Goal: Task Accomplishment & Management: Complete application form

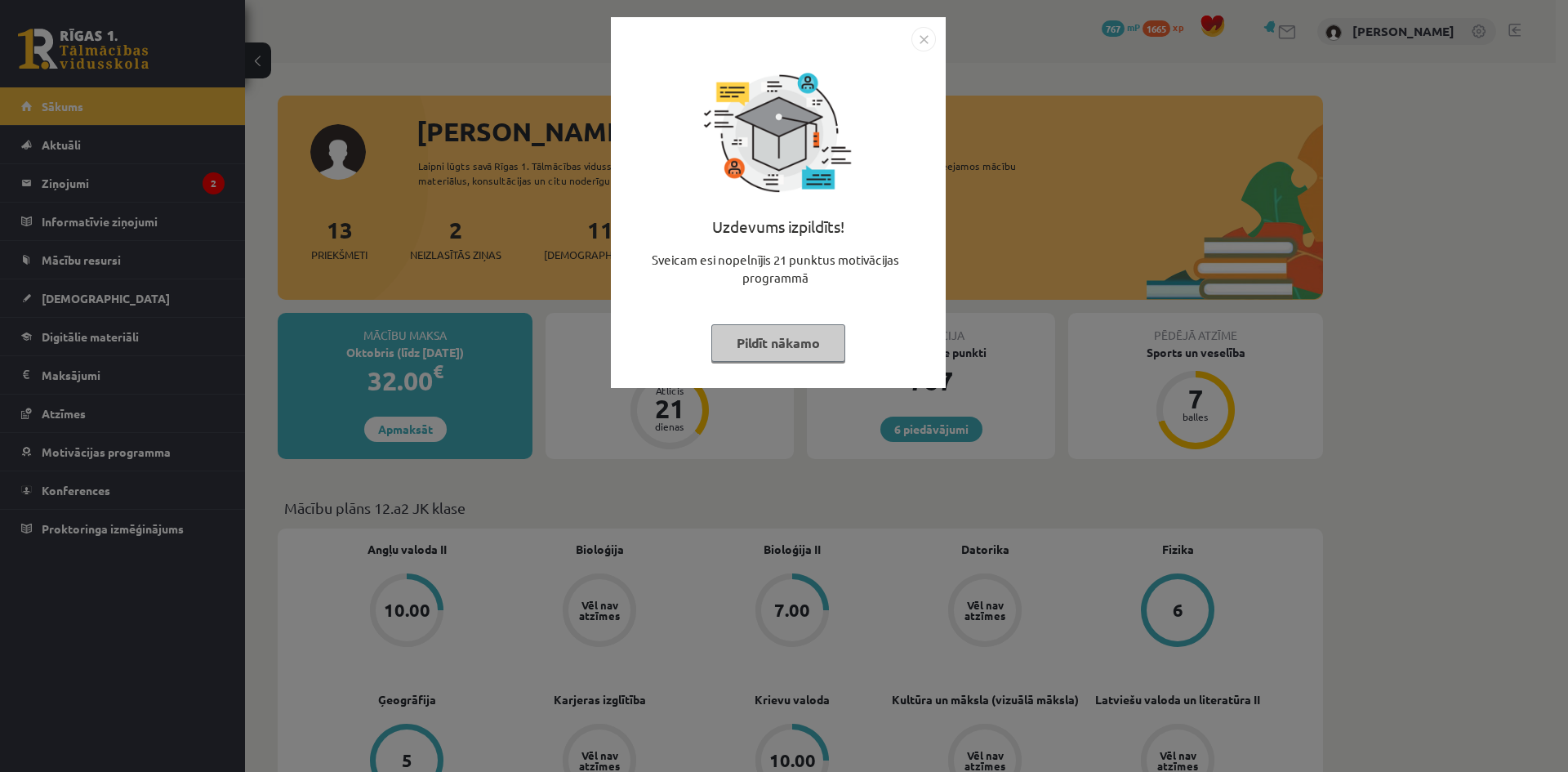
click at [800, 332] on button "Pildīt nākamo" at bounding box center [779, 342] width 134 height 37
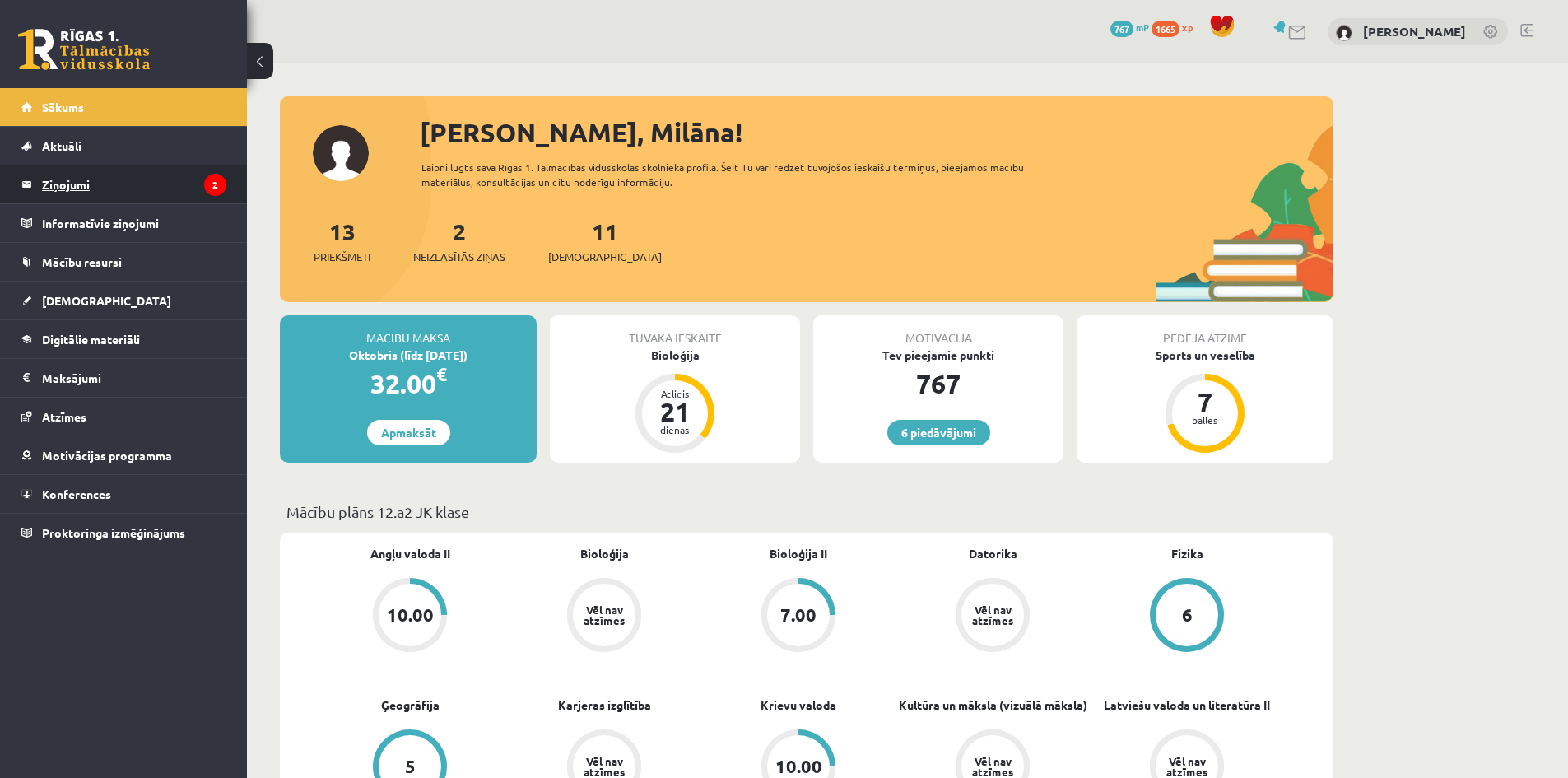
click at [83, 178] on legend "Ziņojumi 2" at bounding box center [134, 184] width 185 height 38
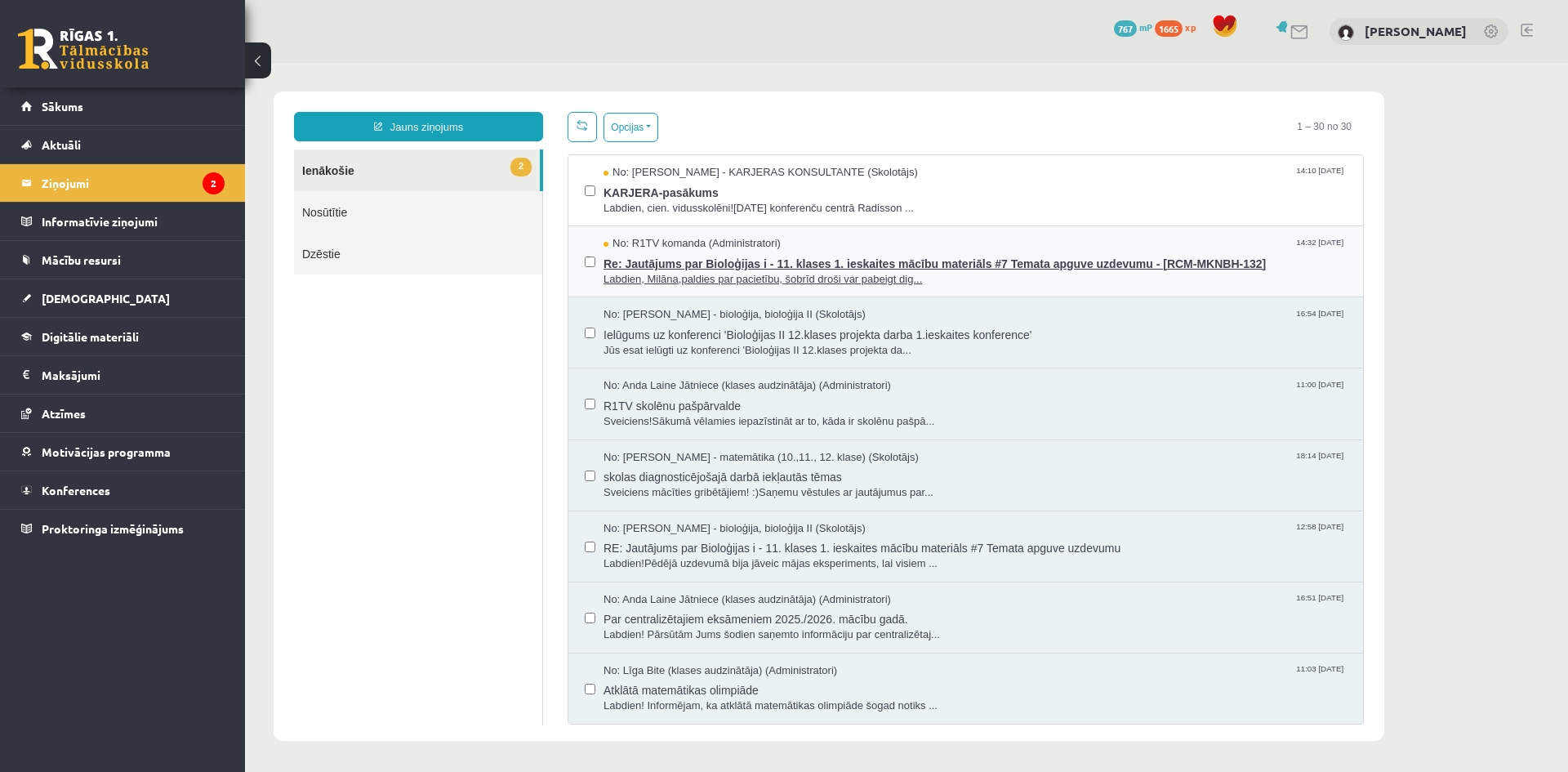
click at [674, 248] on span "No: R1TV komanda (Administratori)" at bounding box center [692, 244] width 177 height 16
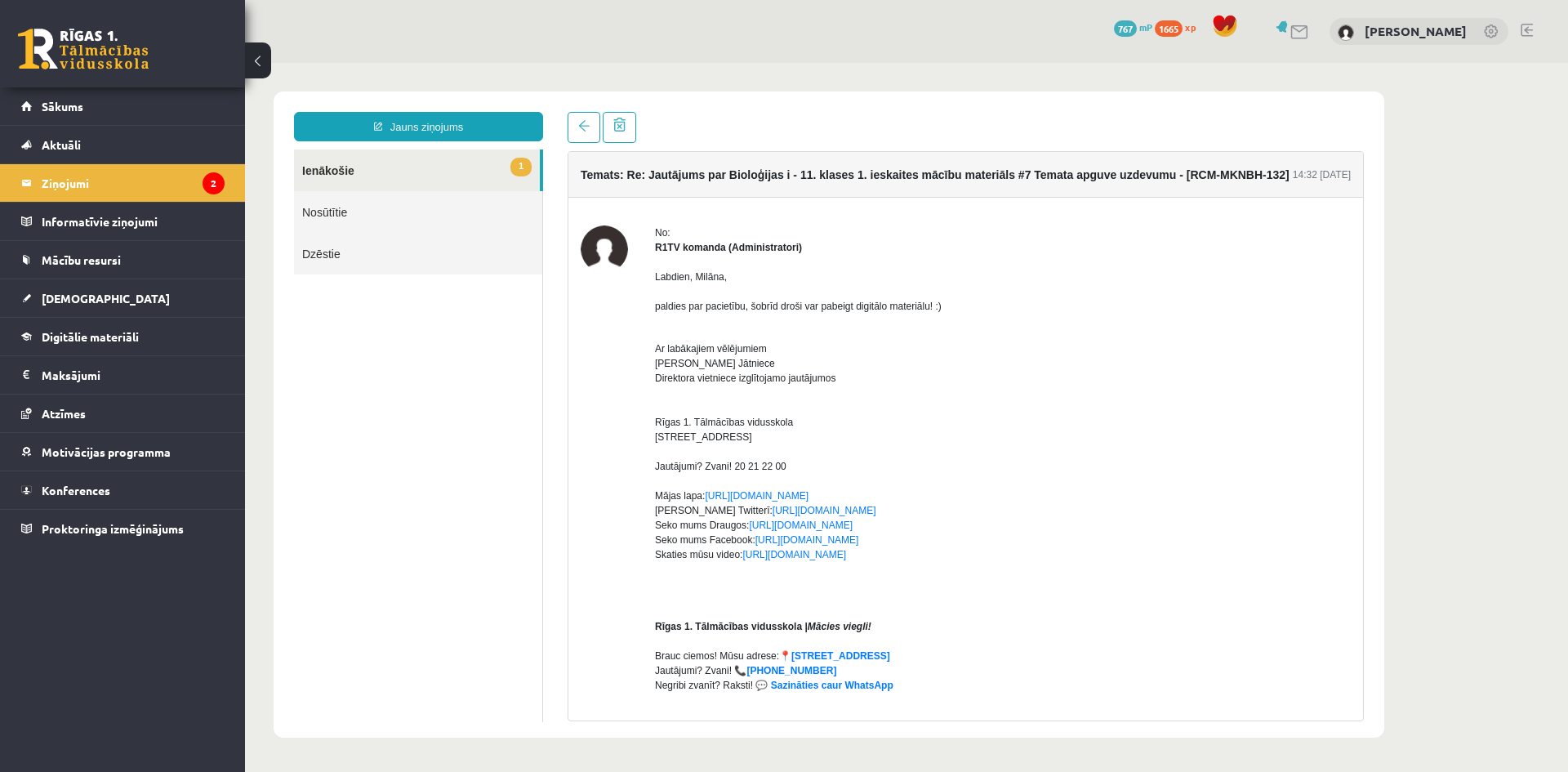
click at [374, 200] on link "Nosūtītie" at bounding box center [418, 212] width 248 height 41
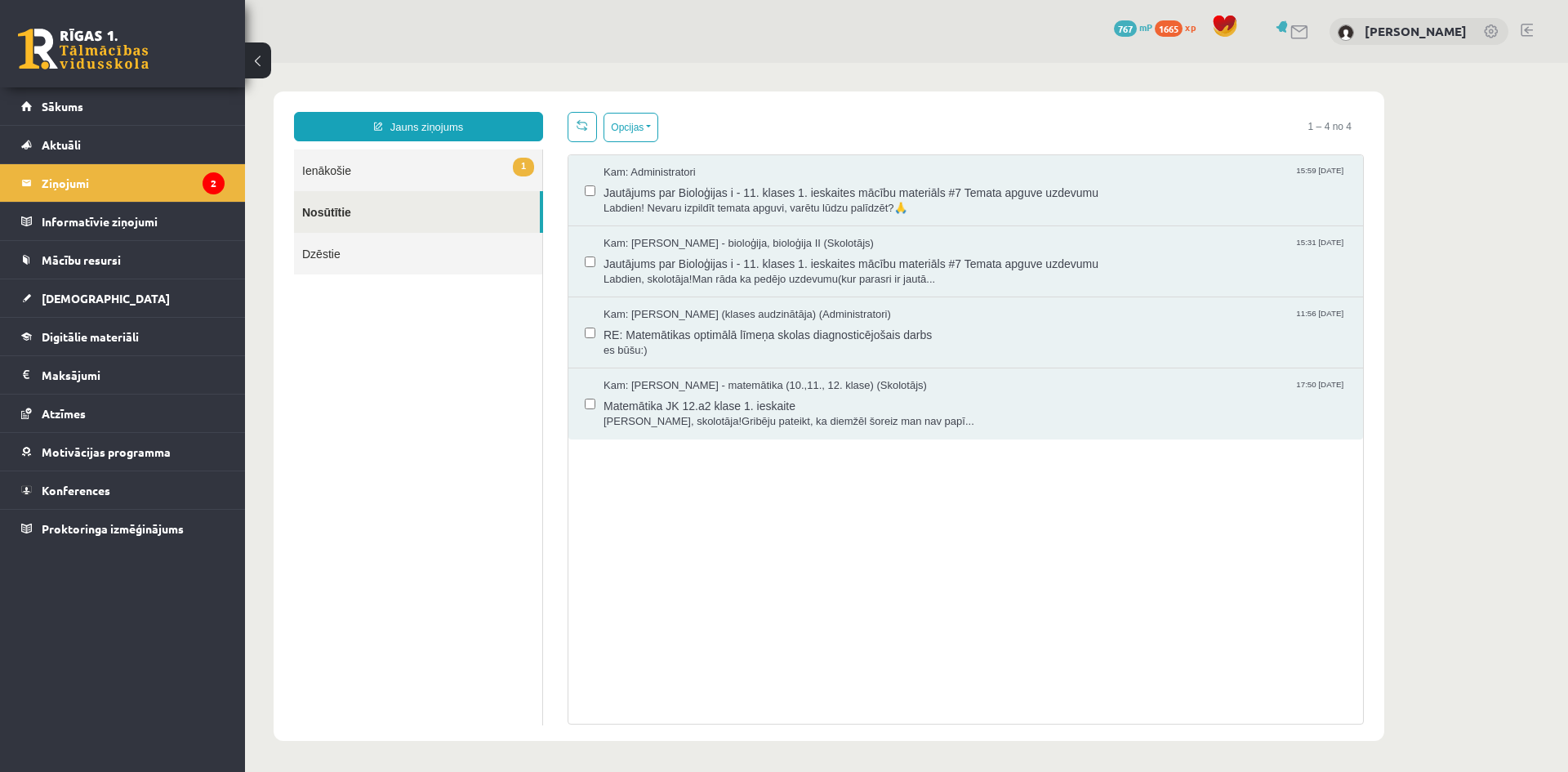
click at [345, 177] on link "1 Ienākošie" at bounding box center [418, 170] width 248 height 41
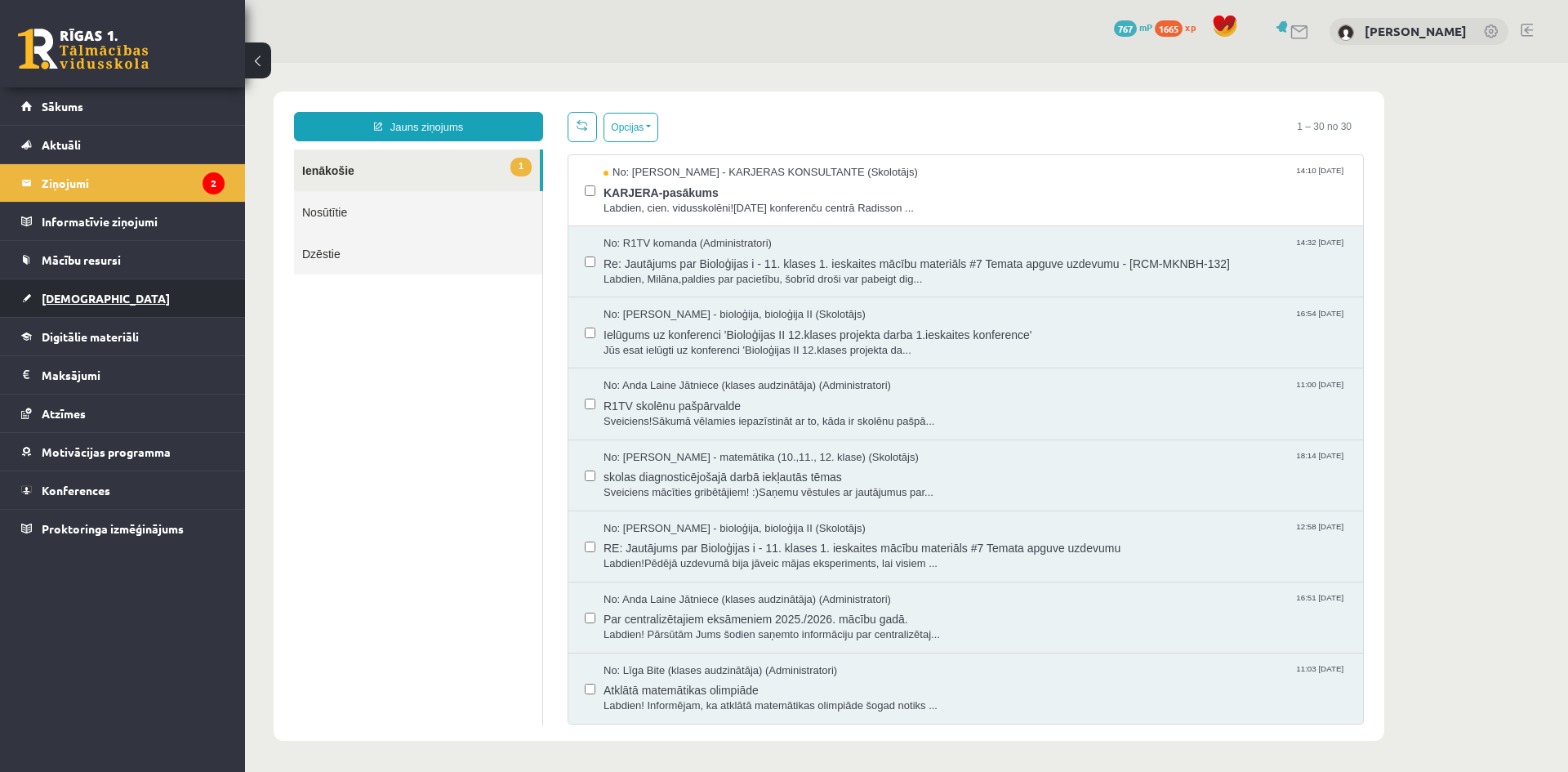
click at [71, 291] on link "[DEMOGRAPHIC_DATA]" at bounding box center [123, 297] width 203 height 37
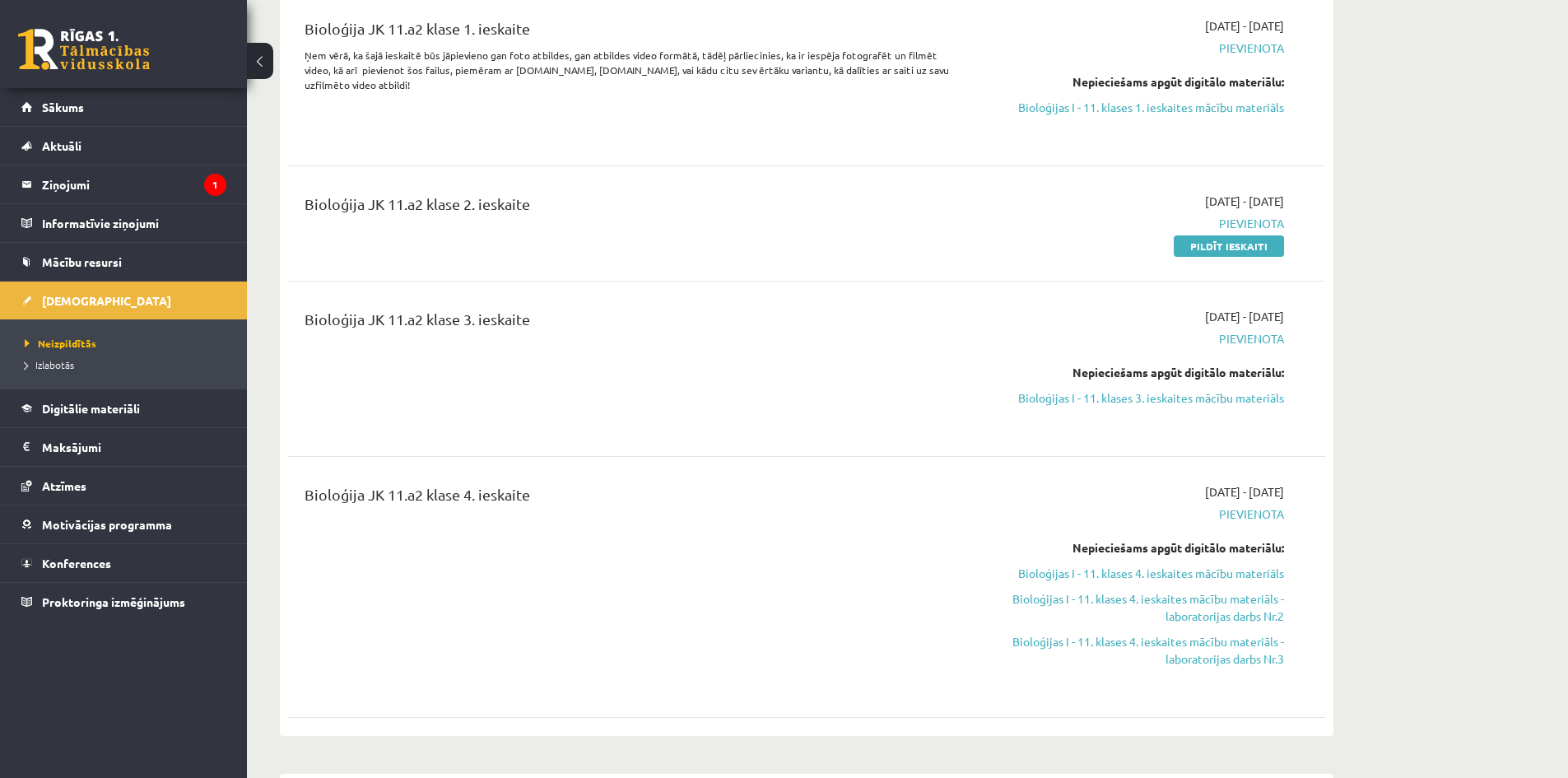
scroll to position [247, 0]
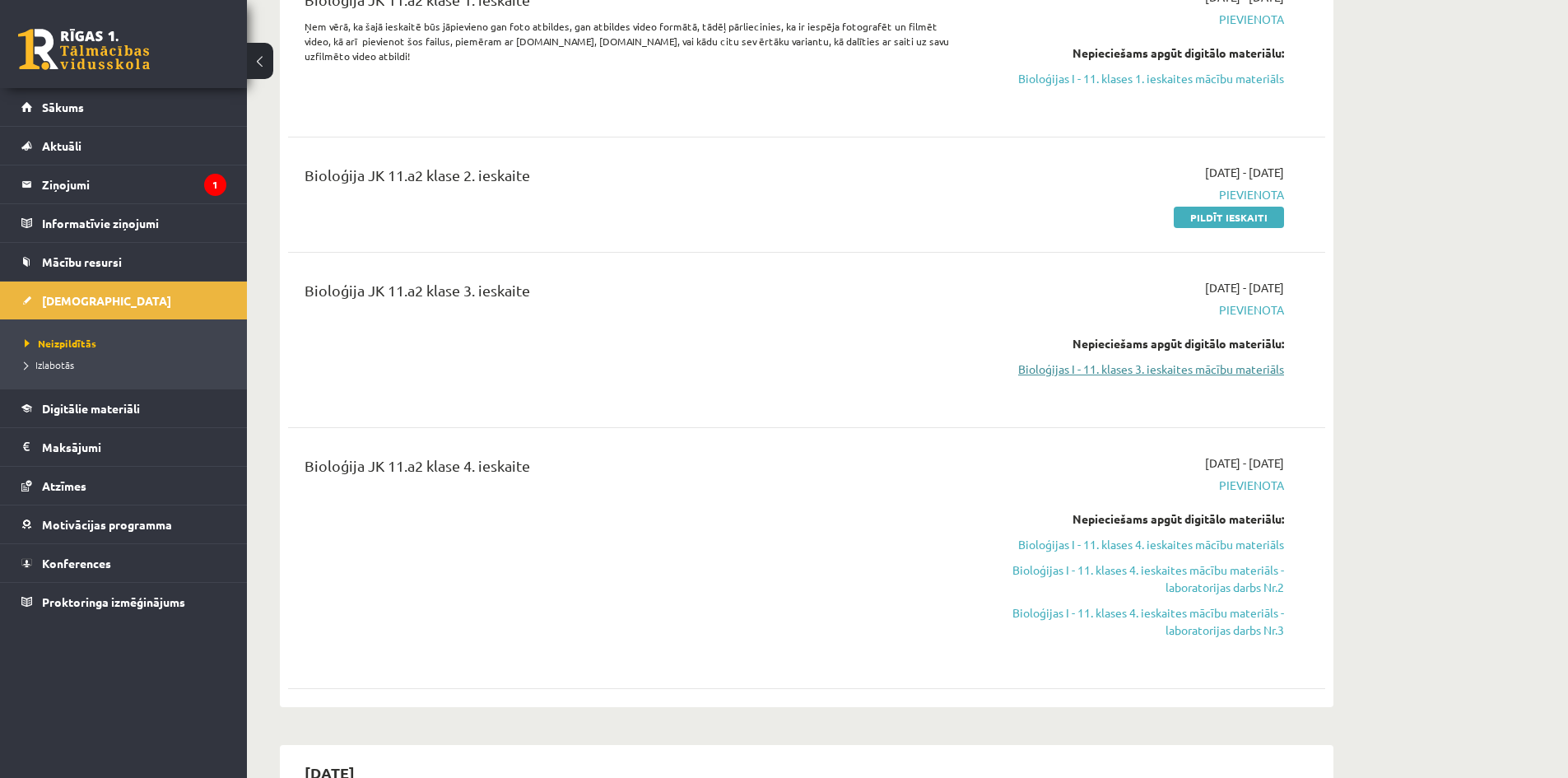
click at [1119, 375] on link "Bioloģijas I - 11. klases 3. ieskaites mācību materiāls" at bounding box center [1129, 369] width 311 height 18
click at [1058, 371] on link "Bioloģijas I - 11. klases 3. ieskaites mācību materiāls" at bounding box center [1129, 369] width 311 height 18
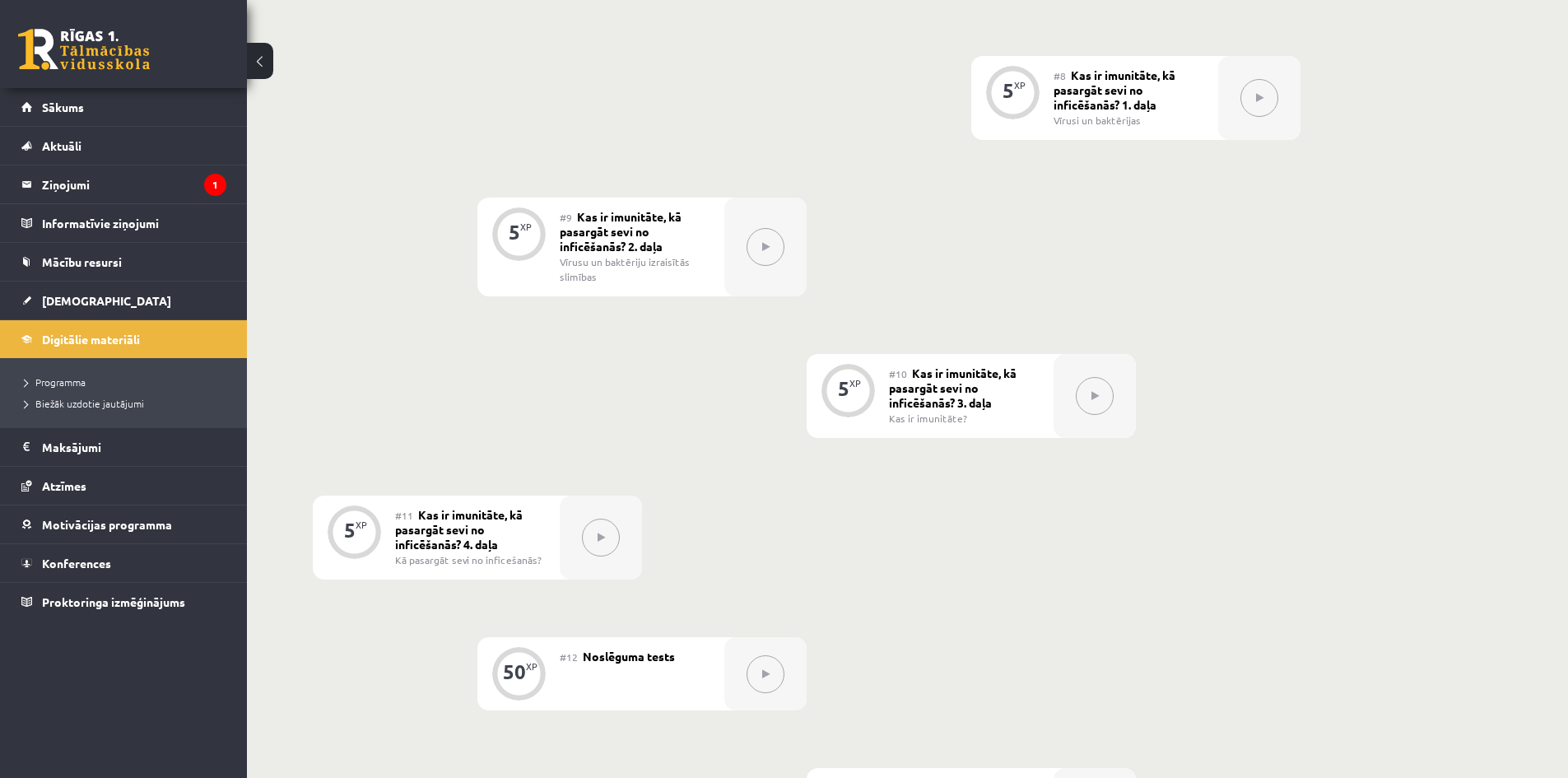
scroll to position [1564, 0]
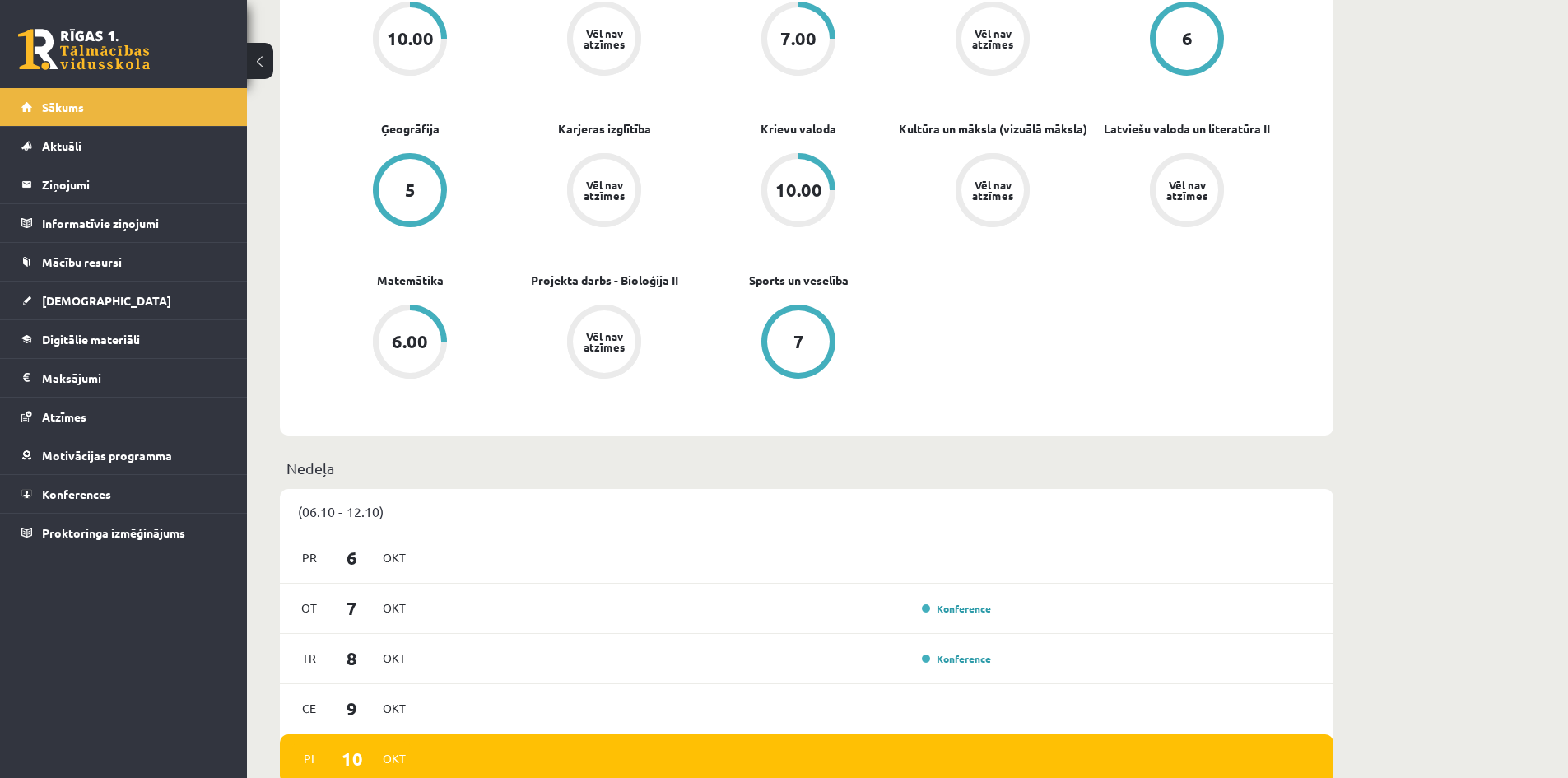
scroll to position [412, 0]
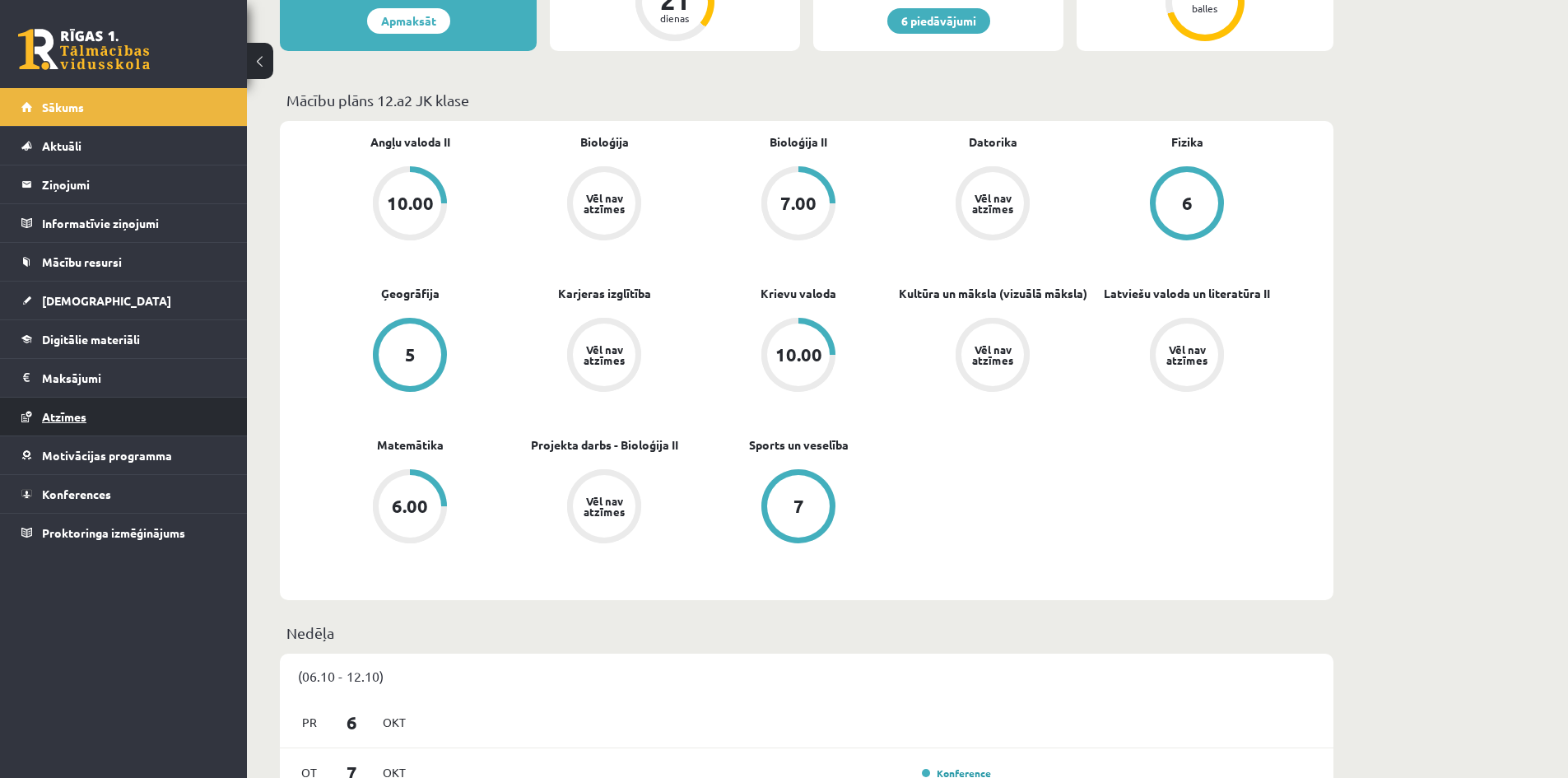
click at [67, 422] on span "Atzīmes" at bounding box center [63, 417] width 44 height 15
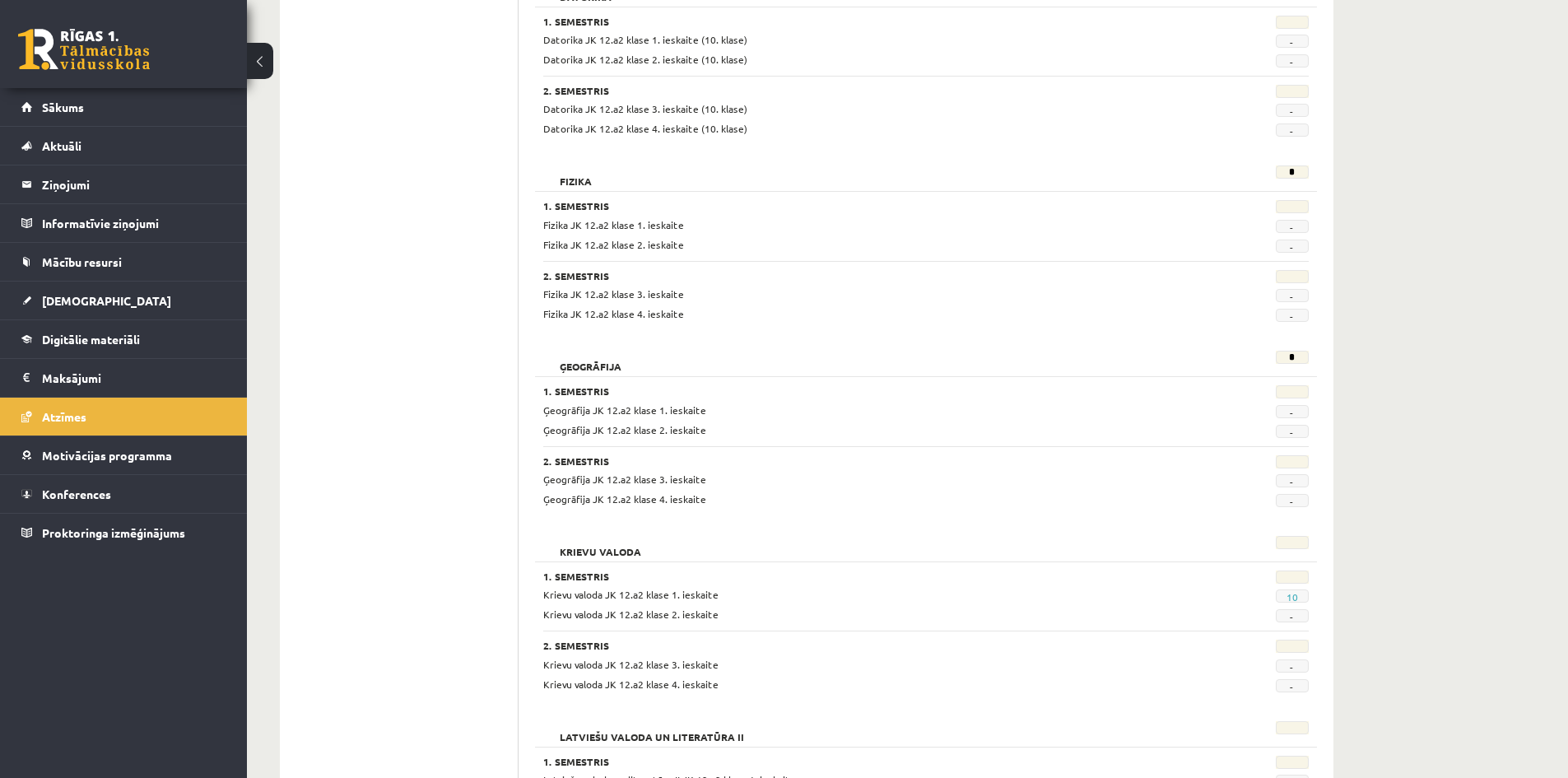
scroll to position [659, 0]
click at [85, 300] on span "[DEMOGRAPHIC_DATA]" at bounding box center [106, 301] width 129 height 15
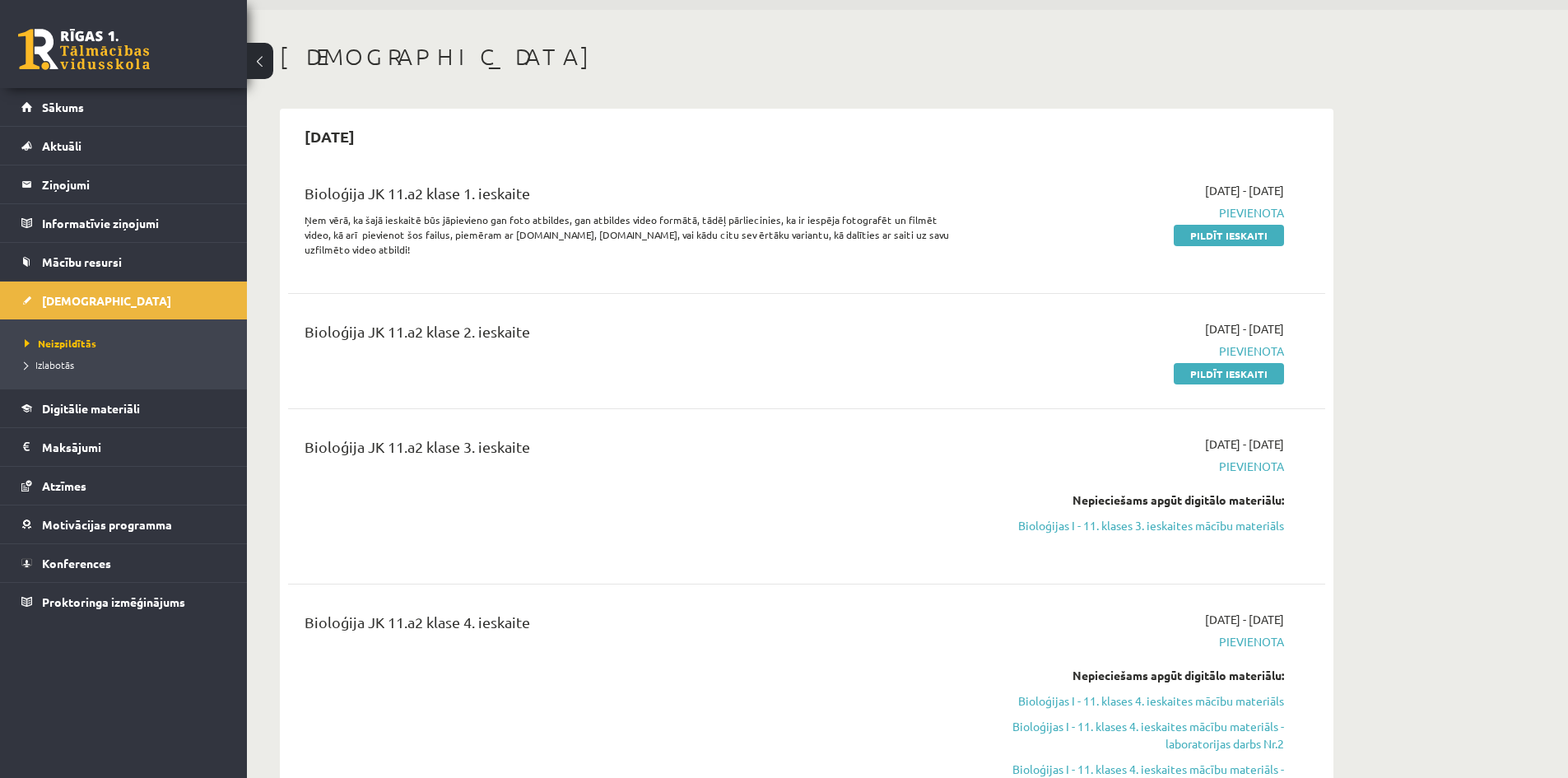
scroll to position [83, 0]
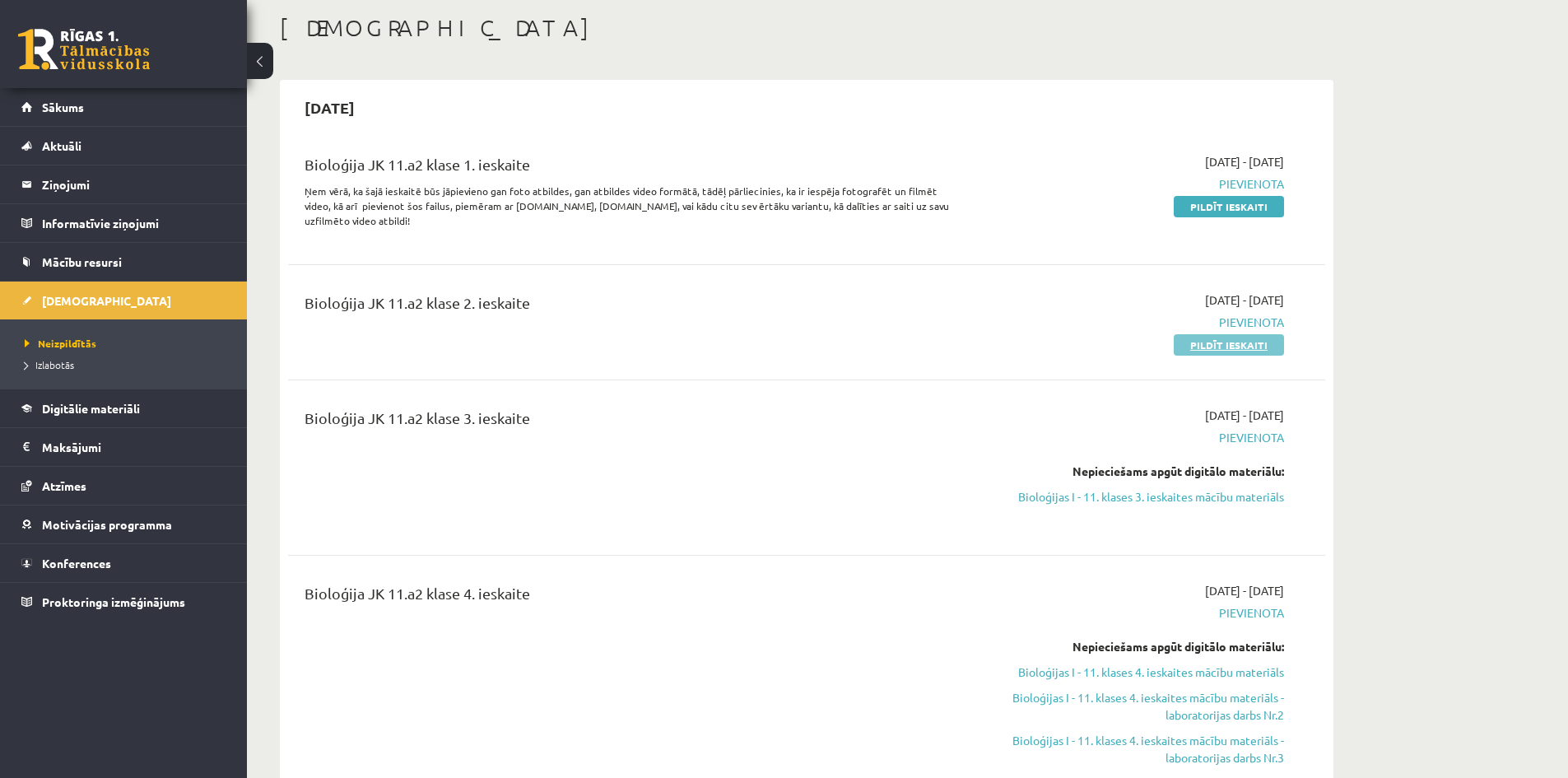
click at [1237, 346] on link "Pildīt ieskaiti" at bounding box center [1229, 345] width 110 height 22
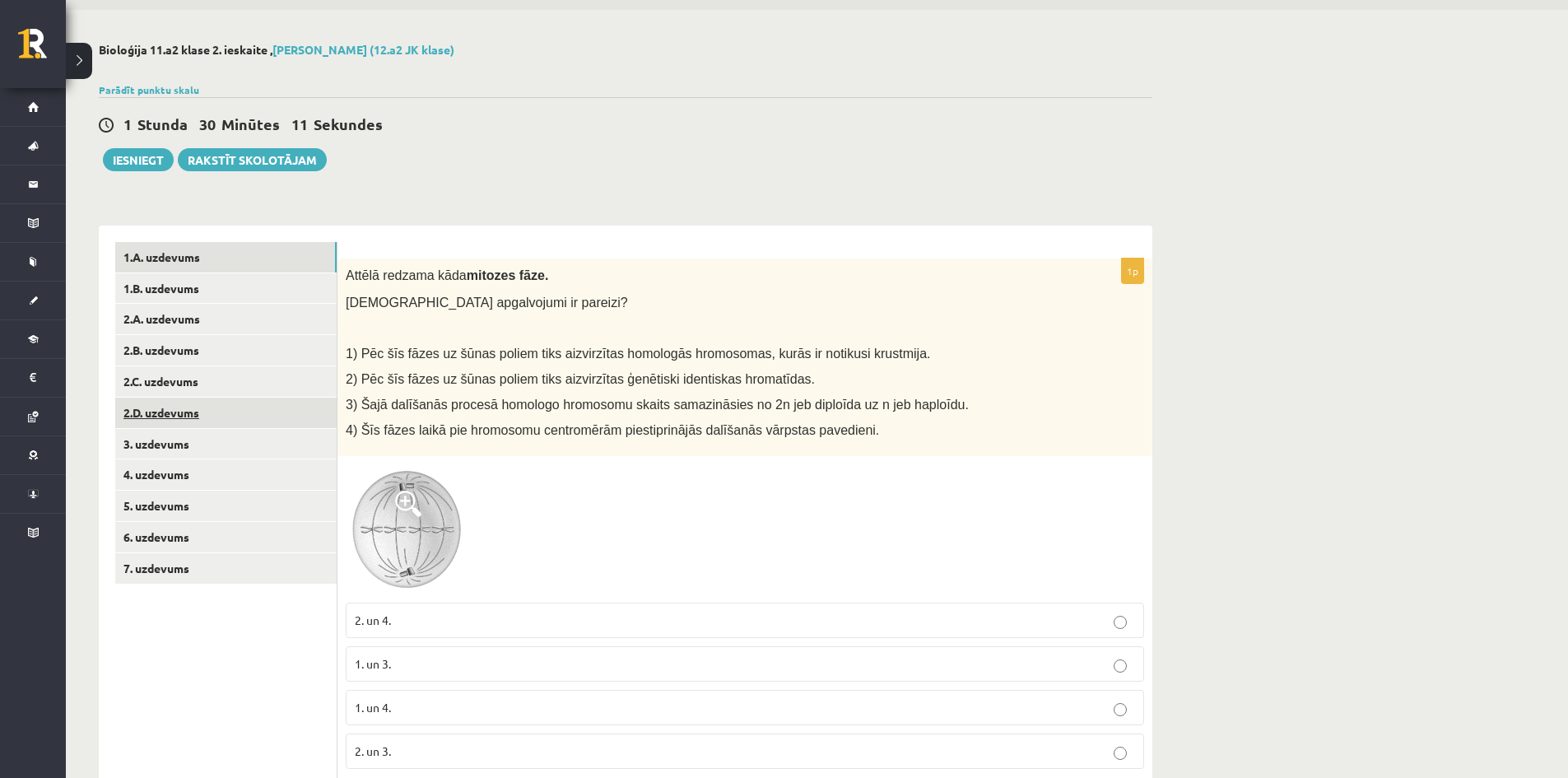
scroll to position [83, 0]
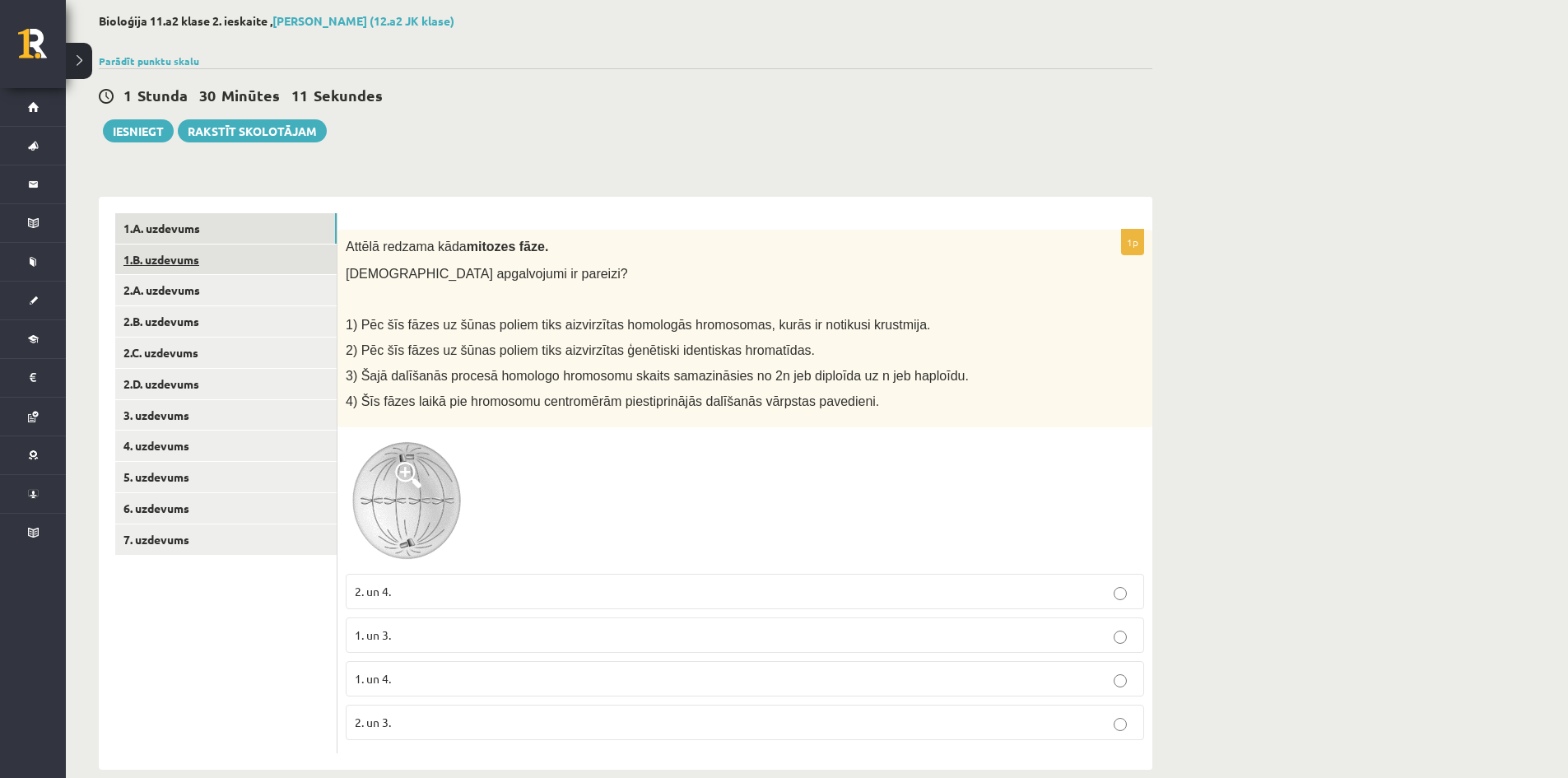
click at [154, 253] on link "1.B. uzdevums" at bounding box center [225, 260] width 221 height 30
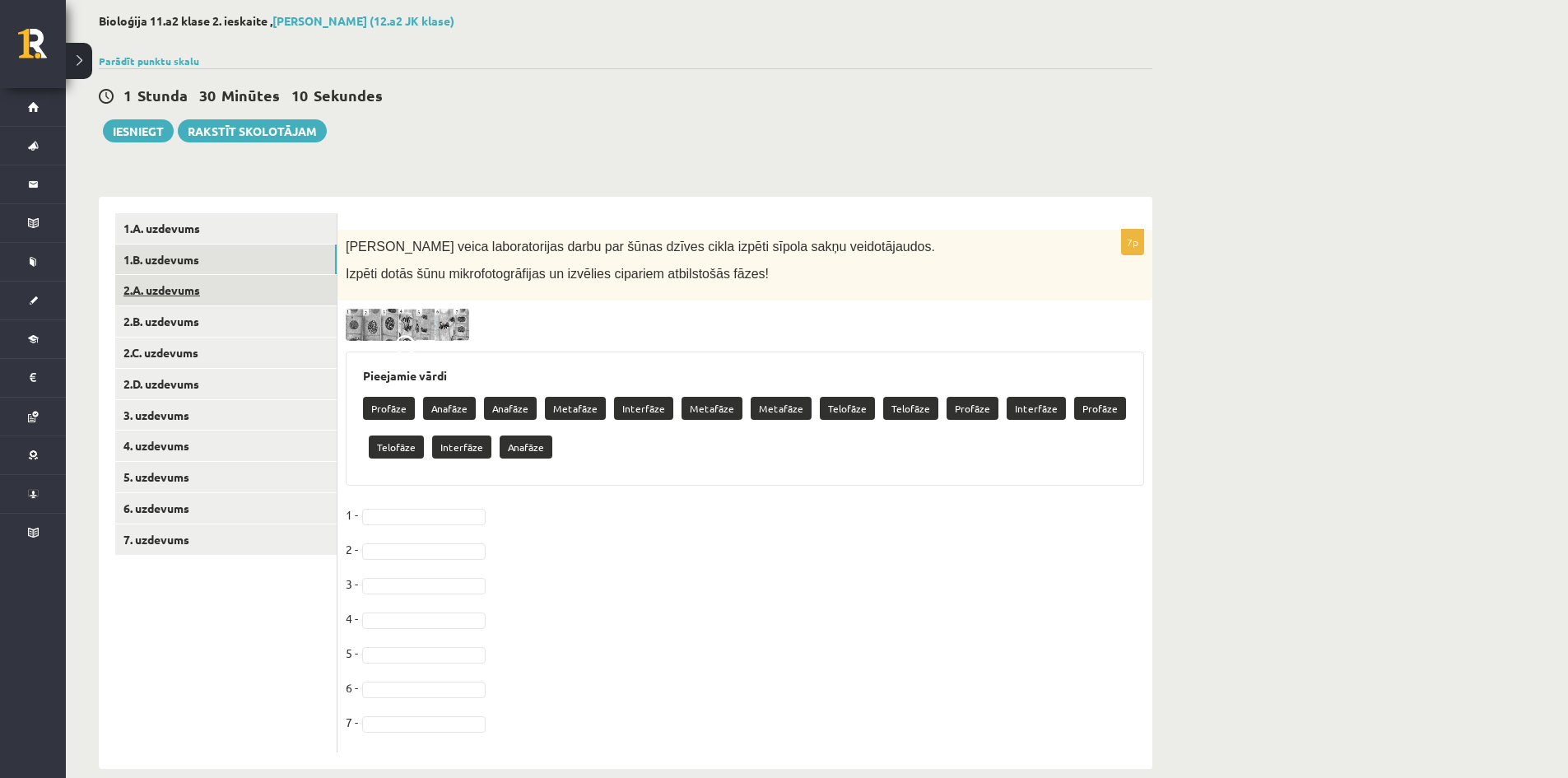
click at [155, 298] on link "2.A. uzdevums" at bounding box center [225, 290] width 221 height 30
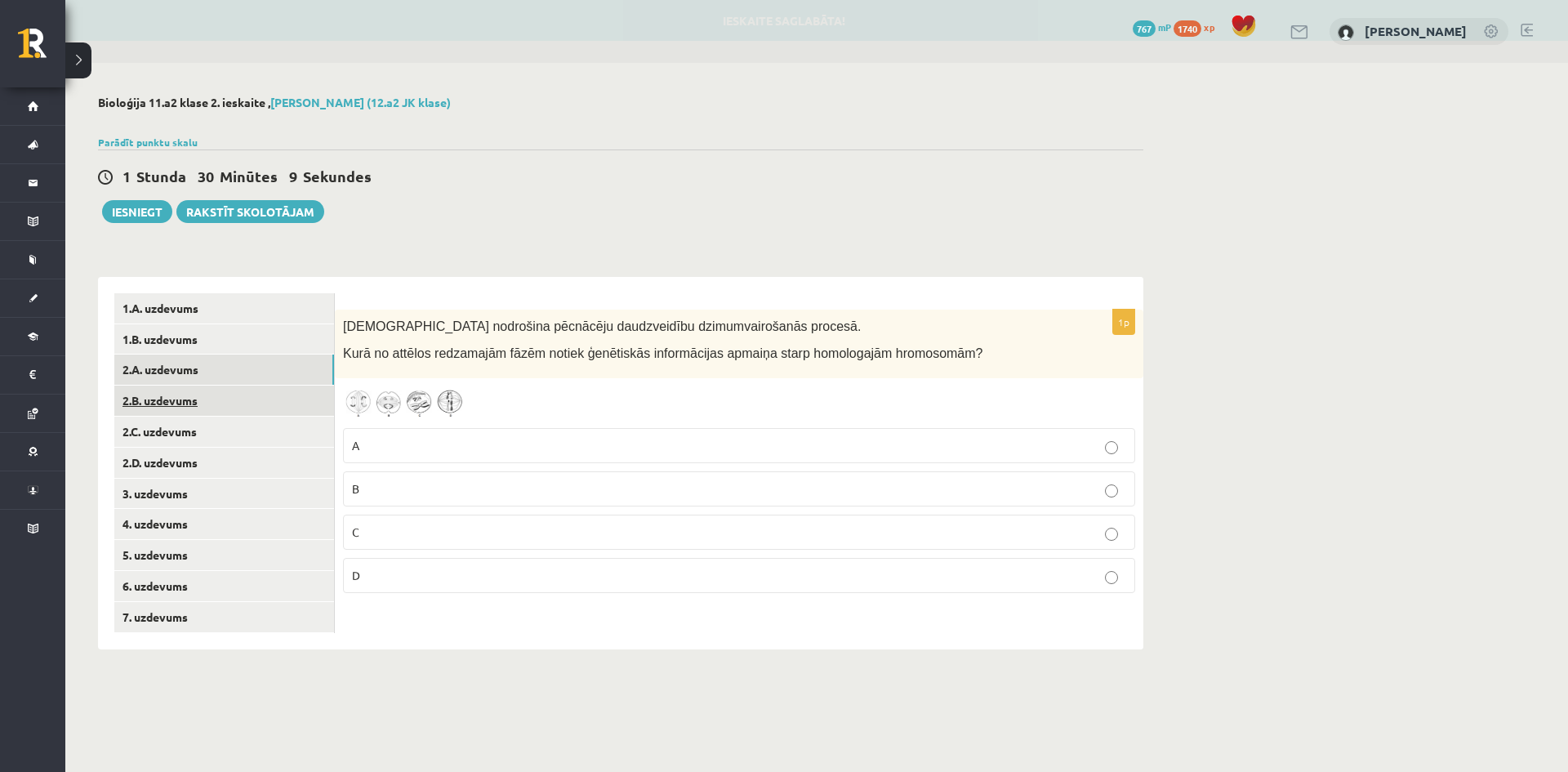
click at [156, 392] on link "2.B. uzdevums" at bounding box center [224, 400] width 220 height 30
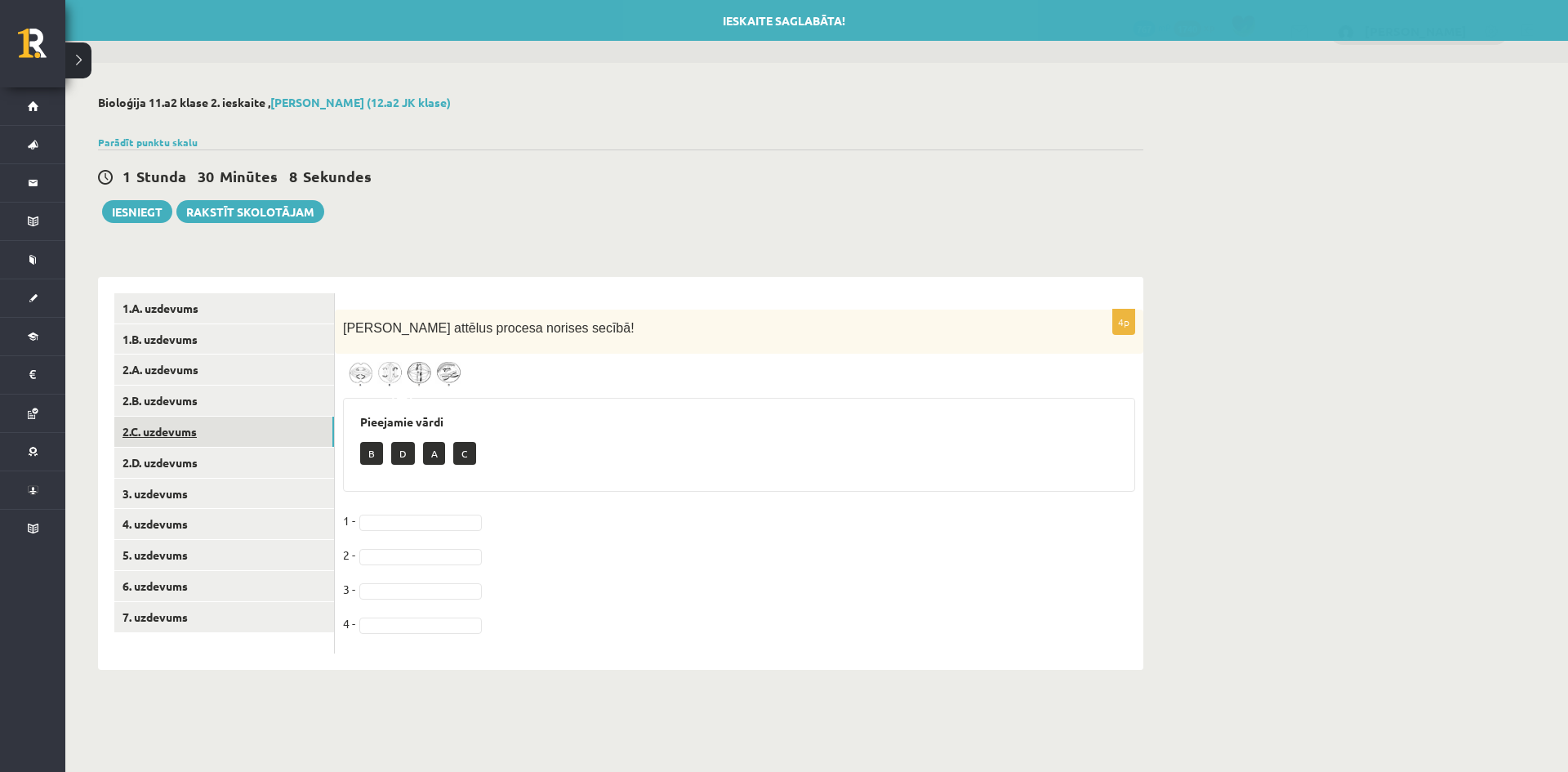
click at [143, 440] on link "2.C. uzdevums" at bounding box center [224, 432] width 220 height 30
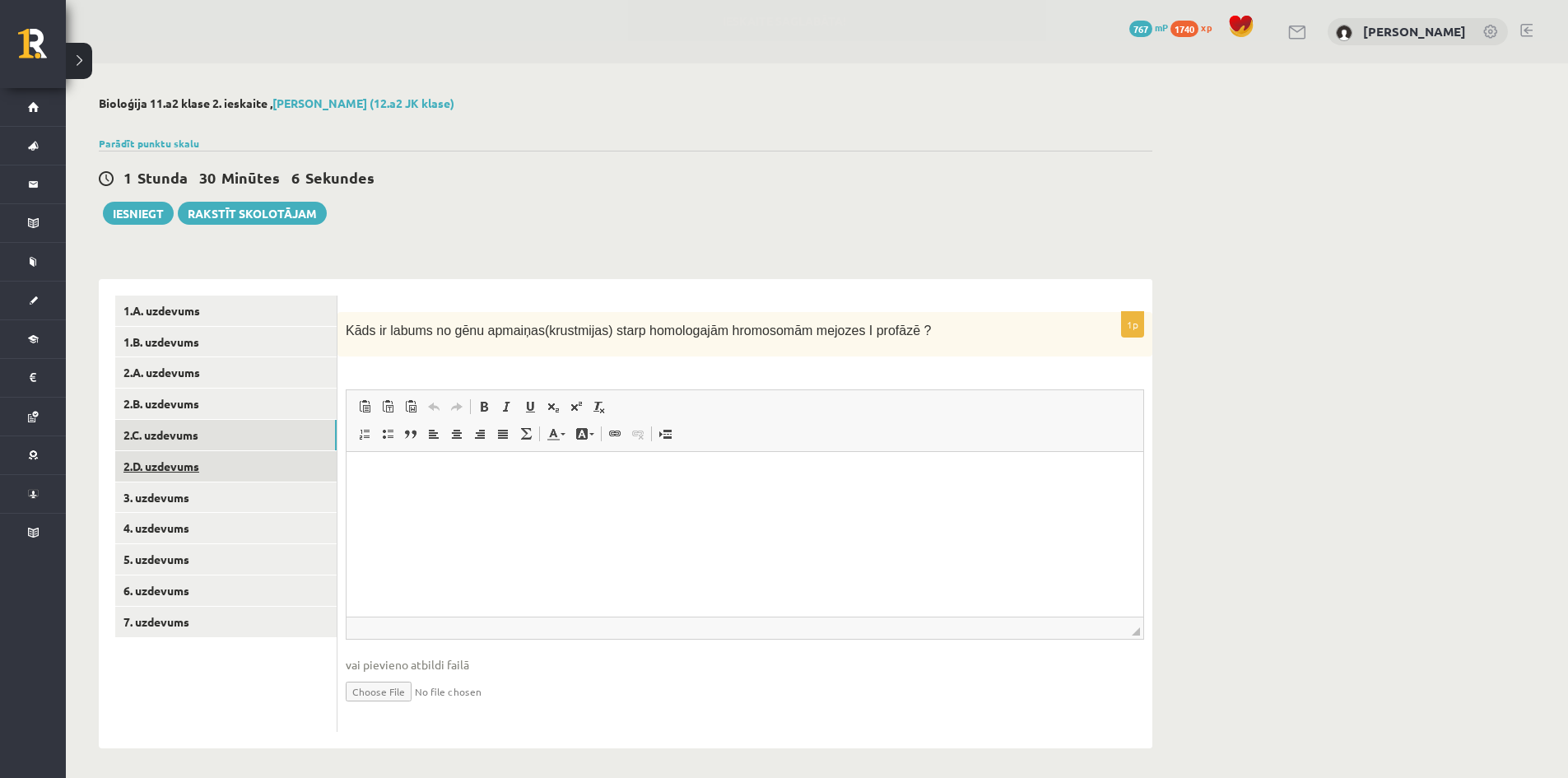
click at [139, 480] on link "2.D. uzdevums" at bounding box center [225, 466] width 221 height 30
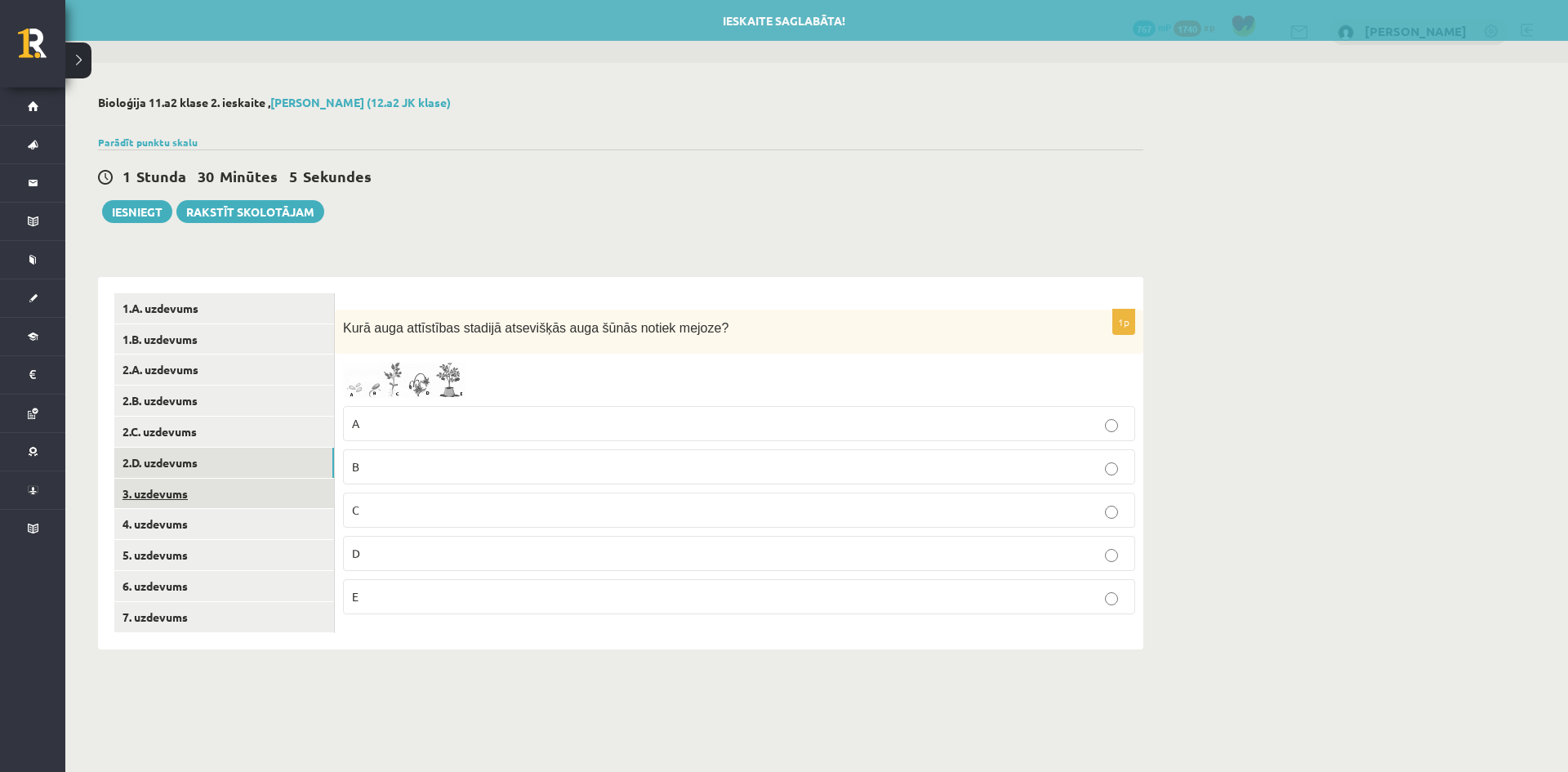
click at [138, 487] on link "3. uzdevums" at bounding box center [224, 494] width 220 height 30
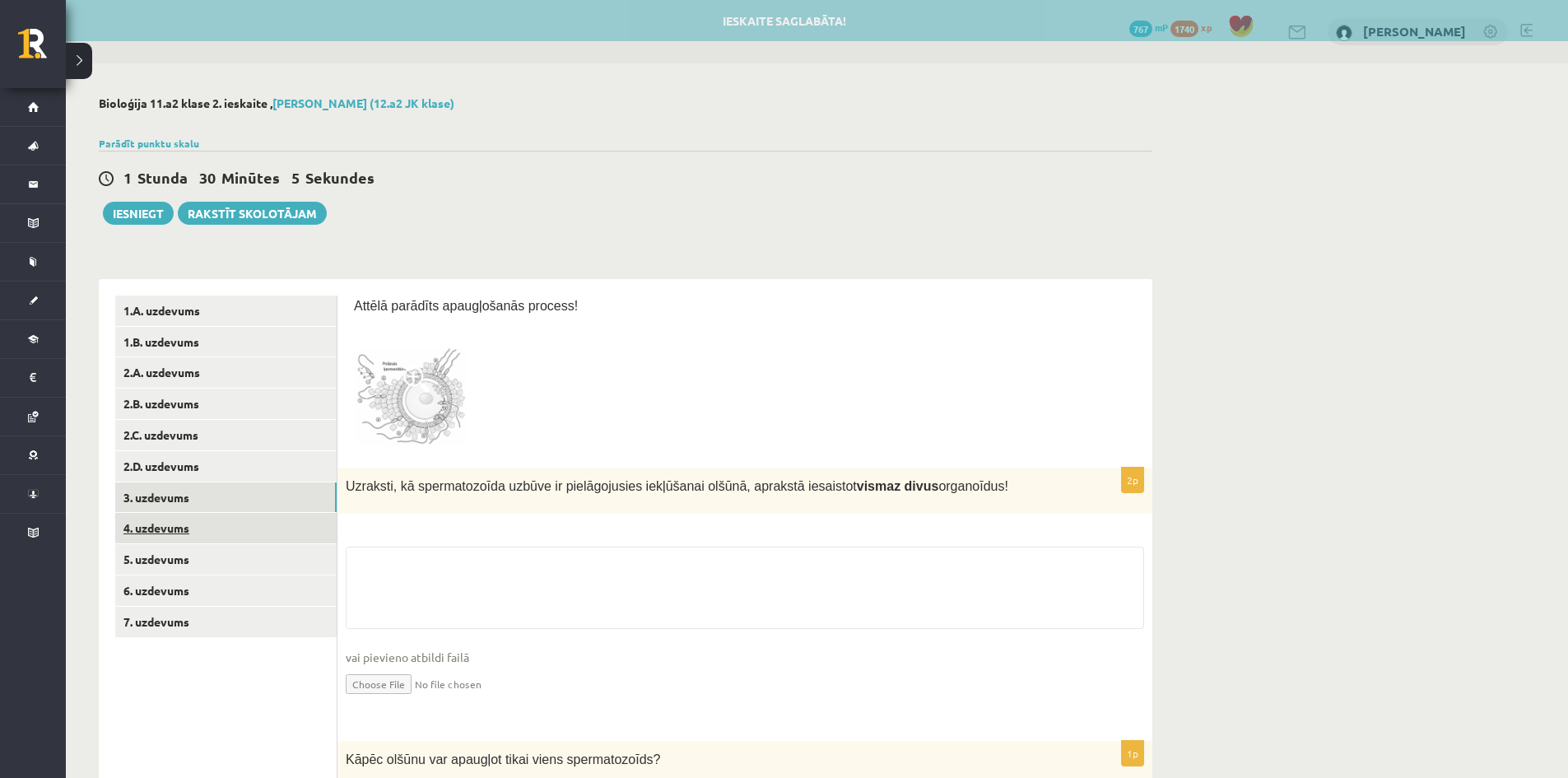
click at [139, 517] on link "4. uzdevums" at bounding box center [225, 528] width 221 height 30
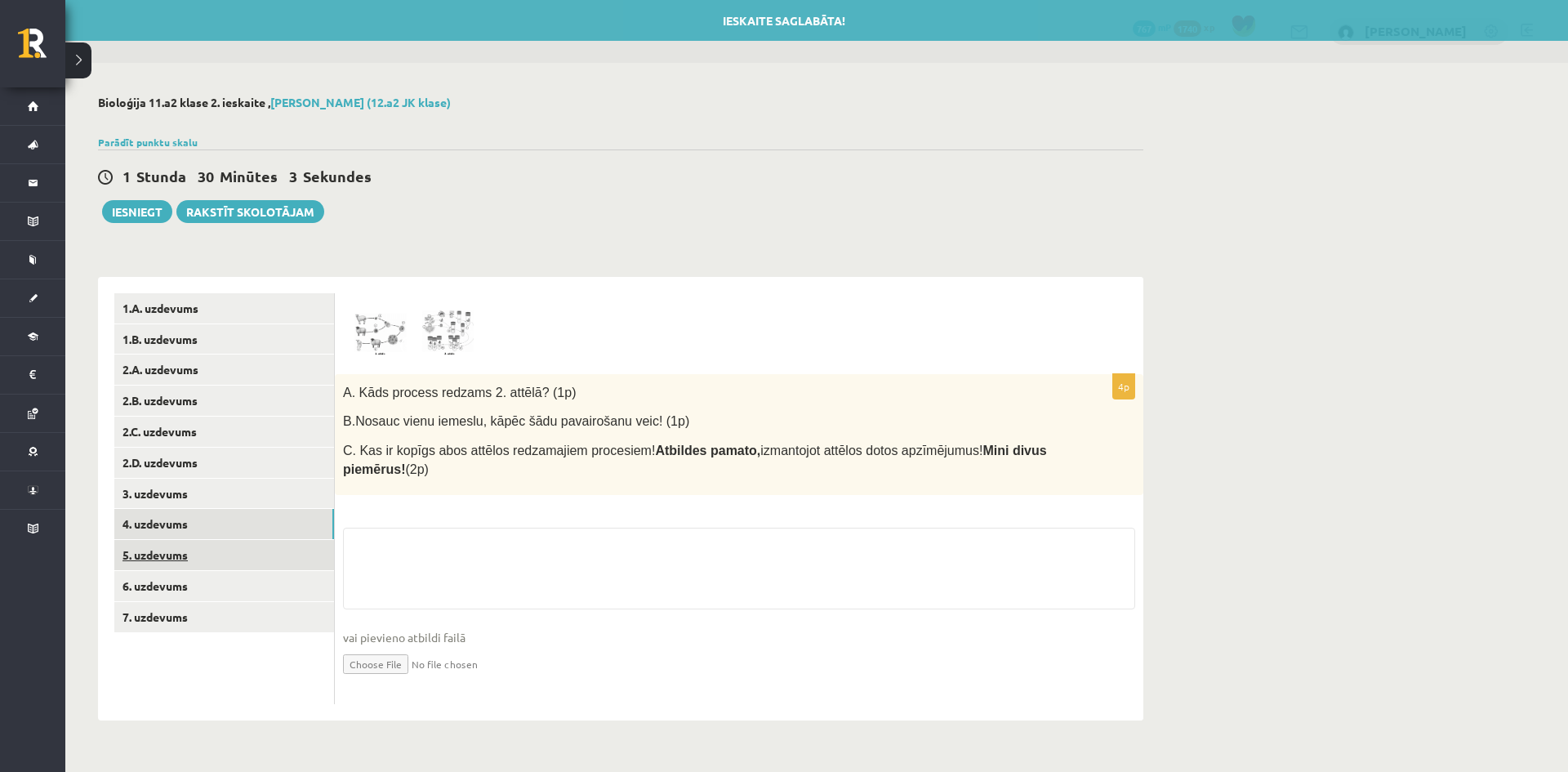
click at [134, 546] on link "5. uzdevums" at bounding box center [224, 555] width 220 height 30
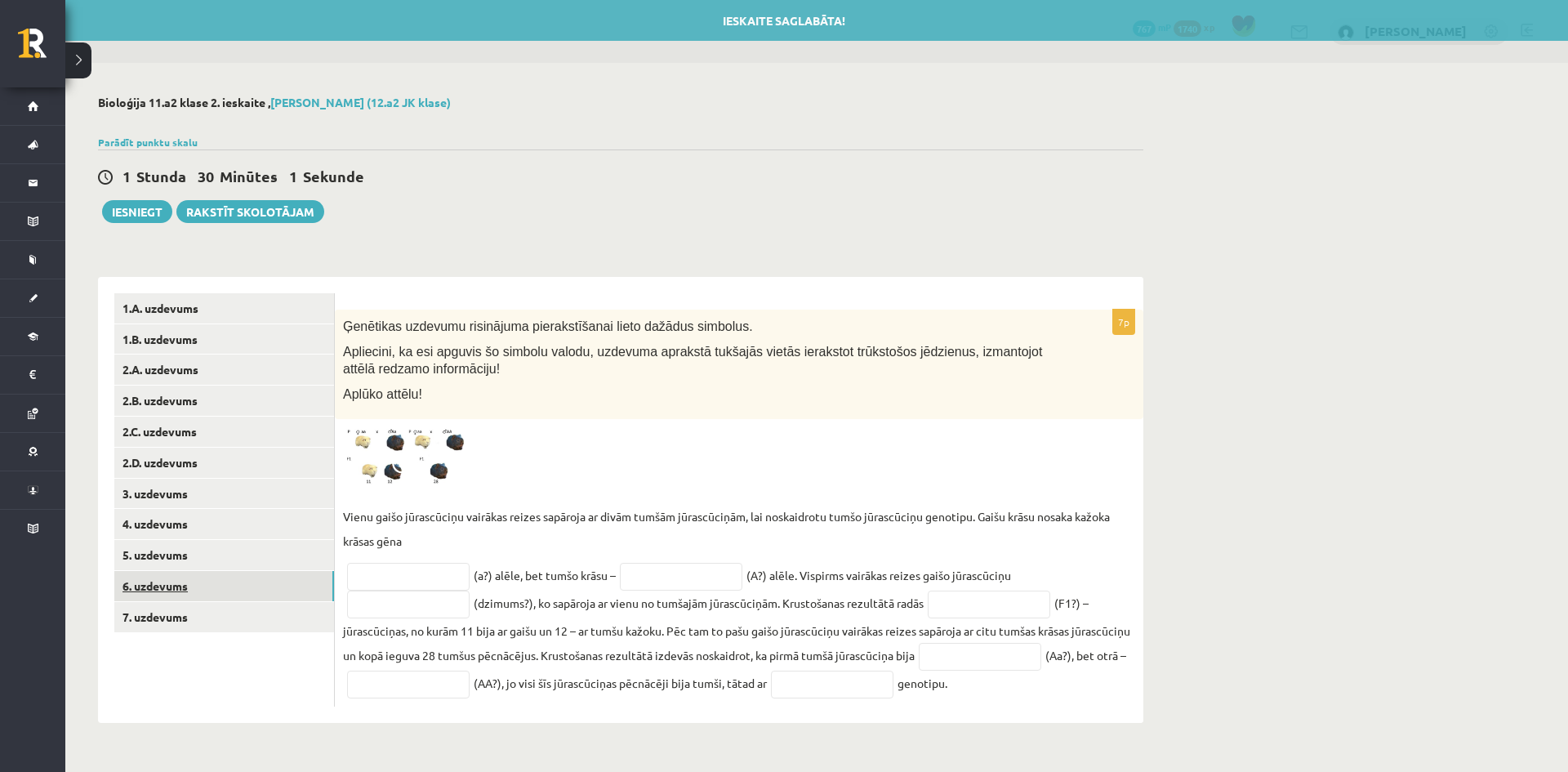
click at [147, 601] on link "6. uzdevums" at bounding box center [224, 586] width 220 height 30
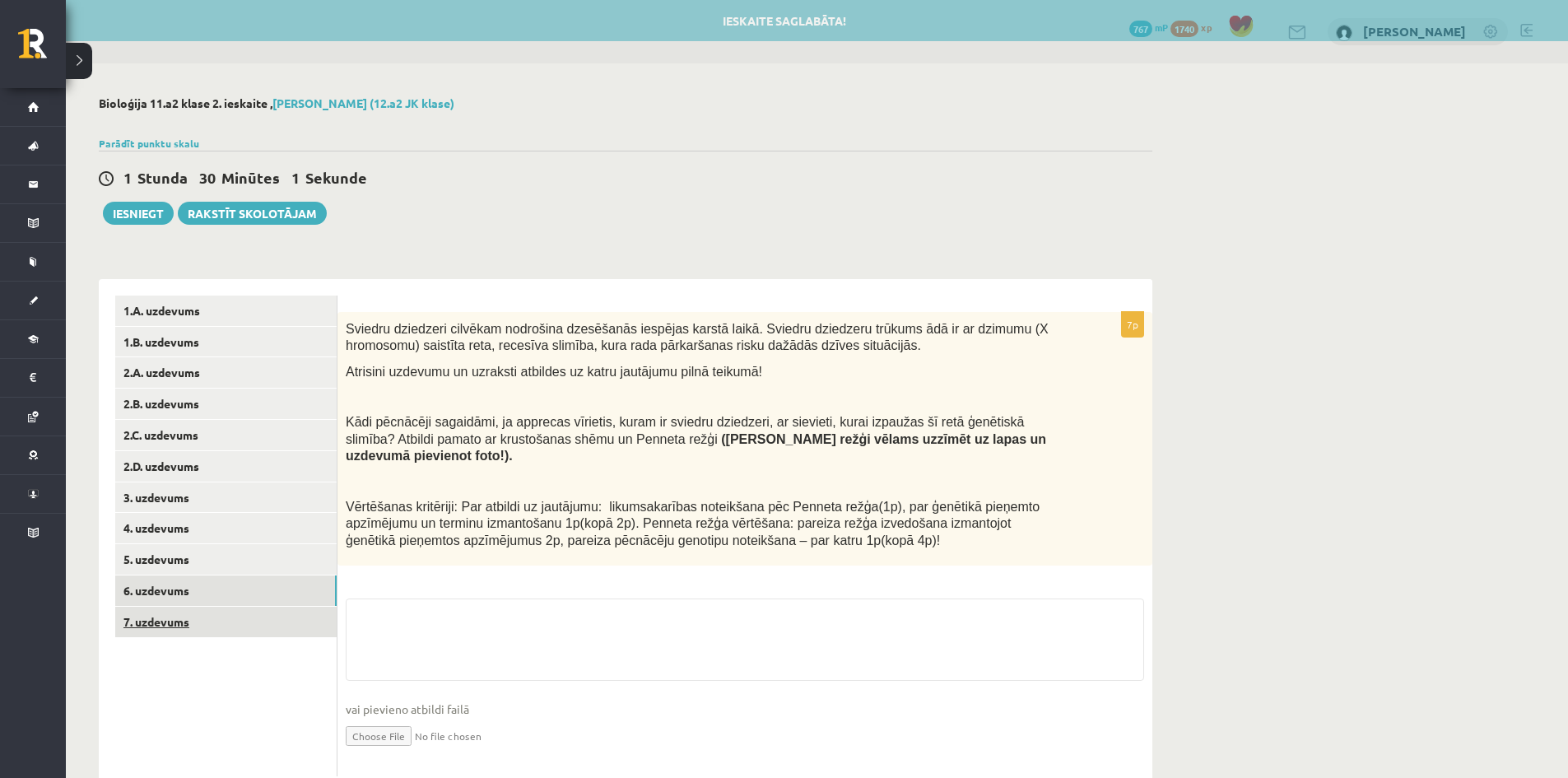
click at [154, 618] on link "7. uzdevums" at bounding box center [225, 621] width 221 height 30
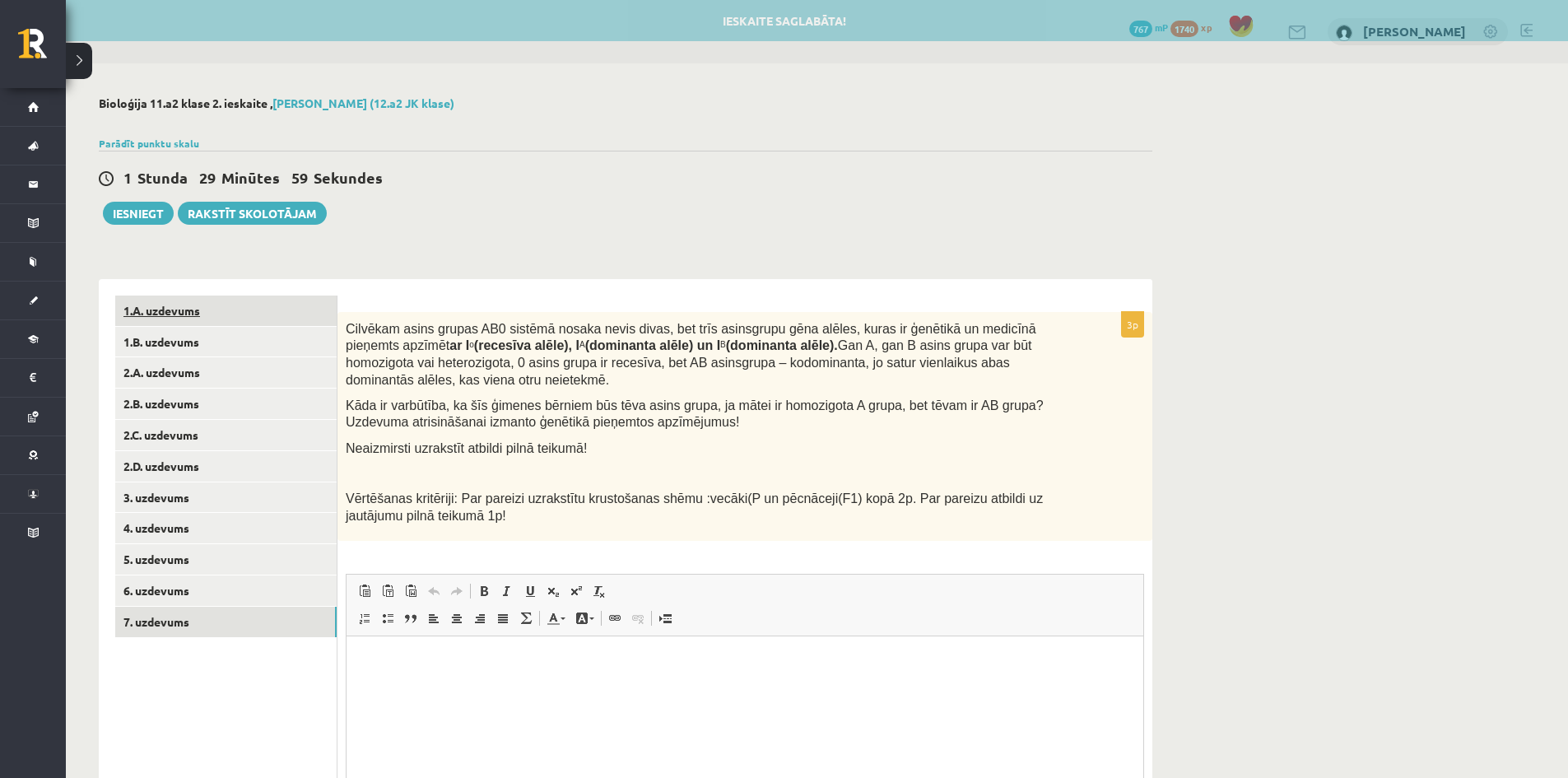
click at [177, 315] on link "1.A. uzdevums" at bounding box center [225, 311] width 221 height 30
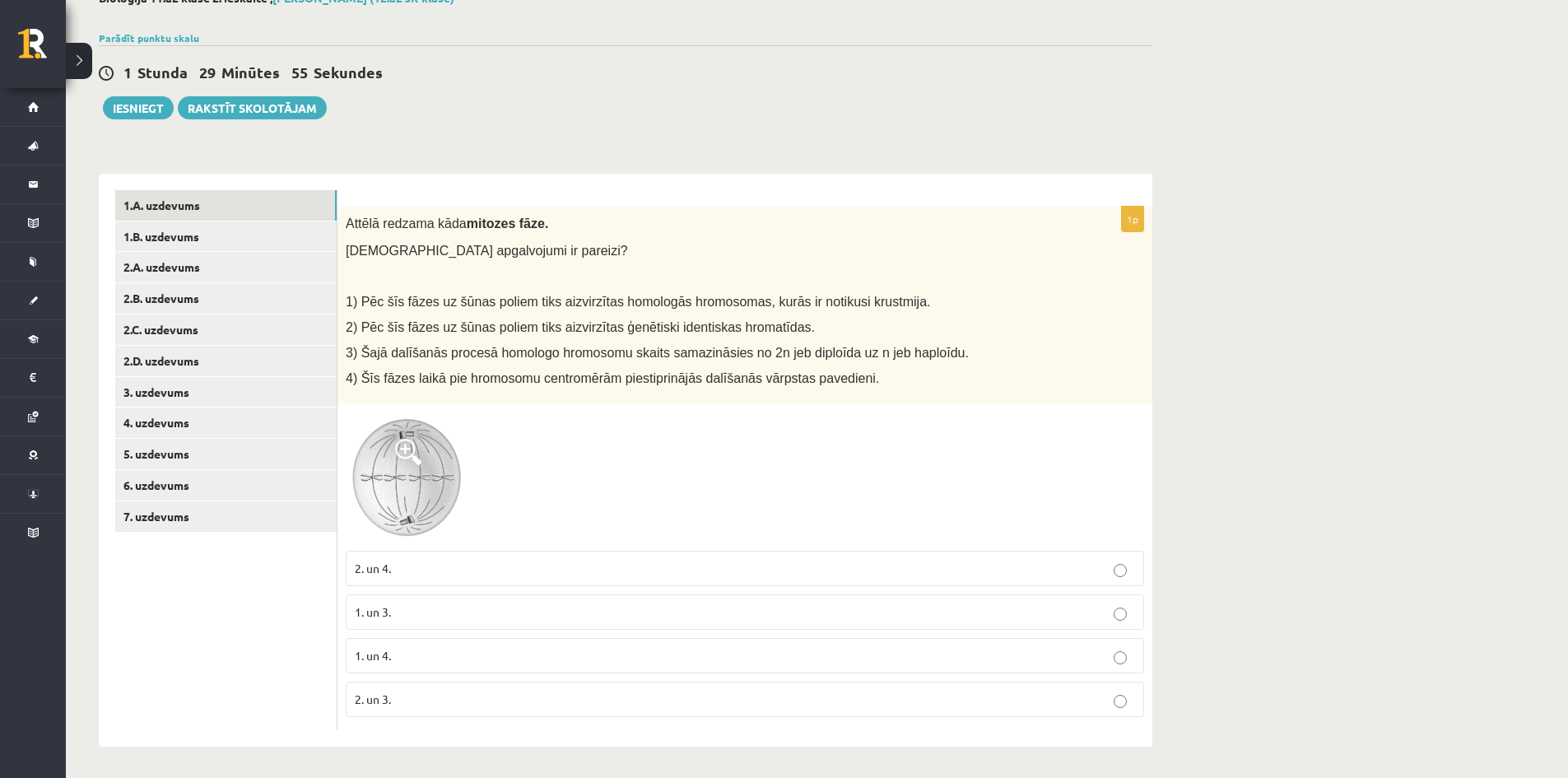
scroll to position [109, 0]
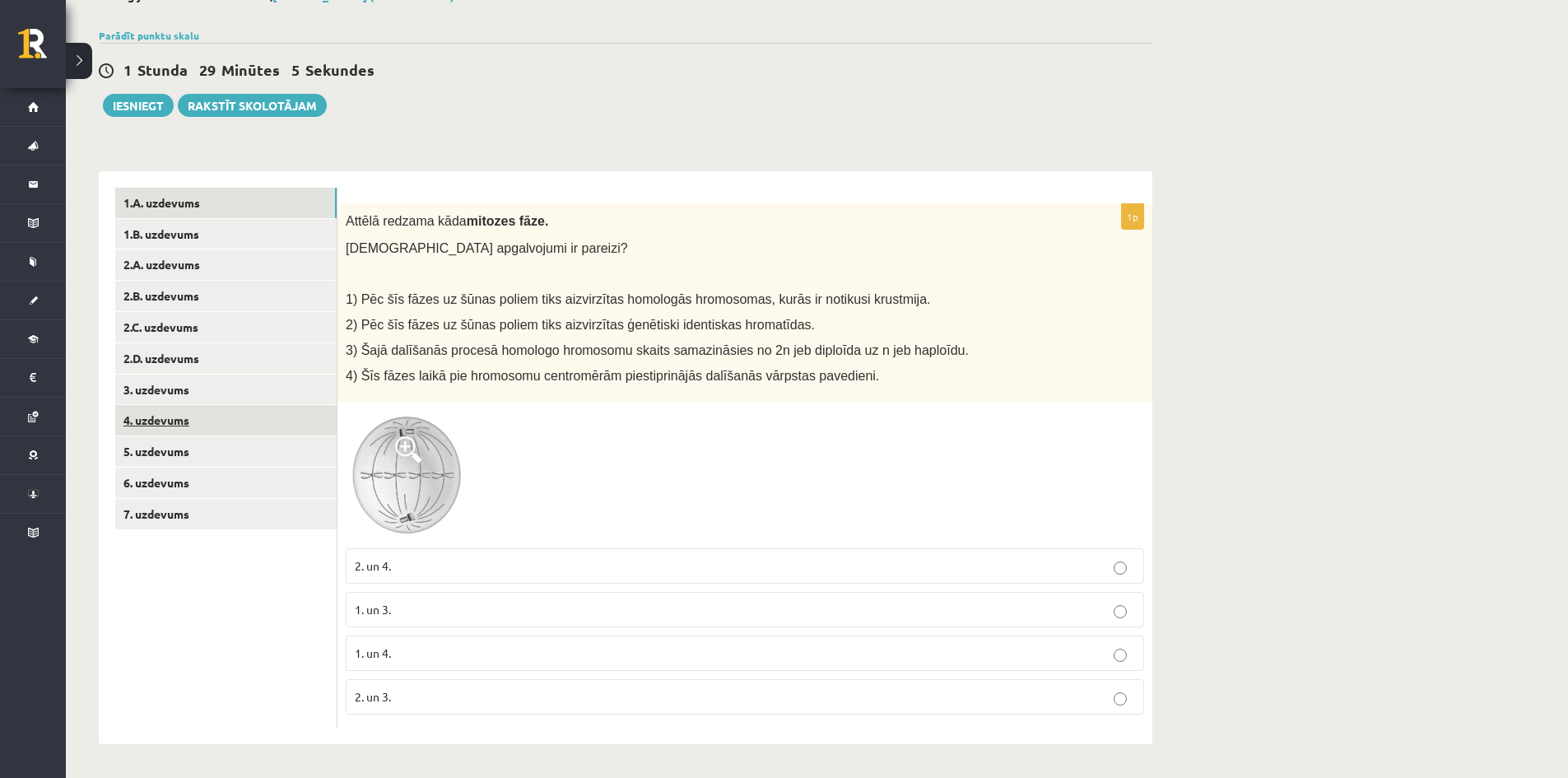
click at [147, 431] on link "4. uzdevums" at bounding box center [225, 420] width 221 height 30
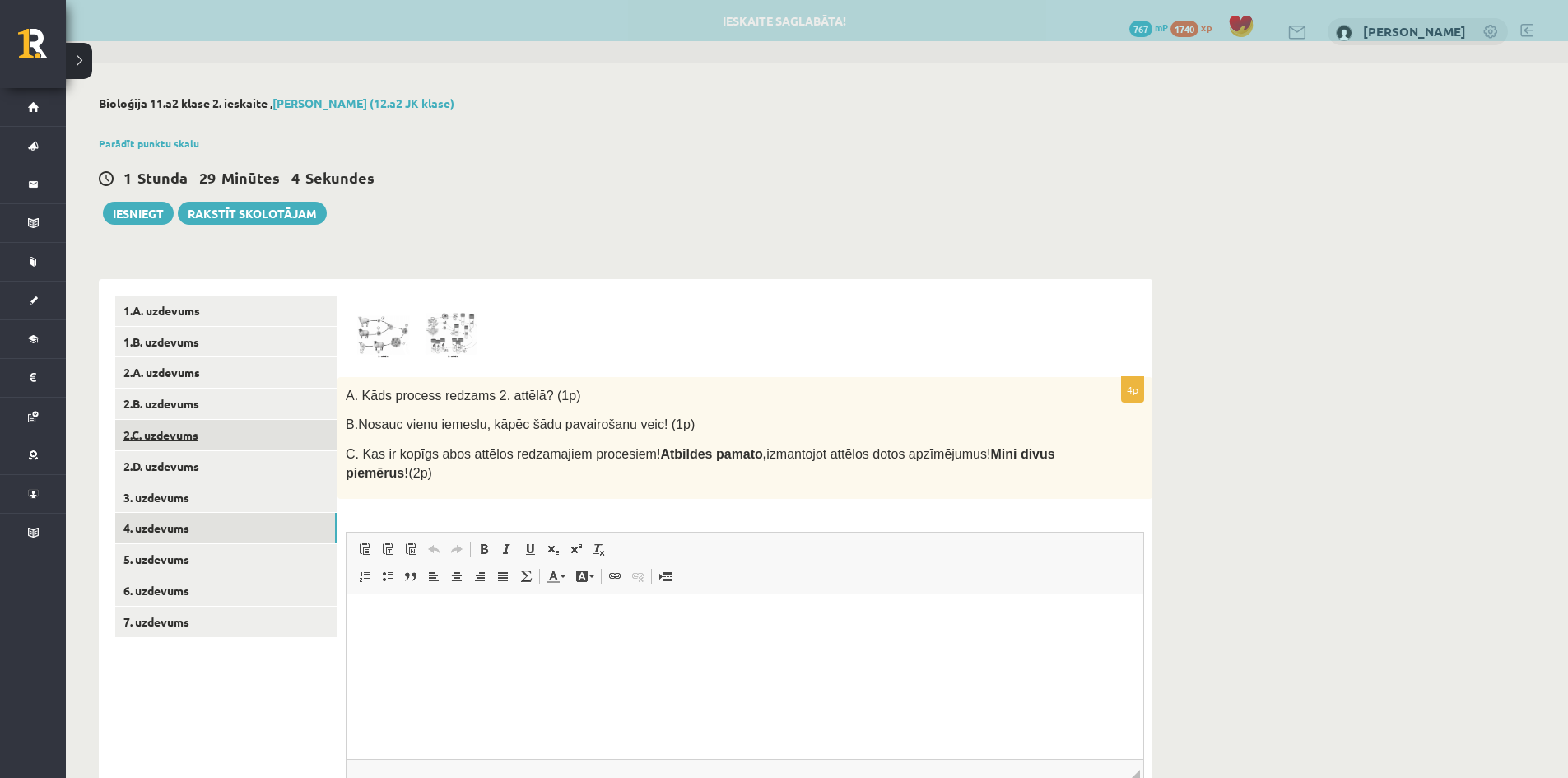
scroll to position [0, 0]
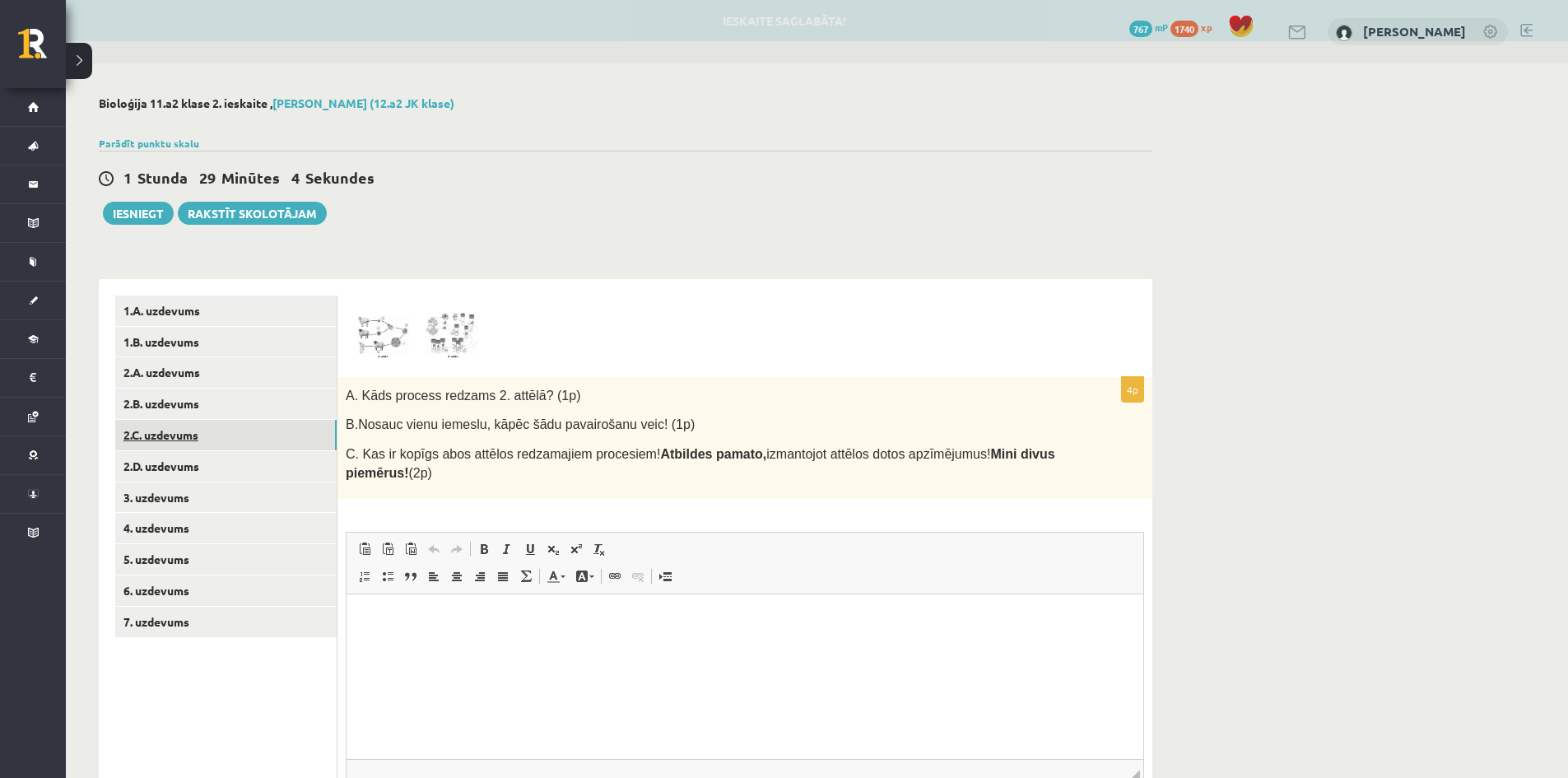
click at [207, 436] on link "2.C. uzdevums" at bounding box center [225, 435] width 221 height 30
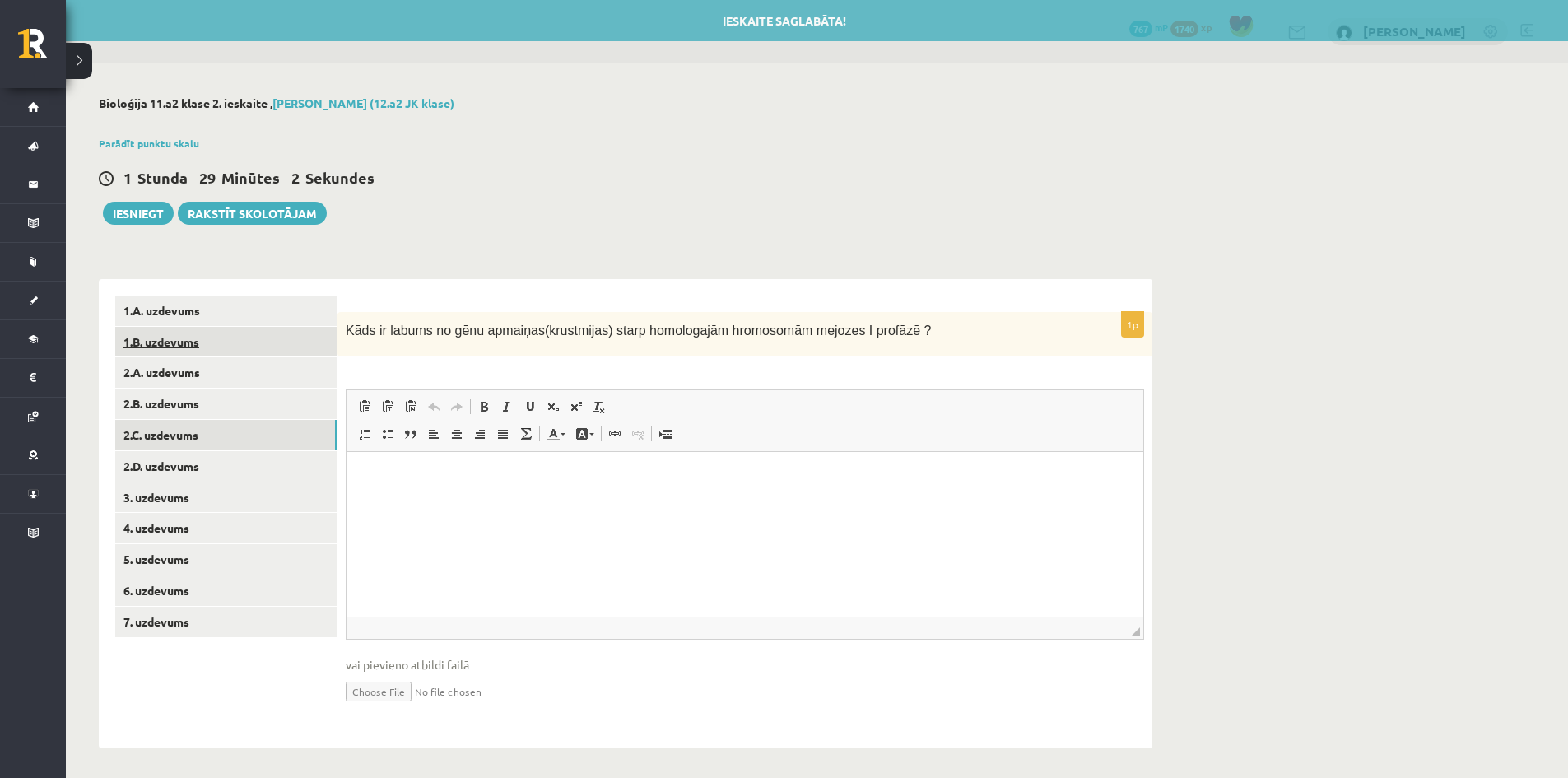
click at [180, 347] on link "1.B. uzdevums" at bounding box center [225, 341] width 221 height 30
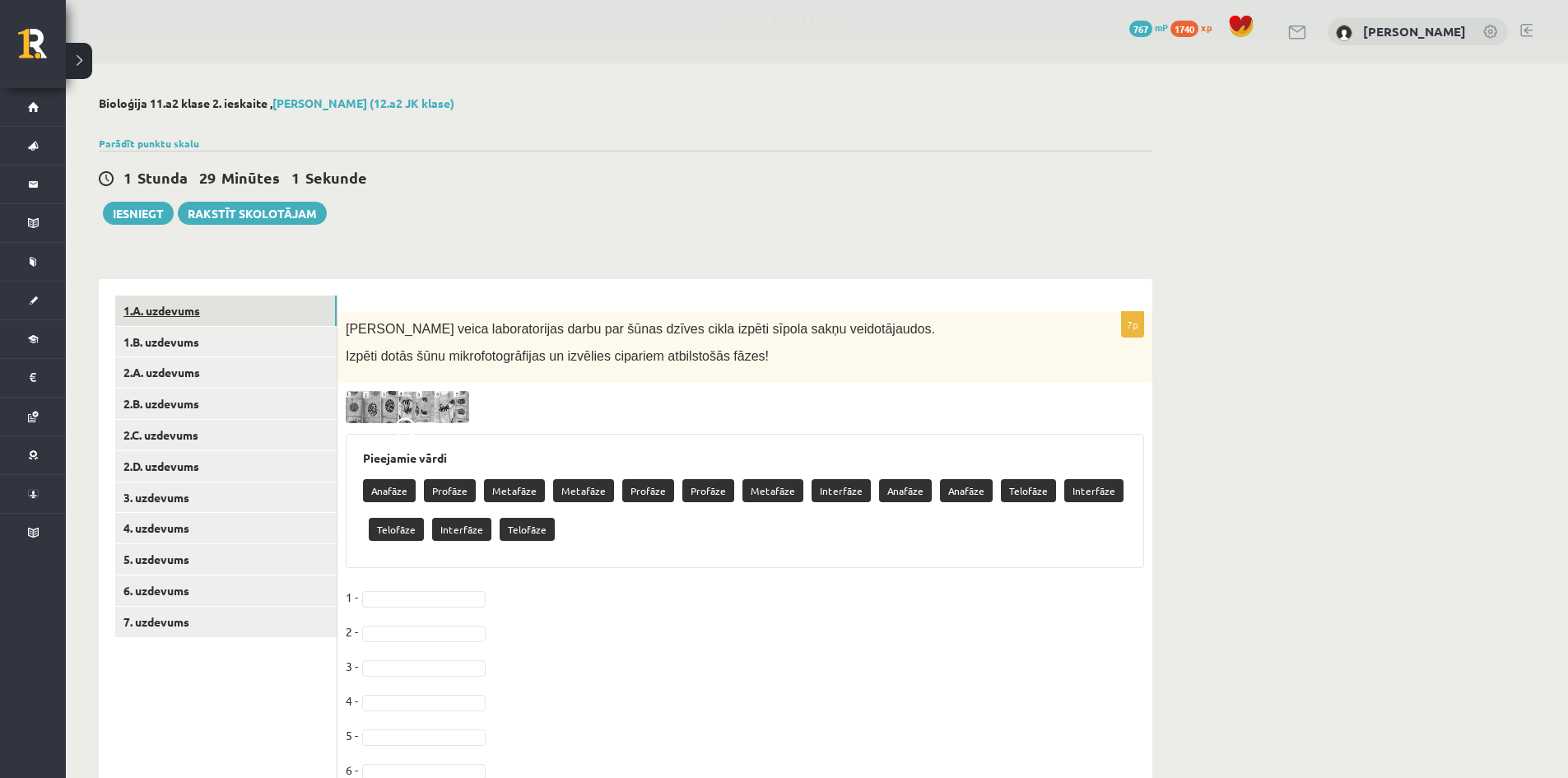
click at [164, 318] on link "1.A. uzdevums" at bounding box center [225, 311] width 221 height 30
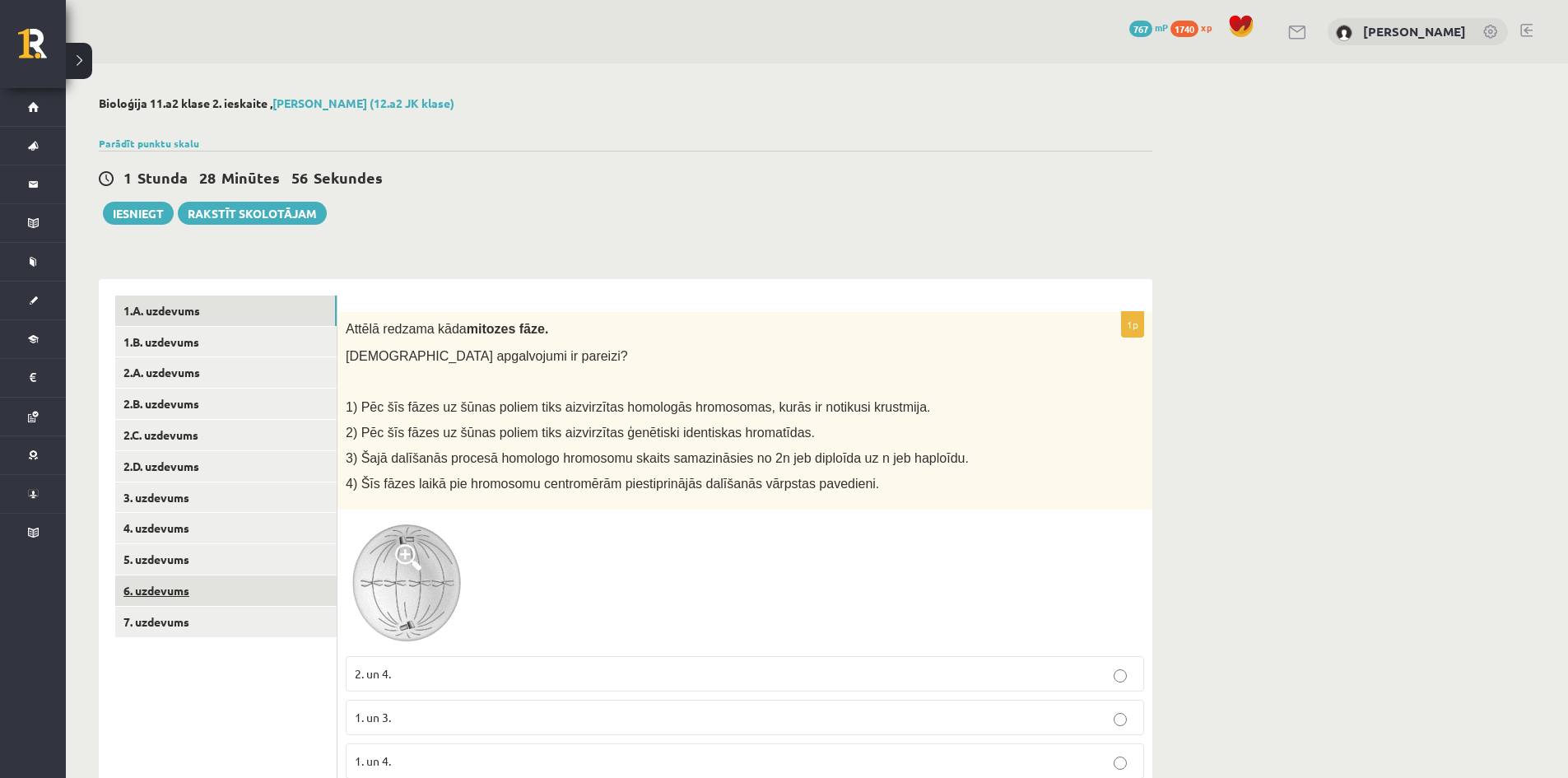
click at [154, 587] on link "6. uzdevums" at bounding box center [225, 590] width 221 height 30
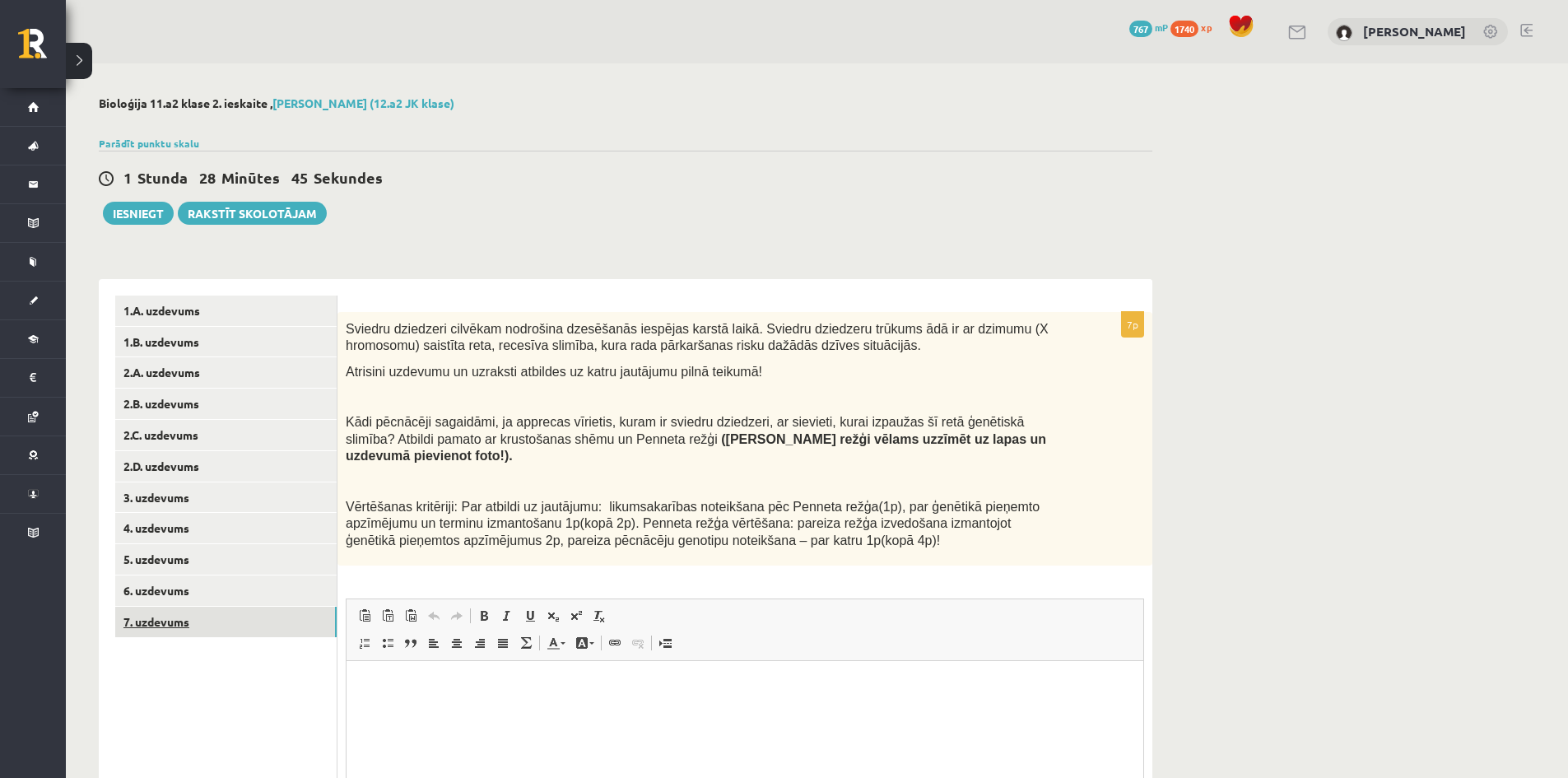
click at [154, 635] on link "7. uzdevums" at bounding box center [225, 621] width 221 height 30
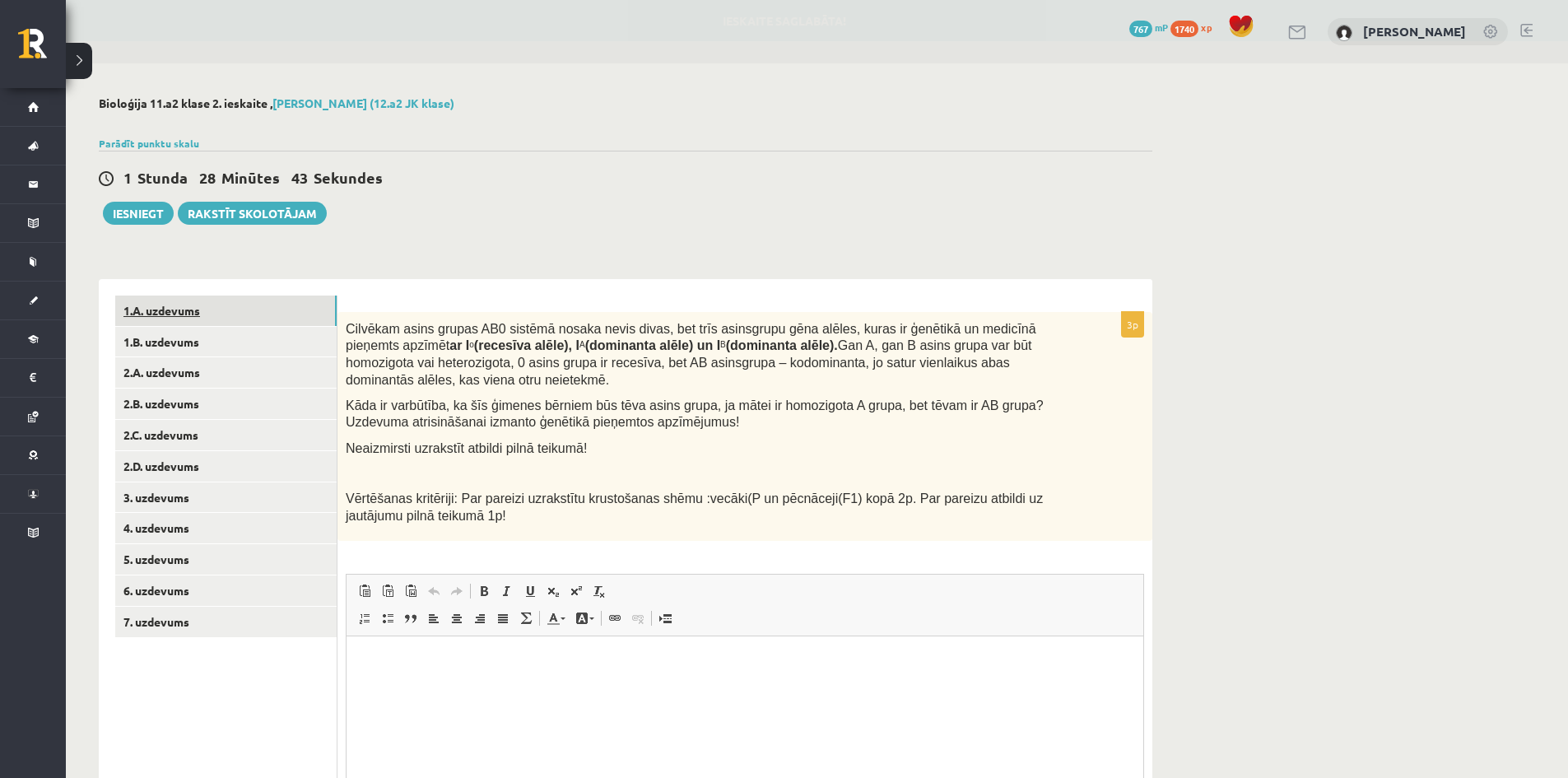
click at [174, 300] on link "1.A. uzdevums" at bounding box center [225, 311] width 221 height 30
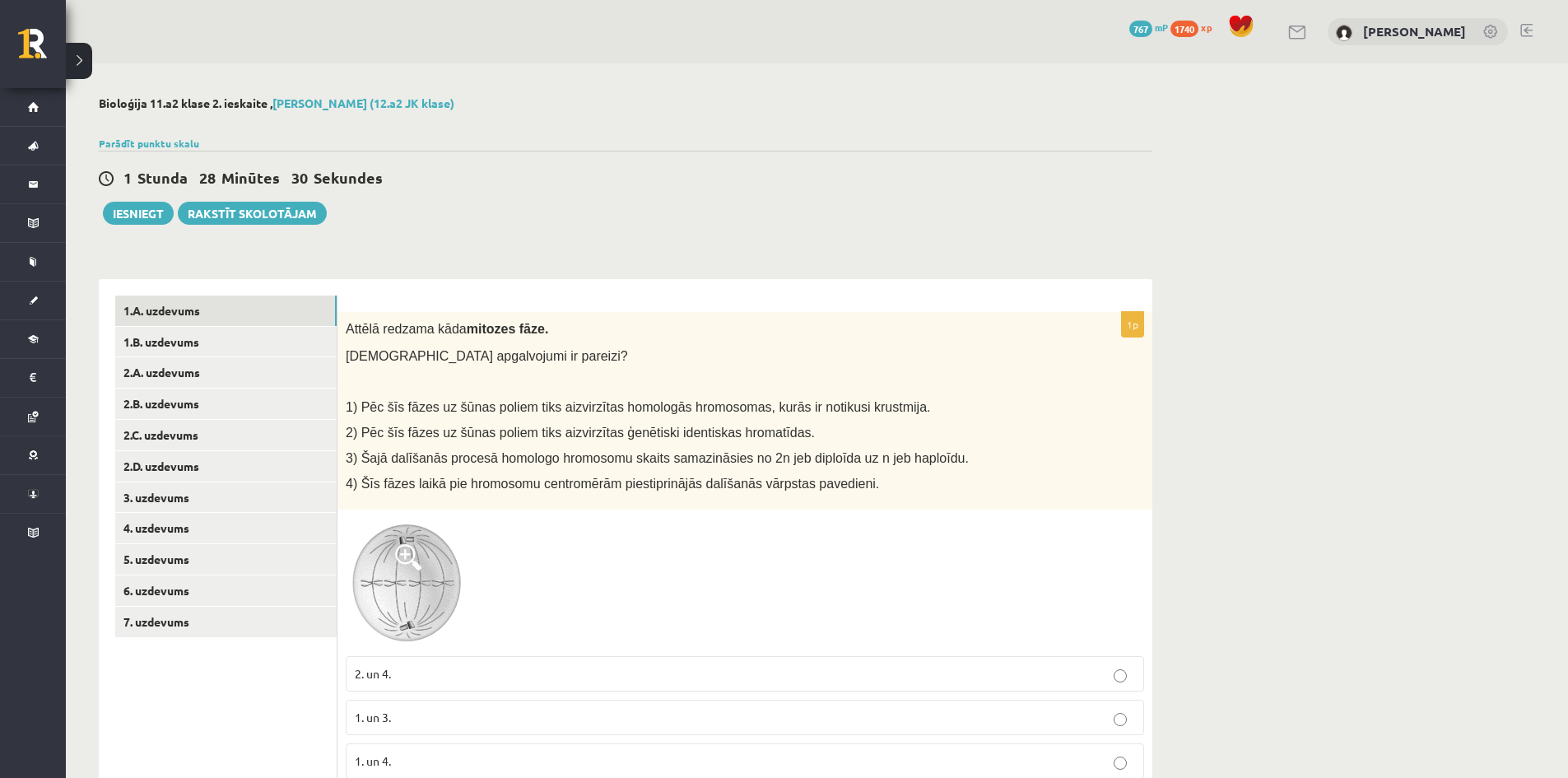
click at [377, 687] on label "2. un 4." at bounding box center [745, 674] width 798 height 35
click at [158, 342] on link "1.B. uzdevums" at bounding box center [225, 341] width 221 height 30
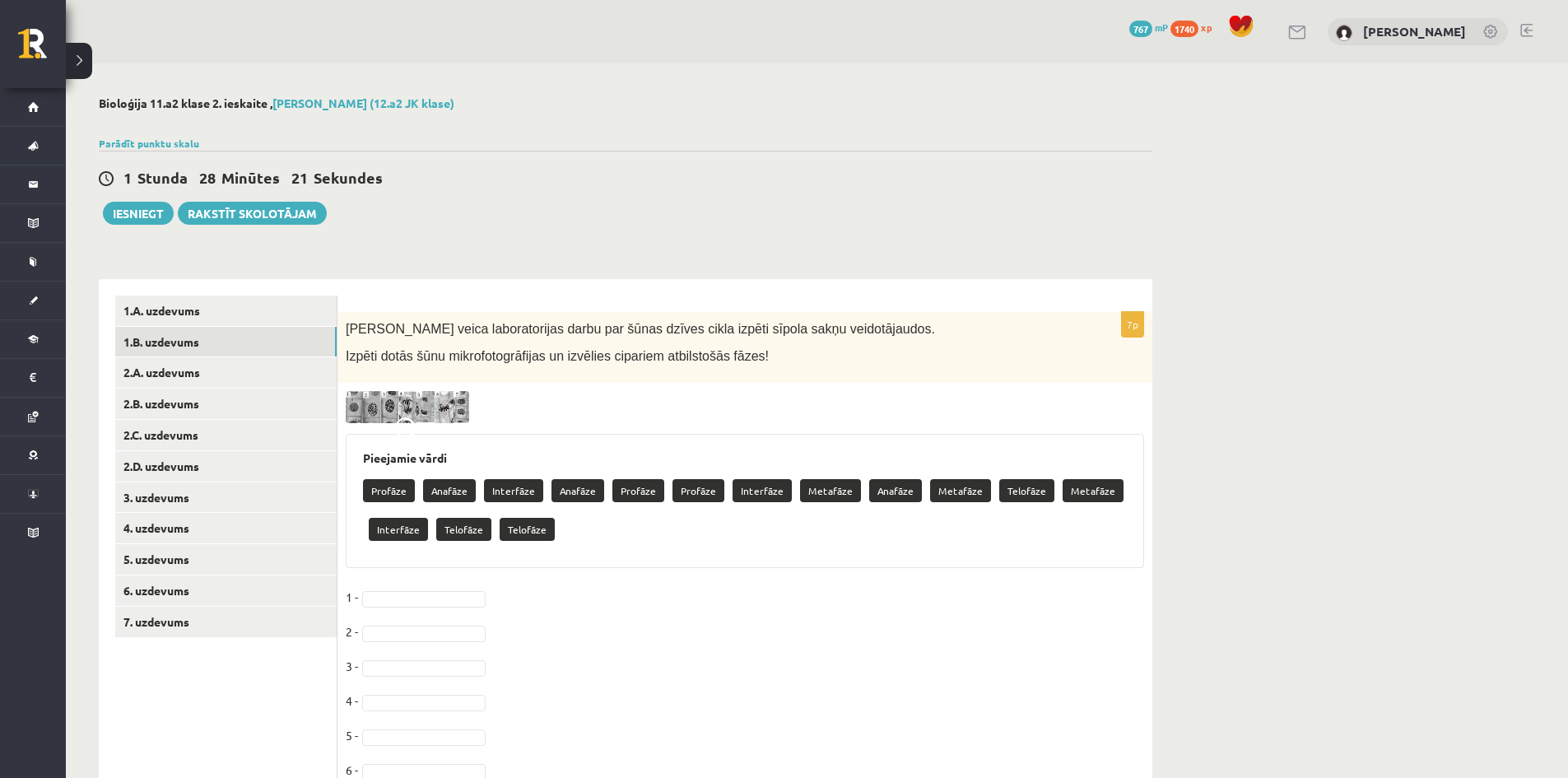
click at [397, 399] on img at bounding box center [407, 407] width 124 height 33
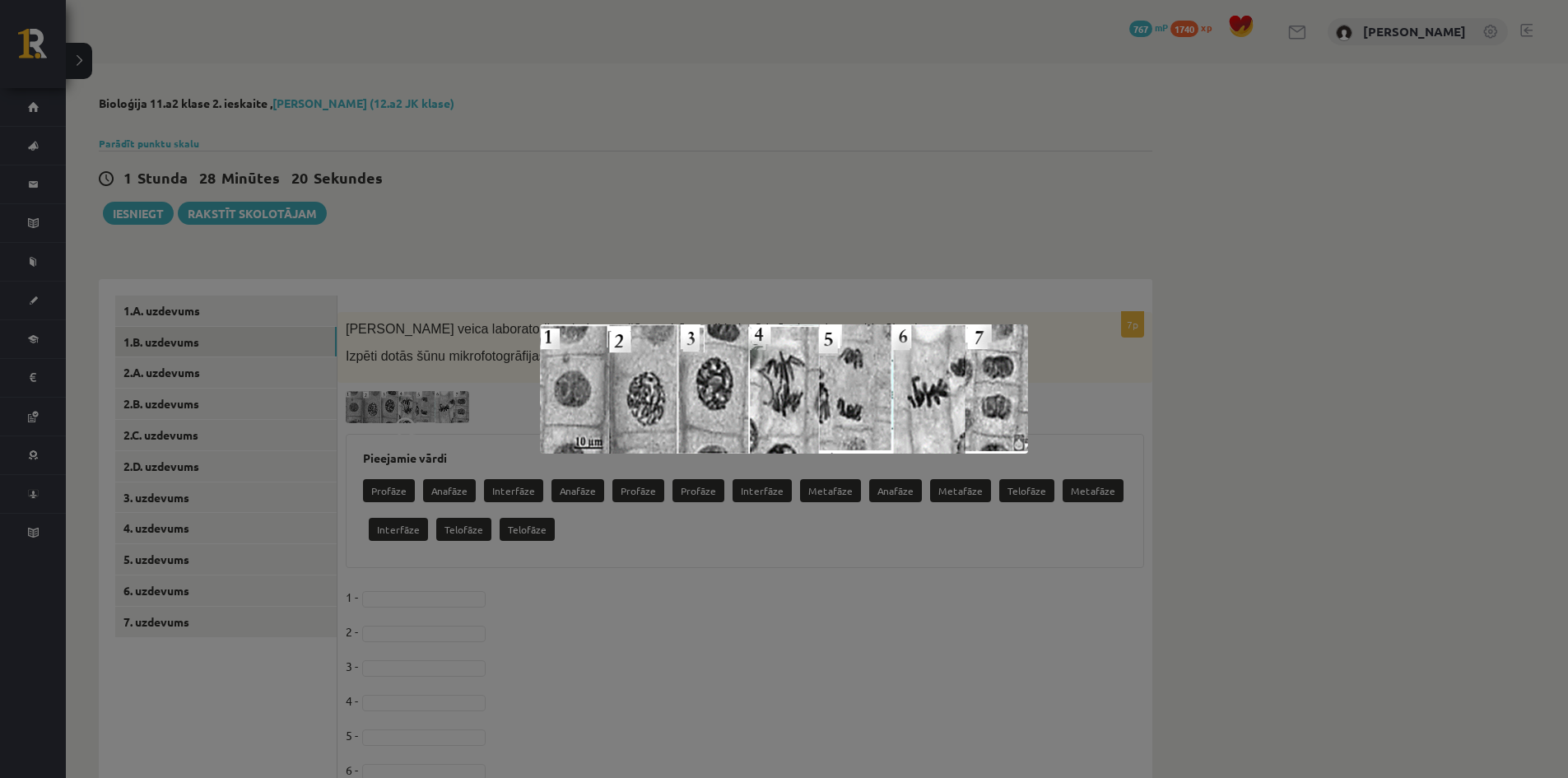
click at [397, 399] on div at bounding box center [784, 389] width 1568 height 778
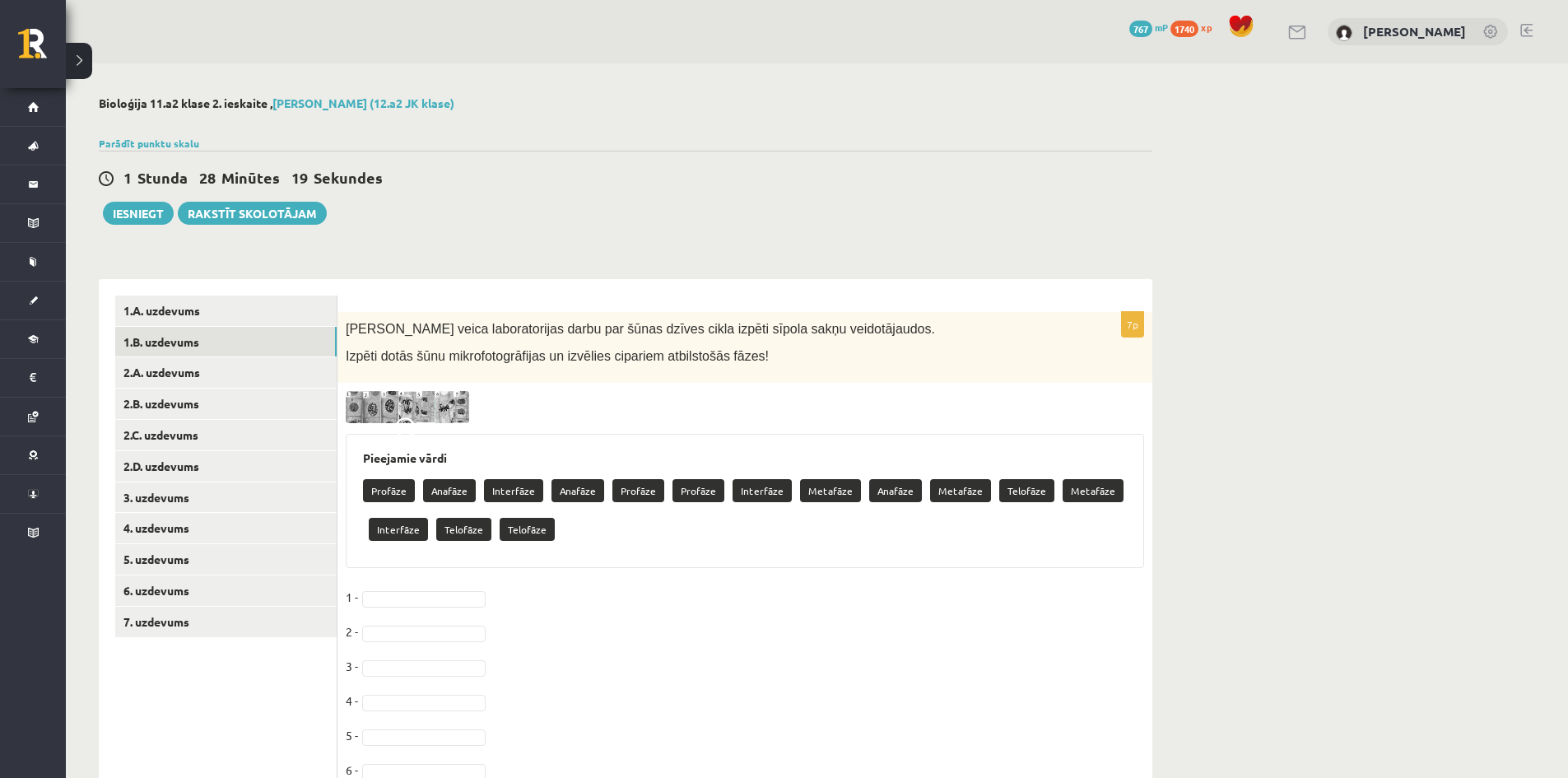
click at [397, 399] on img at bounding box center [407, 407] width 124 height 33
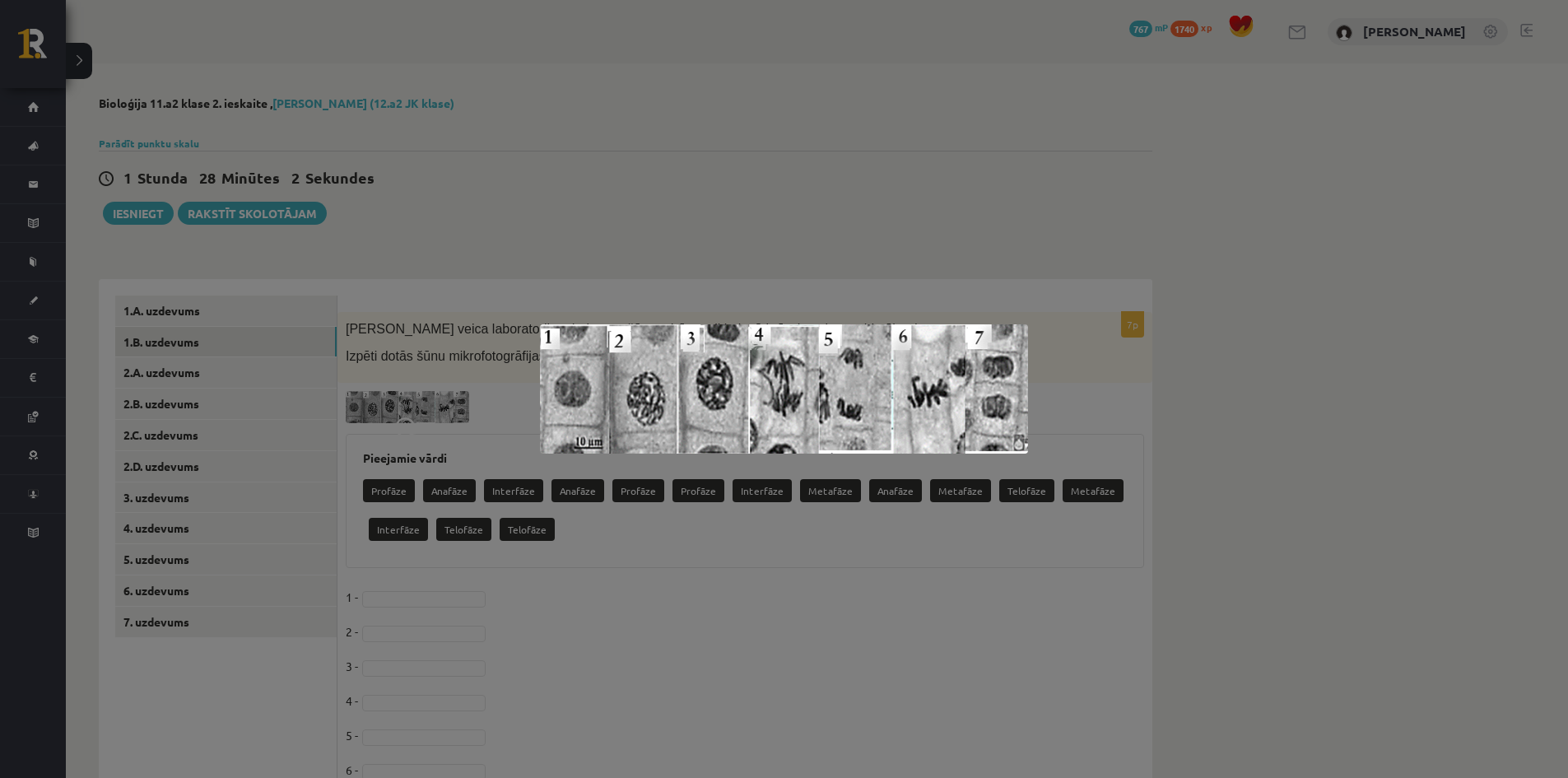
click at [339, 437] on div at bounding box center [784, 389] width 1568 height 778
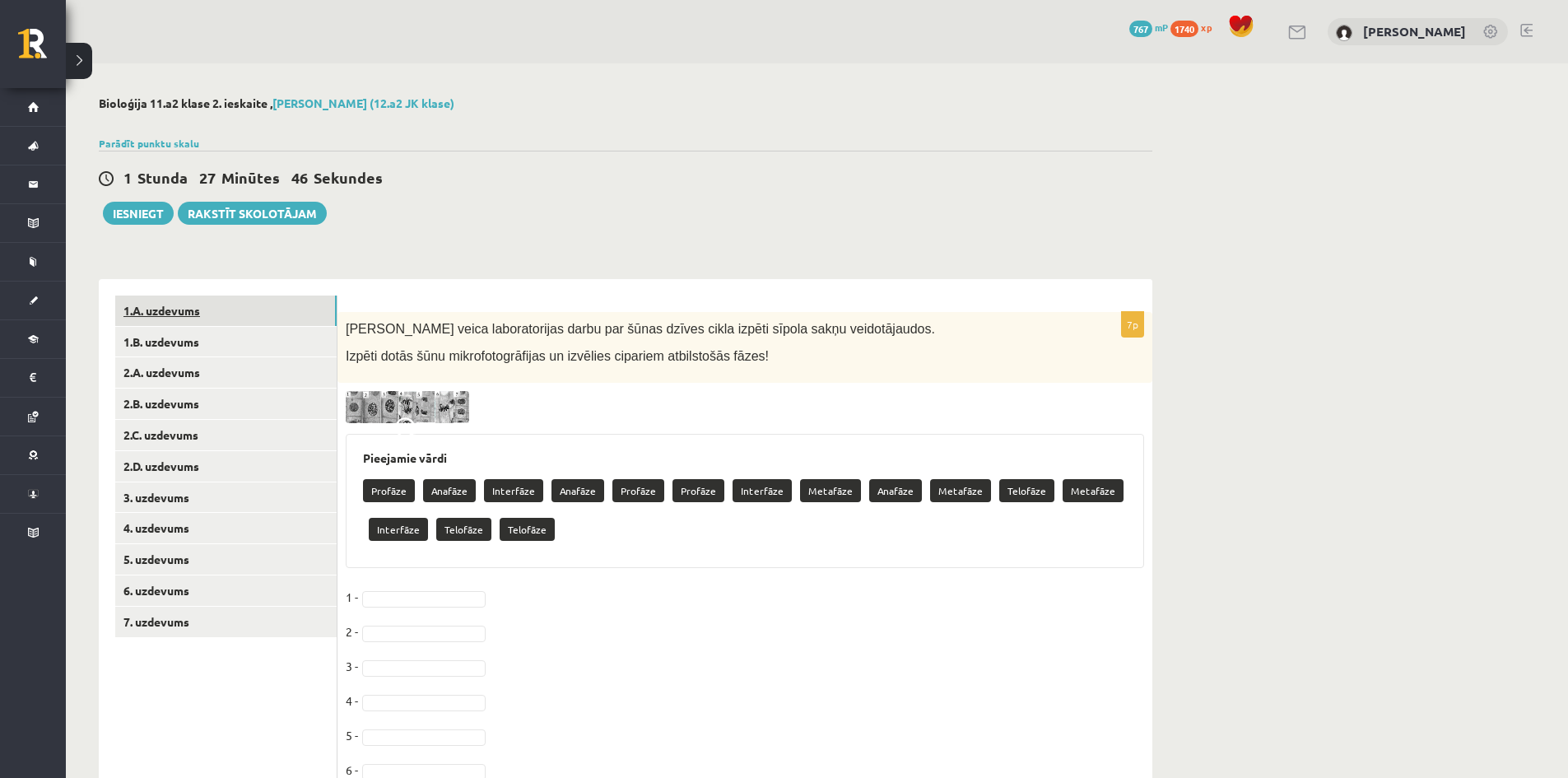
click at [167, 306] on link "1.A. uzdevums" at bounding box center [225, 311] width 221 height 30
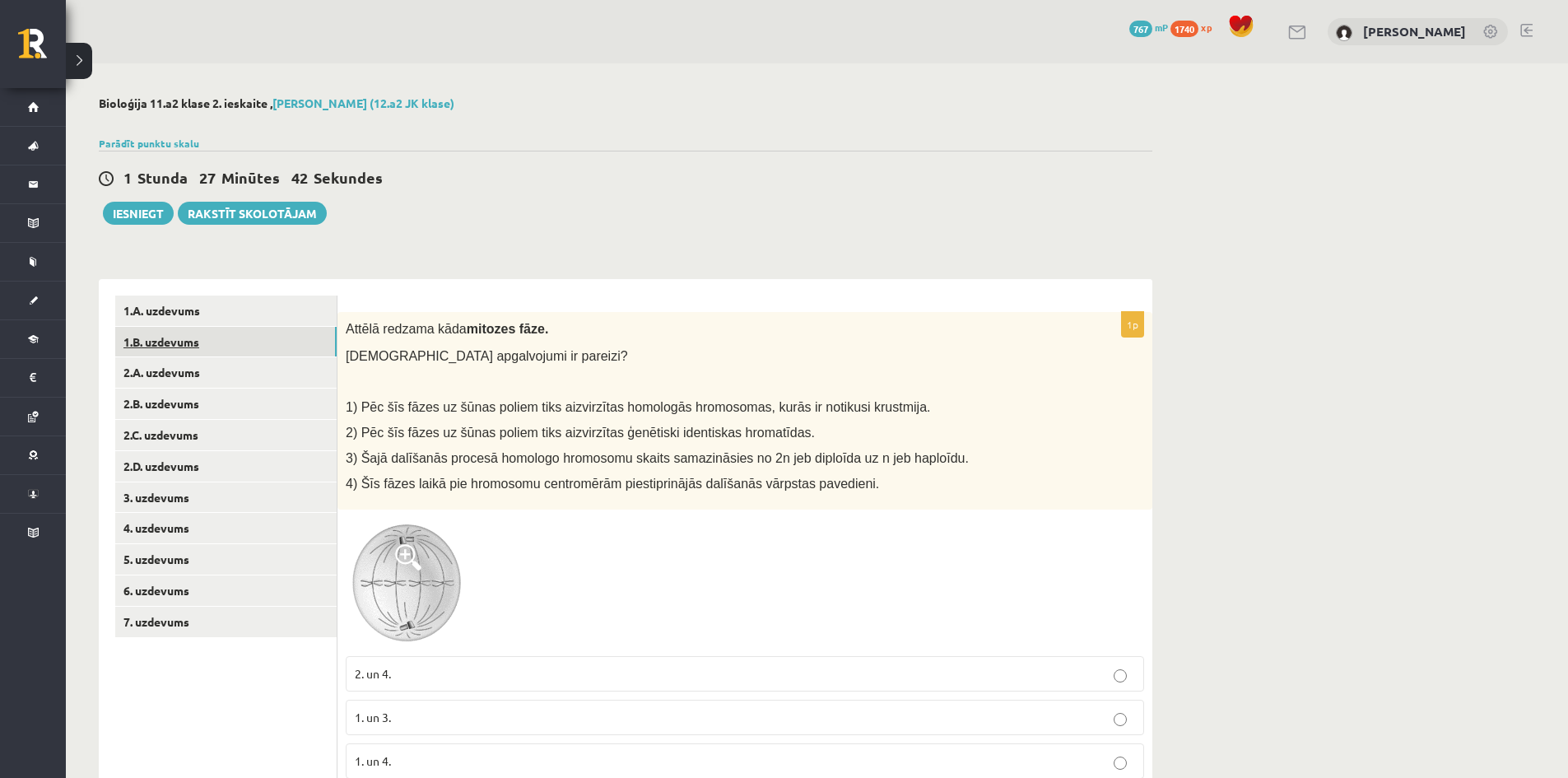
click at [169, 343] on link "1.B. uzdevums" at bounding box center [225, 341] width 221 height 30
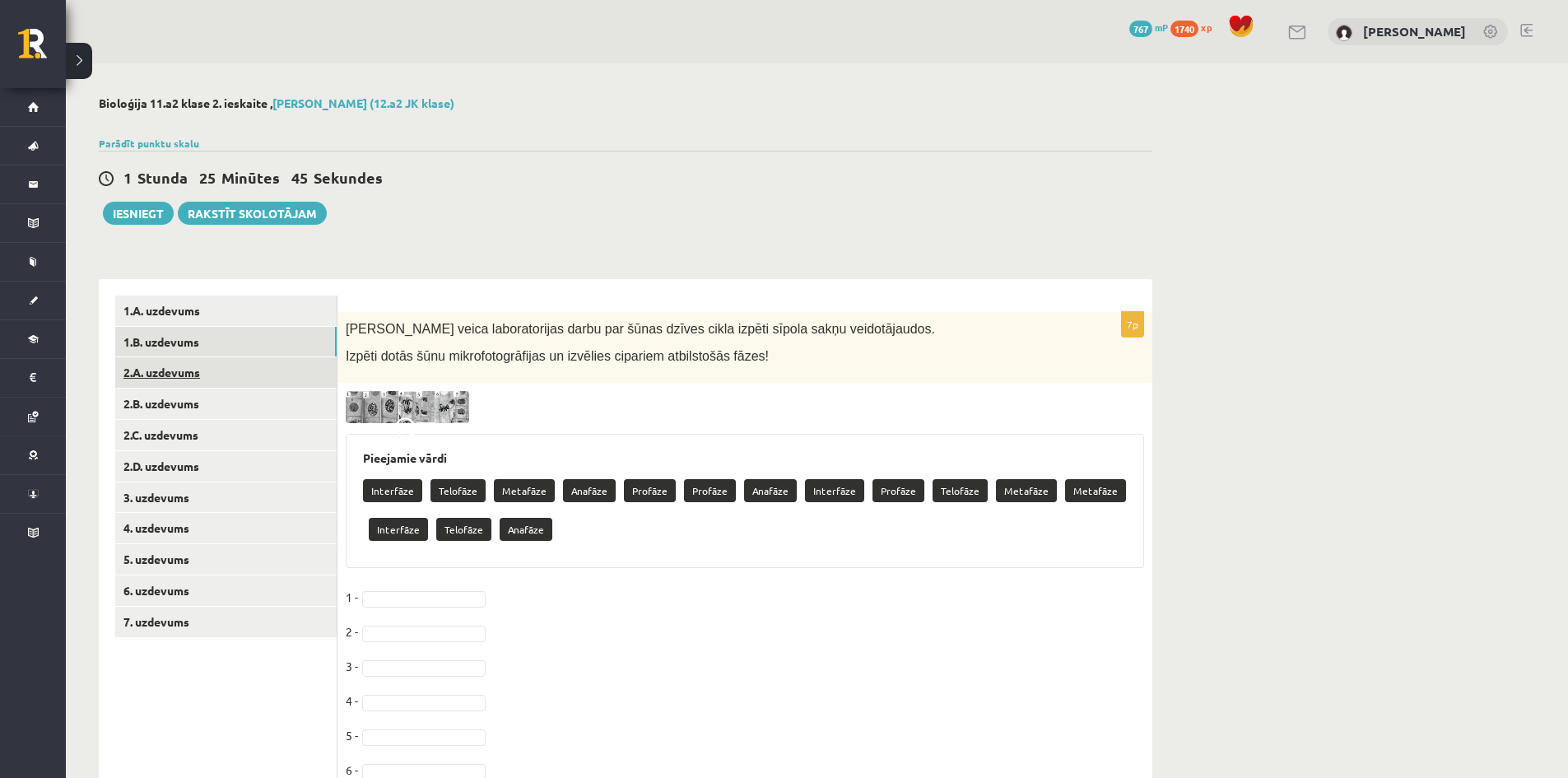
click at [215, 373] on link "2.A. uzdevums" at bounding box center [225, 372] width 221 height 30
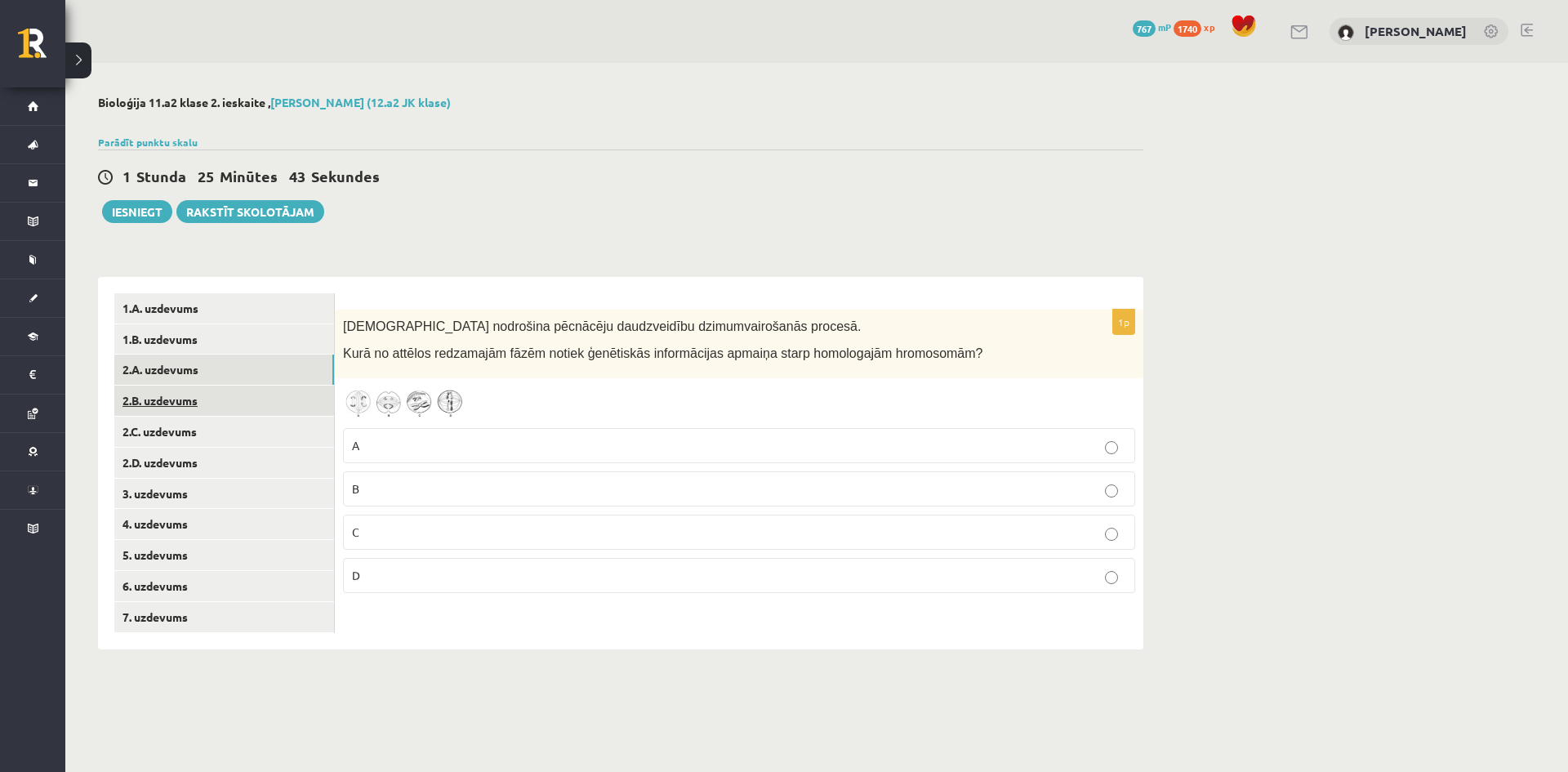
click at [195, 402] on link "2.B. uzdevums" at bounding box center [224, 400] width 220 height 30
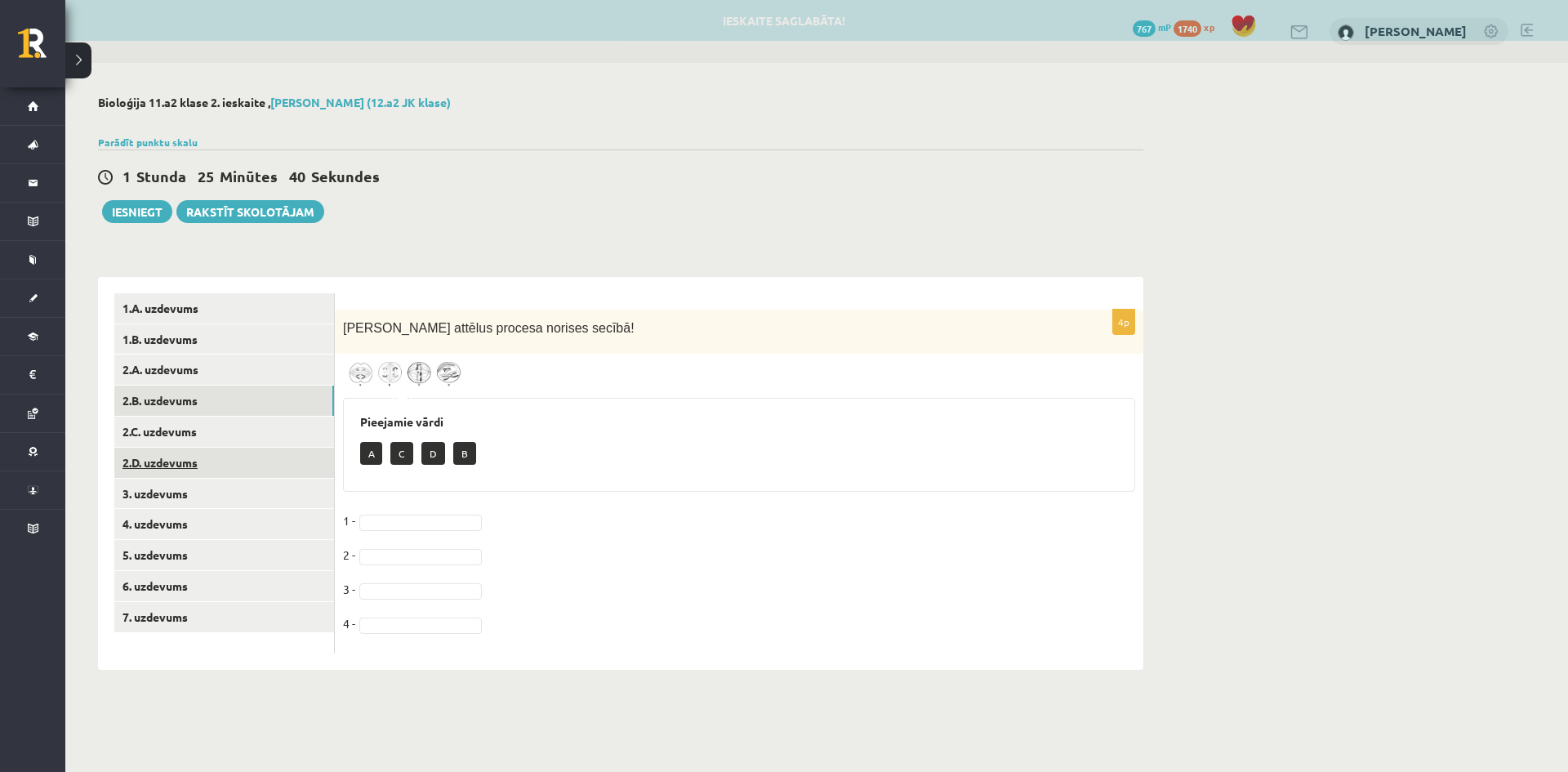
click at [189, 447] on link "2.D. uzdevums" at bounding box center [224, 462] width 220 height 30
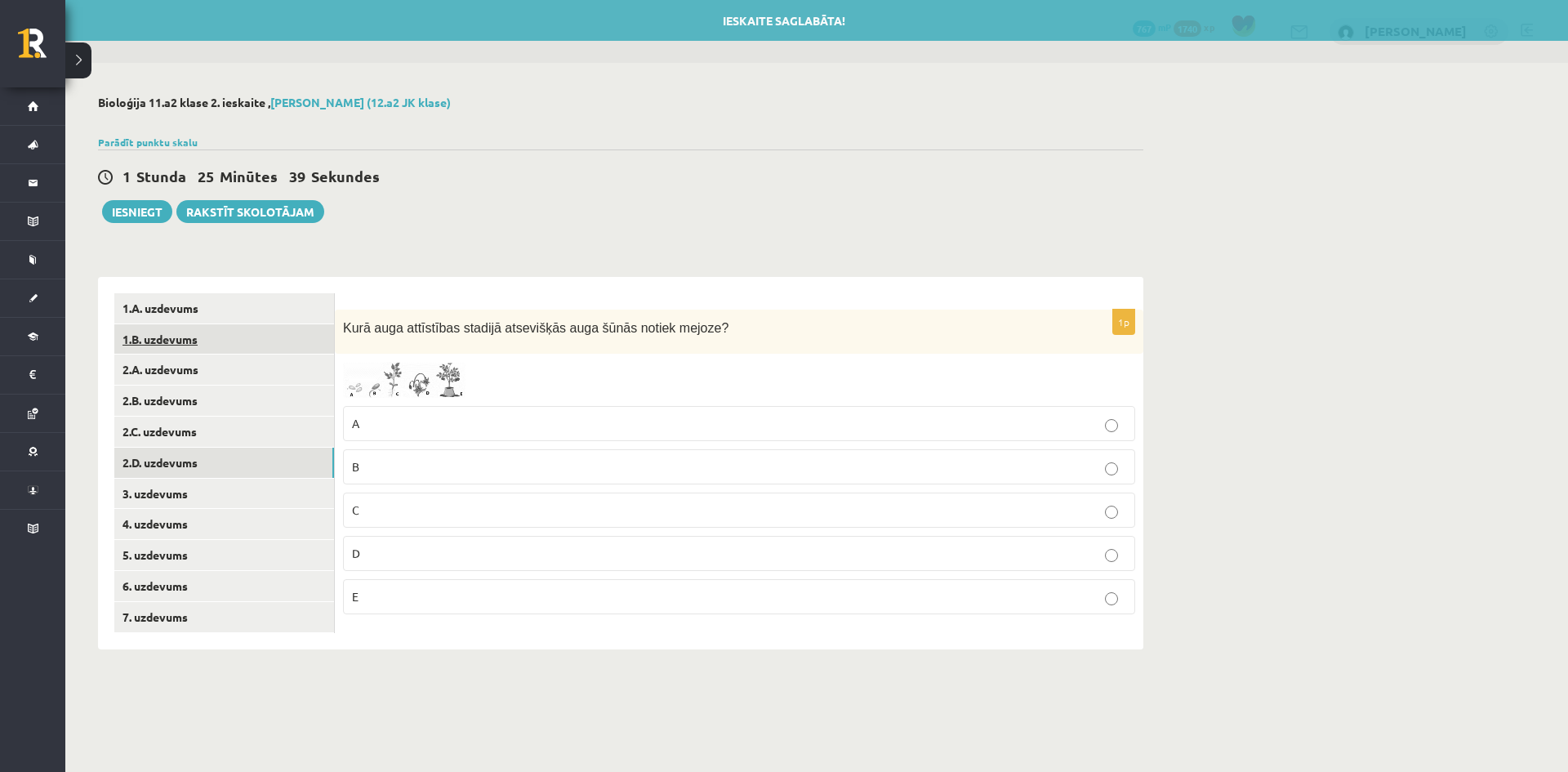
click at [173, 343] on link "1.B. uzdevums" at bounding box center [224, 339] width 220 height 30
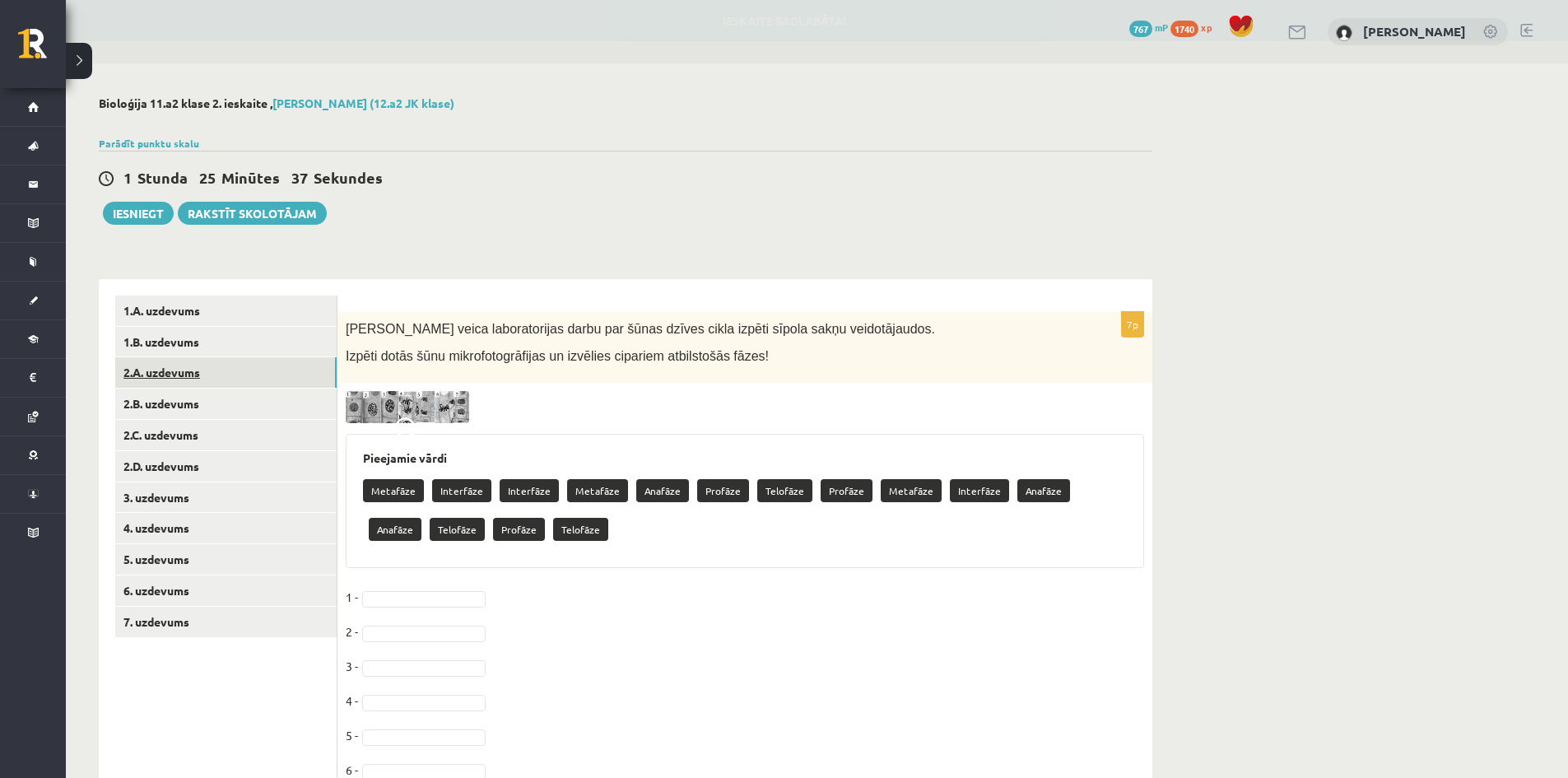
click at [180, 381] on link "2.A. uzdevums" at bounding box center [225, 372] width 221 height 30
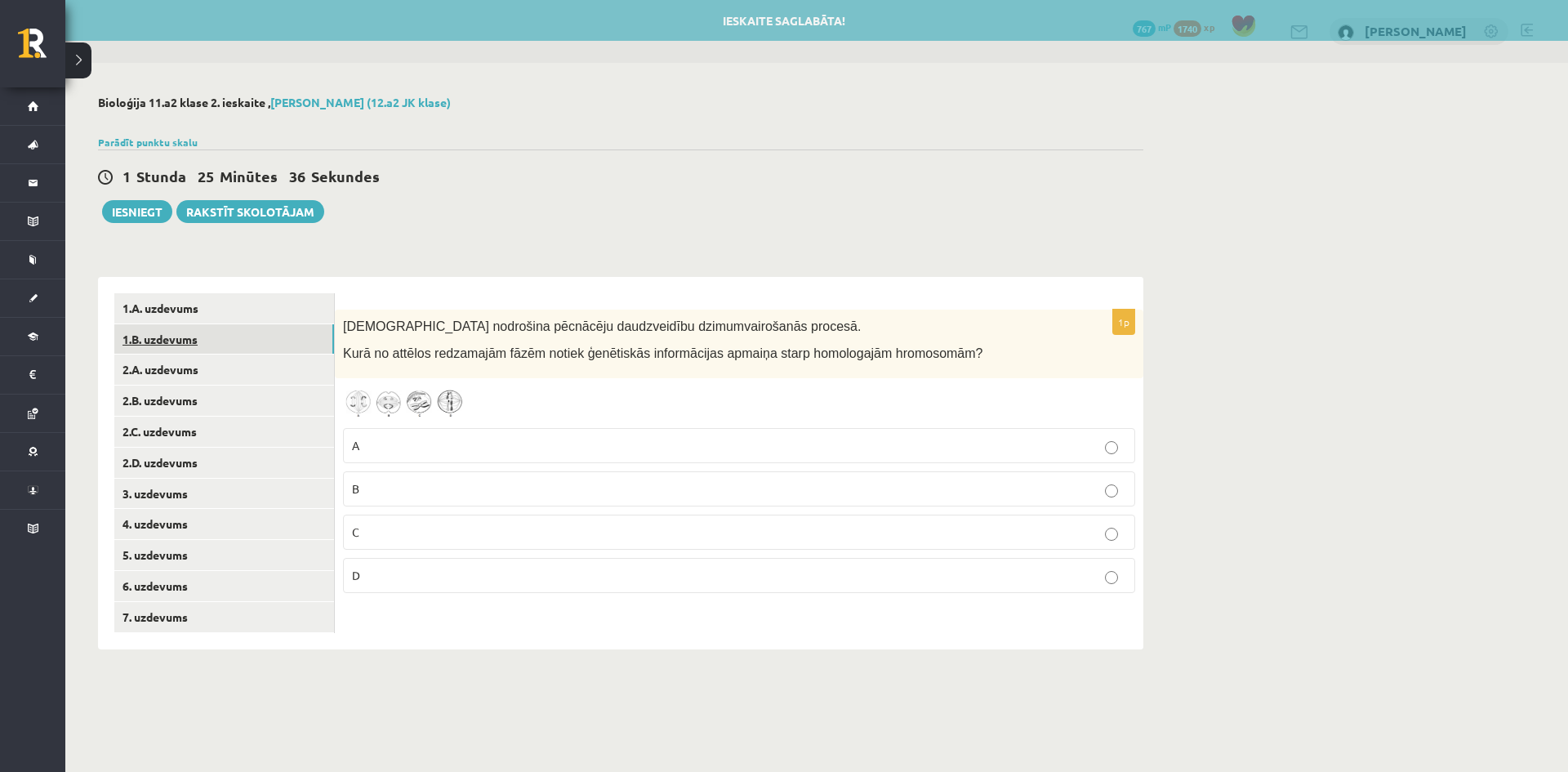
click at [169, 343] on link "1.B. uzdevums" at bounding box center [224, 339] width 220 height 30
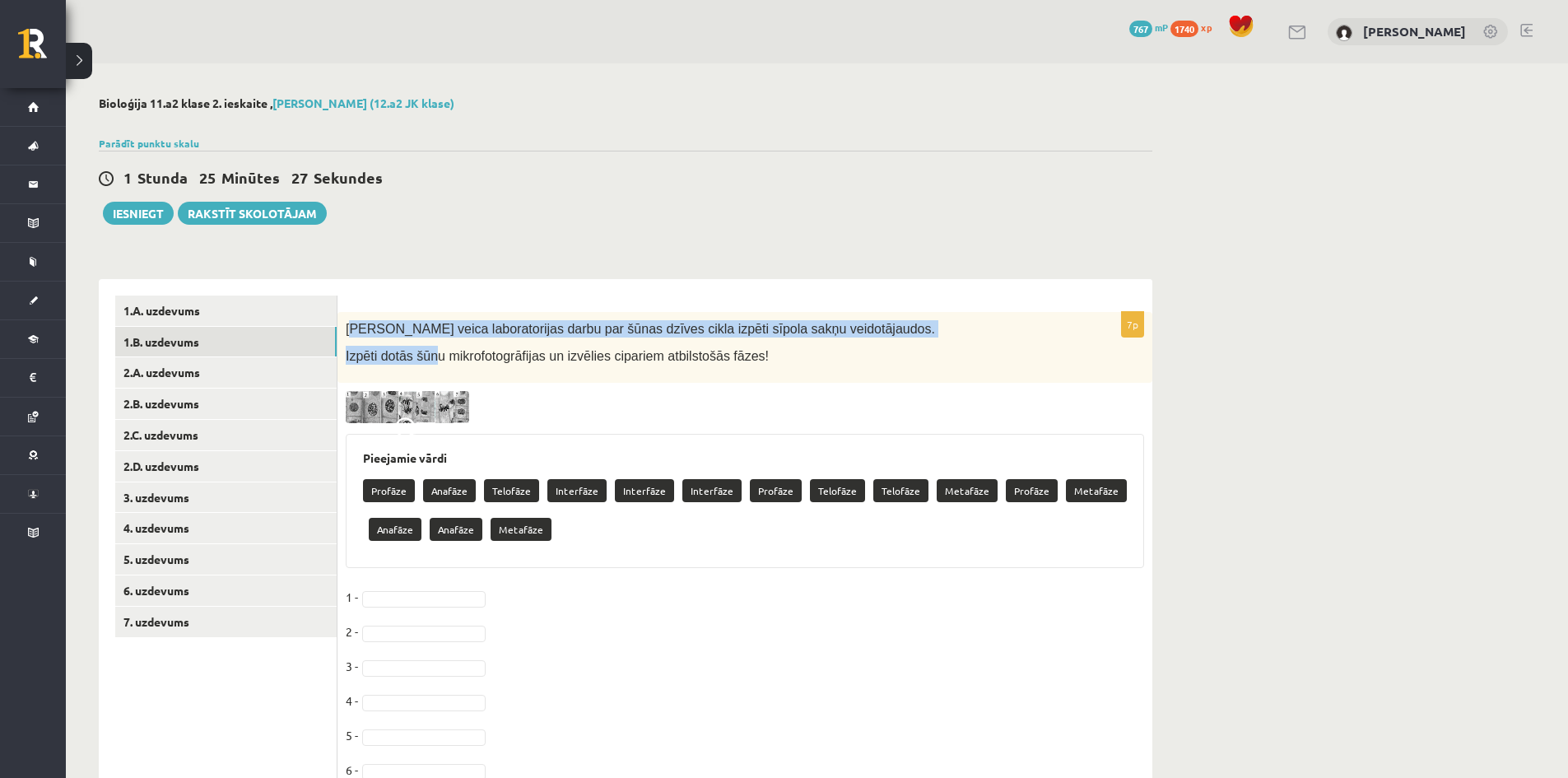
drag, startPoint x: 351, startPoint y: 327, endPoint x: 432, endPoint y: 341, distance: 82.2
click at [432, 341] on div "Skolēni veica laboratorijas darbu par šūnas dzīves cikla izpēti sīpola sakņu ve…" at bounding box center [745, 347] width 815 height 71
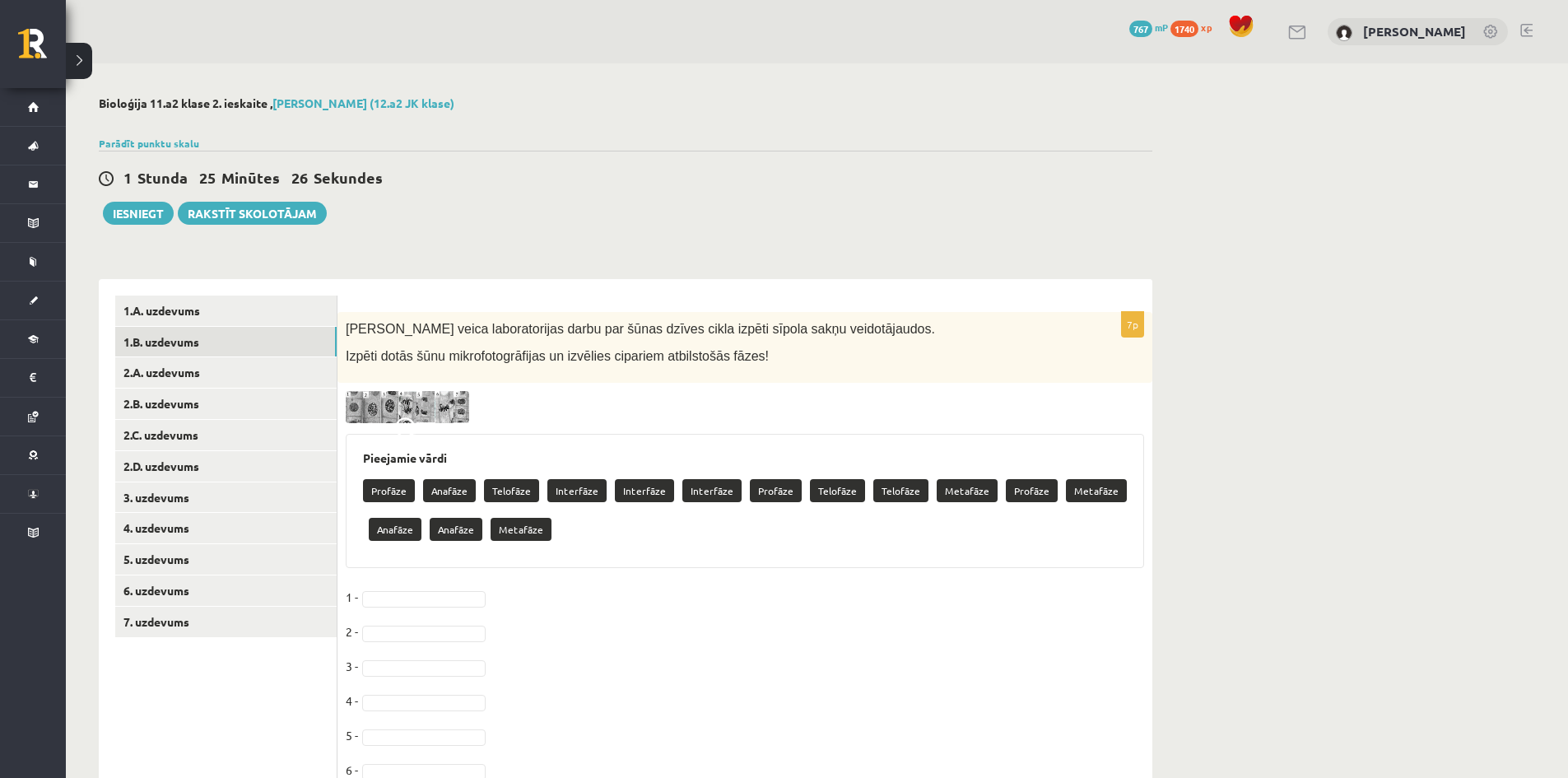
click at [518, 381] on div "Skolēni veica laboratorijas darbu par šūnas dzīves cikla izpēti sīpola sakņu ve…" at bounding box center [745, 347] width 815 height 71
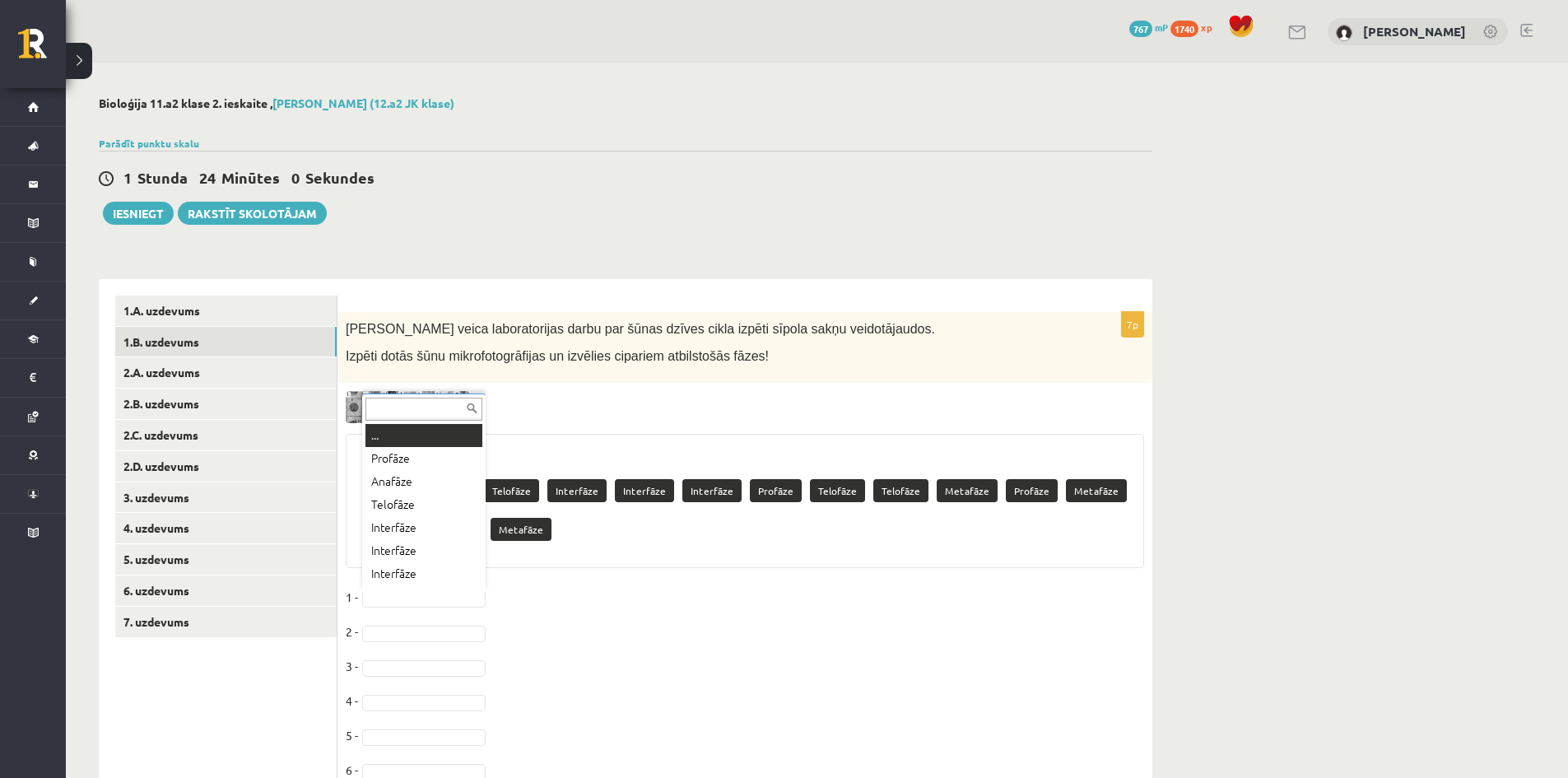
scroll to position [20, 0]
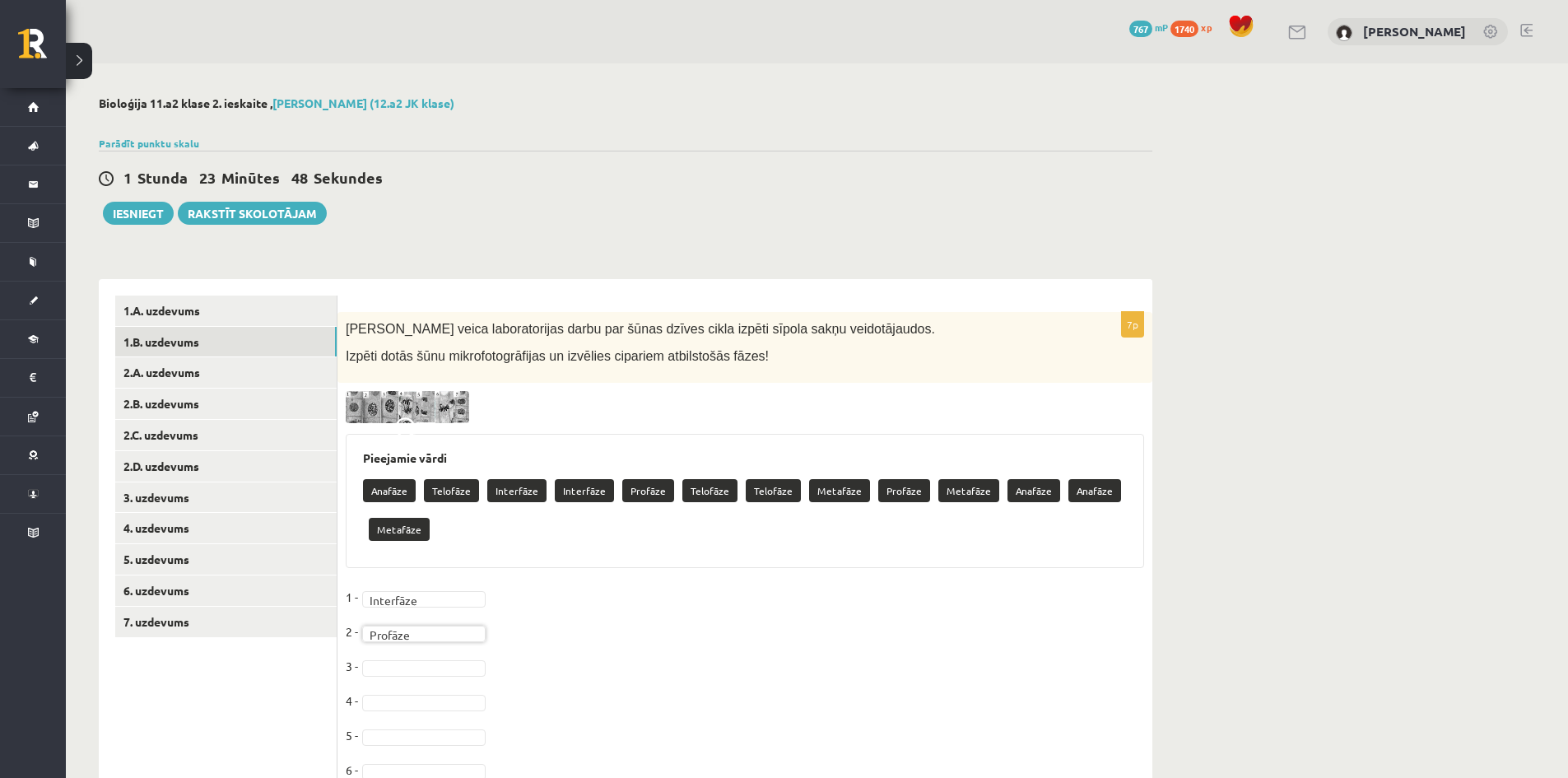
click at [432, 679] on fieldset "1 - Interfāze ********* 2 - Profāze ******* 3 - 4 - 5 - 6 - 7 -" at bounding box center [745, 705] width 798 height 242
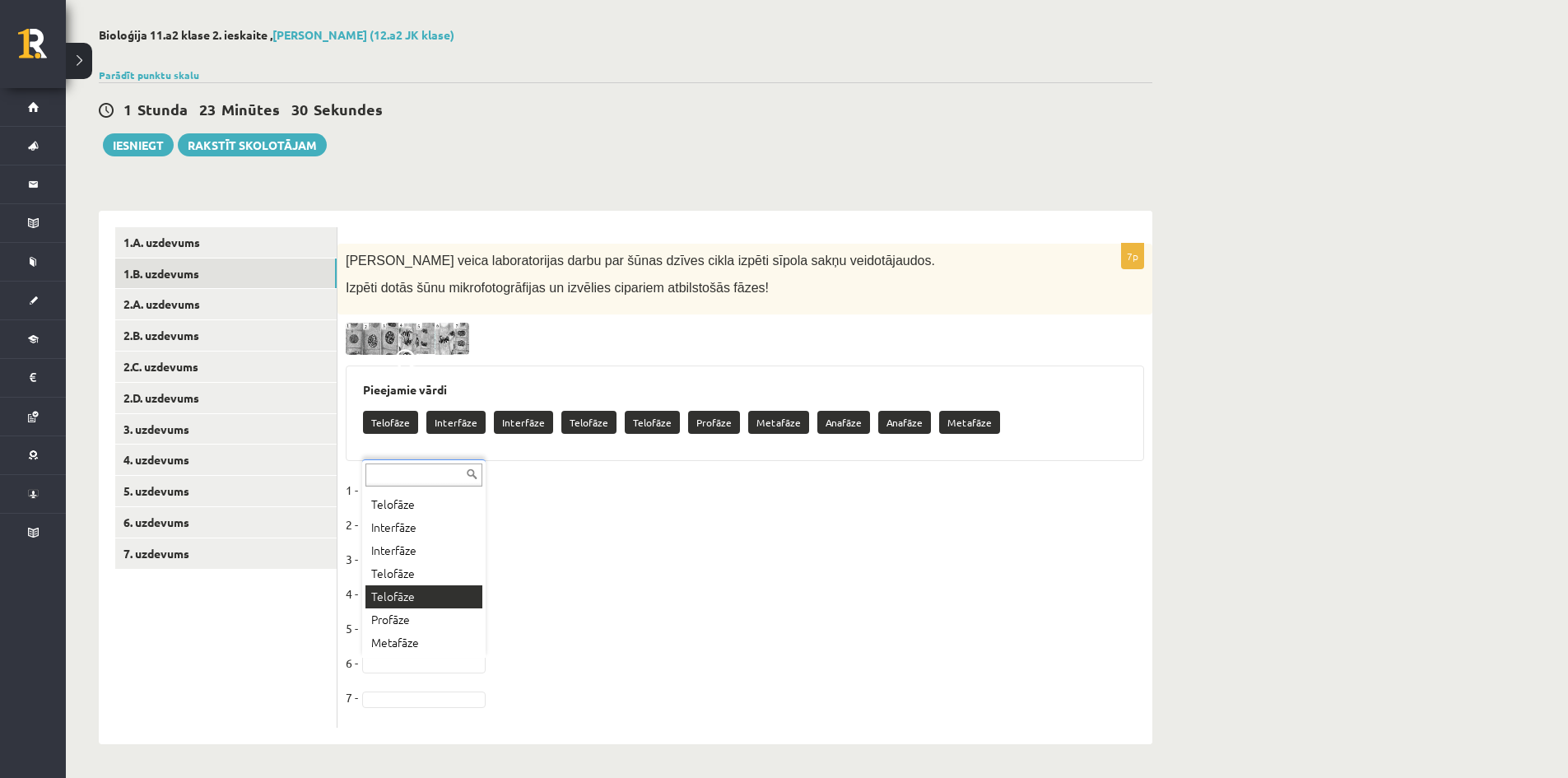
scroll to position [88, 0]
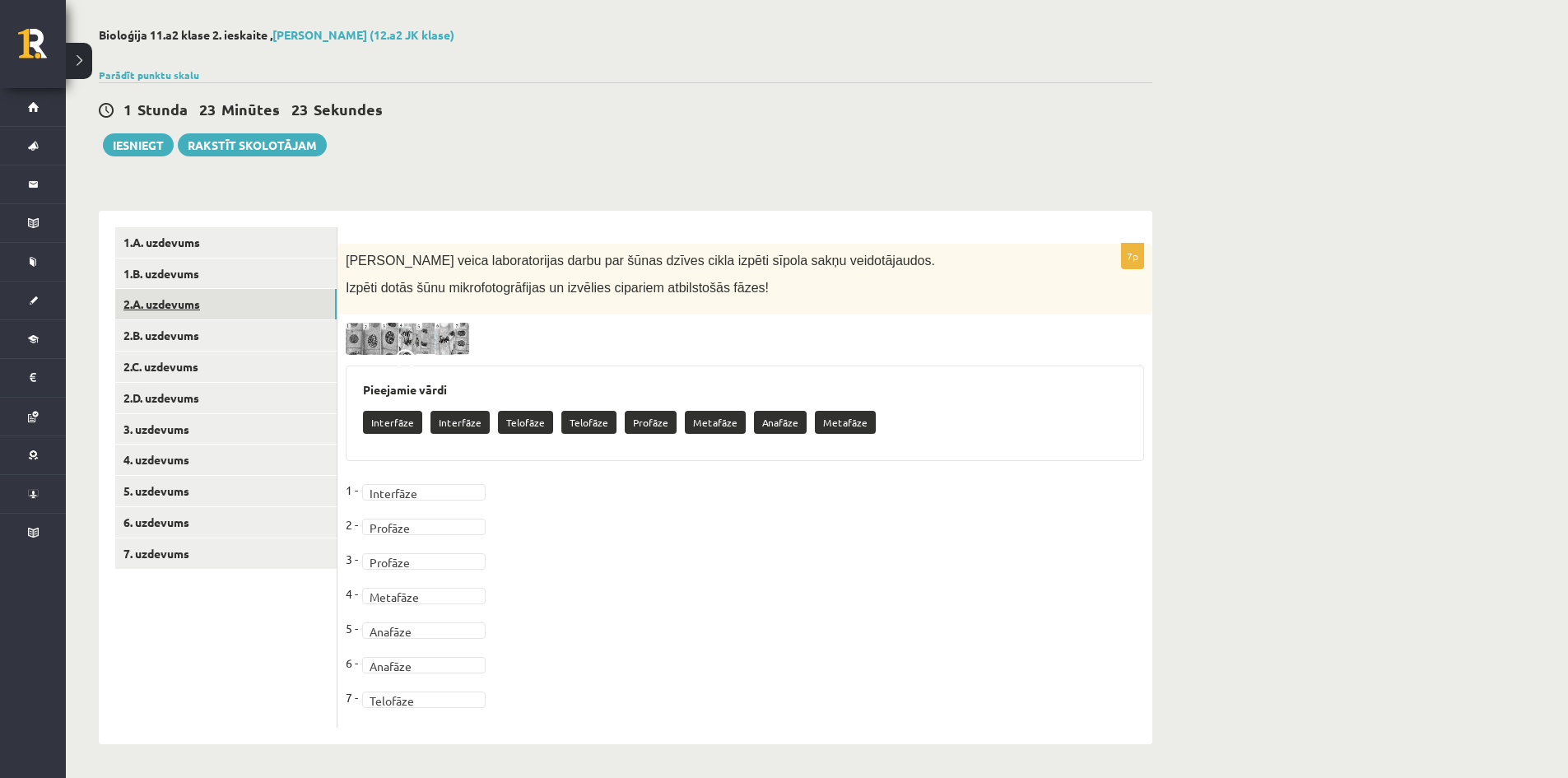
click at [152, 305] on link "2.A. uzdevums" at bounding box center [225, 304] width 221 height 30
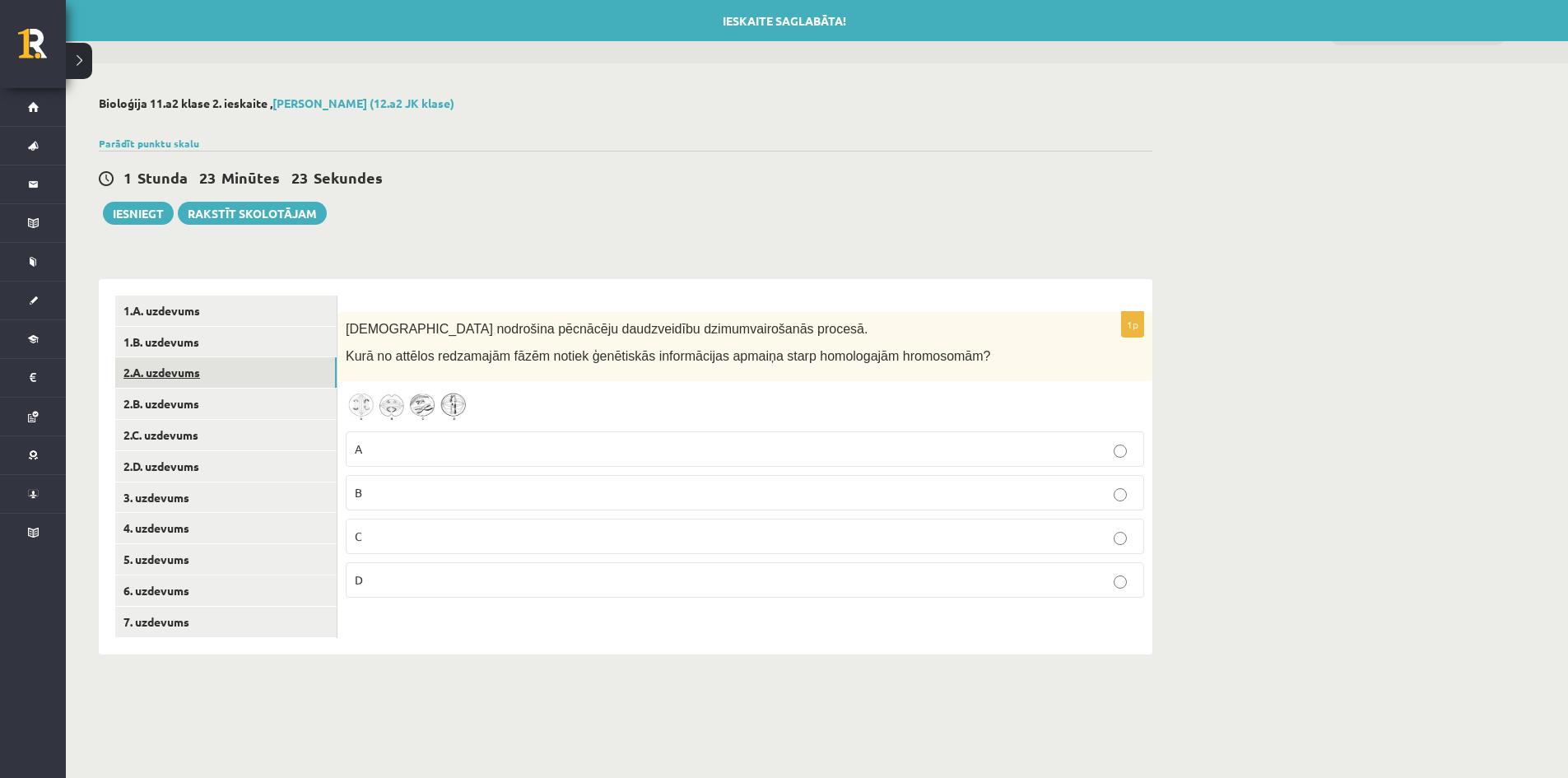
scroll to position [0, 0]
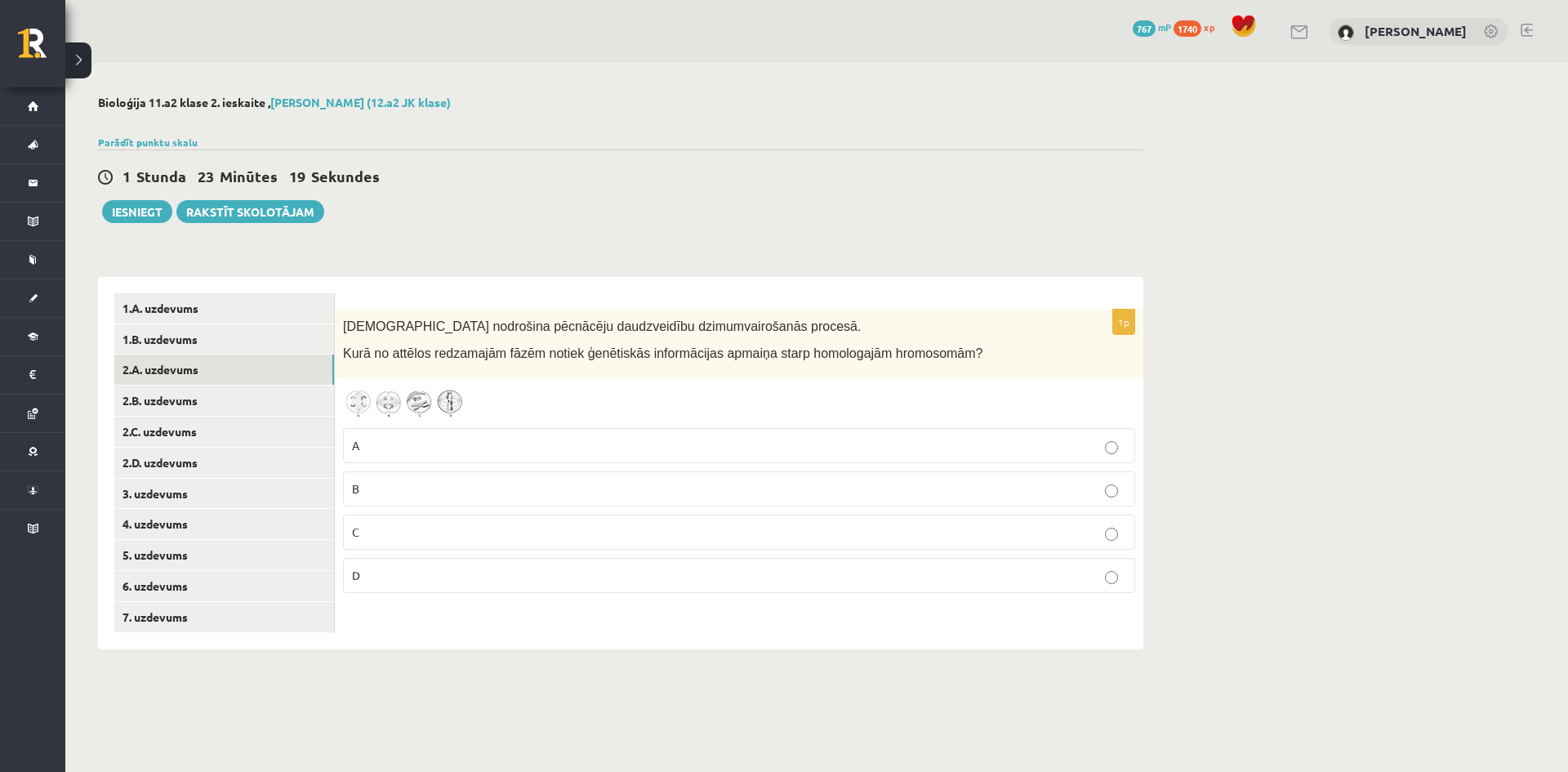
click at [373, 403] on img at bounding box center [404, 402] width 123 height 32
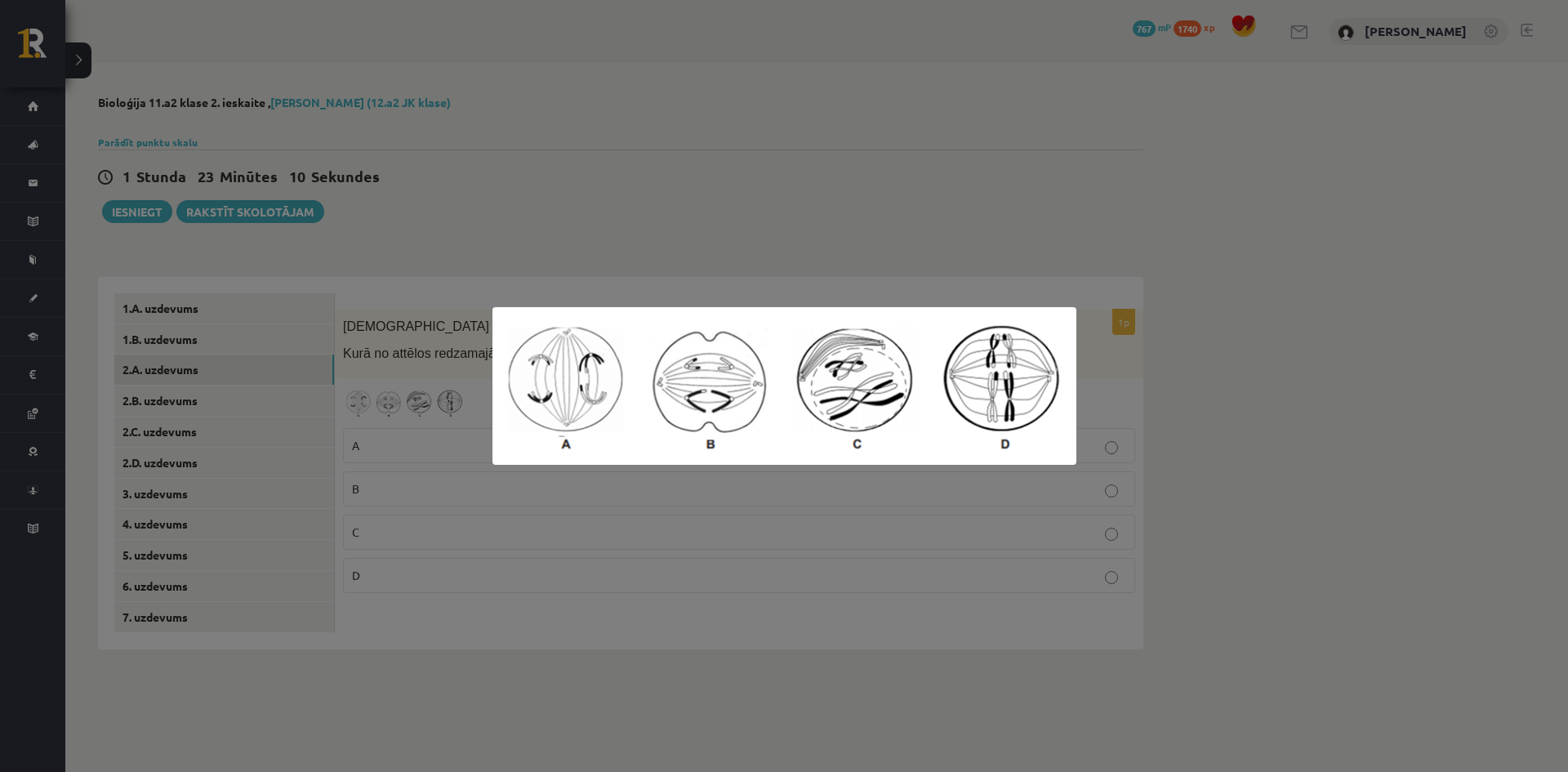
click at [372, 376] on div at bounding box center [784, 386] width 1568 height 772
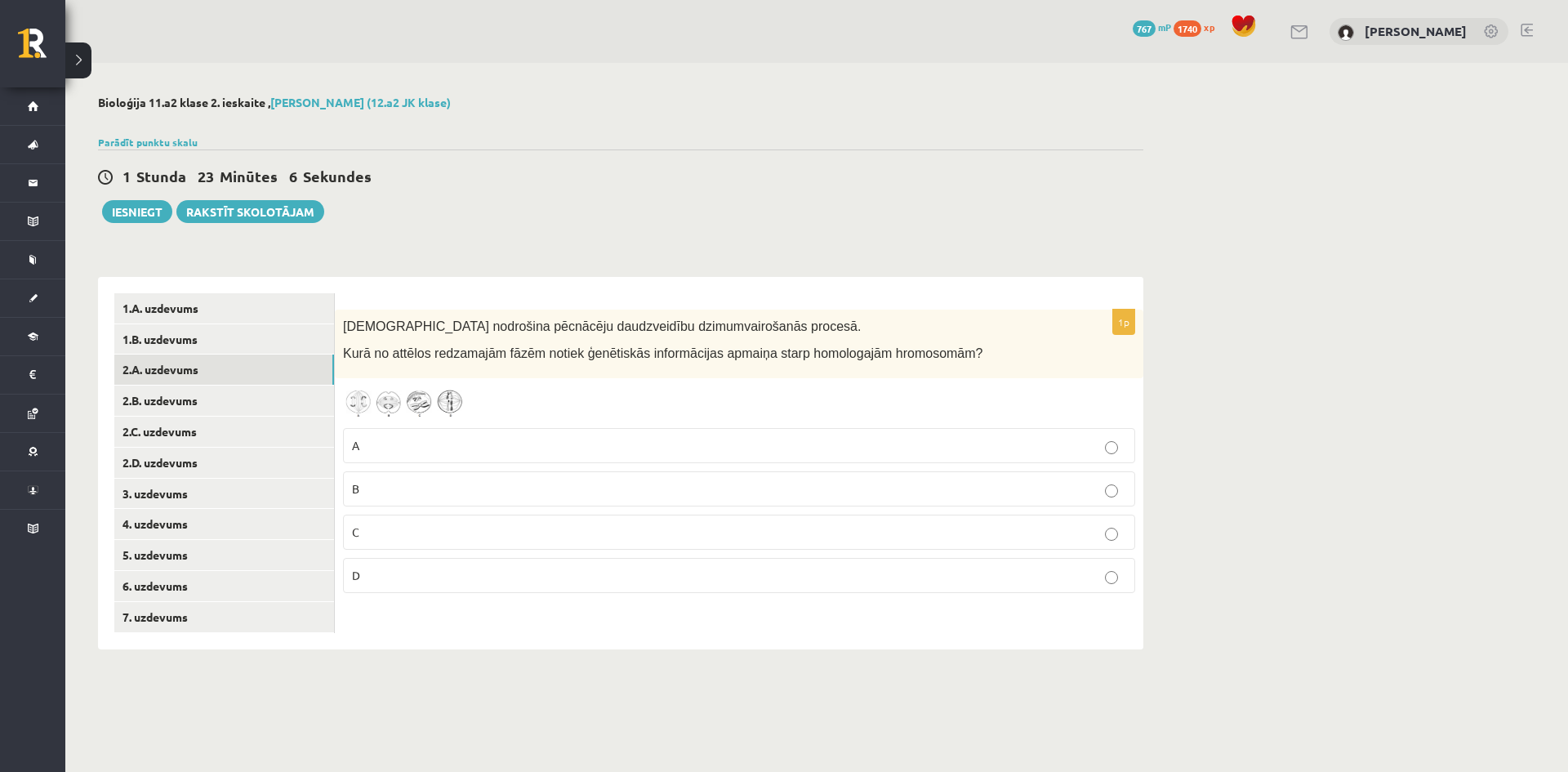
click at [416, 412] on img at bounding box center [404, 402] width 123 height 32
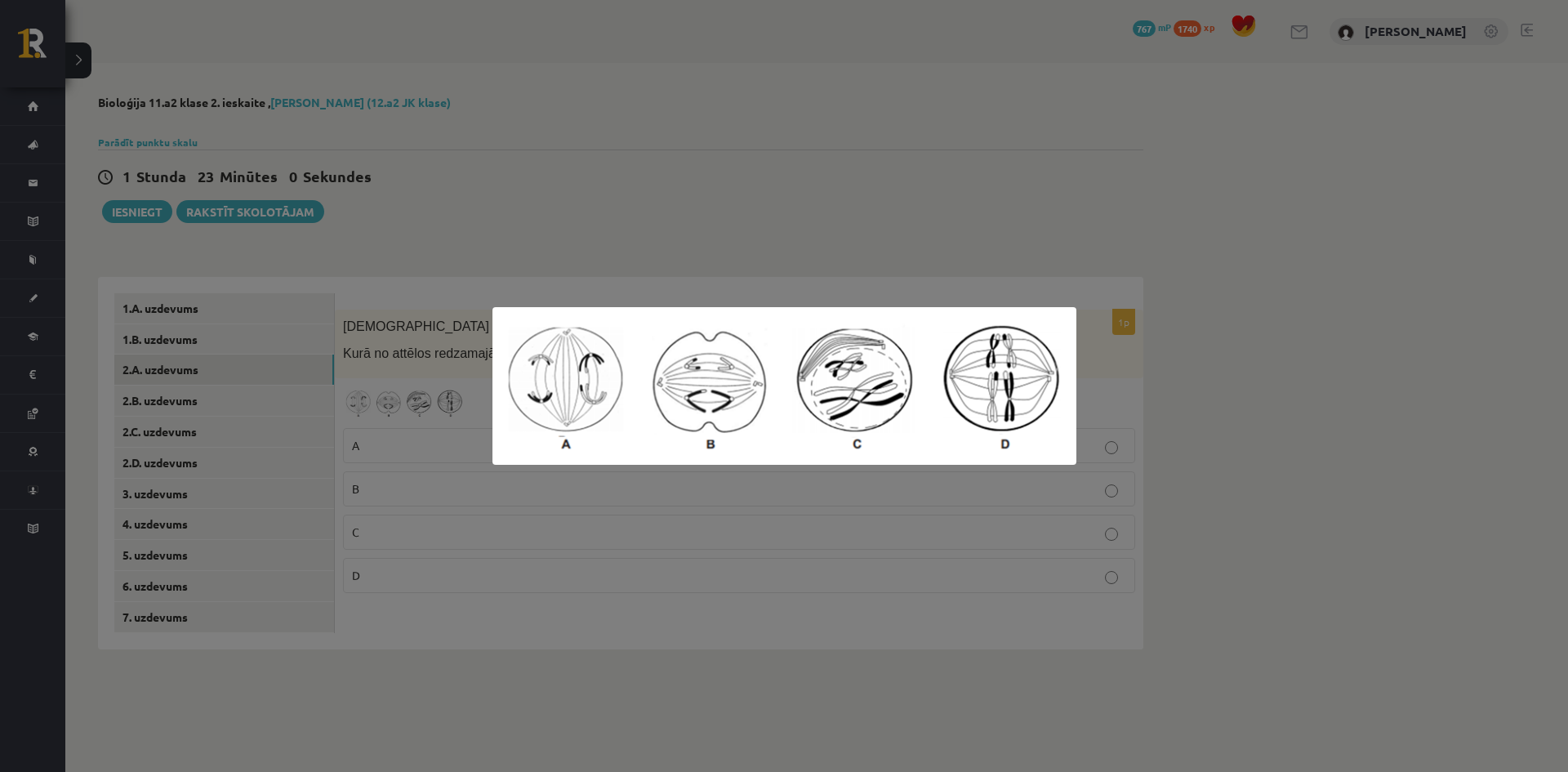
click at [416, 412] on div at bounding box center [784, 386] width 1568 height 772
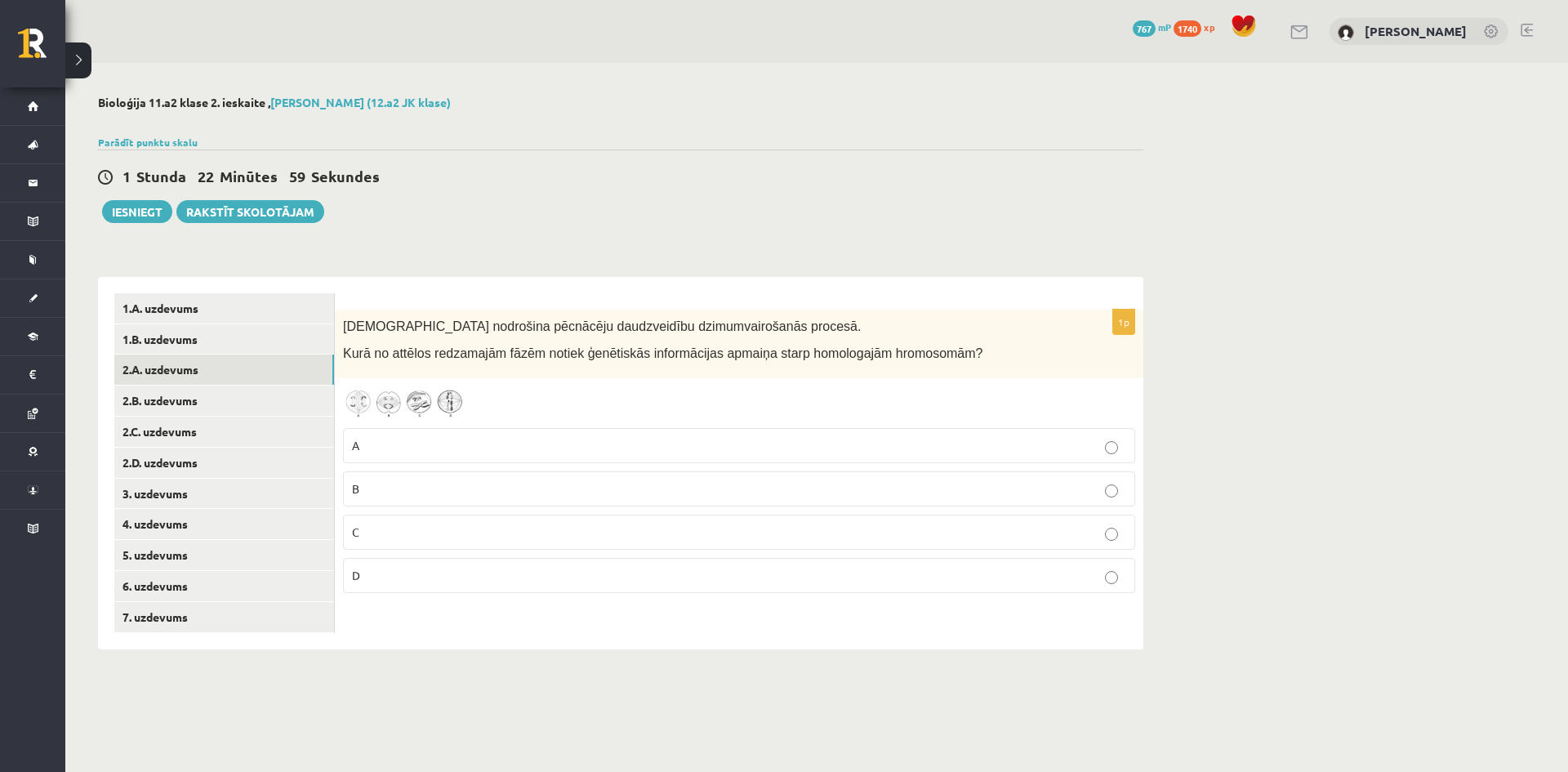
click at [425, 572] on p "D" at bounding box center [739, 575] width 774 height 17
click at [194, 408] on link "2.B. uzdevums" at bounding box center [224, 400] width 220 height 30
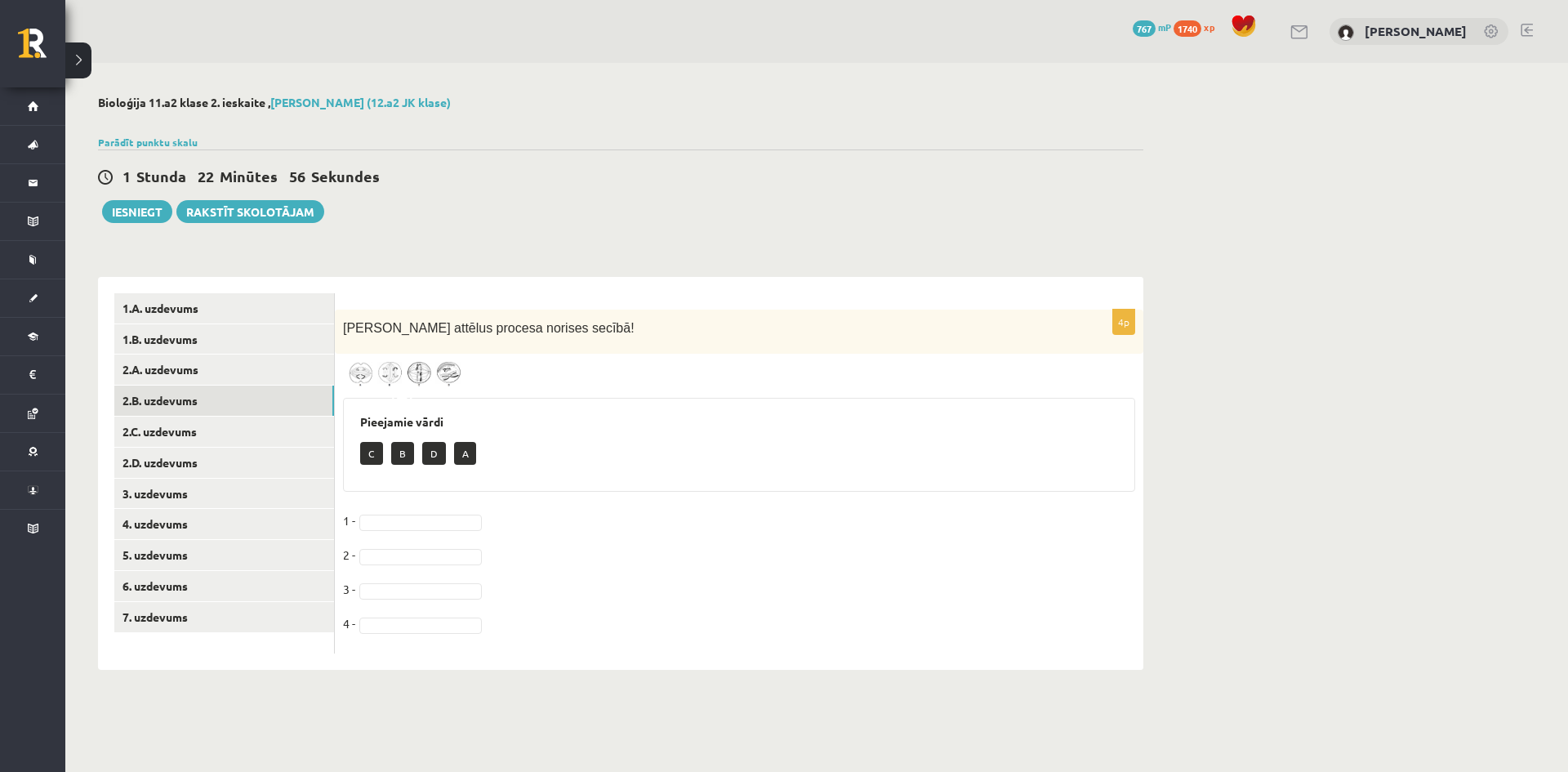
click at [408, 362] on div "4p Sarindo mejozes attēlus procesa norises secībā! Pieejamie vārdi C B D A 1 - …" at bounding box center [739, 482] width 808 height 345
click at [406, 379] on img at bounding box center [404, 374] width 123 height 25
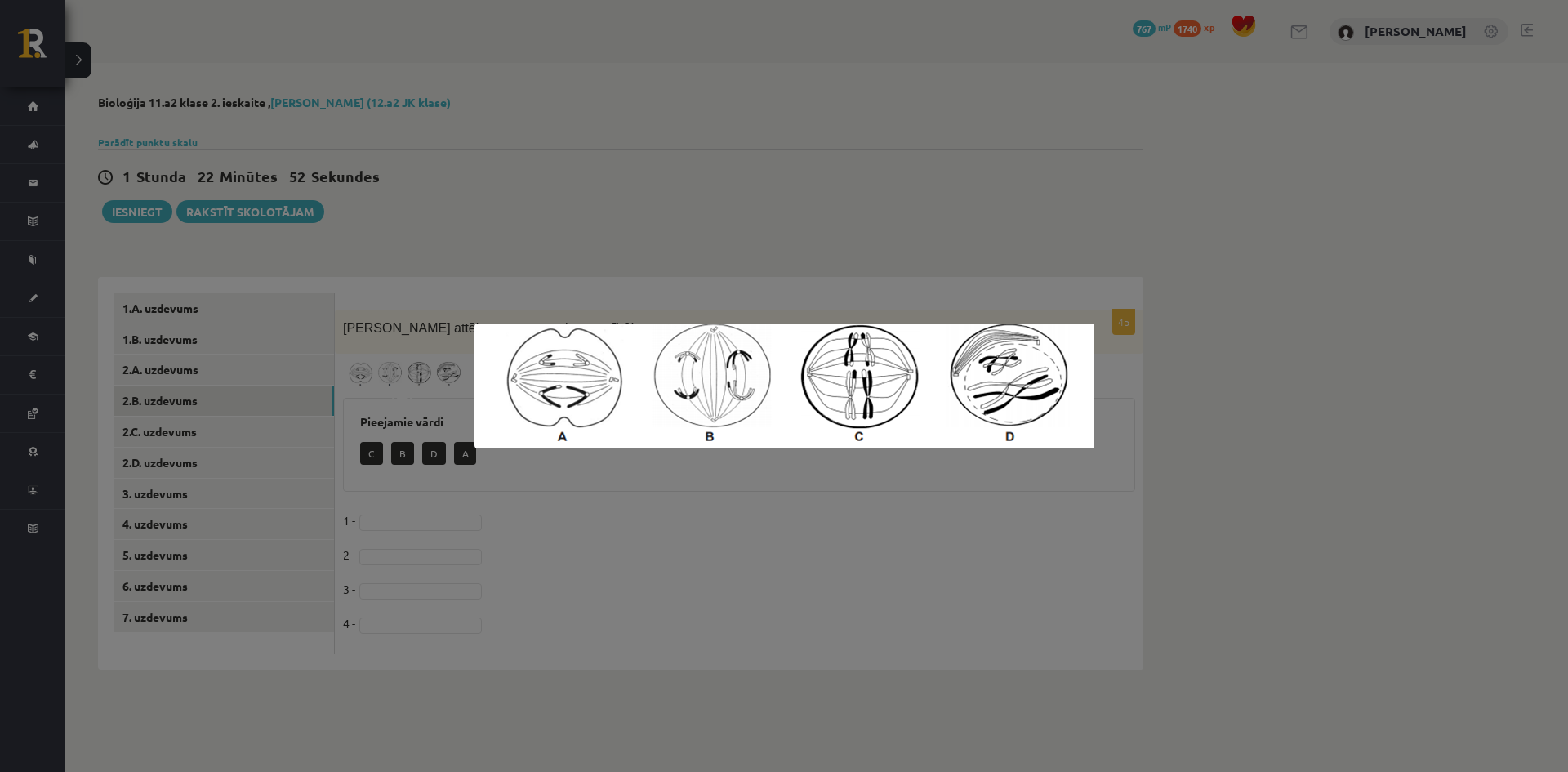
click at [155, 418] on div at bounding box center [784, 386] width 1568 height 772
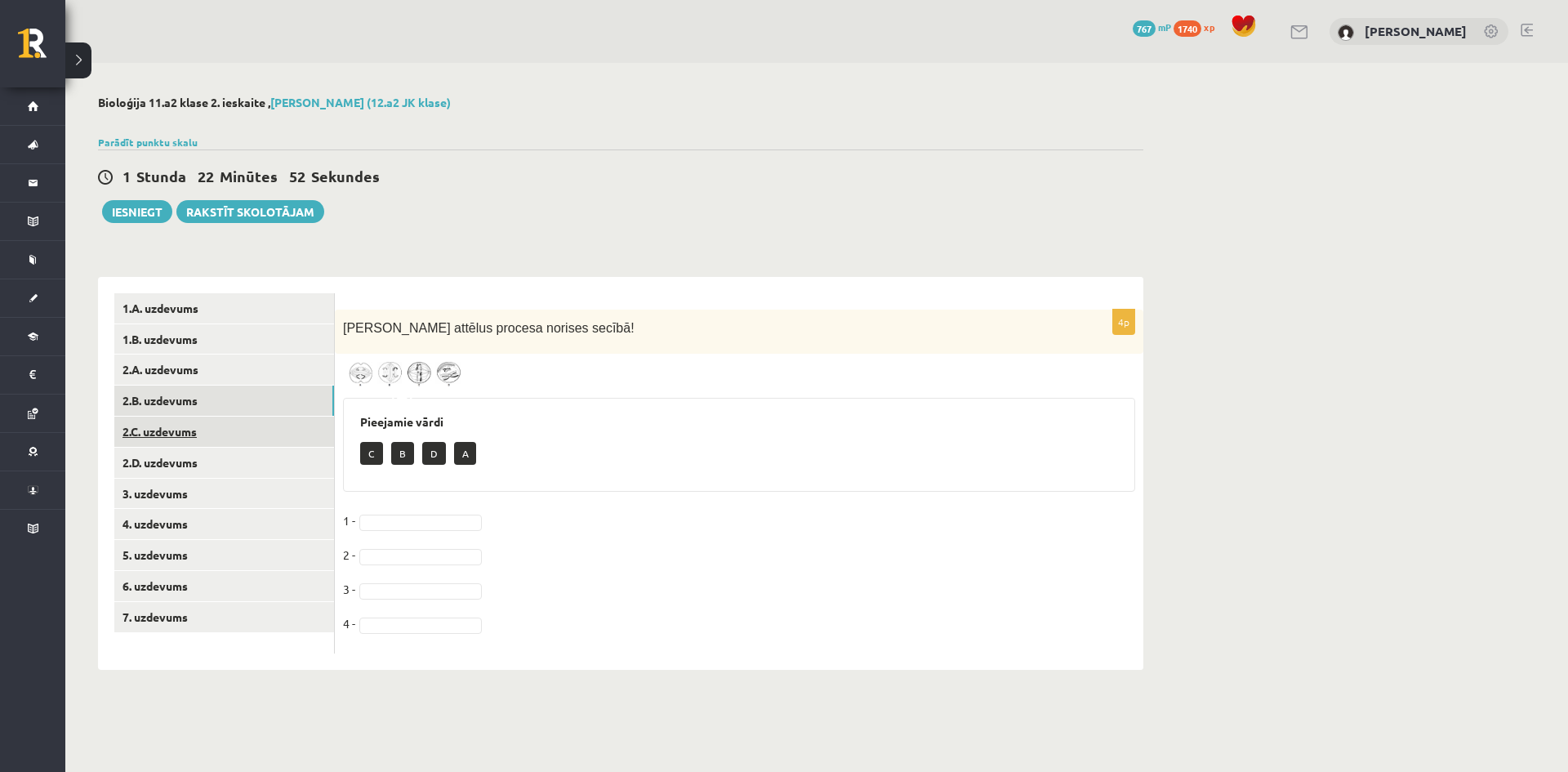
click at [165, 432] on link "2.C. uzdevums" at bounding box center [224, 432] width 220 height 30
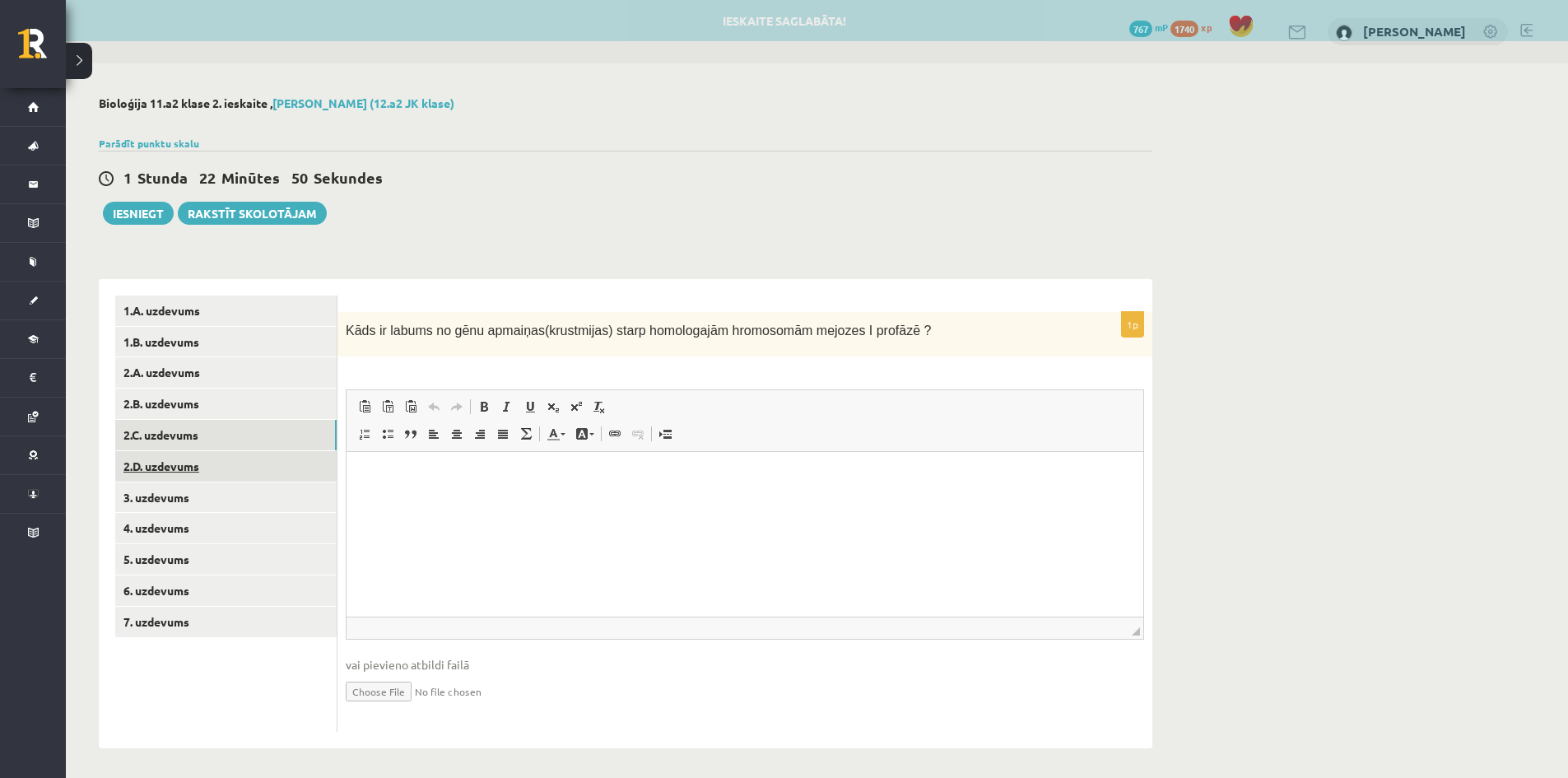
click at [175, 472] on link "2.D. uzdevums" at bounding box center [225, 466] width 221 height 30
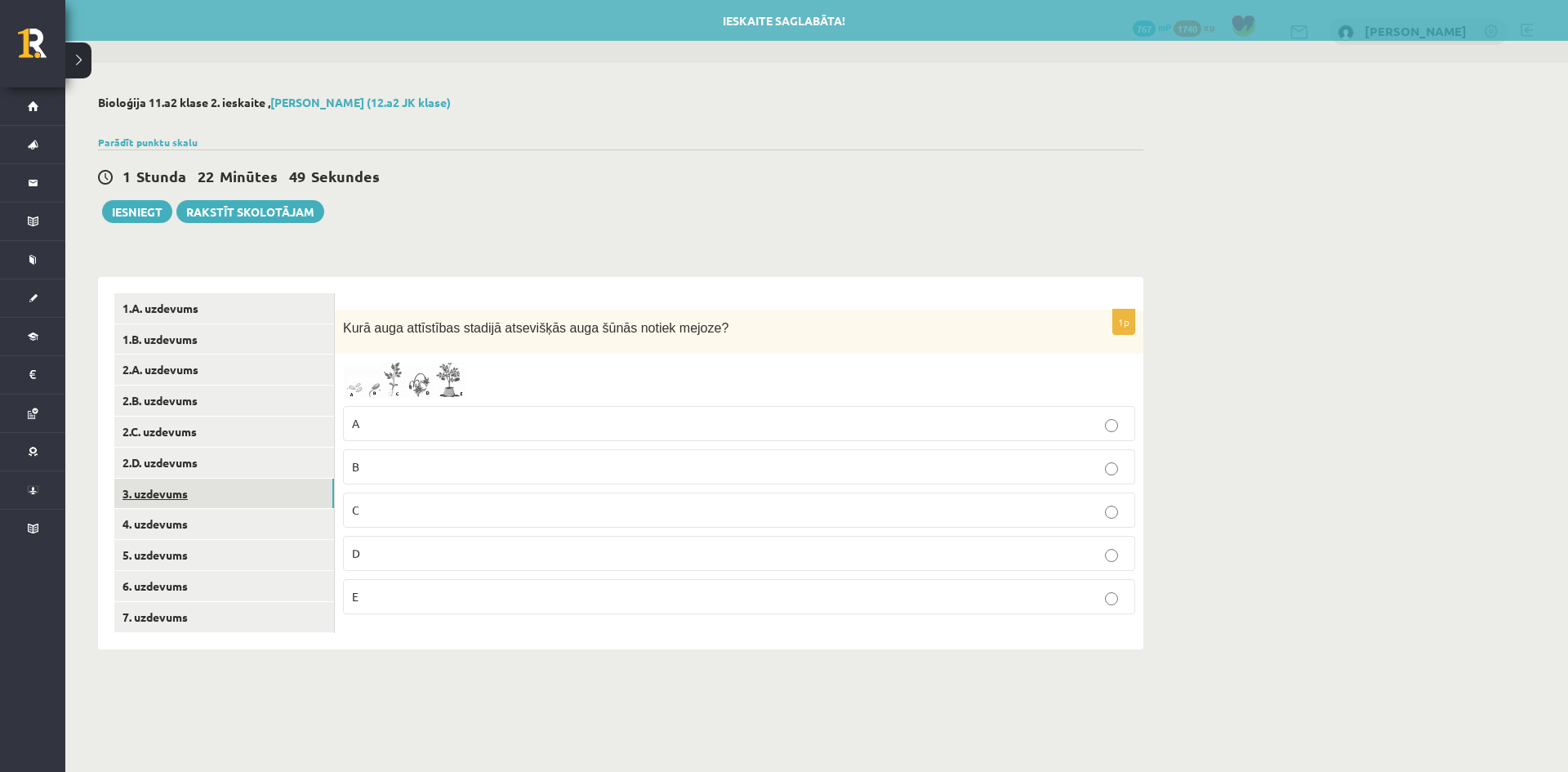
click at [166, 490] on link "3. uzdevums" at bounding box center [224, 494] width 220 height 30
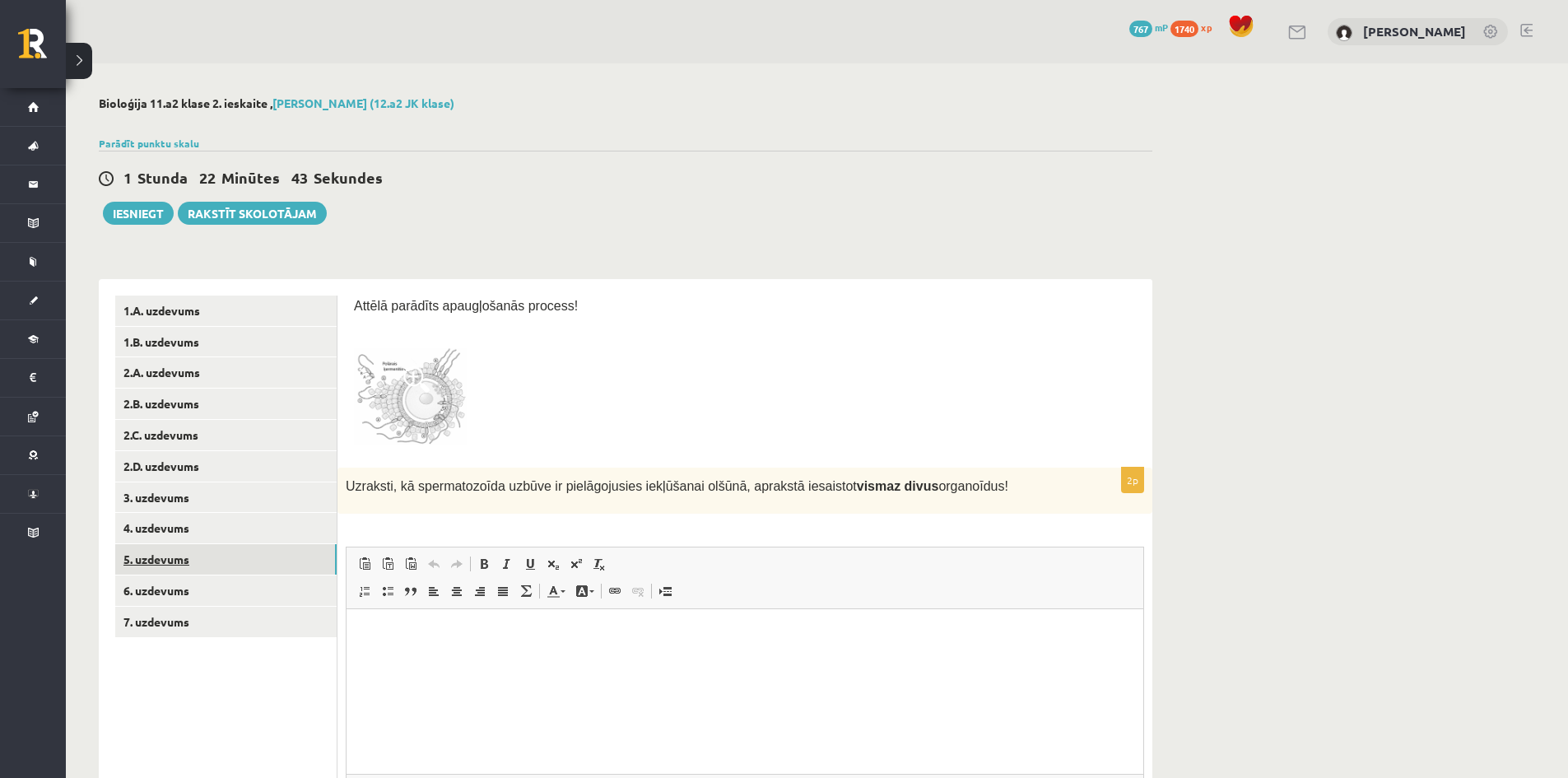
click at [169, 552] on link "5. uzdevums" at bounding box center [225, 559] width 221 height 30
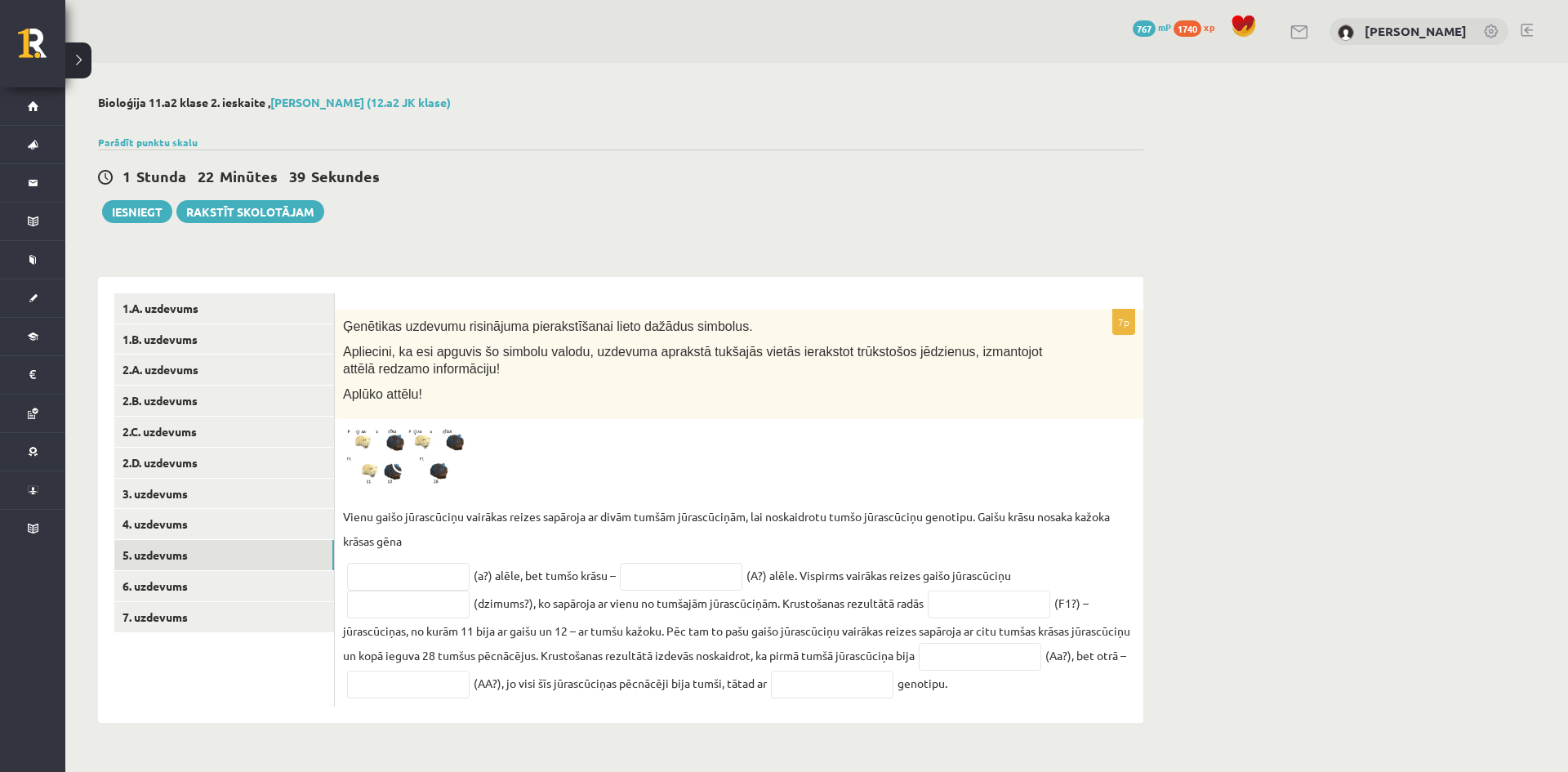
click at [393, 470] on span at bounding box center [405, 466] width 27 height 27
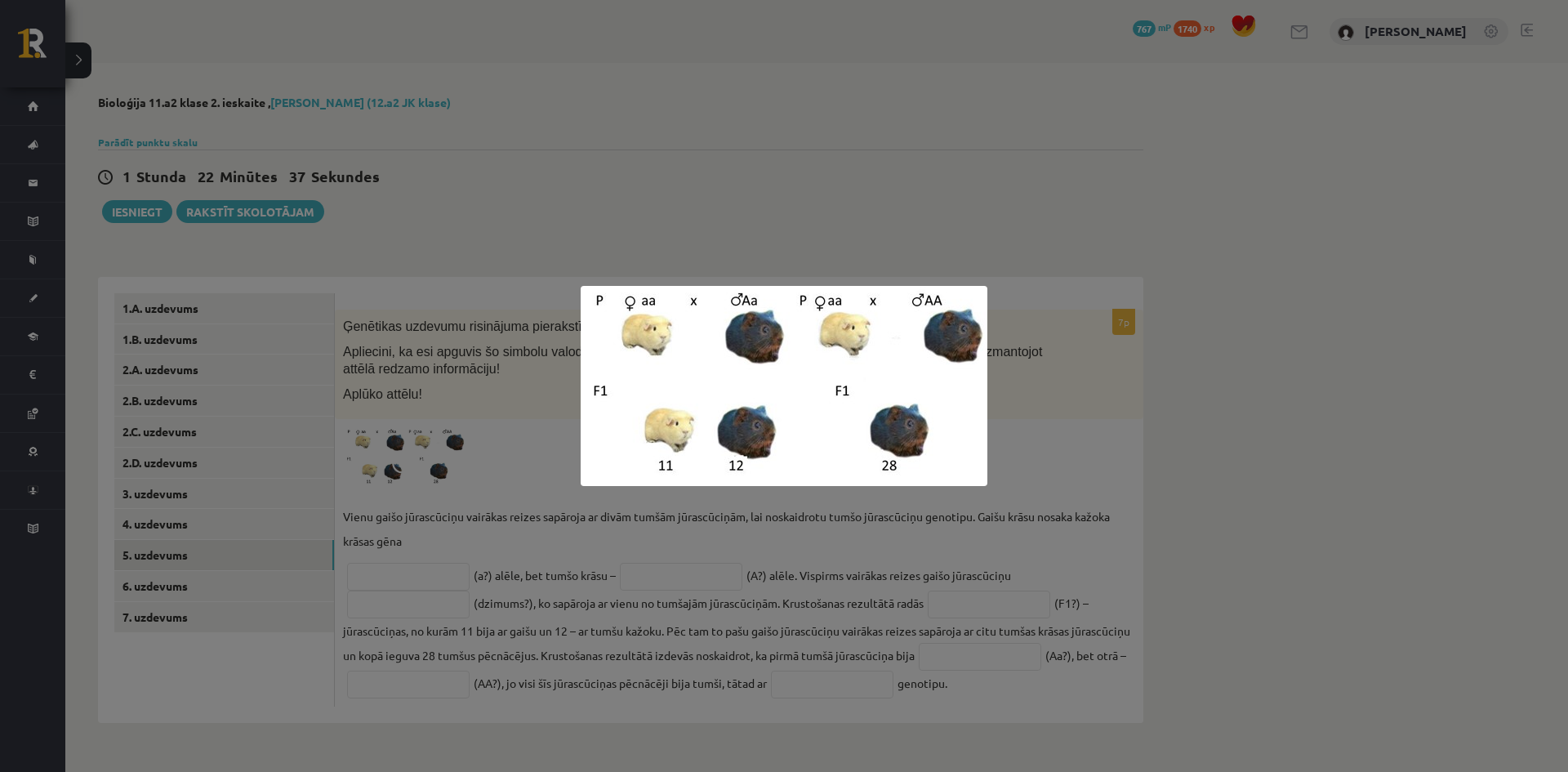
click at [393, 470] on div at bounding box center [784, 386] width 1568 height 772
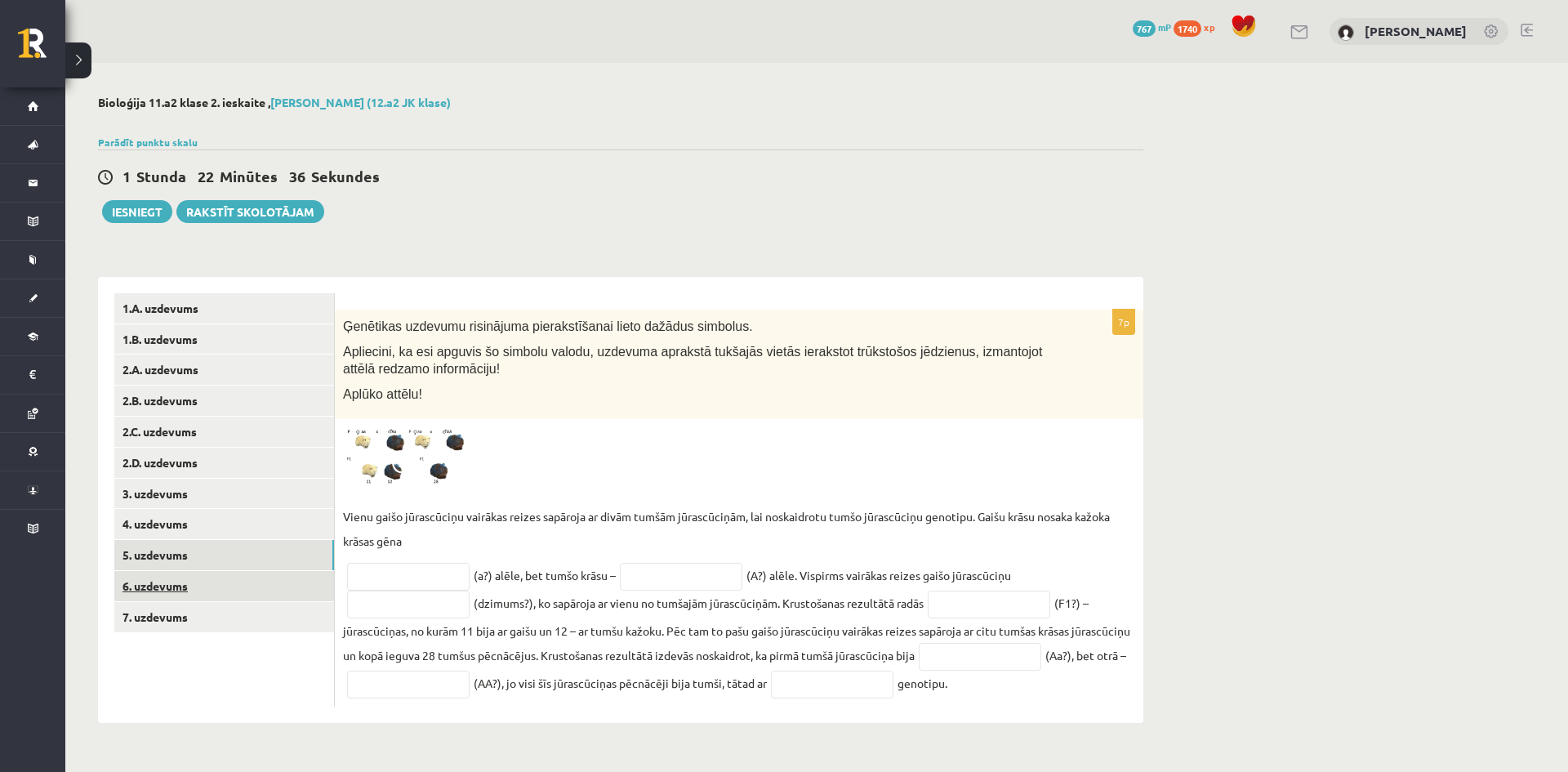
click at [193, 582] on link "6. uzdevums" at bounding box center [224, 586] width 220 height 30
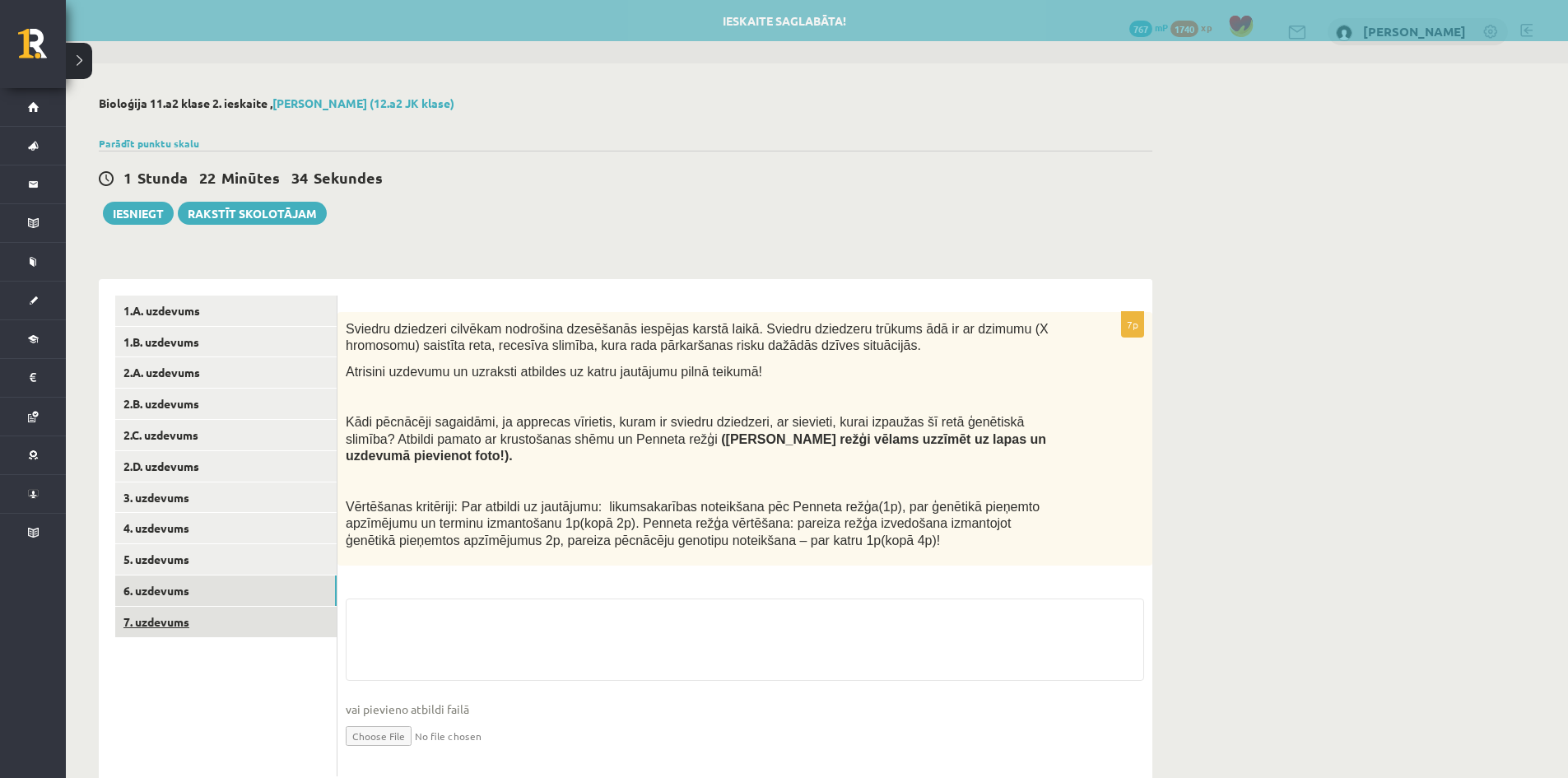
click at [185, 617] on link "7. uzdevums" at bounding box center [225, 621] width 221 height 30
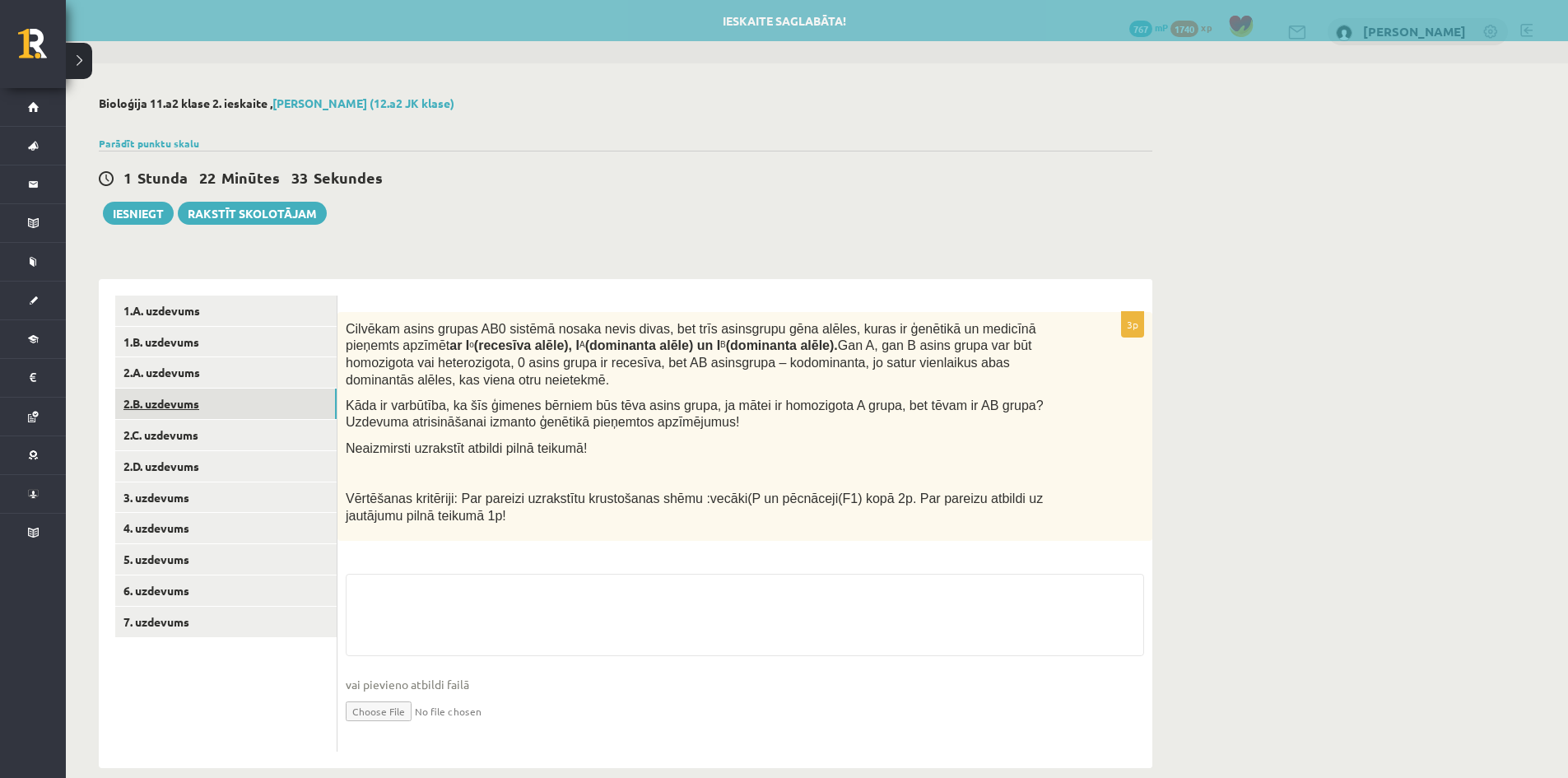
click at [174, 406] on link "2.B. uzdevums" at bounding box center [225, 403] width 221 height 30
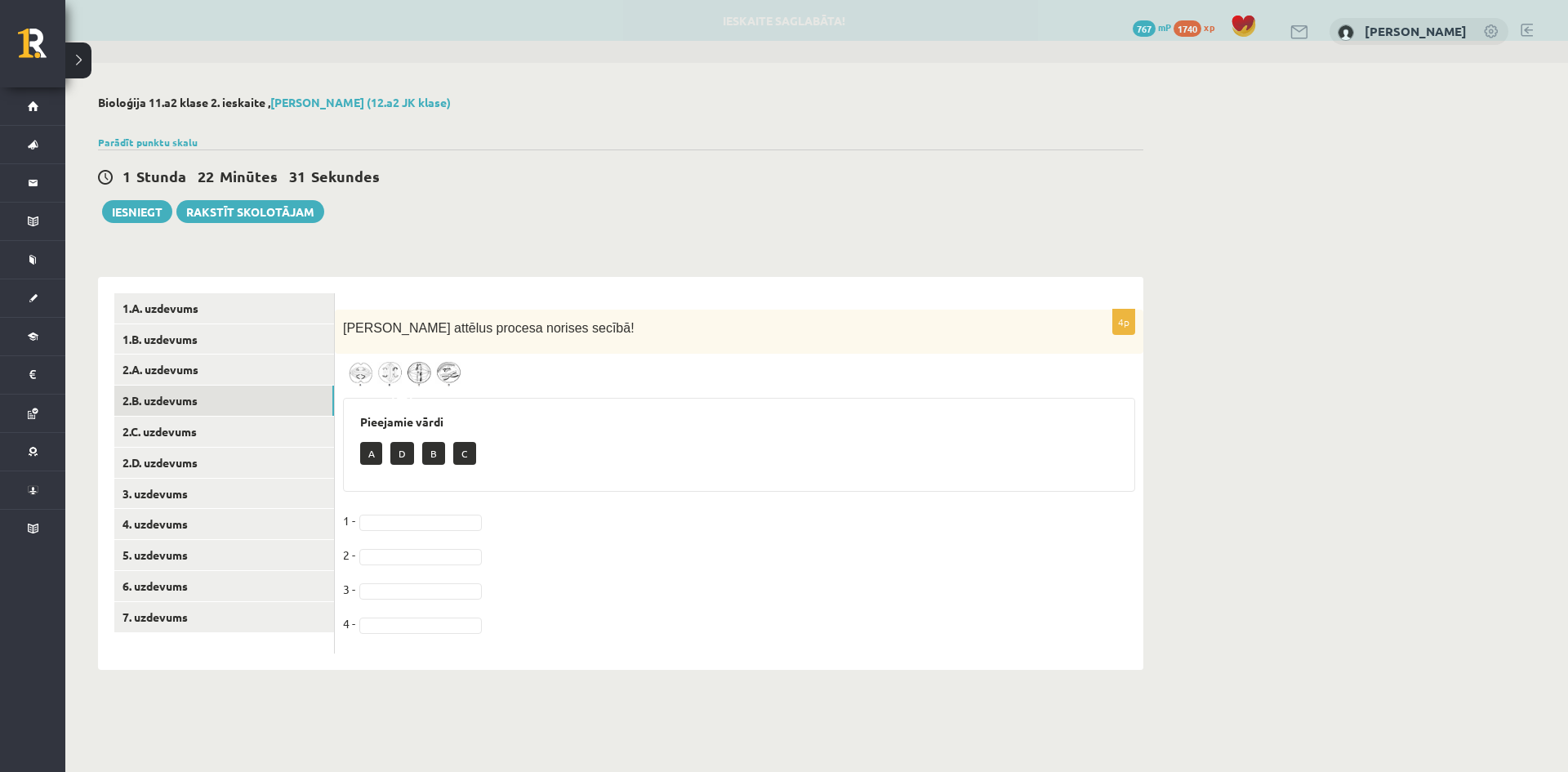
click at [379, 373] on img at bounding box center [404, 374] width 123 height 25
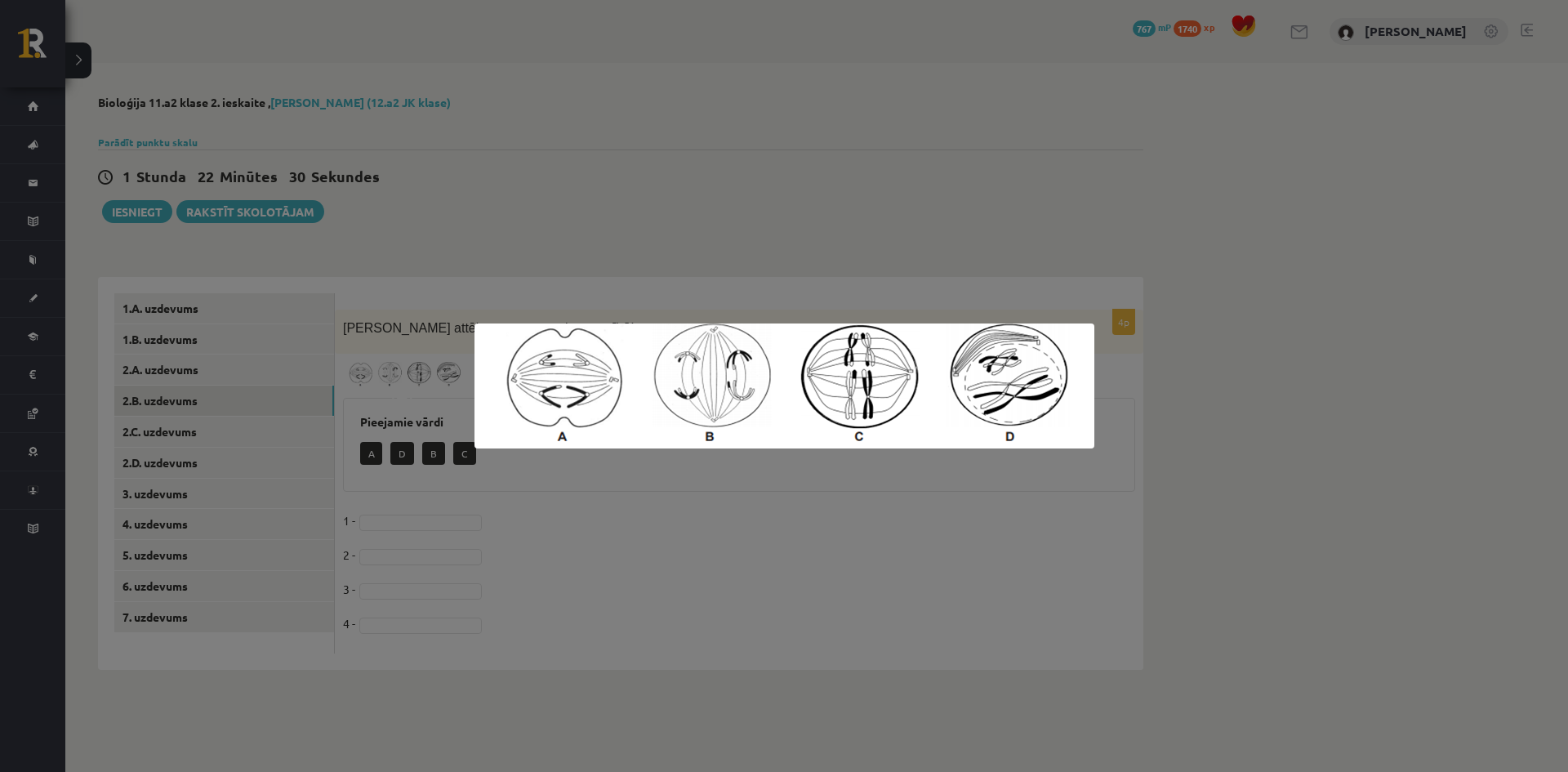
click at [569, 477] on div at bounding box center [784, 386] width 1568 height 772
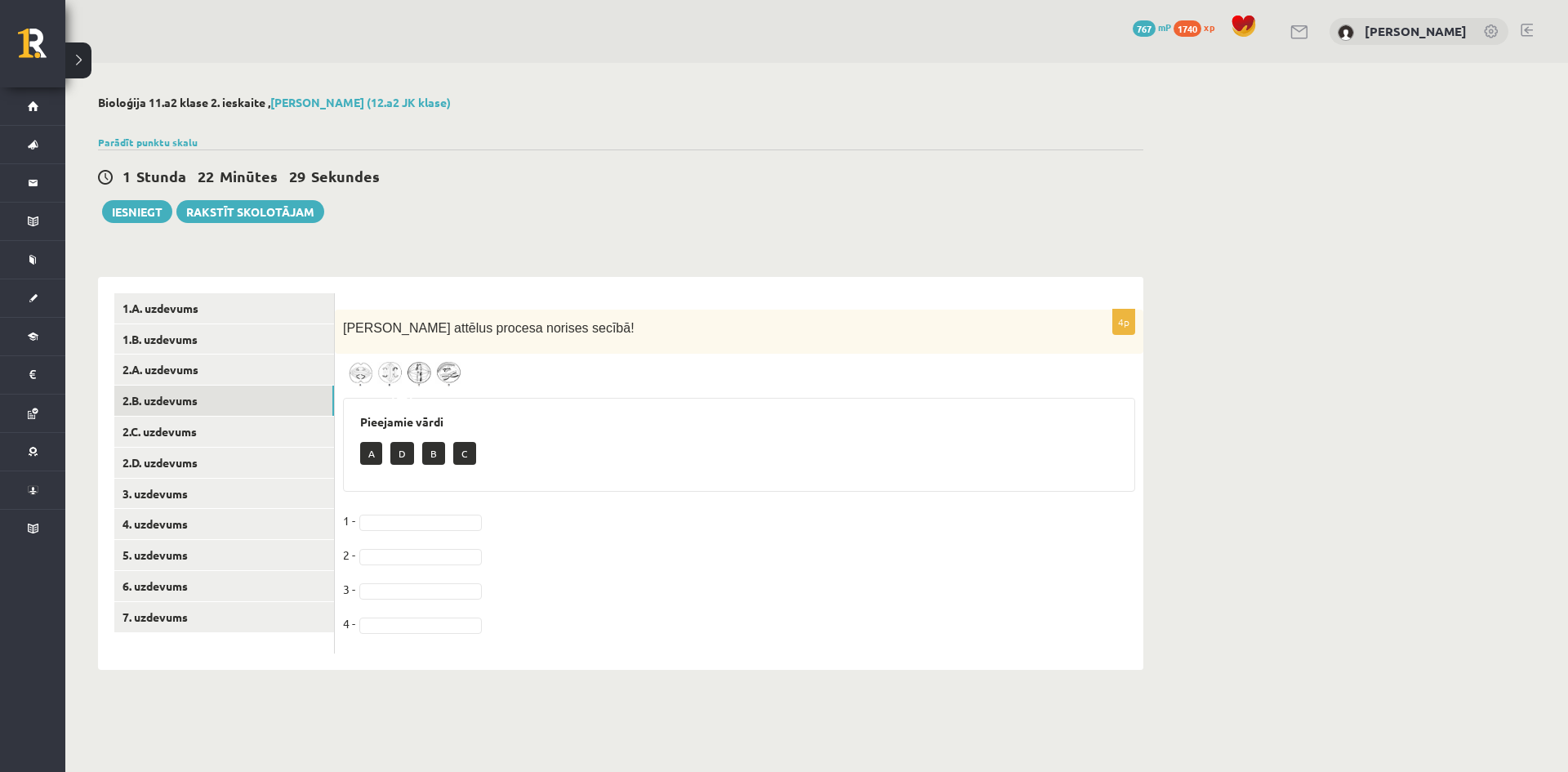
click at [389, 376] on img at bounding box center [404, 374] width 123 height 25
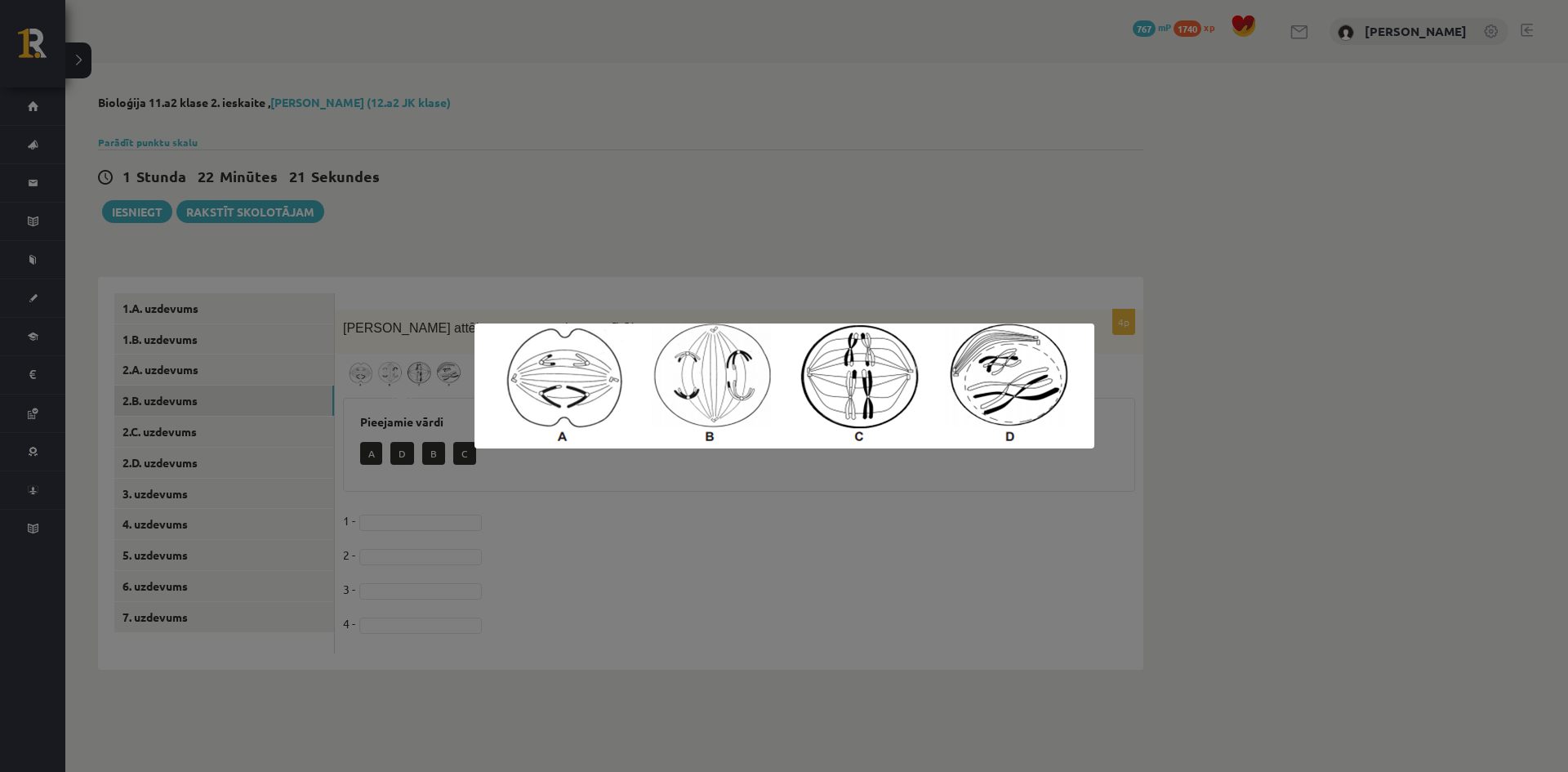
click at [205, 454] on div at bounding box center [784, 386] width 1568 height 772
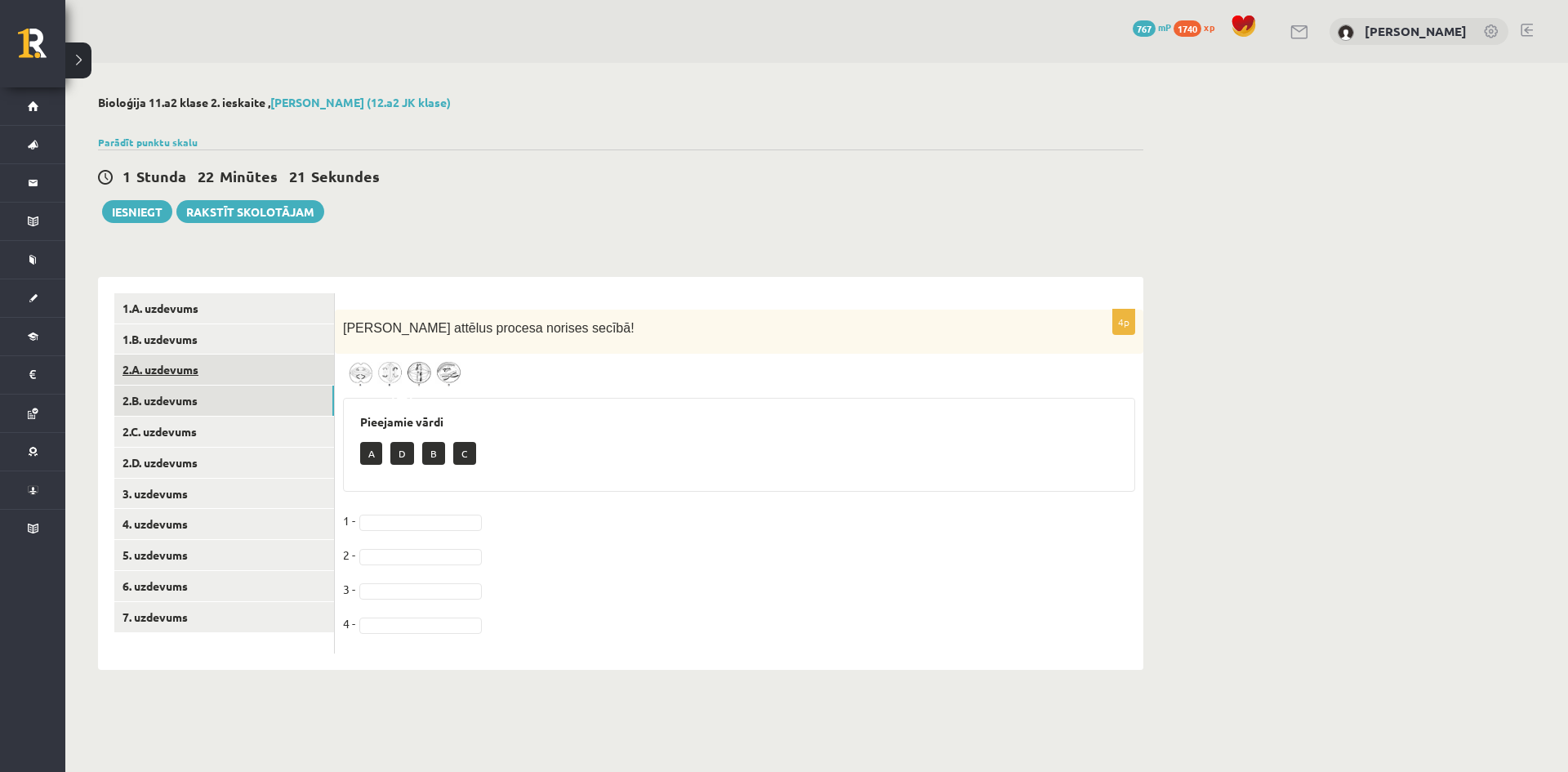
click at [165, 362] on link "2.A. uzdevums" at bounding box center [224, 369] width 220 height 30
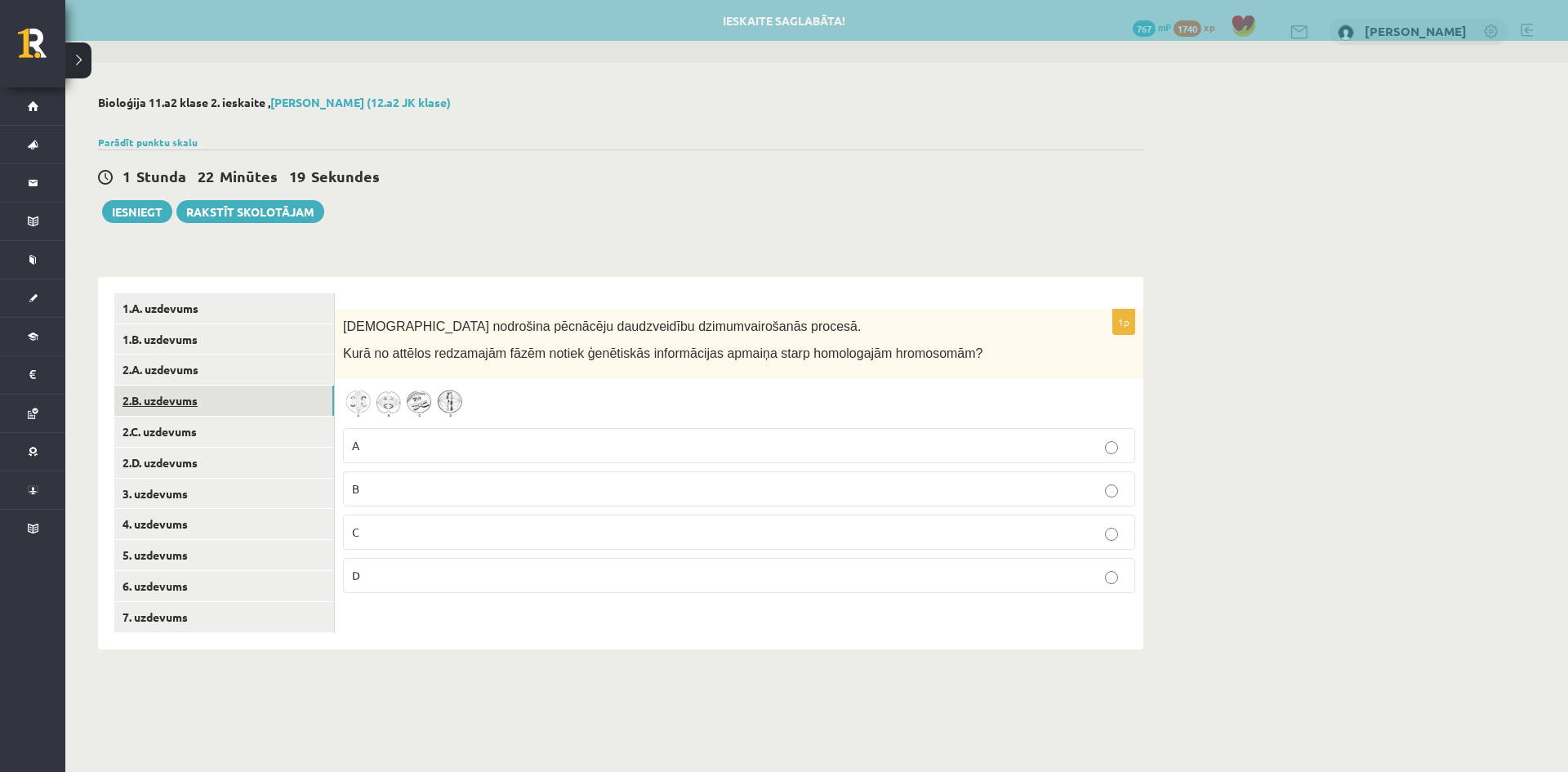
click at [161, 397] on link "2.B. uzdevums" at bounding box center [224, 400] width 220 height 30
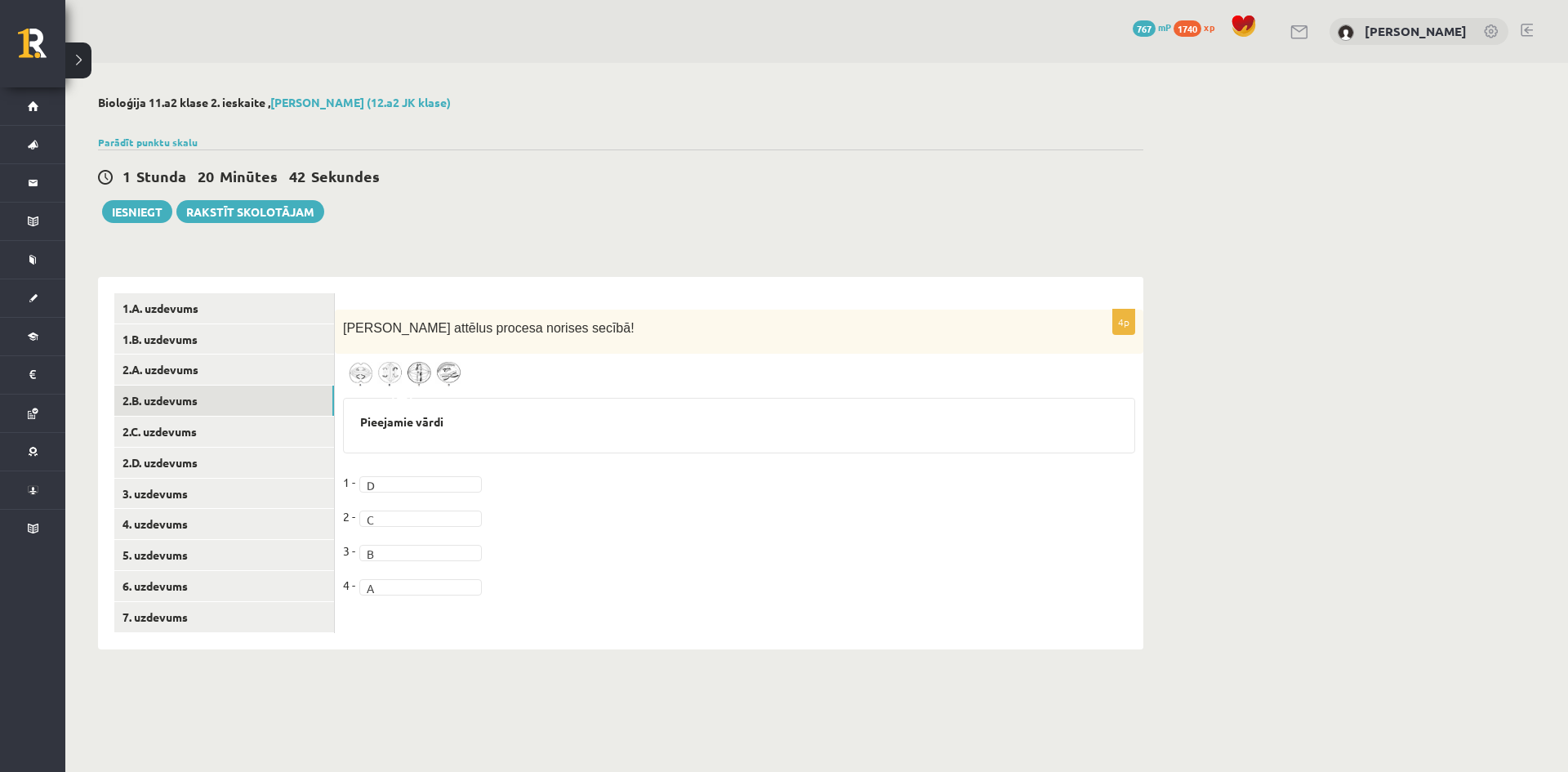
click at [423, 382] on img at bounding box center [404, 374] width 123 height 25
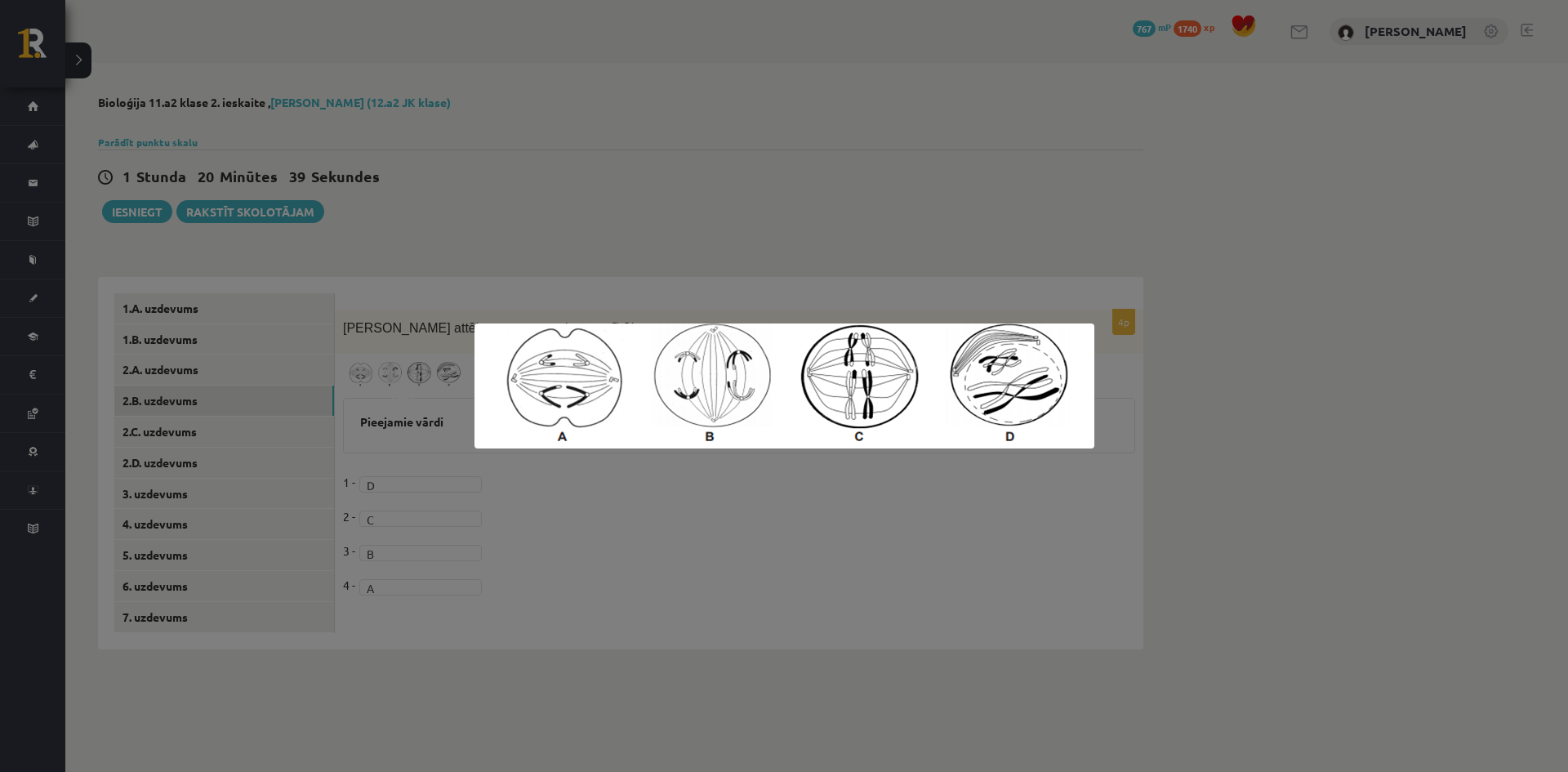
click at [426, 381] on div at bounding box center [784, 386] width 1568 height 772
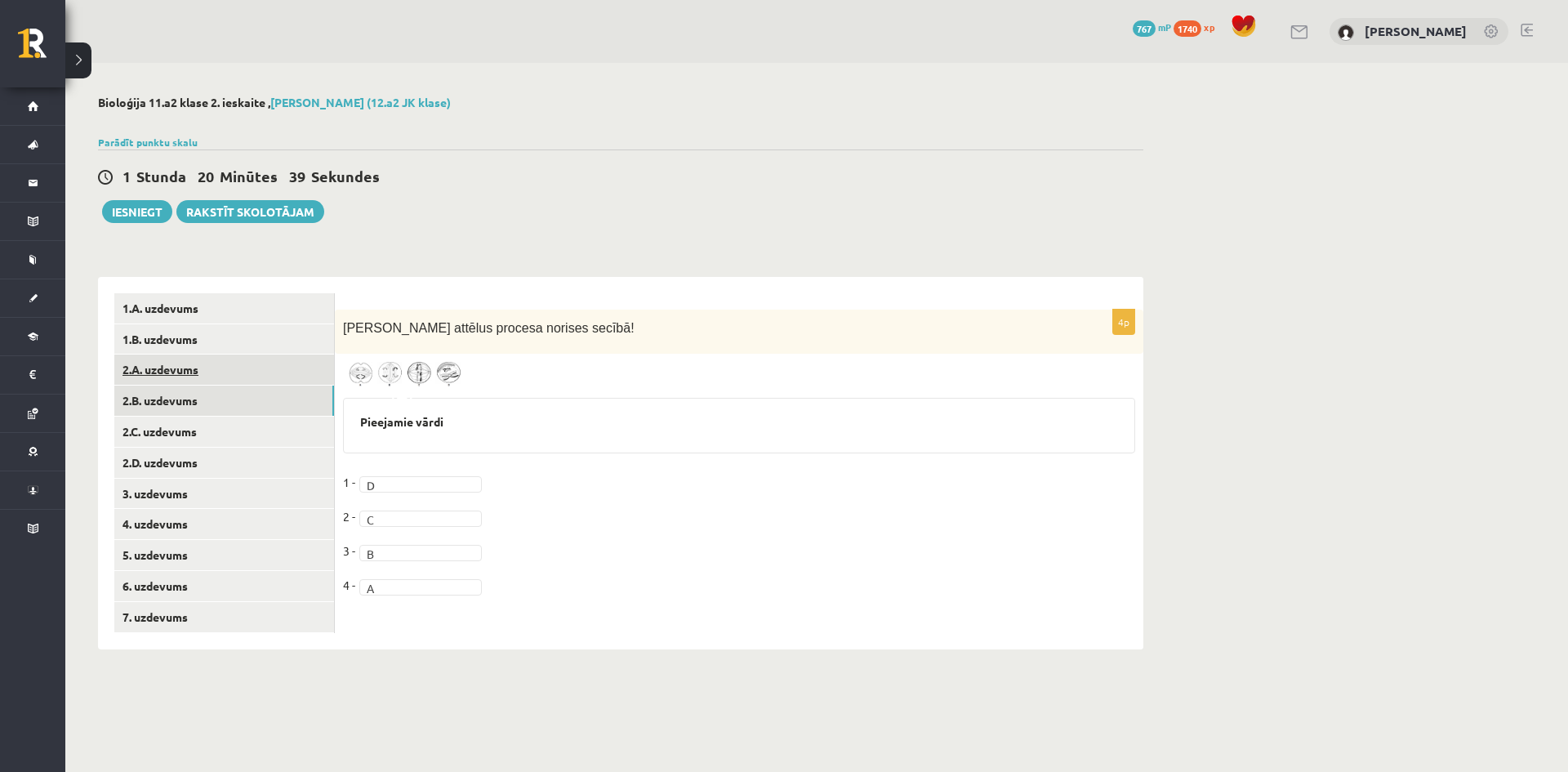
click at [169, 383] on link "2.A. uzdevums" at bounding box center [224, 369] width 220 height 30
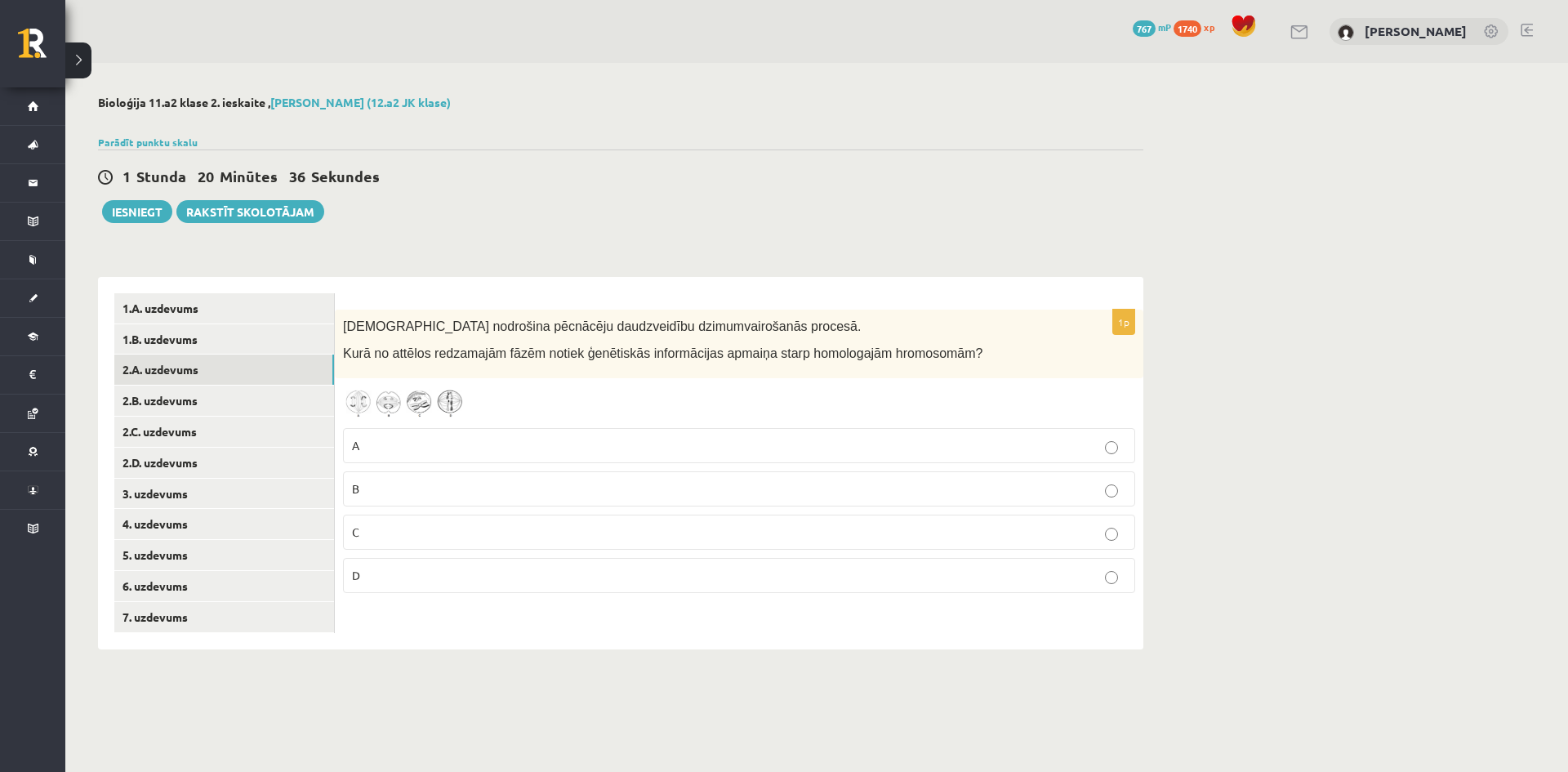
click at [387, 491] on p "B" at bounding box center [739, 489] width 774 height 17
click at [186, 398] on link "2.B. uzdevums" at bounding box center [224, 400] width 220 height 30
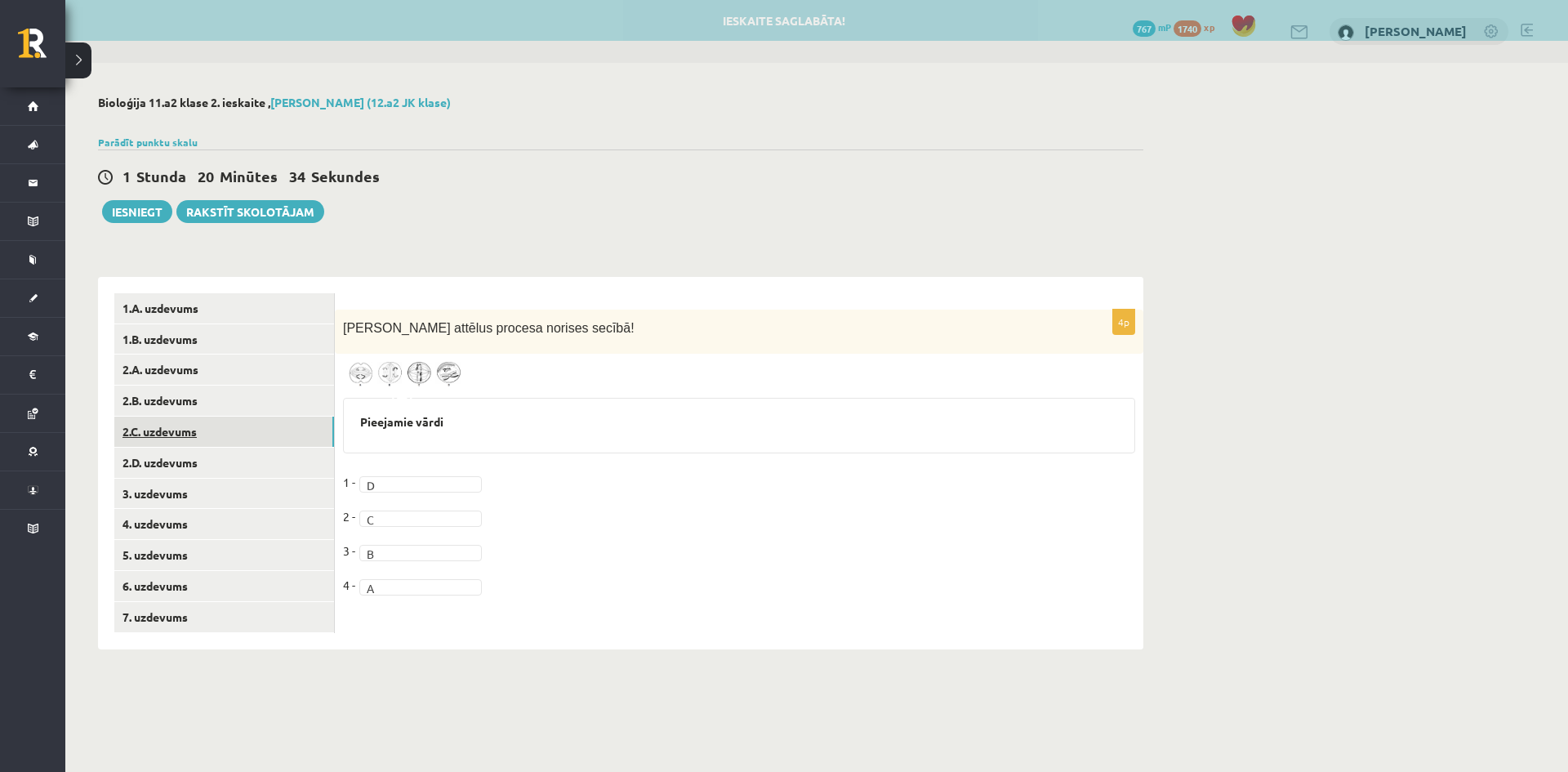
click at [184, 440] on link "2.C. uzdevums" at bounding box center [224, 432] width 220 height 30
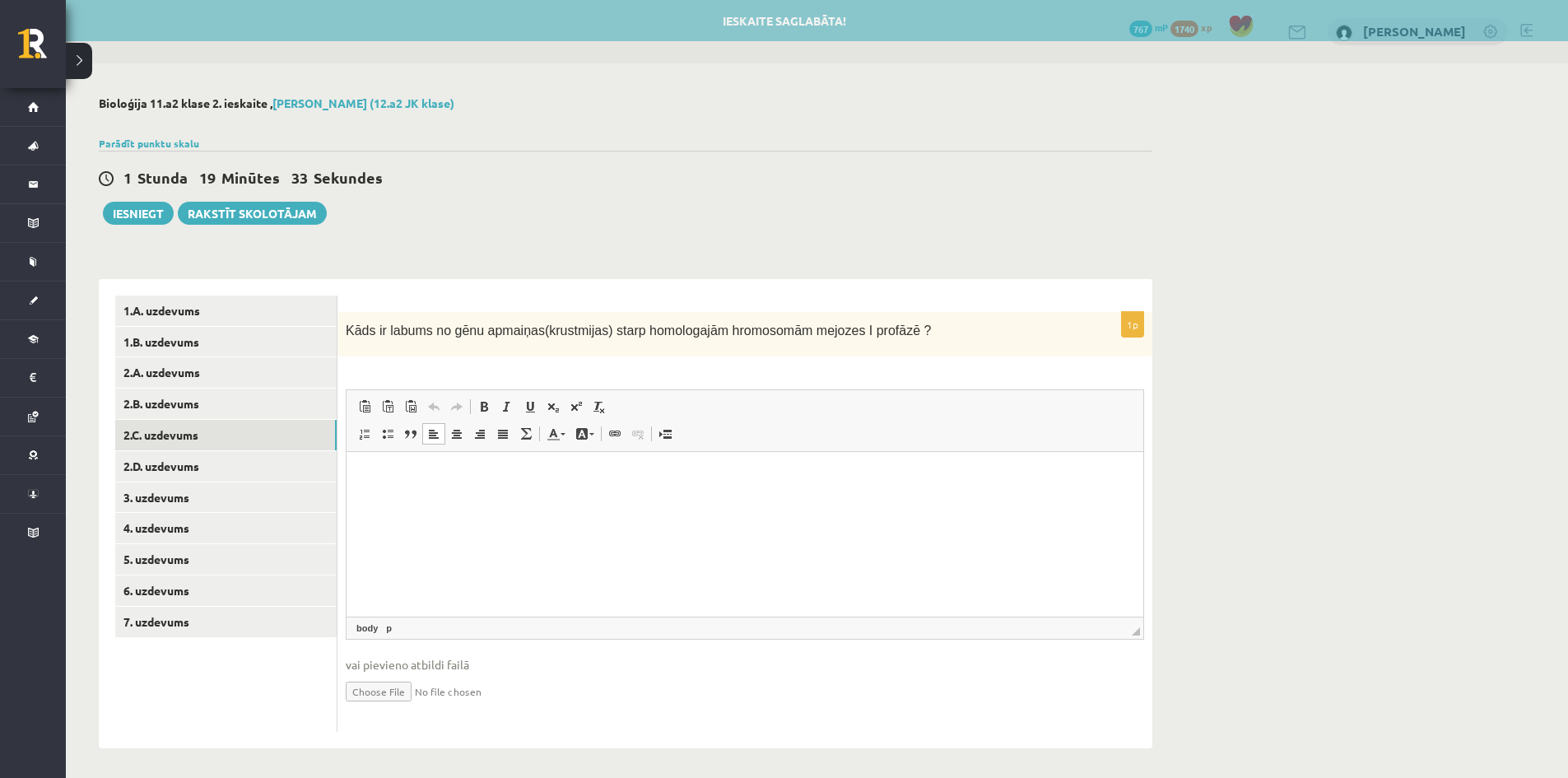
click at [376, 486] on html at bounding box center [745, 477] width 797 height 50
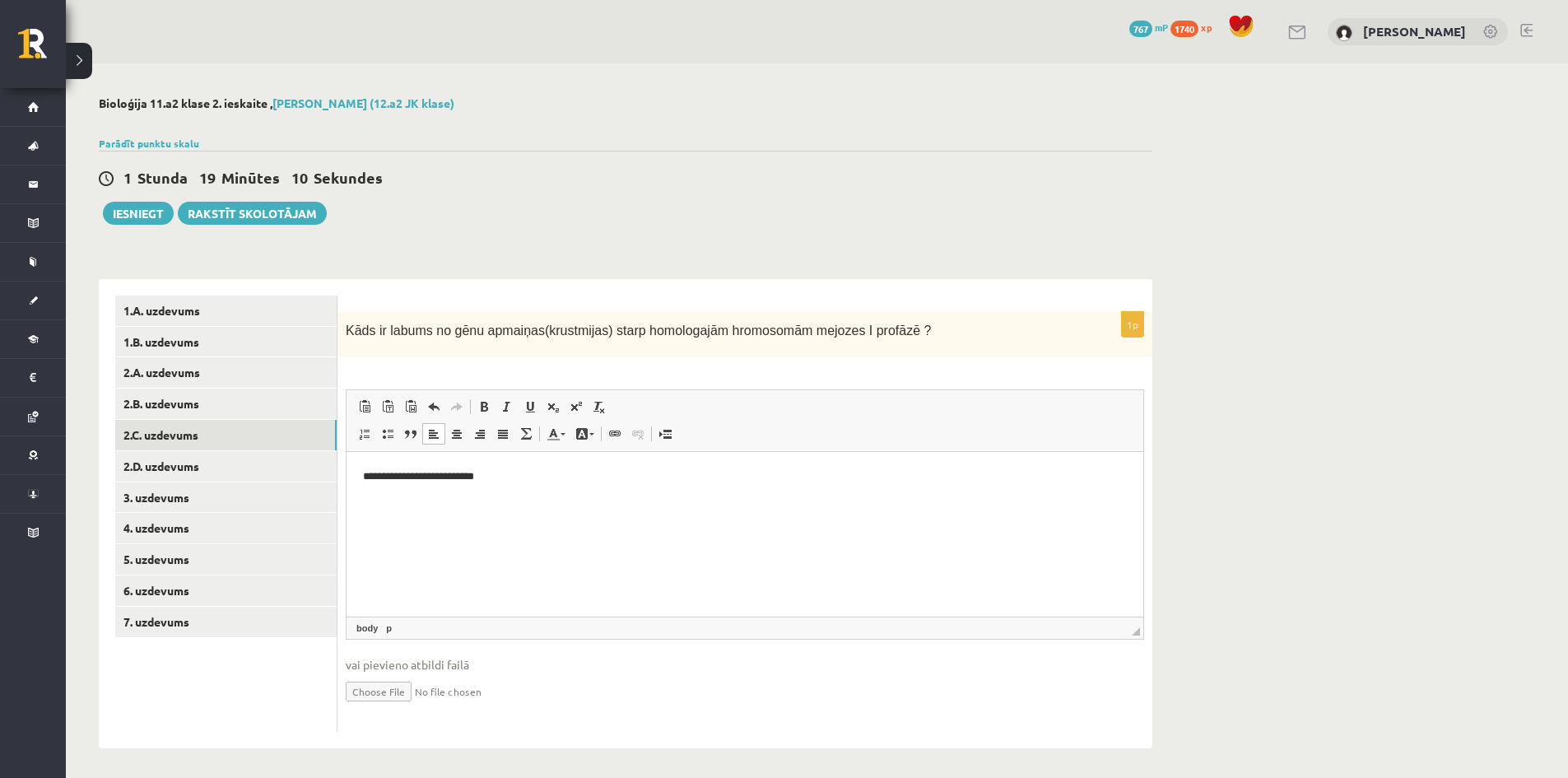
click at [453, 475] on p "**********" at bounding box center [745, 477] width 764 height 18
click at [515, 475] on p "**********" at bounding box center [745, 477] width 764 height 18
click at [186, 469] on link "2.D. uzdevums" at bounding box center [225, 466] width 221 height 30
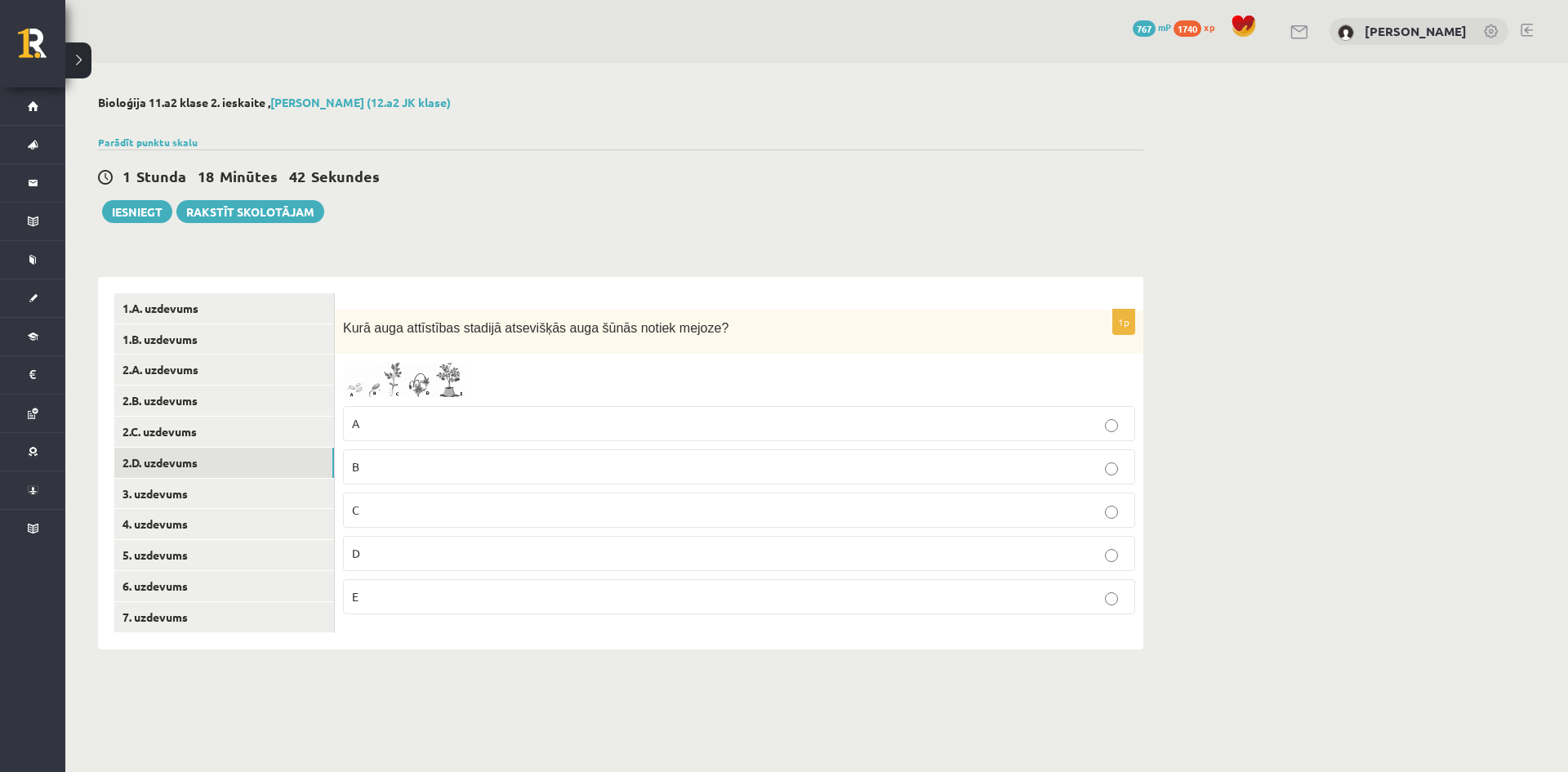
click at [376, 399] on fieldset "A B C D E" at bounding box center [739, 508] width 792 height 221
click at [377, 390] on img at bounding box center [404, 379] width 123 height 36
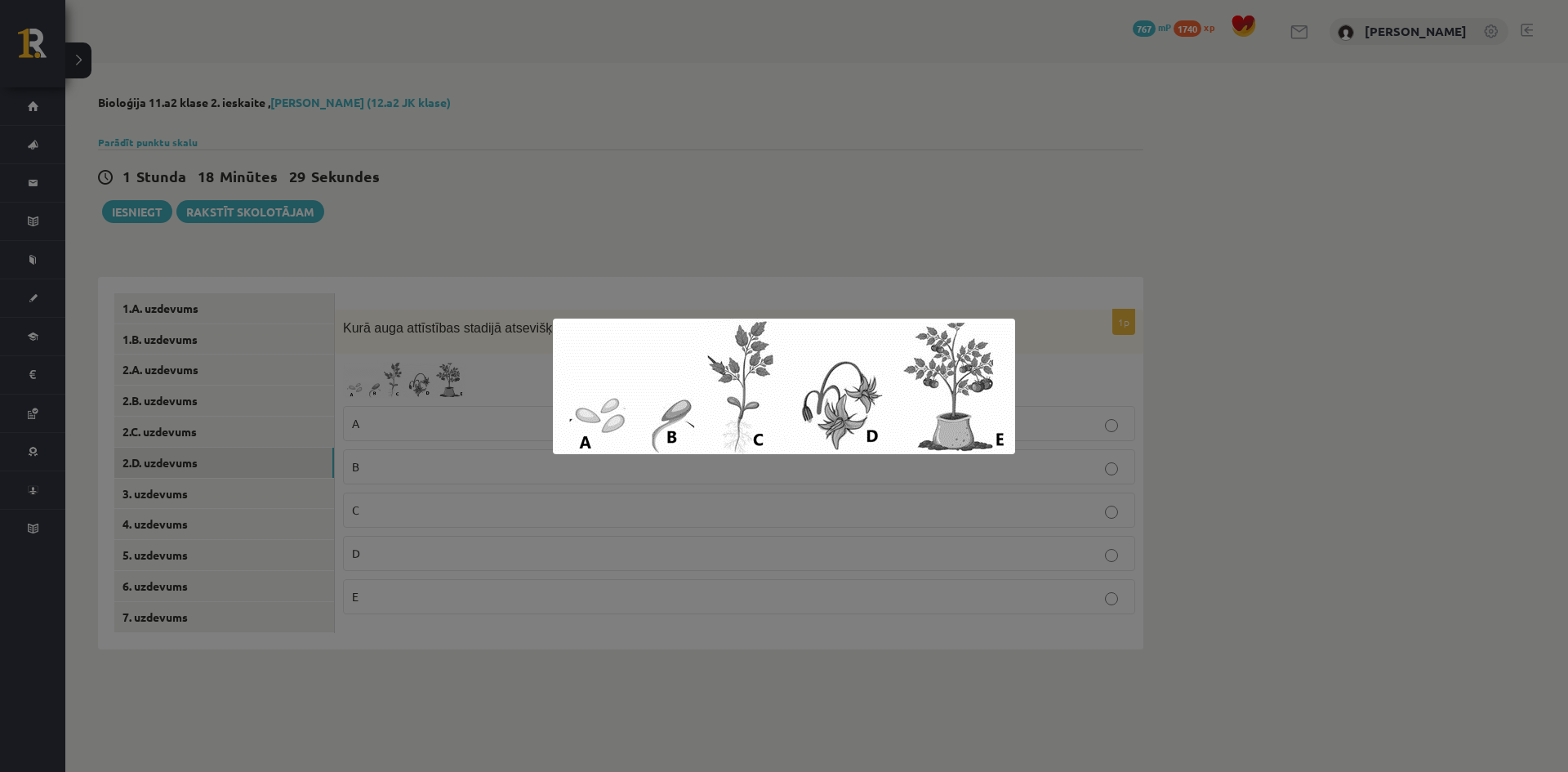
click at [430, 435] on div at bounding box center [784, 386] width 1568 height 772
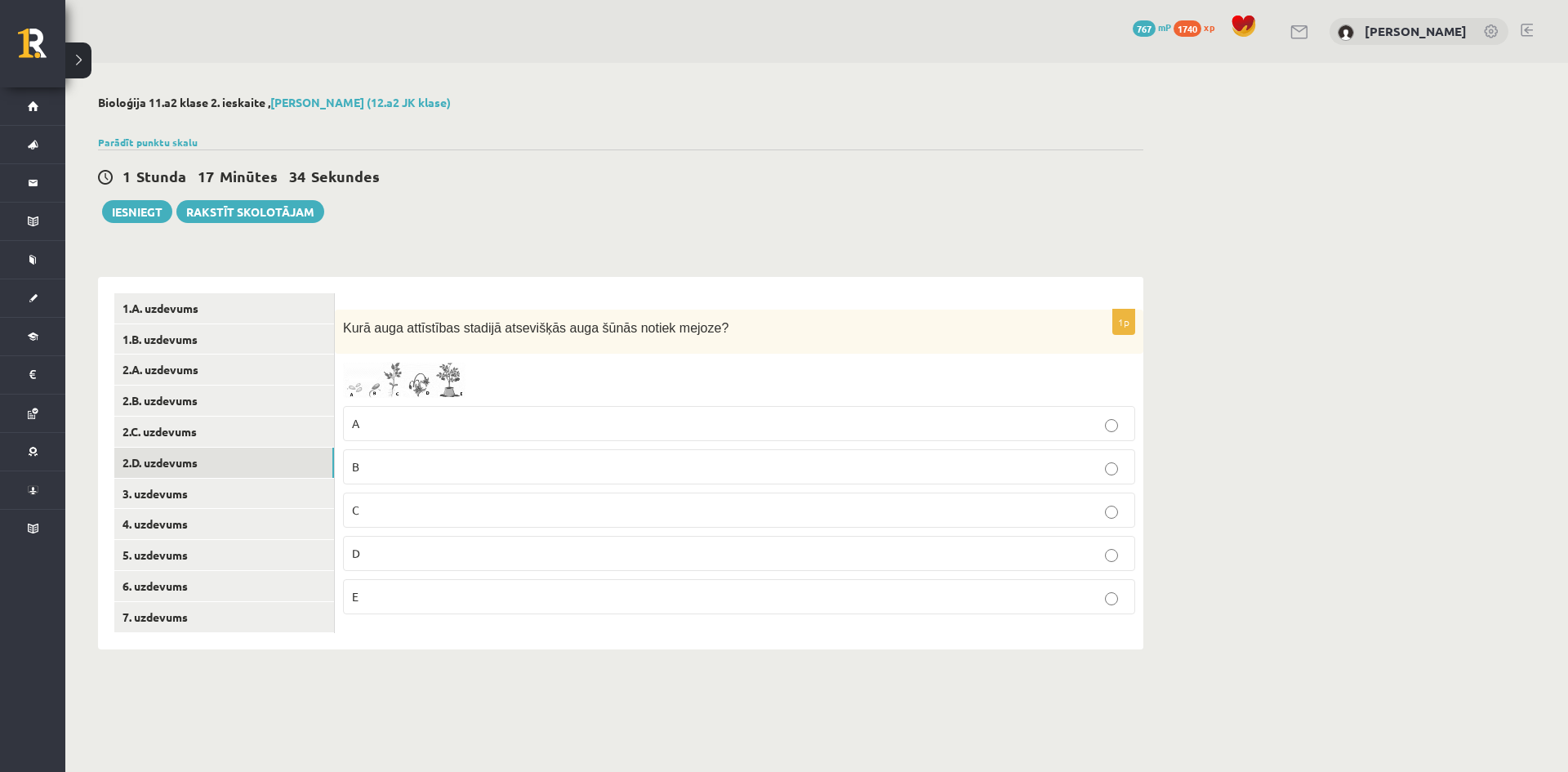
click at [399, 548] on p "D" at bounding box center [739, 552] width 774 height 17
click at [191, 490] on link "3. uzdevums" at bounding box center [224, 494] width 220 height 30
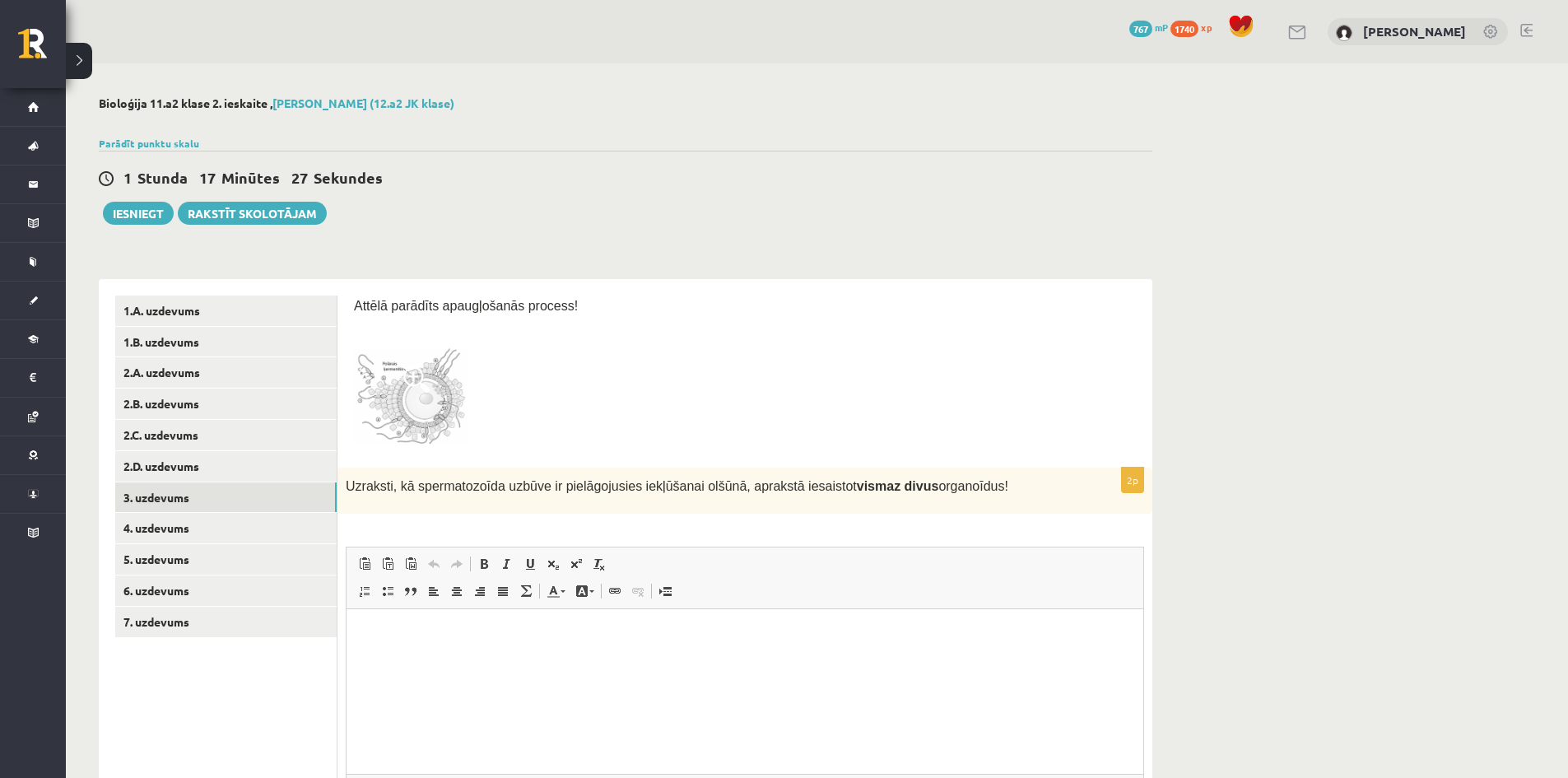
click at [426, 420] on img at bounding box center [416, 395] width 124 height 111
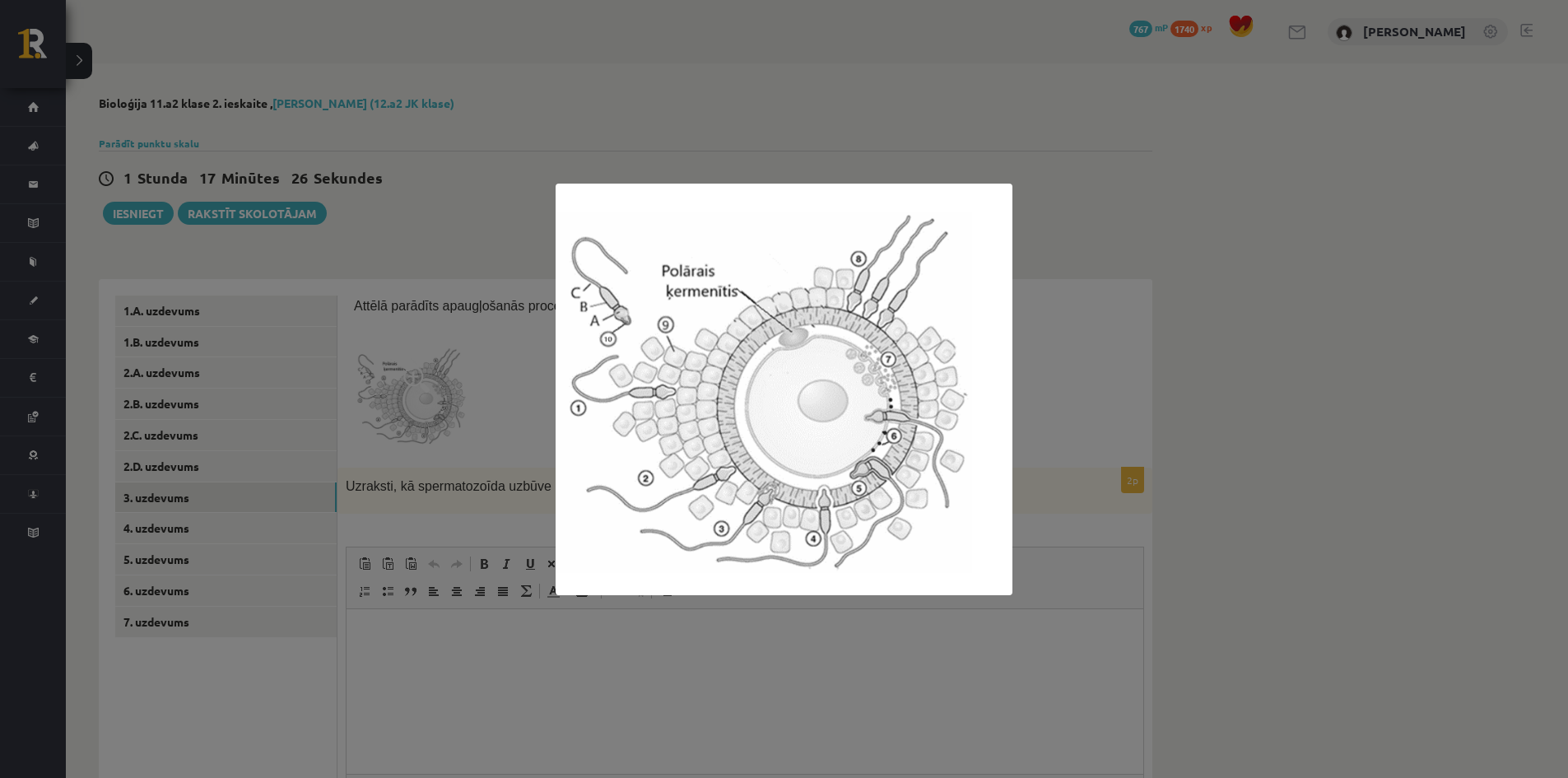
click at [426, 420] on div at bounding box center [784, 389] width 1568 height 778
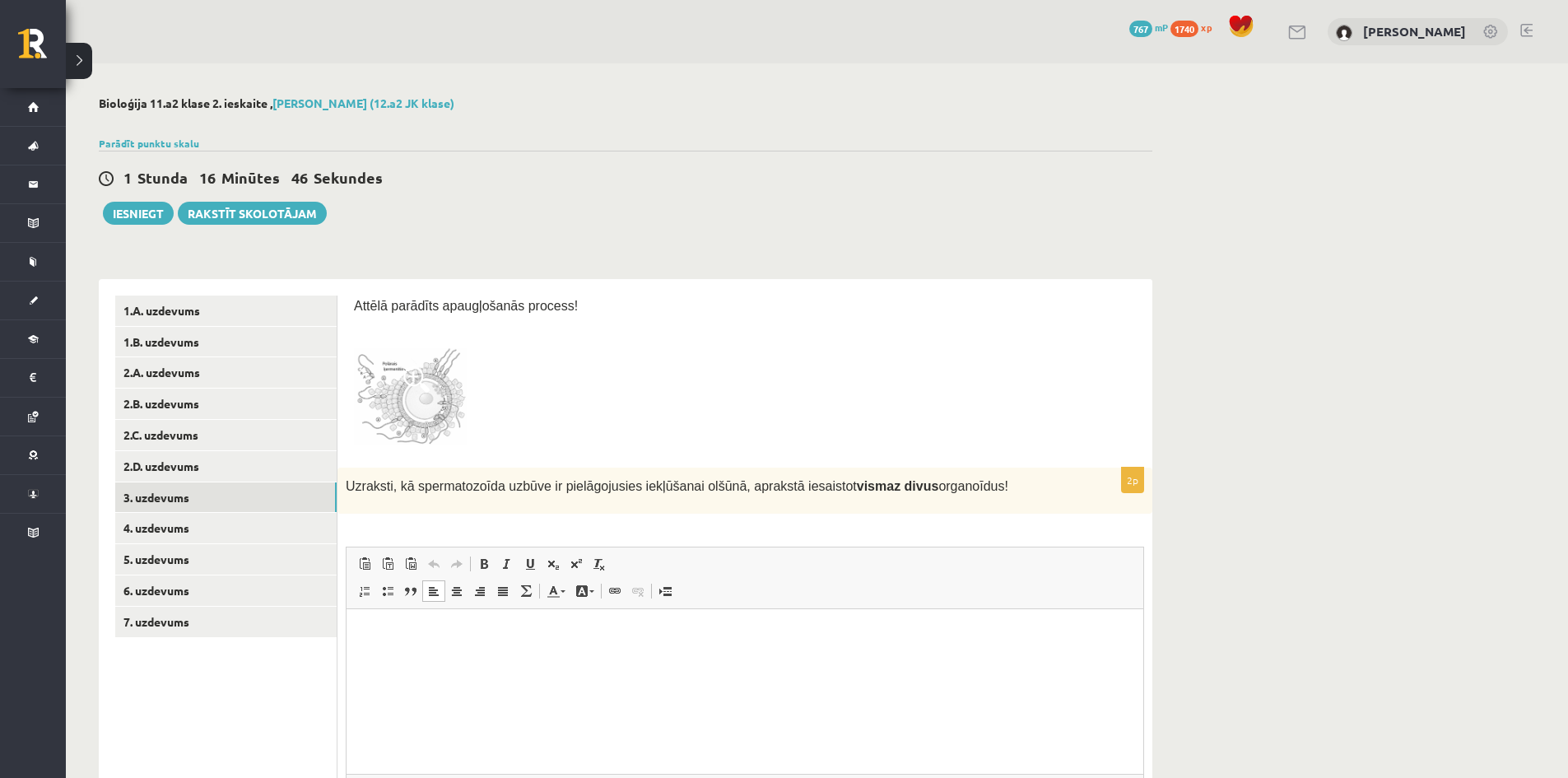
click at [384, 659] on html at bounding box center [745, 633] width 797 height 50
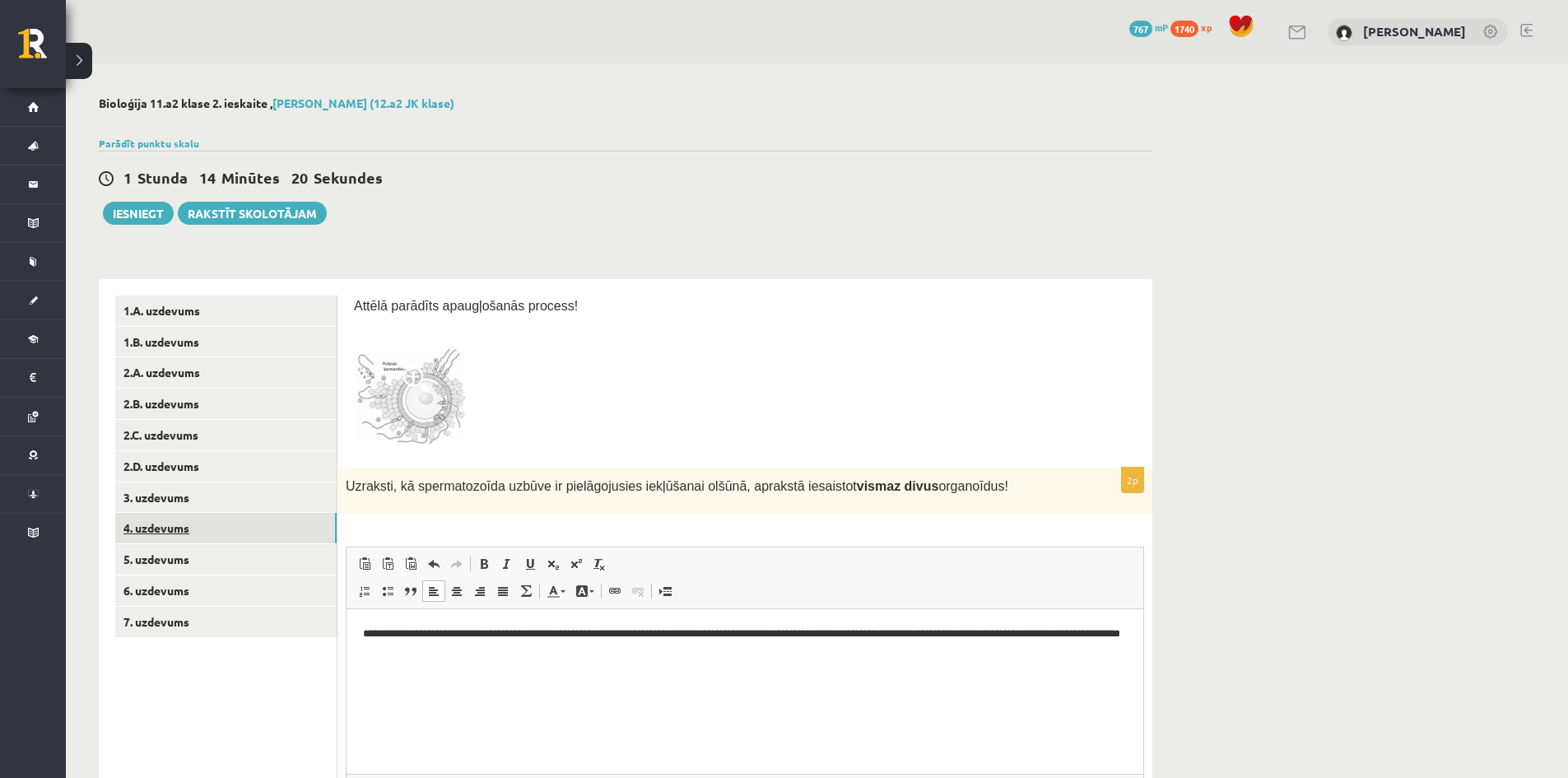
click at [182, 528] on link "4. uzdevums" at bounding box center [225, 528] width 221 height 30
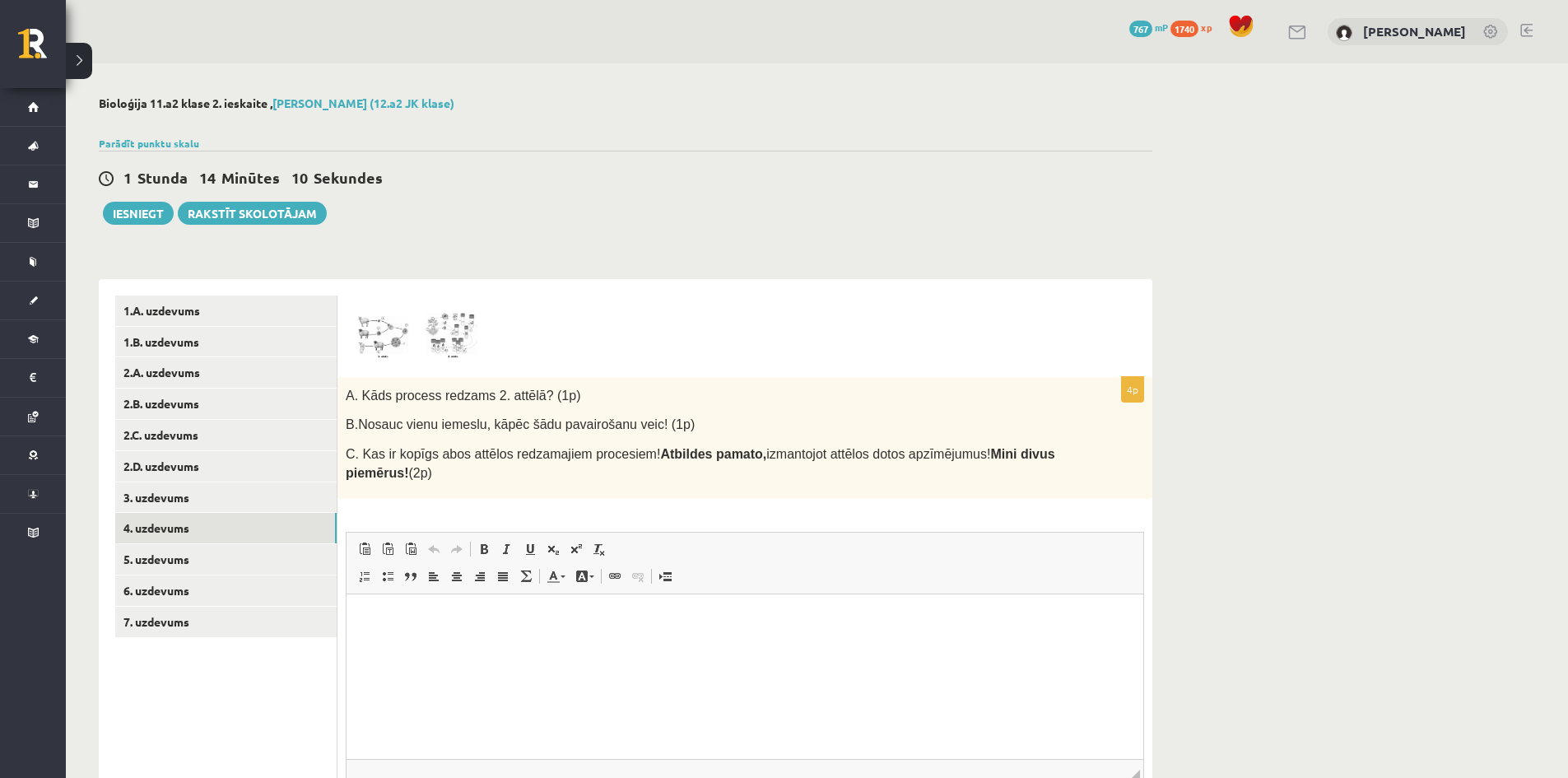
click at [433, 366] on form "4p A. Kāds process redzams 2. attēlā? (1p) B. Nosauc vienu iemeslu, kāpēc šādu …" at bounding box center [745, 584] width 781 height 578
click at [438, 356] on img at bounding box center [416, 336] width 124 height 48
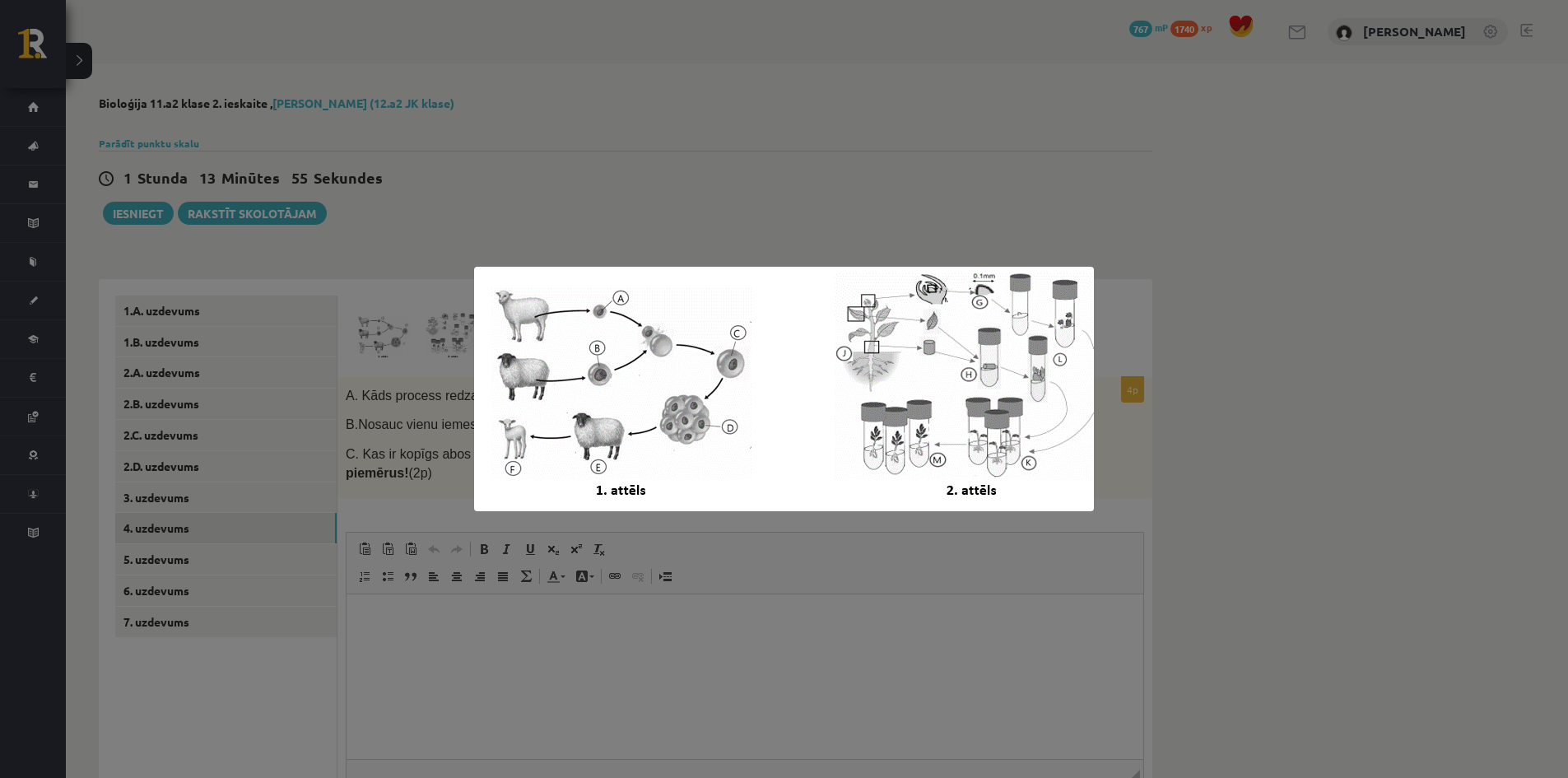
click at [571, 637] on div at bounding box center [784, 389] width 1568 height 778
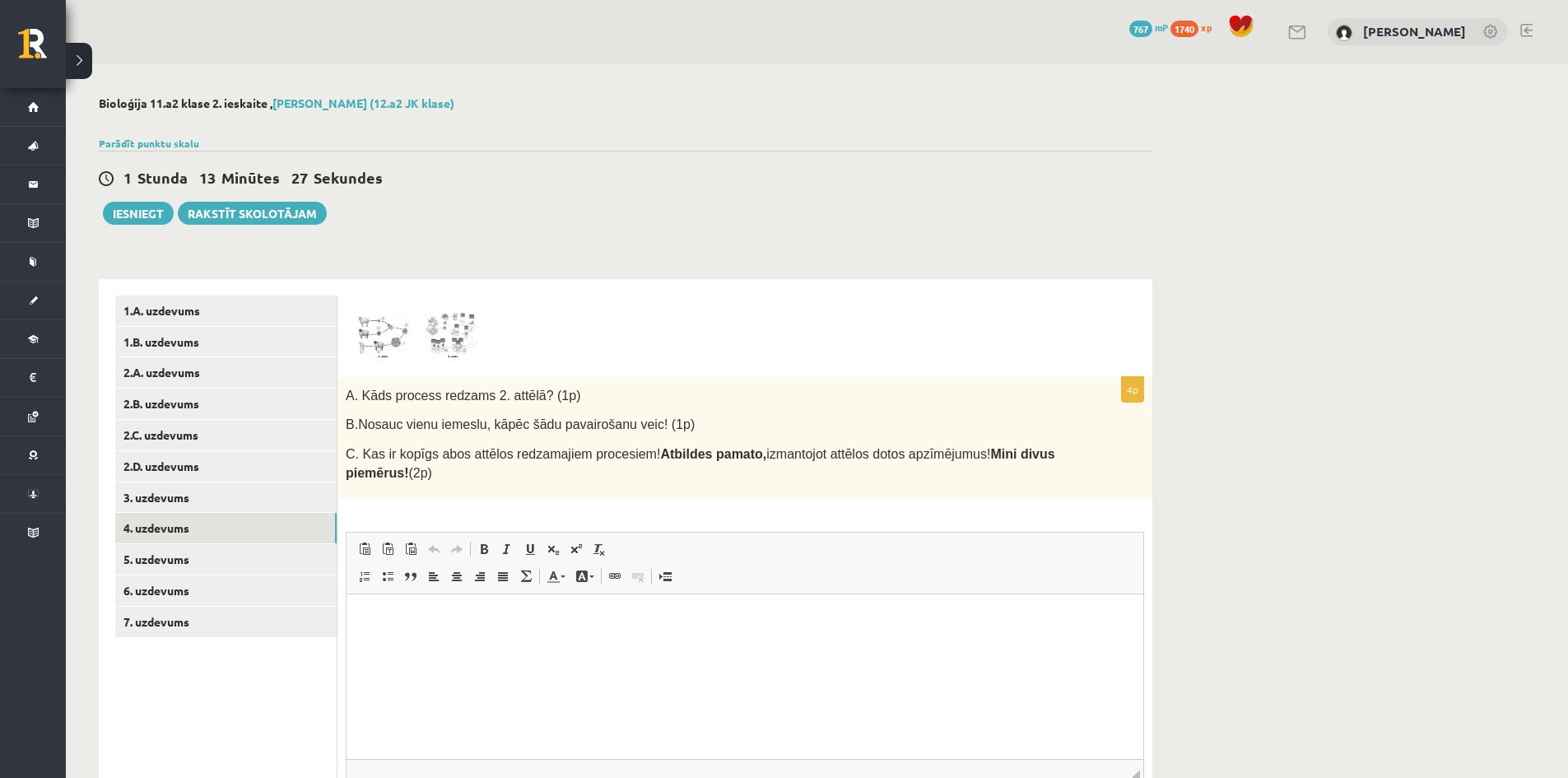
click at [434, 636] on html at bounding box center [745, 619] width 797 height 50
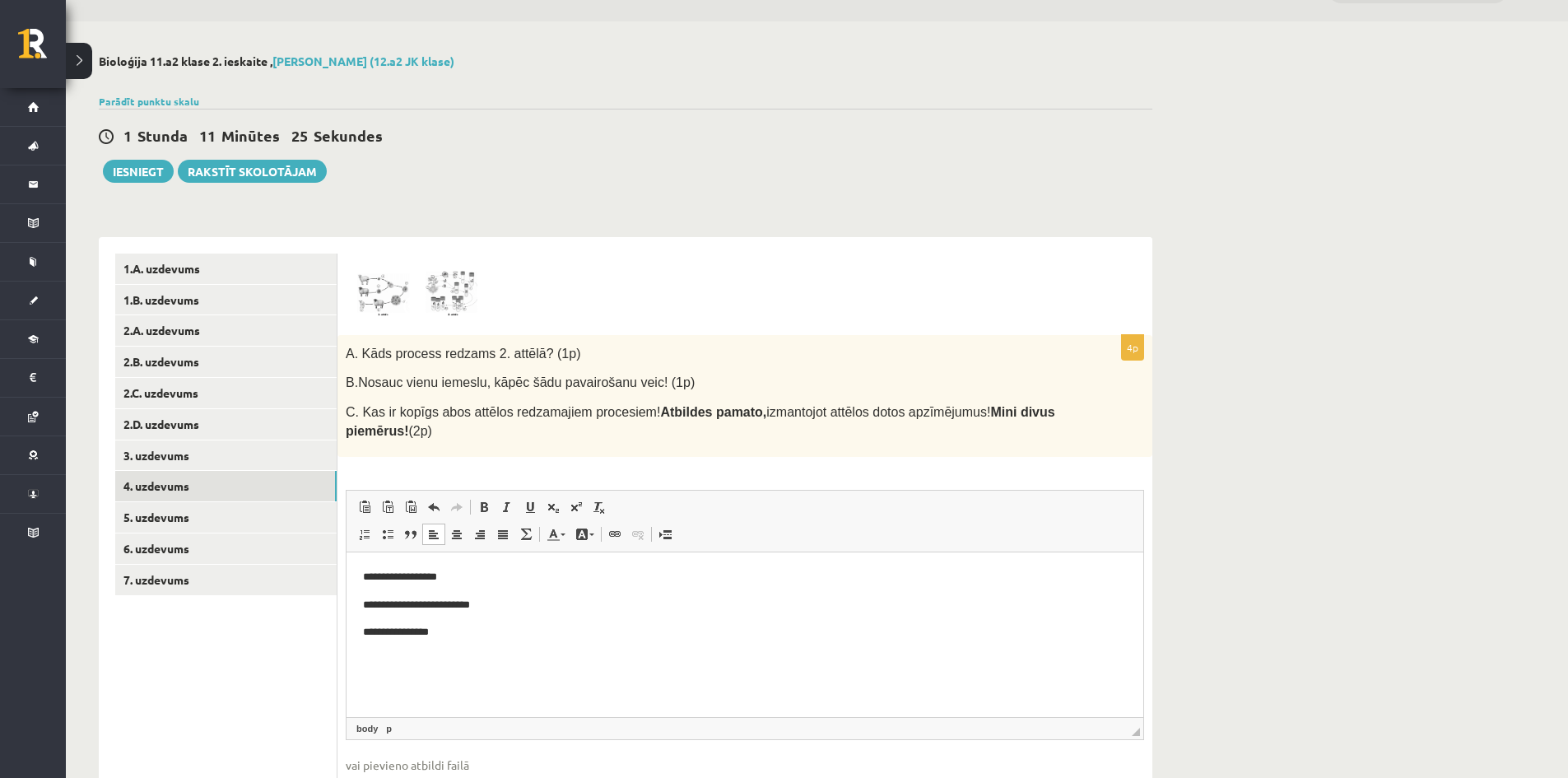
scroll to position [83, 0]
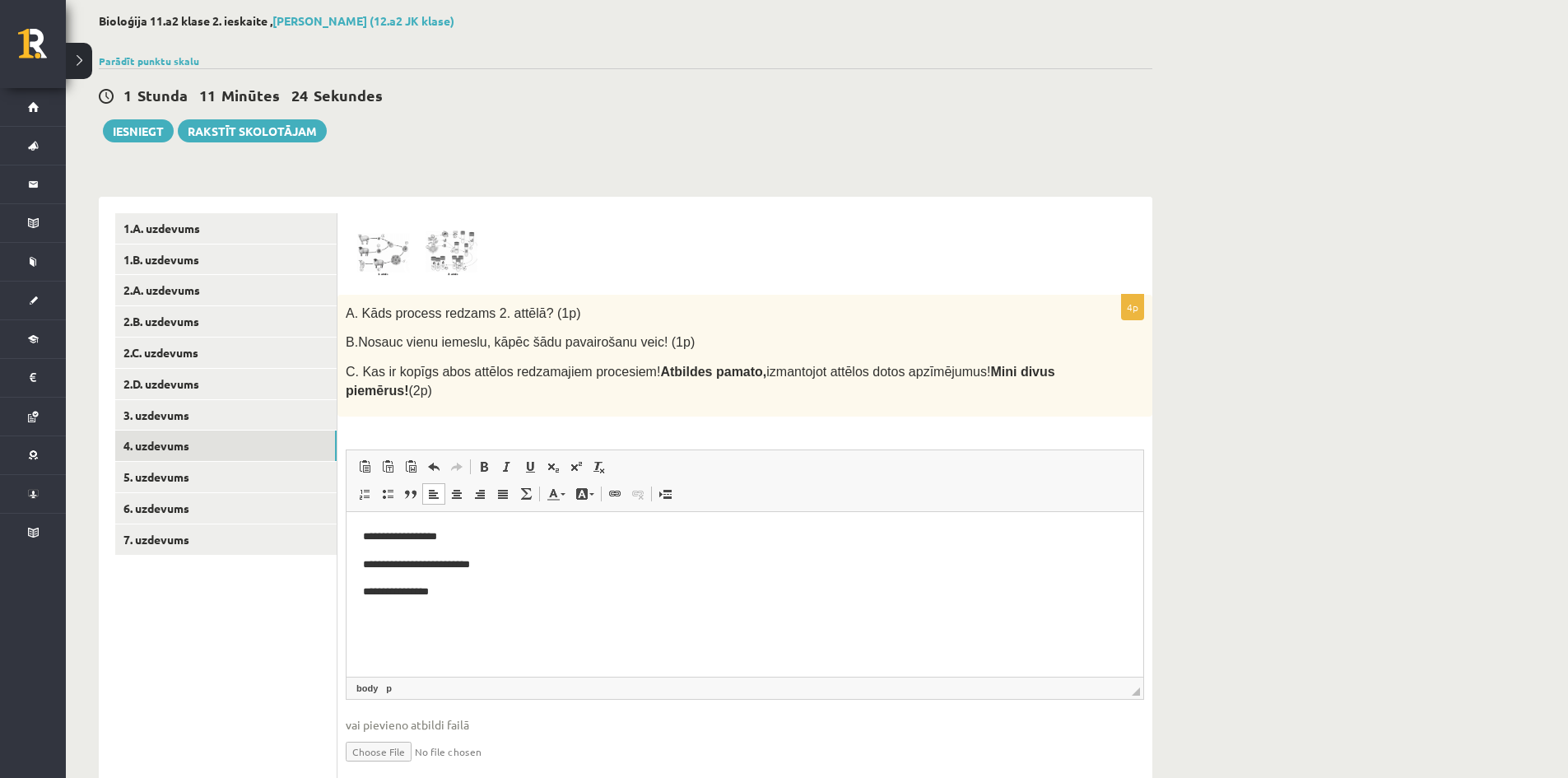
click at [414, 593] on p "**********" at bounding box center [745, 592] width 764 height 18
click at [440, 585] on p "**********" at bounding box center [745, 592] width 764 height 18
click at [432, 591] on p "**********" at bounding box center [745, 592] width 764 height 18
click at [443, 594] on p "**********" at bounding box center [745, 592] width 764 height 18
click at [535, 594] on p "**********" at bounding box center [745, 592] width 764 height 18
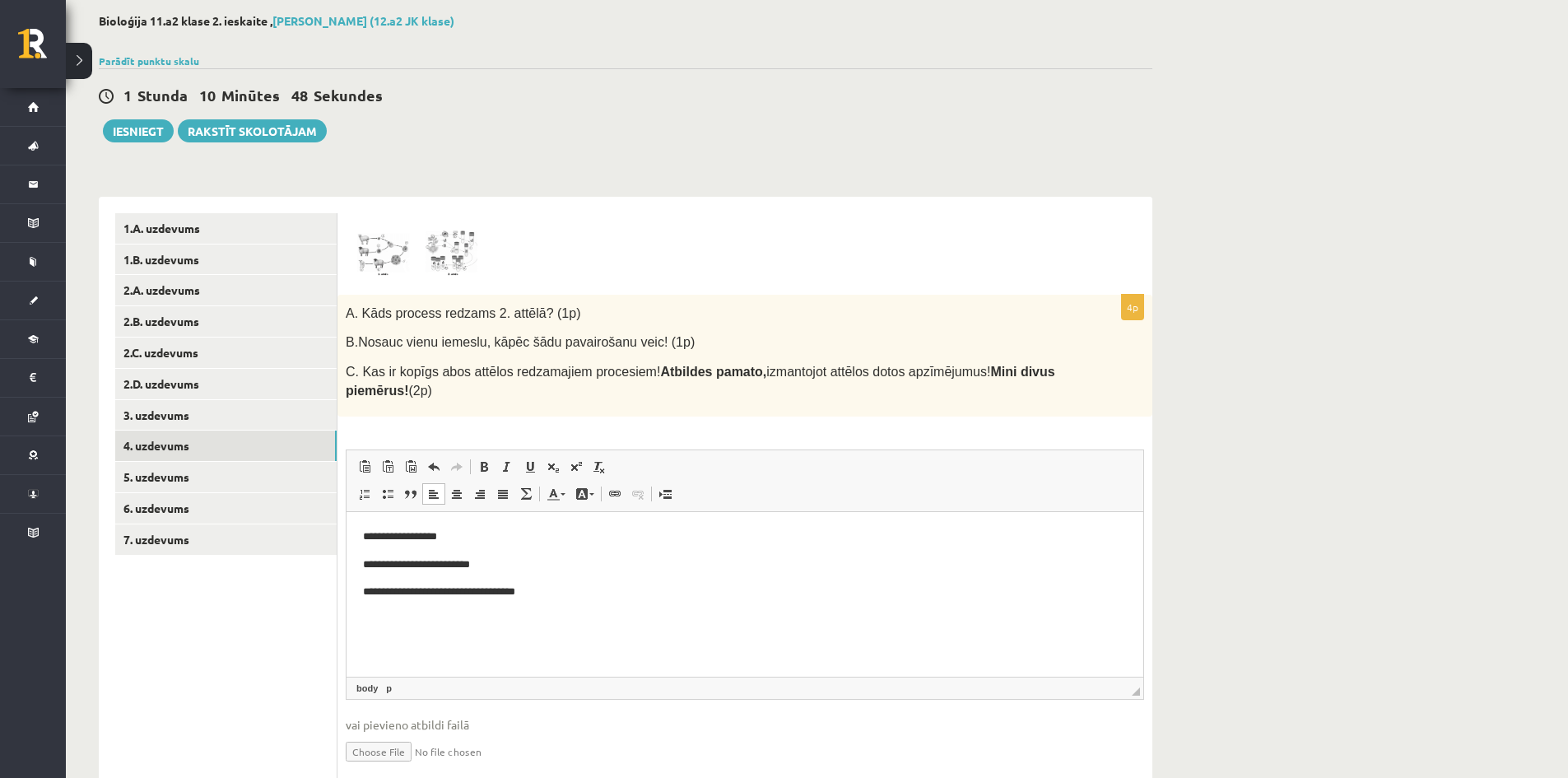
click at [564, 594] on p "**********" at bounding box center [745, 592] width 764 height 18
click at [539, 594] on p "**********" at bounding box center [745, 592] width 764 height 18
click at [608, 593] on p "**********" at bounding box center [745, 592] width 764 height 18
drag, startPoint x: 372, startPoint y: 594, endPoint x: 443, endPoint y: 600, distance: 71.3
click at [443, 600] on p "**********" at bounding box center [745, 592] width 764 height 18
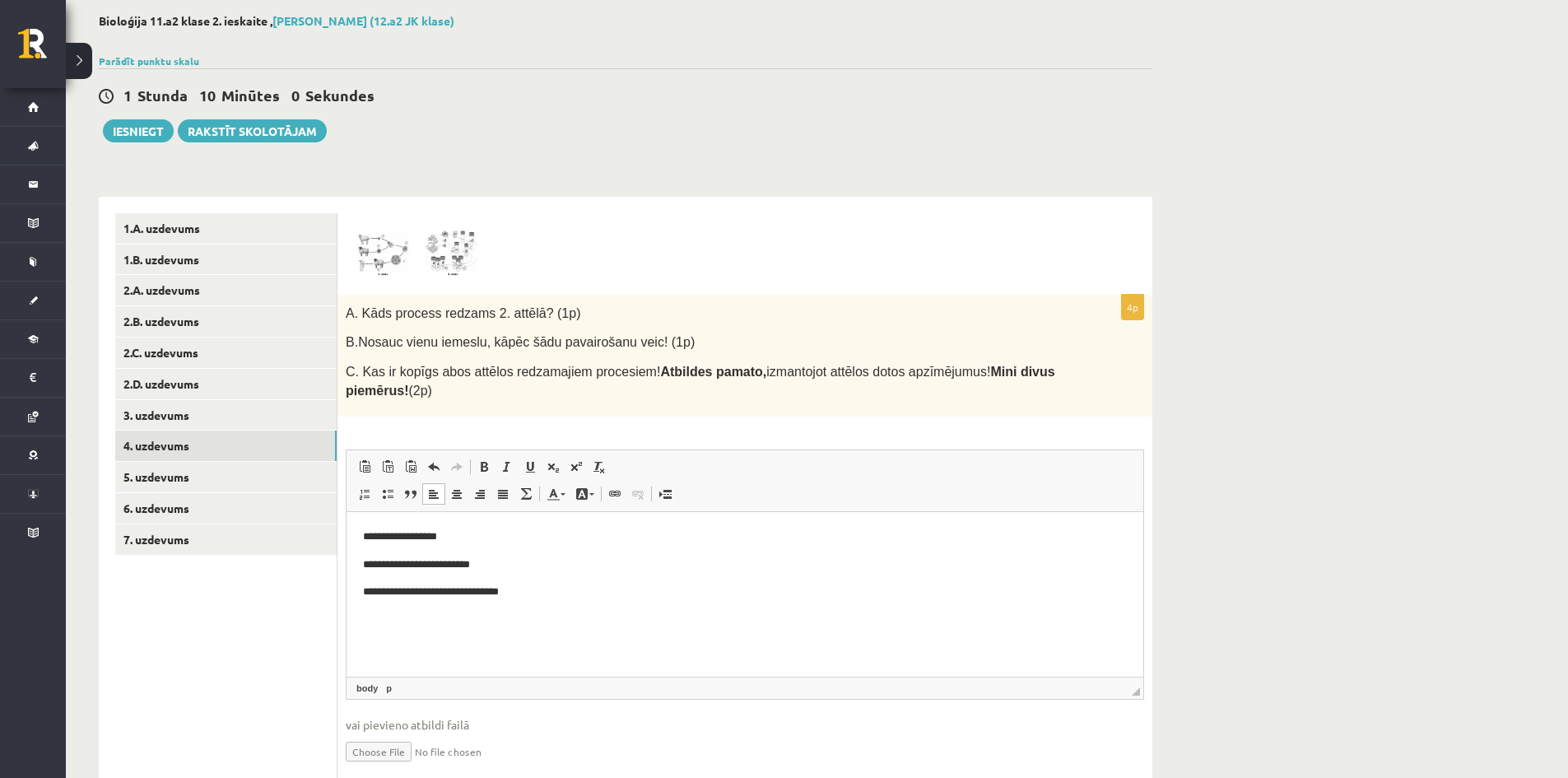
click at [538, 596] on p "**********" at bounding box center [745, 592] width 764 height 18
click at [832, 589] on p "**********" at bounding box center [745, 592] width 764 height 18
click at [889, 596] on p "**********" at bounding box center [745, 592] width 764 height 18
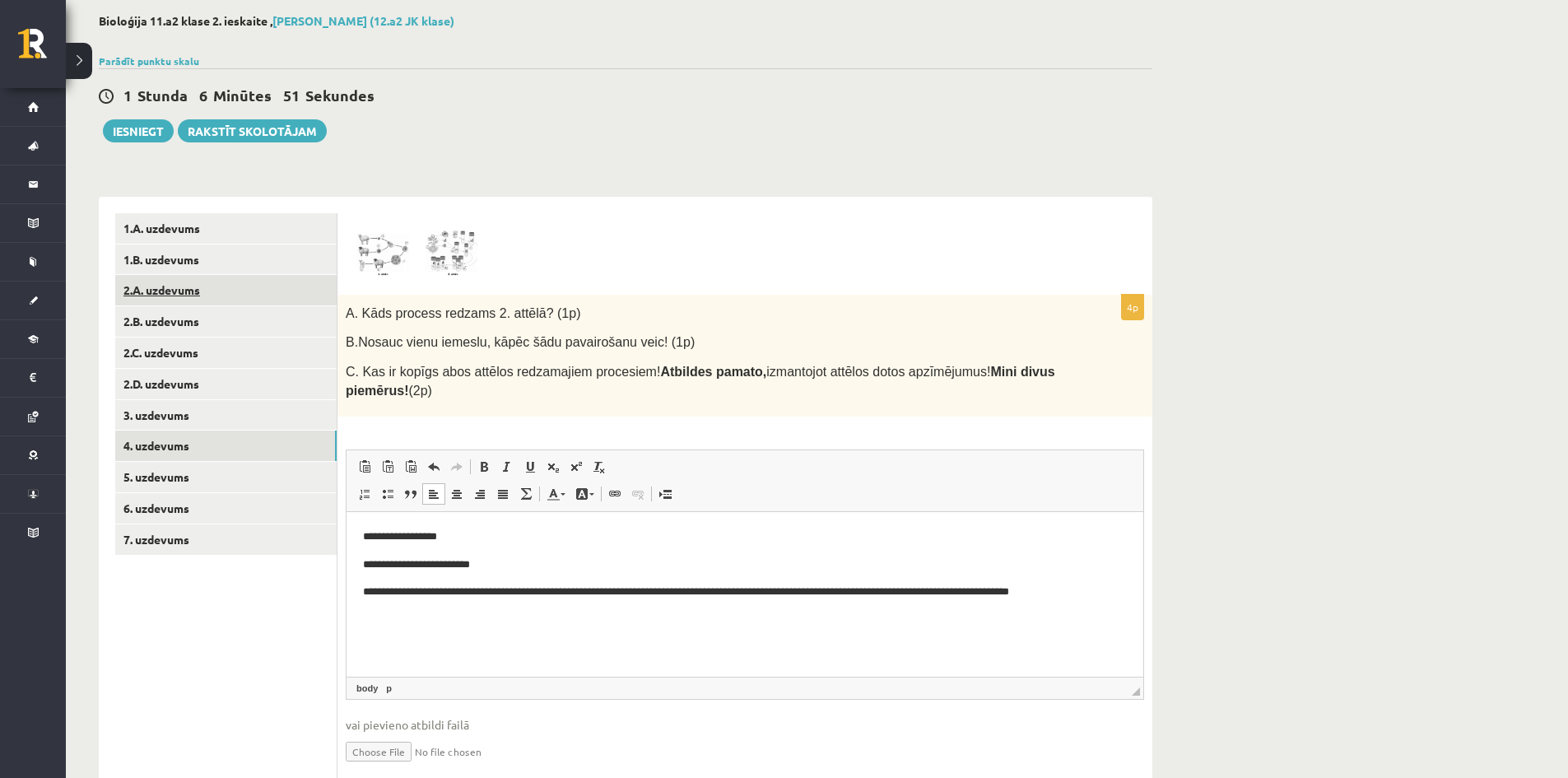
click at [139, 290] on link "2.A. uzdevums" at bounding box center [225, 290] width 221 height 30
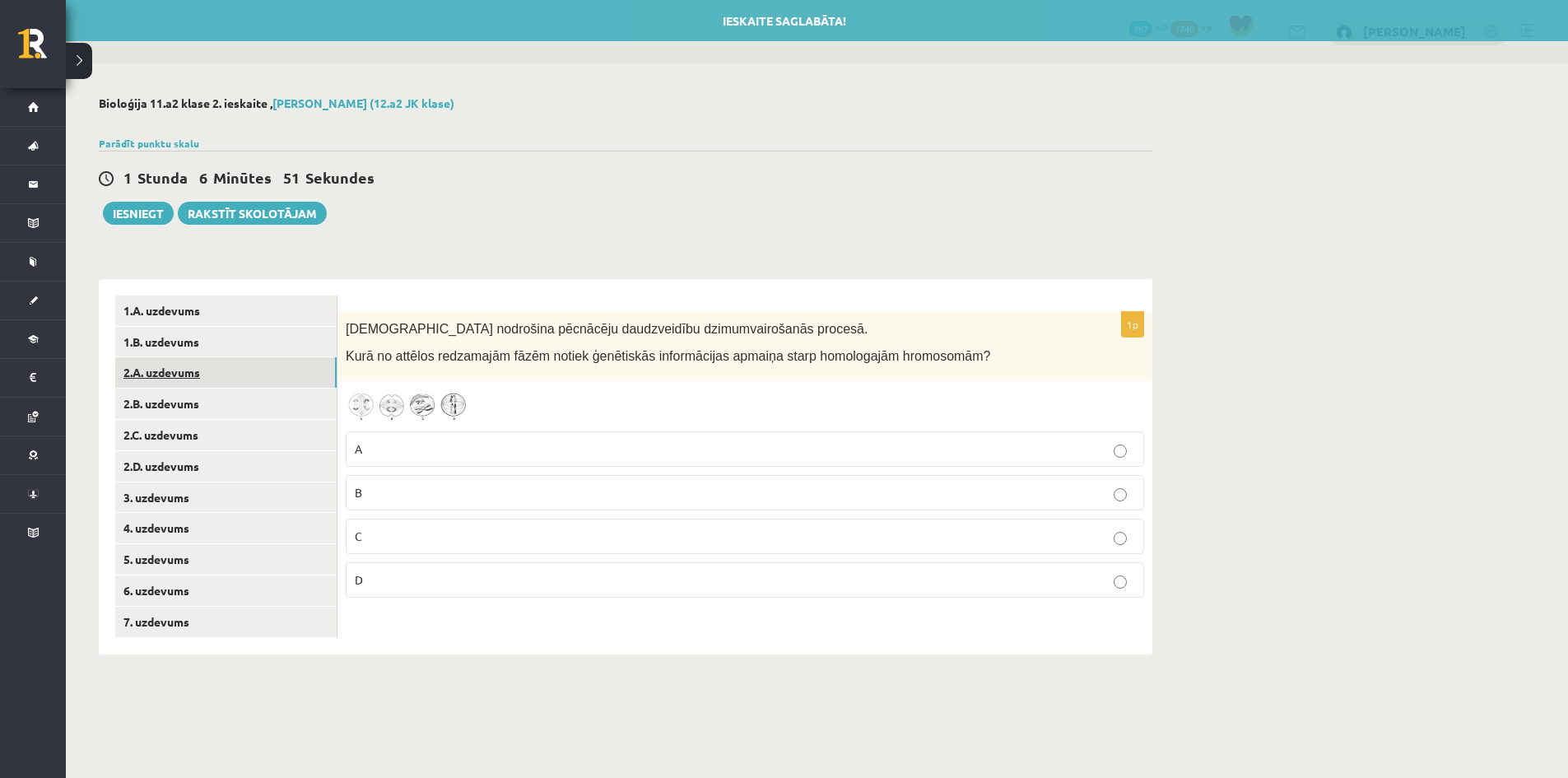
scroll to position [0, 0]
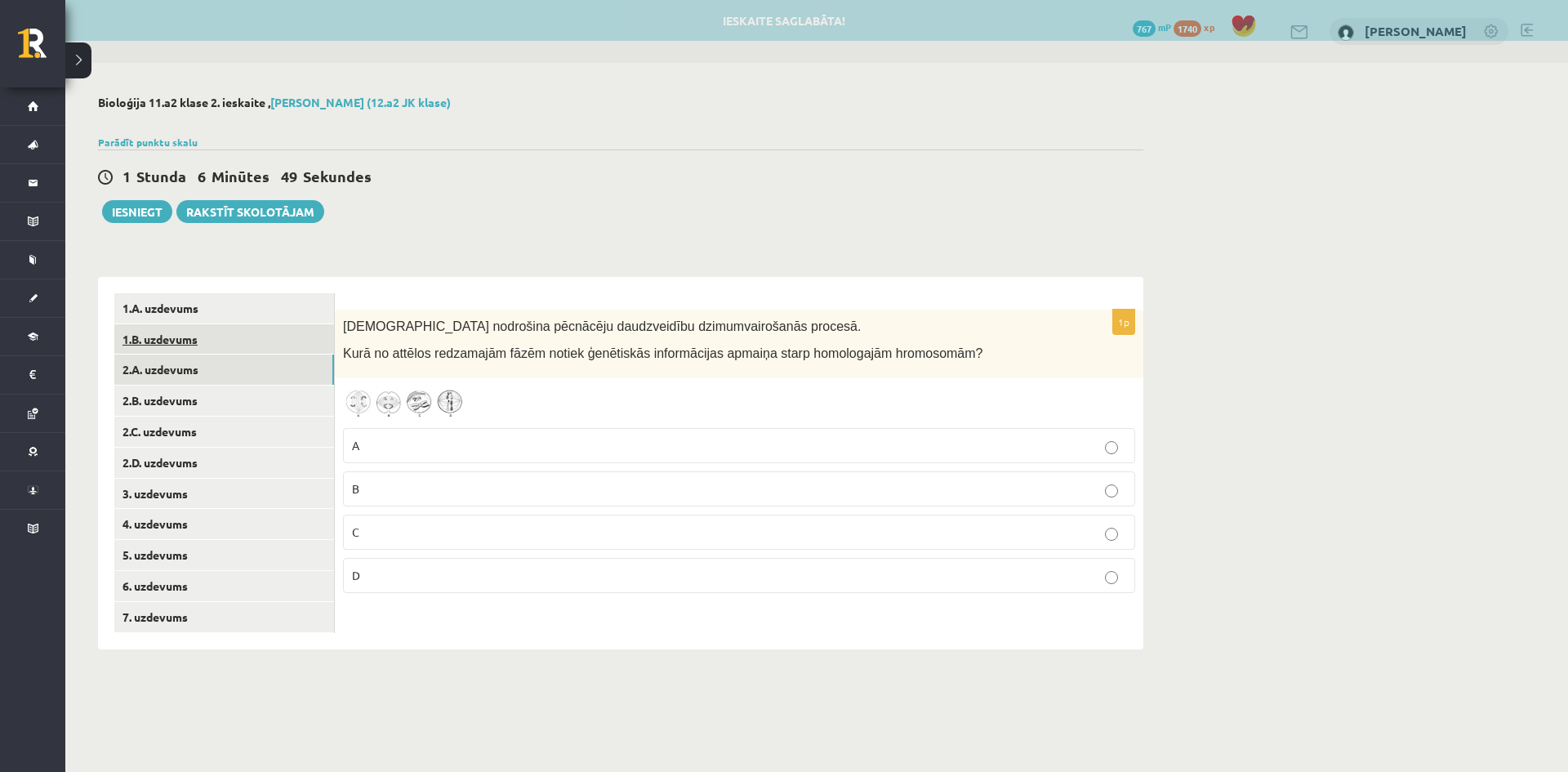
click at [186, 336] on link "1.B. uzdevums" at bounding box center [224, 339] width 220 height 30
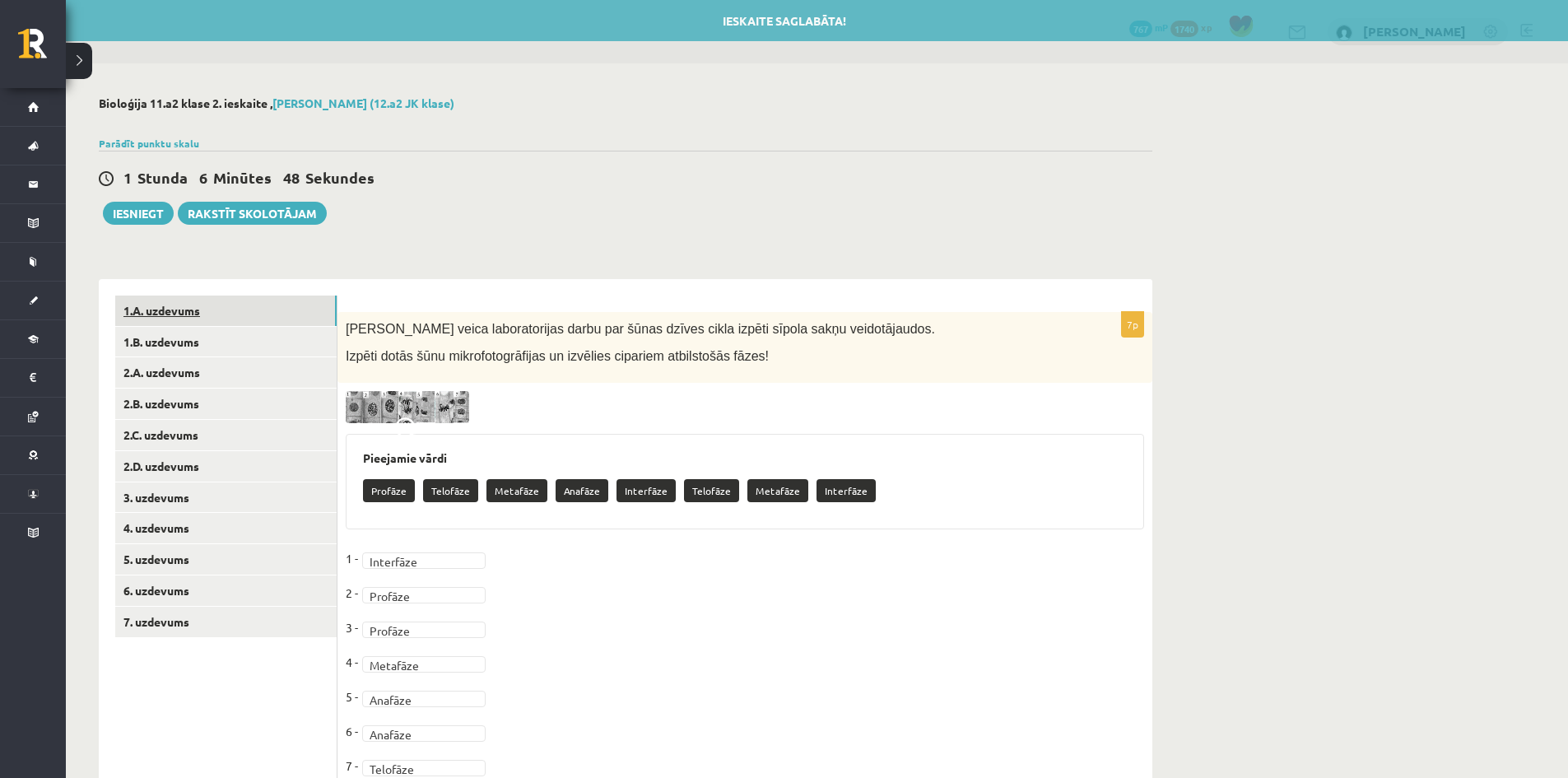
click at [159, 318] on link "1.A. uzdevums" at bounding box center [225, 311] width 221 height 30
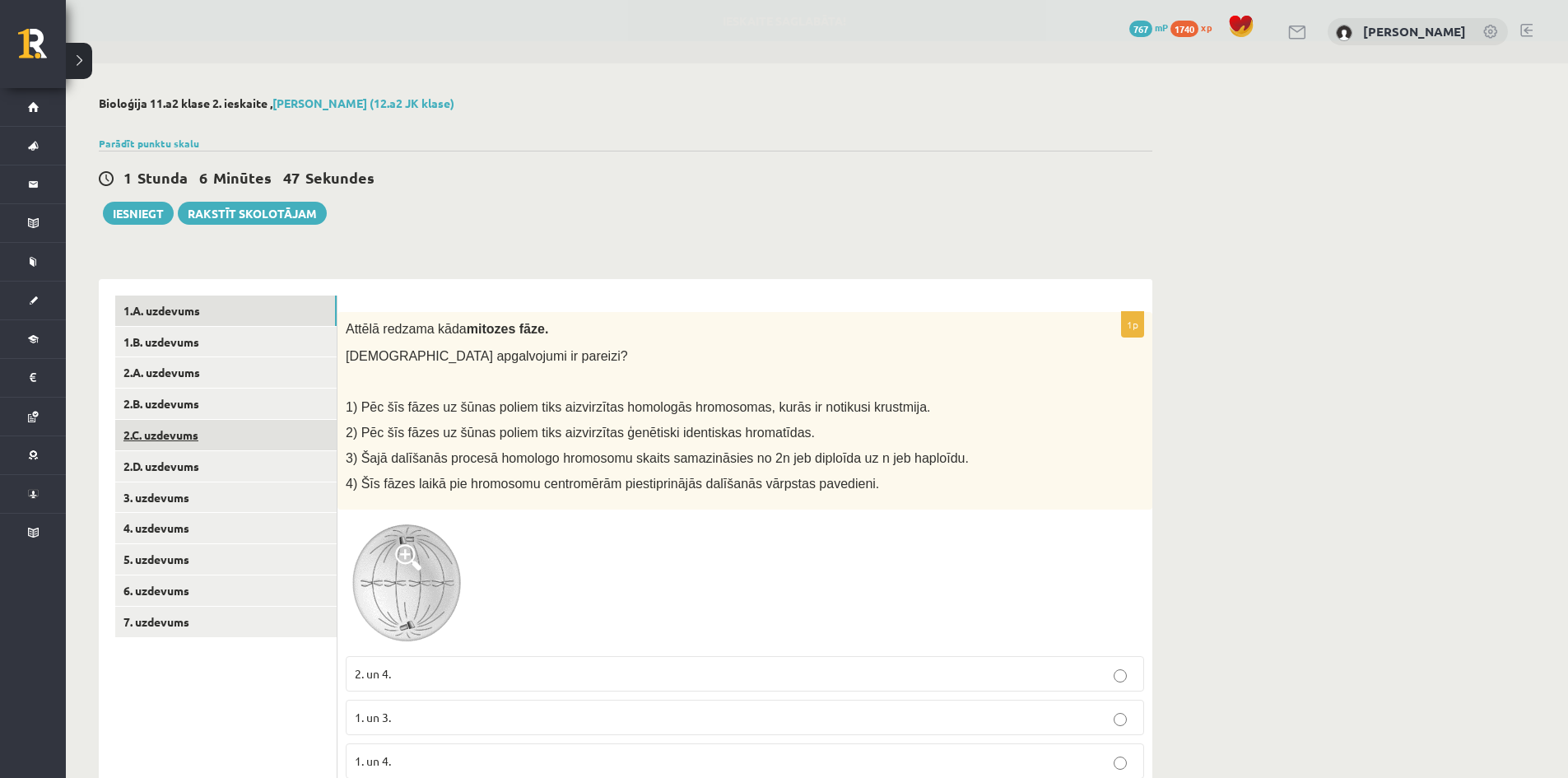
click at [176, 432] on link "2.C. uzdevums" at bounding box center [225, 435] width 221 height 30
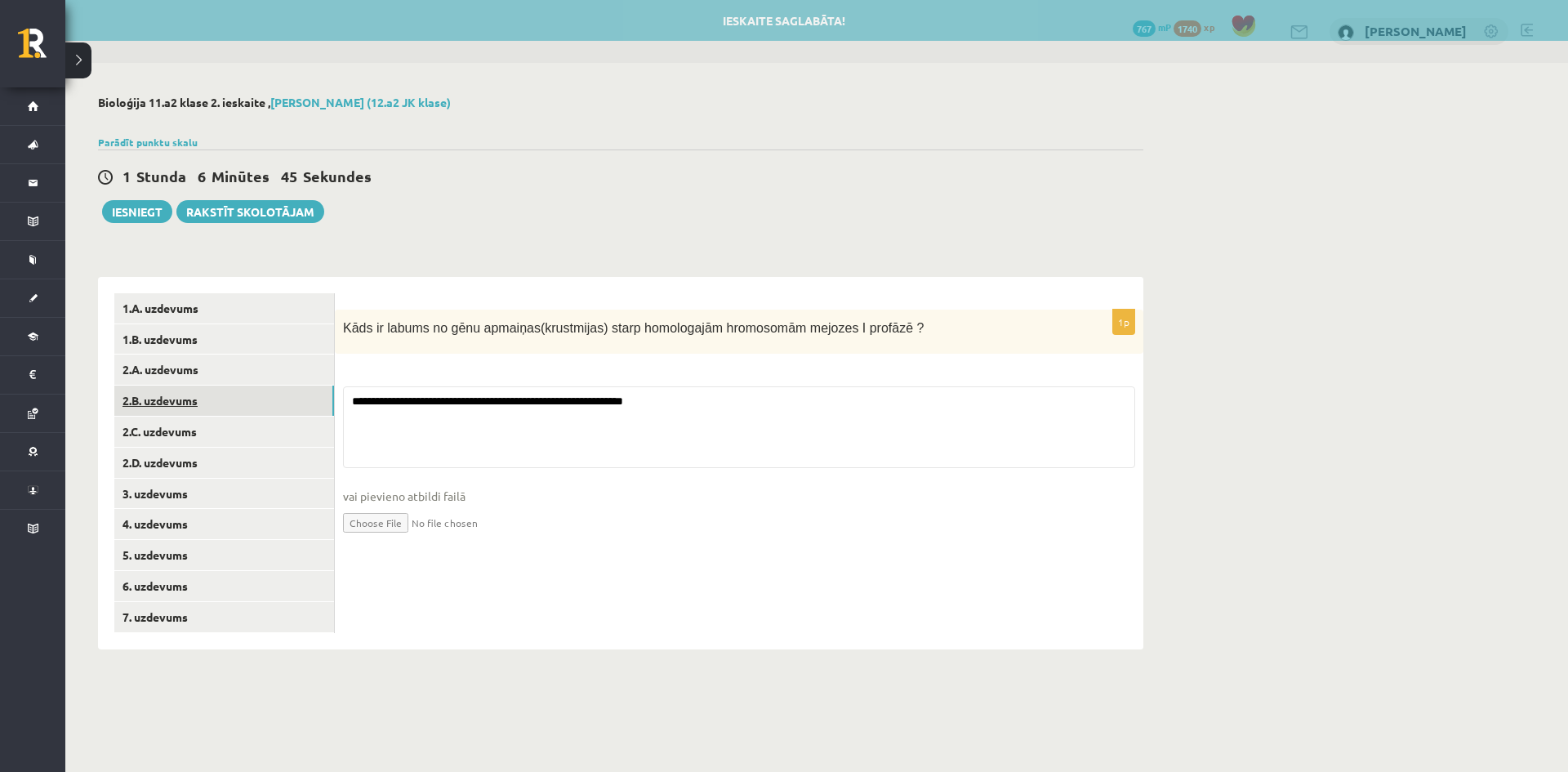
click at [178, 406] on link "2.B. uzdevums" at bounding box center [224, 400] width 220 height 30
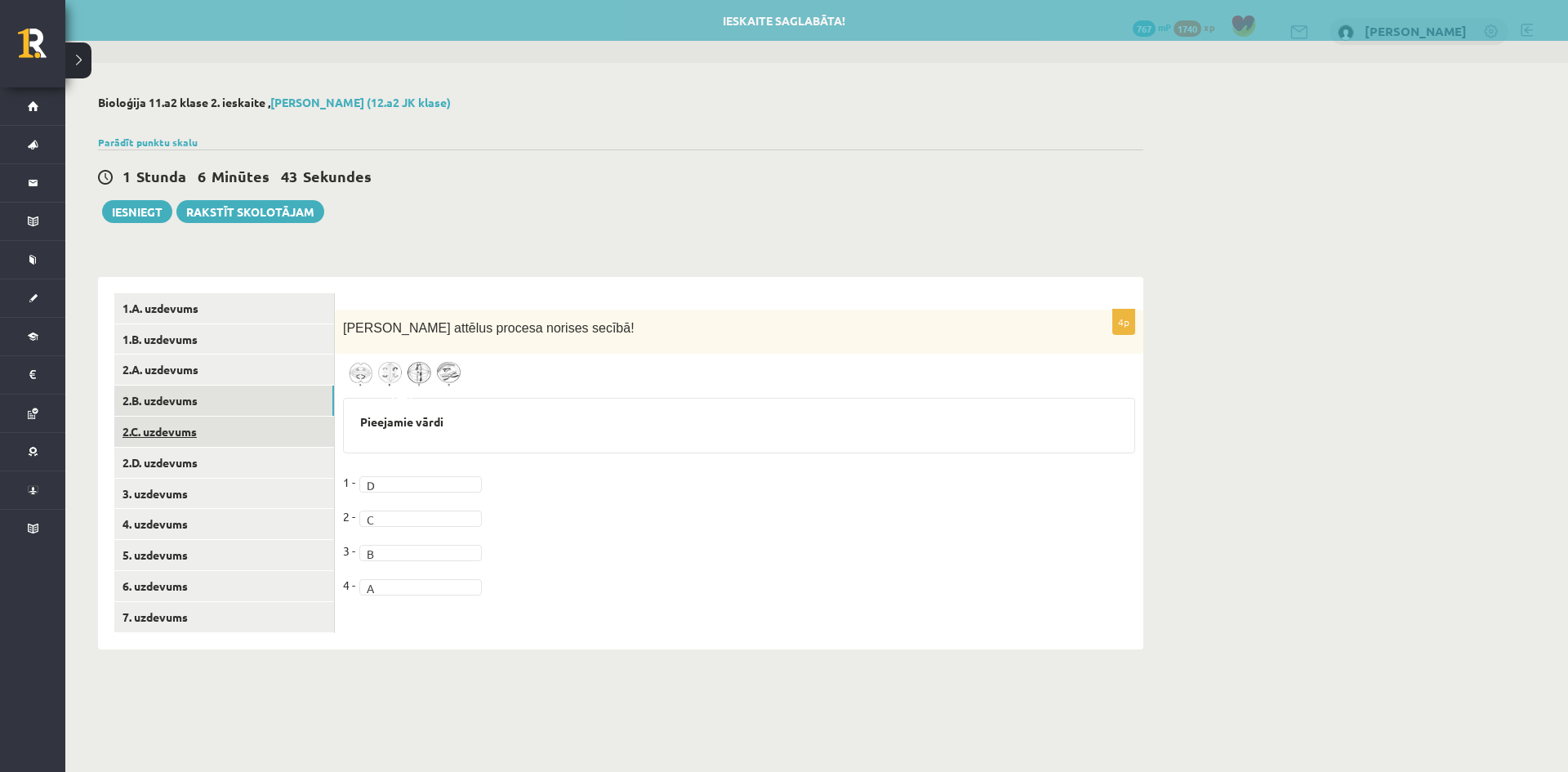
click at [175, 422] on link "2.C. uzdevums" at bounding box center [224, 432] width 220 height 30
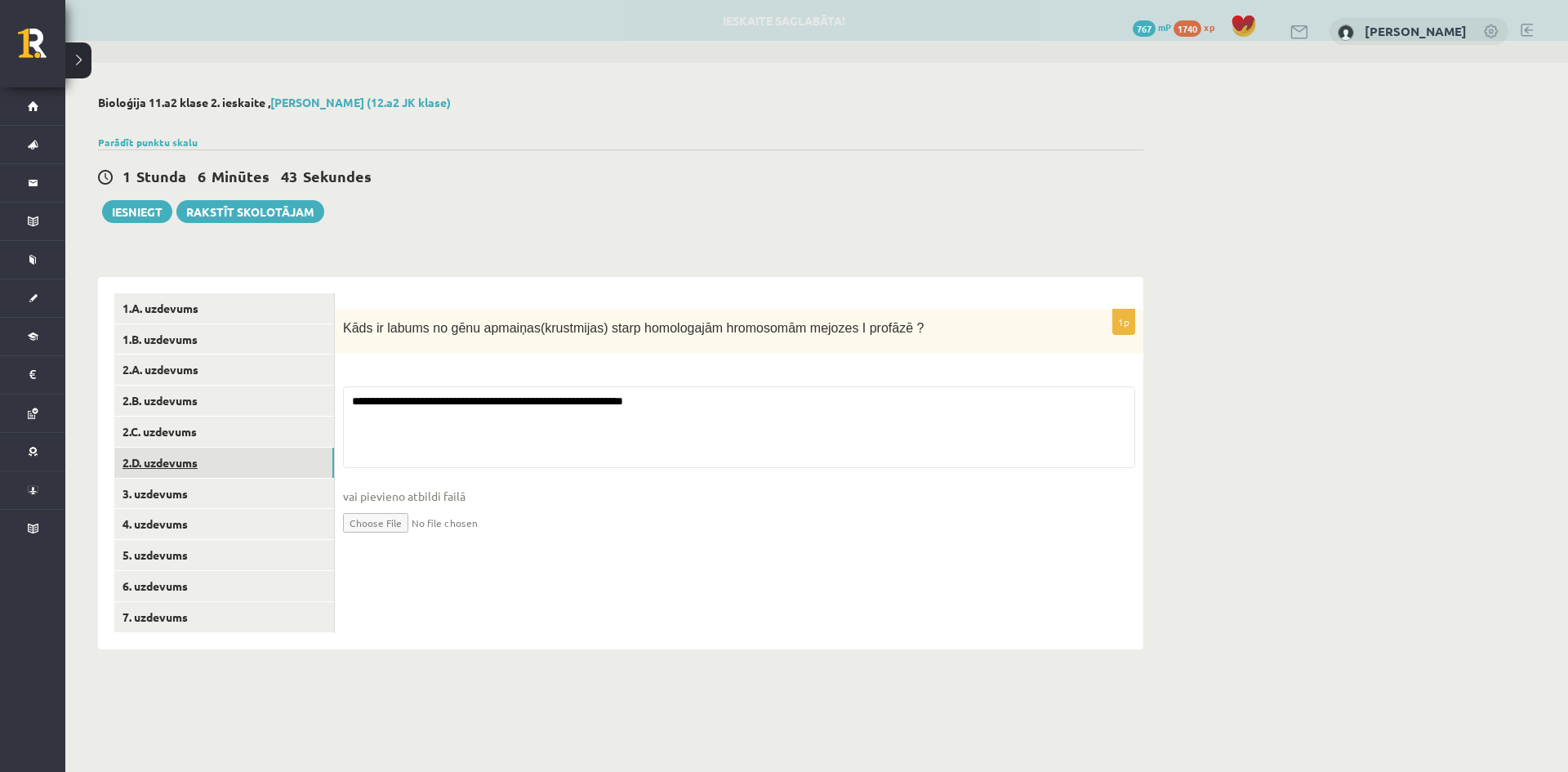
click at [176, 462] on link "2.D. uzdevums" at bounding box center [224, 462] width 220 height 30
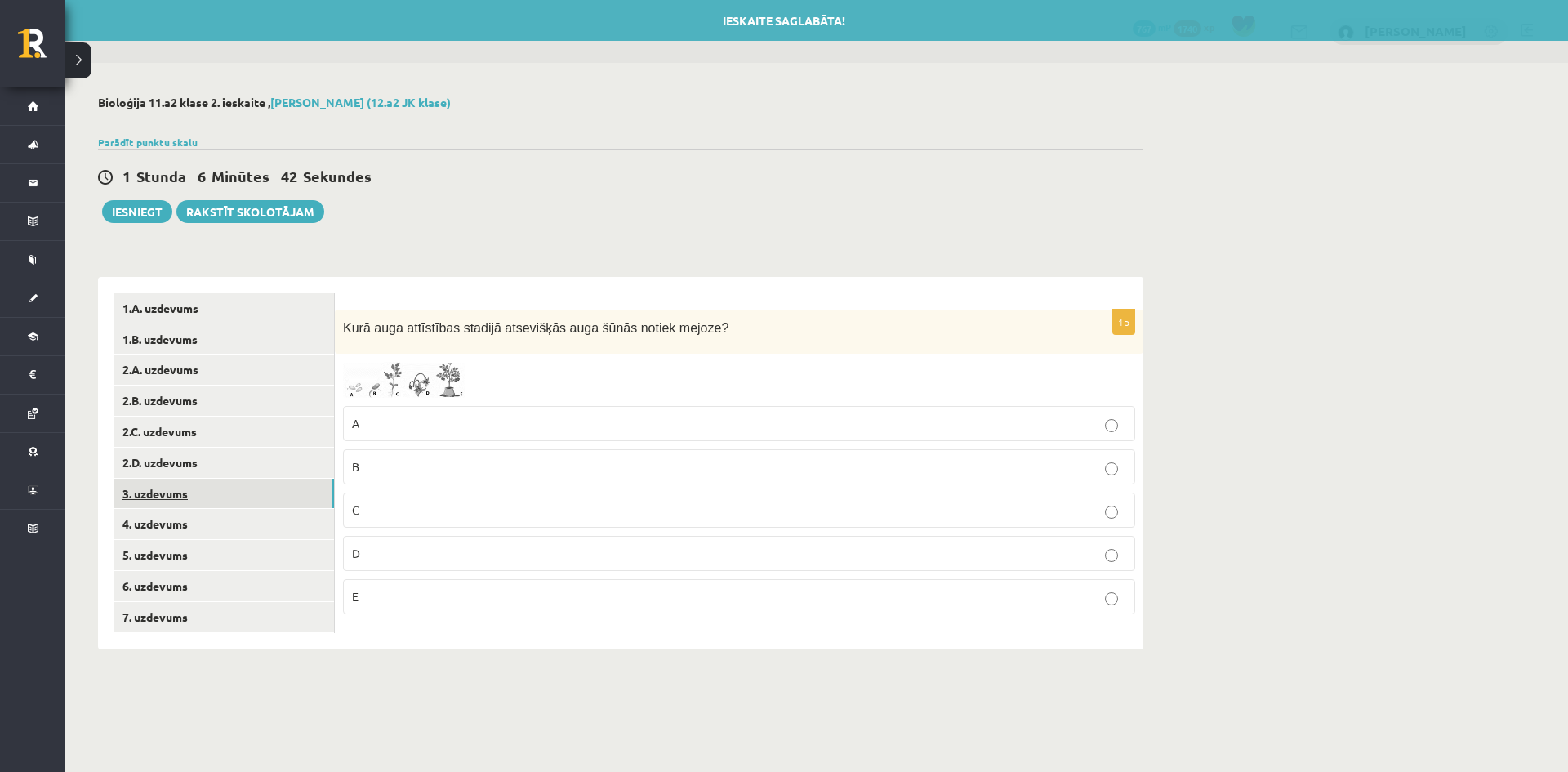
click at [176, 499] on link "3. uzdevums" at bounding box center [224, 494] width 220 height 30
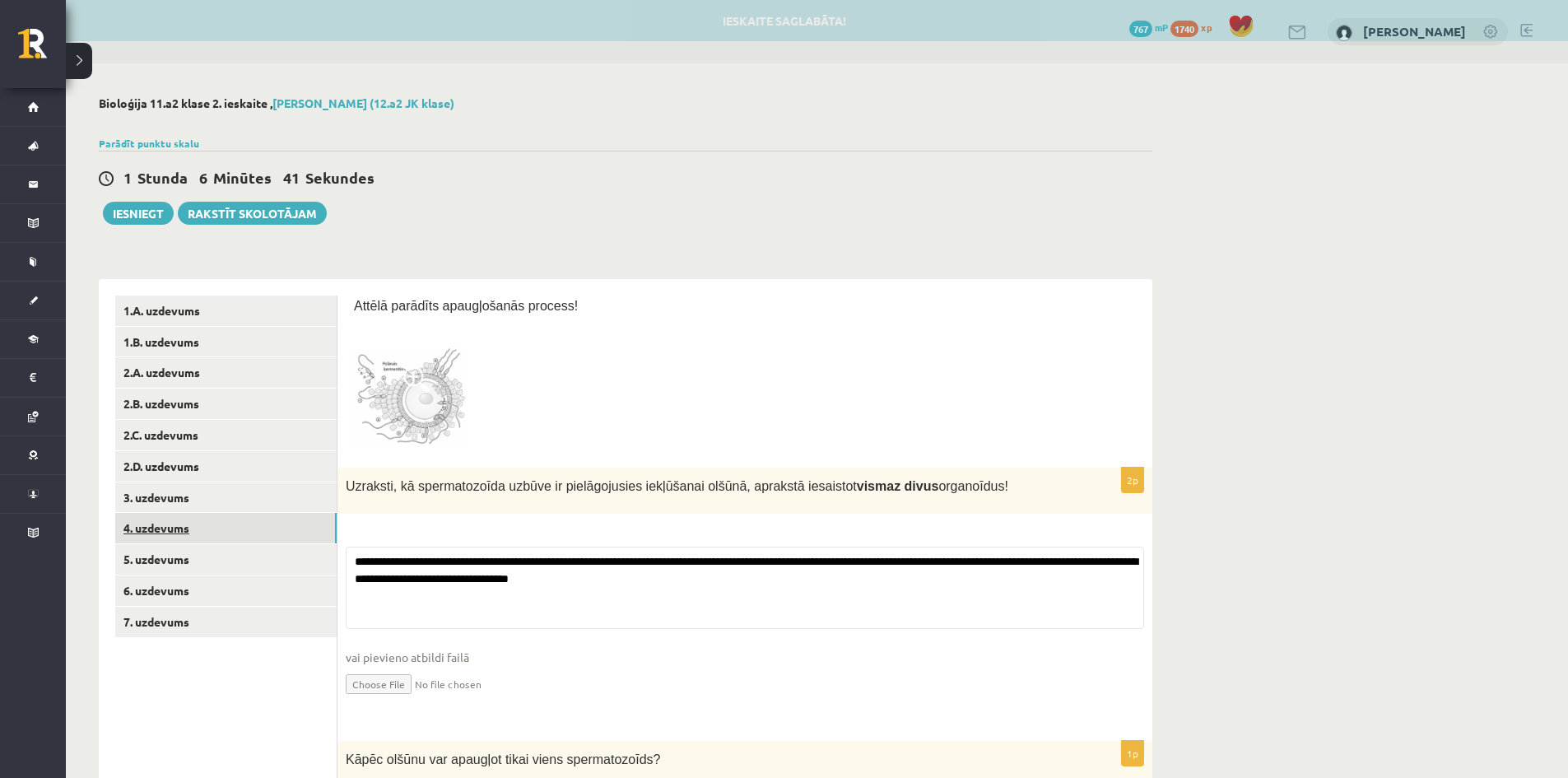
click at [178, 530] on link "4. uzdevums" at bounding box center [225, 528] width 221 height 30
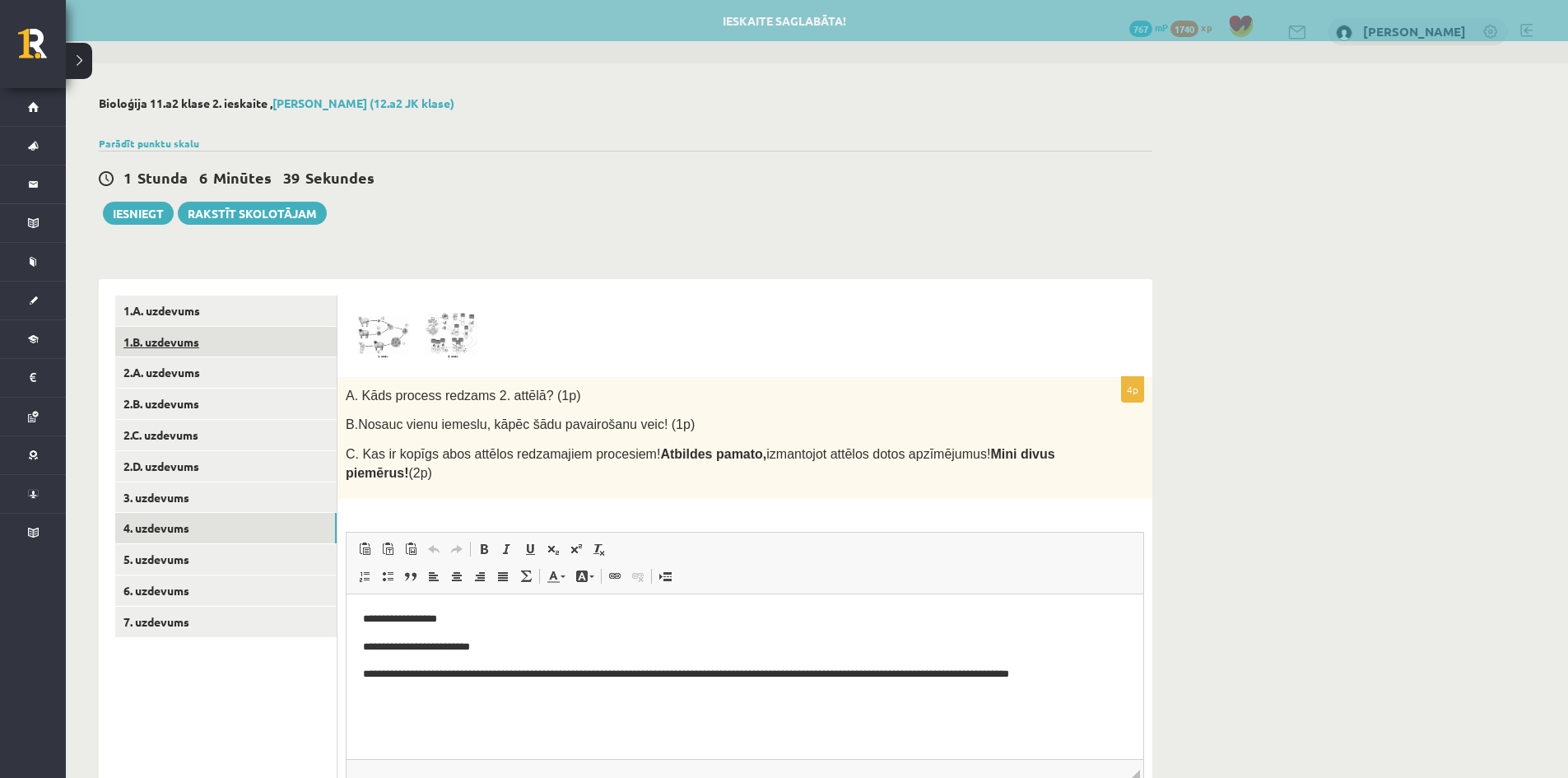
click at [180, 345] on link "1.B. uzdevums" at bounding box center [225, 341] width 221 height 30
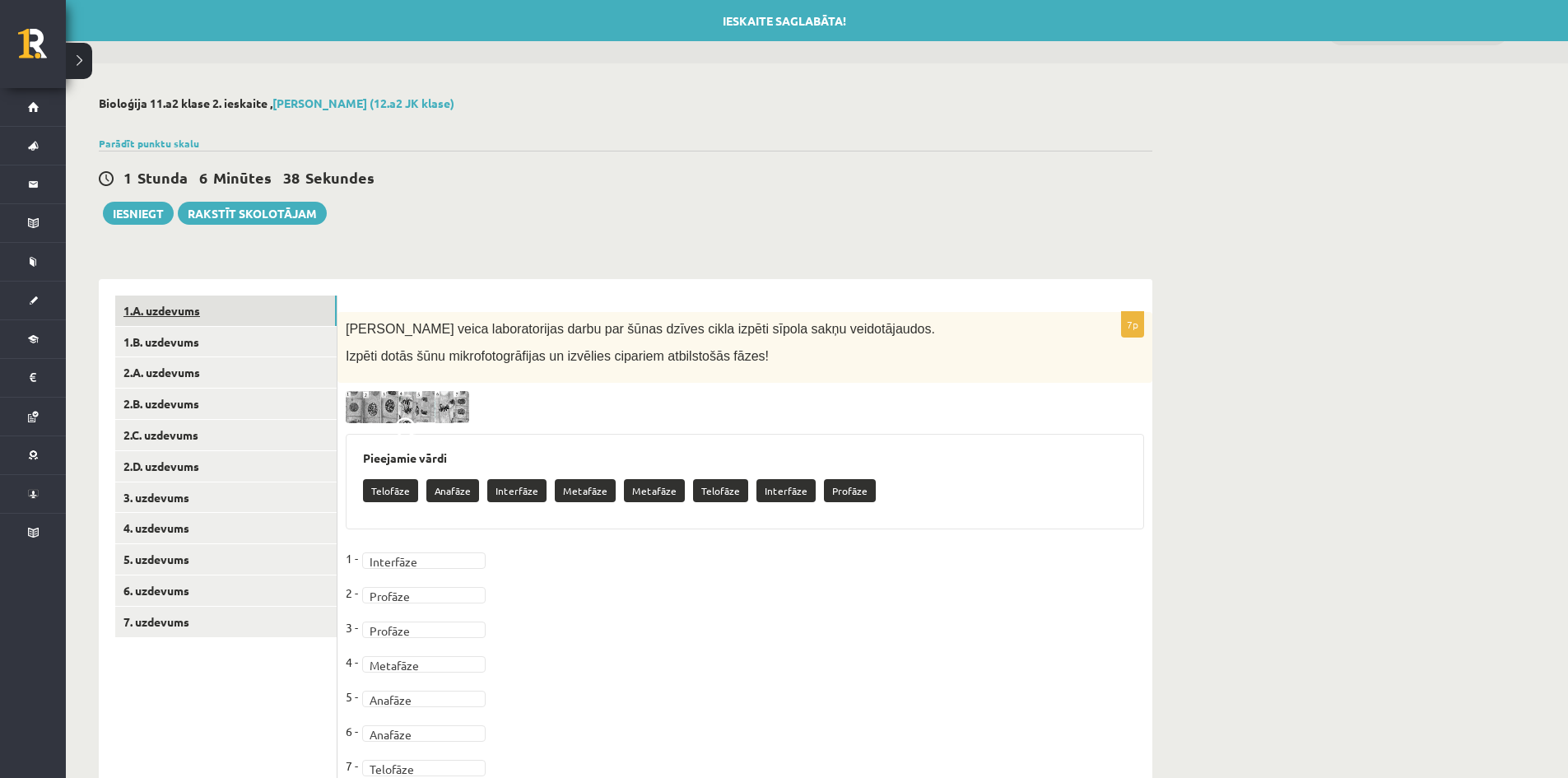
click at [177, 326] on link "1.A. uzdevums" at bounding box center [225, 311] width 221 height 30
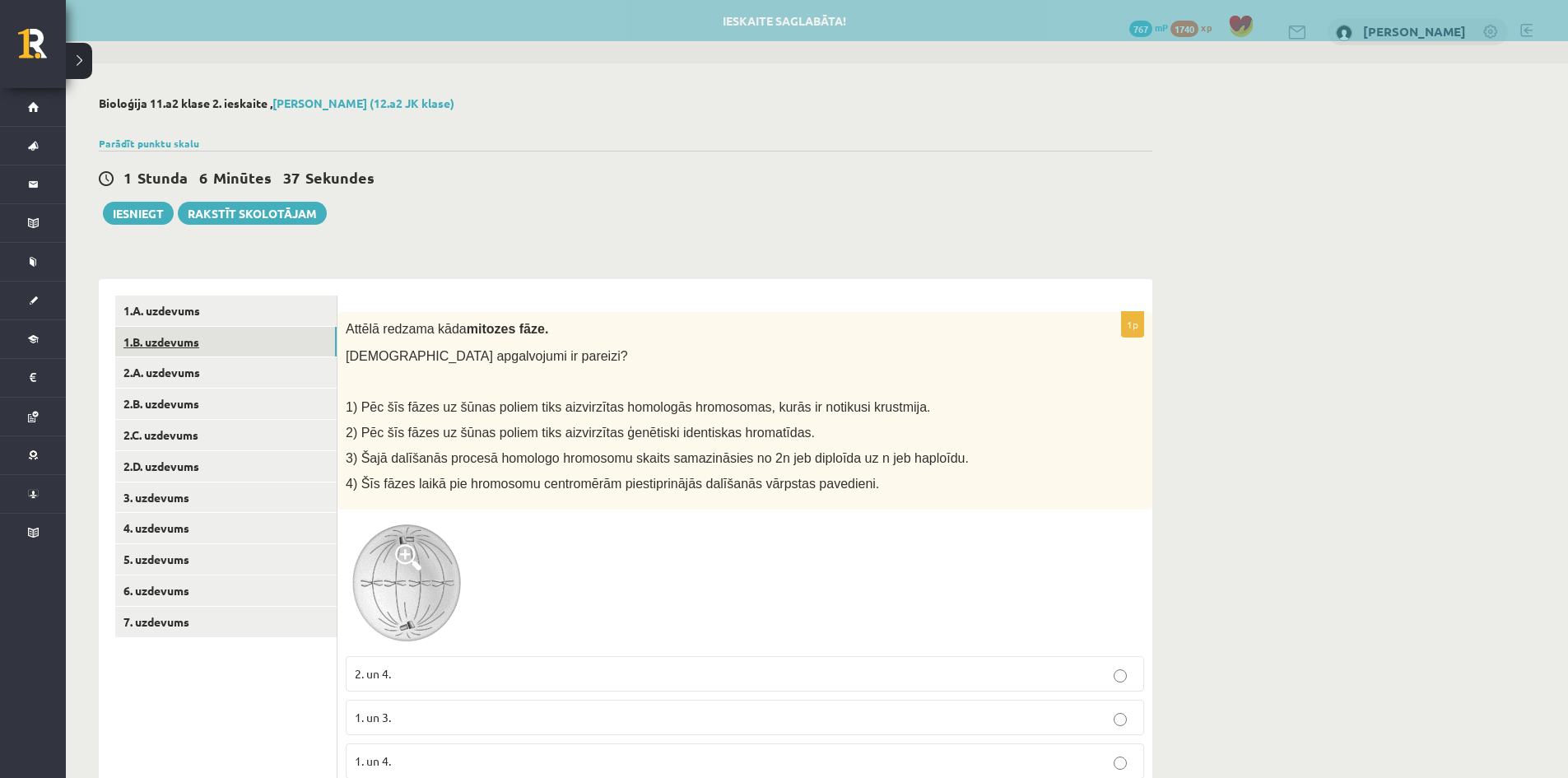
click at [175, 346] on link "1.B. uzdevums" at bounding box center [225, 341] width 221 height 30
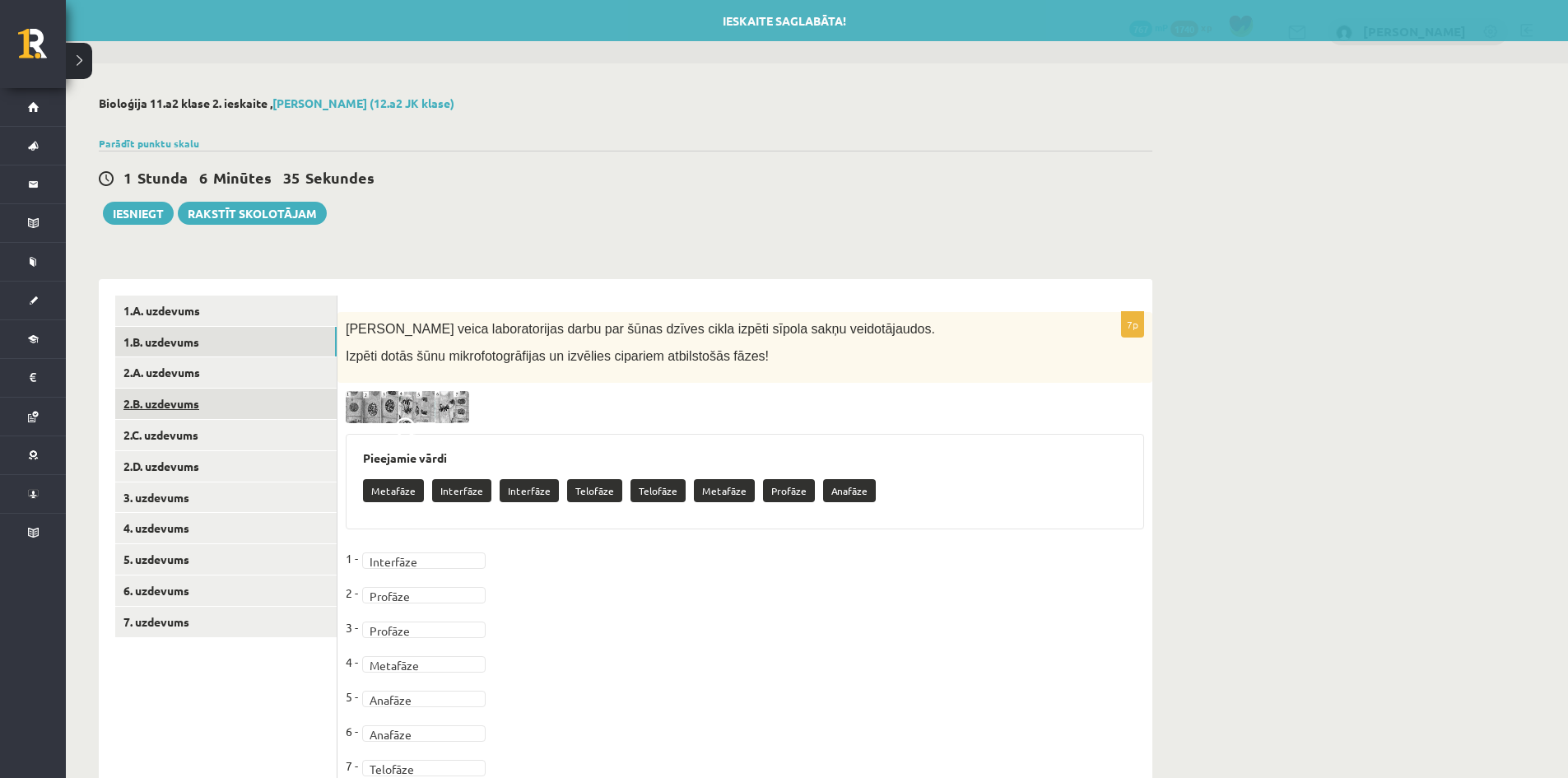
click at [166, 392] on link "2.B. uzdevums" at bounding box center [225, 403] width 221 height 30
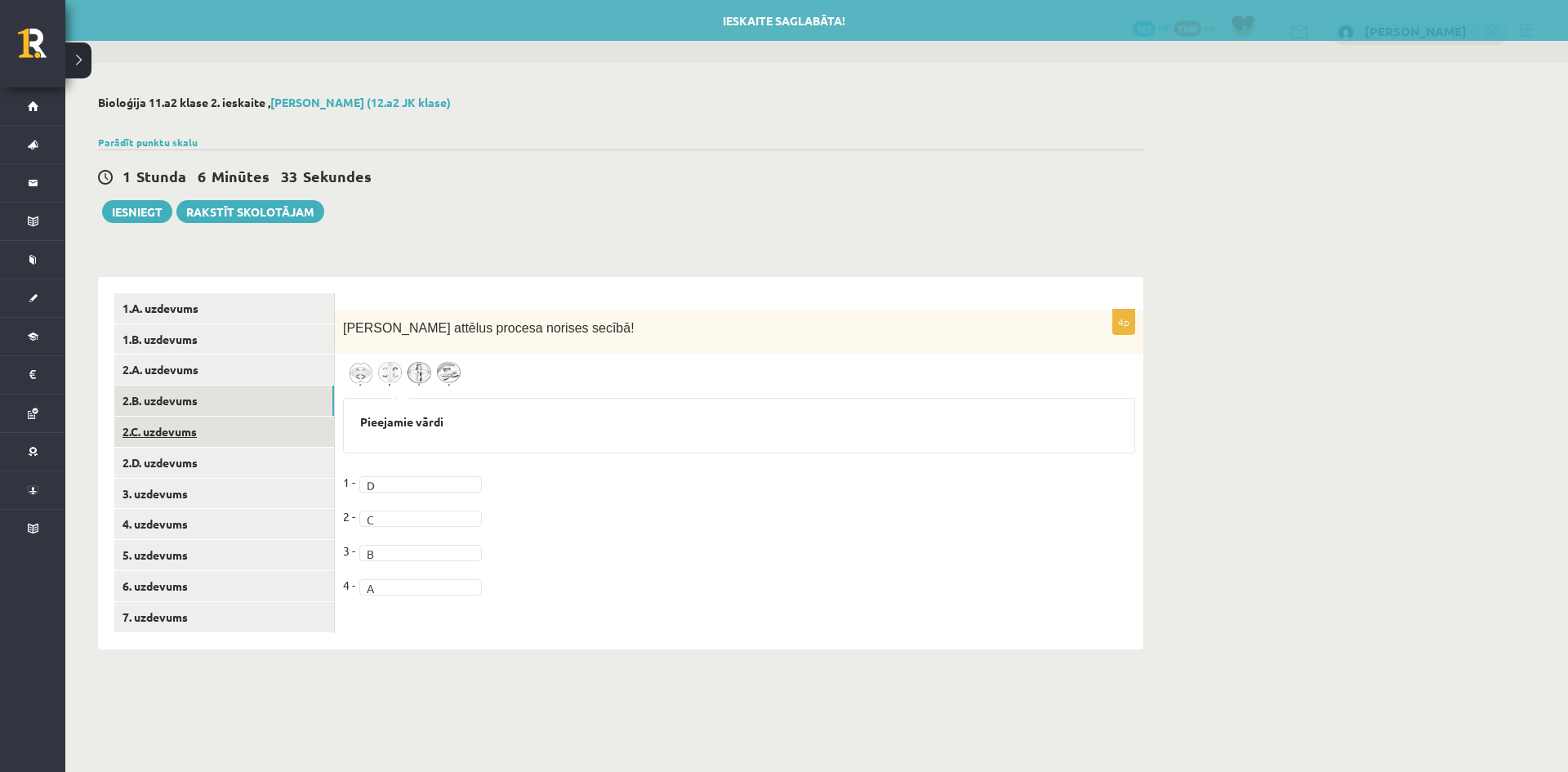
click at [165, 425] on link "2.C. uzdevums" at bounding box center [224, 432] width 220 height 30
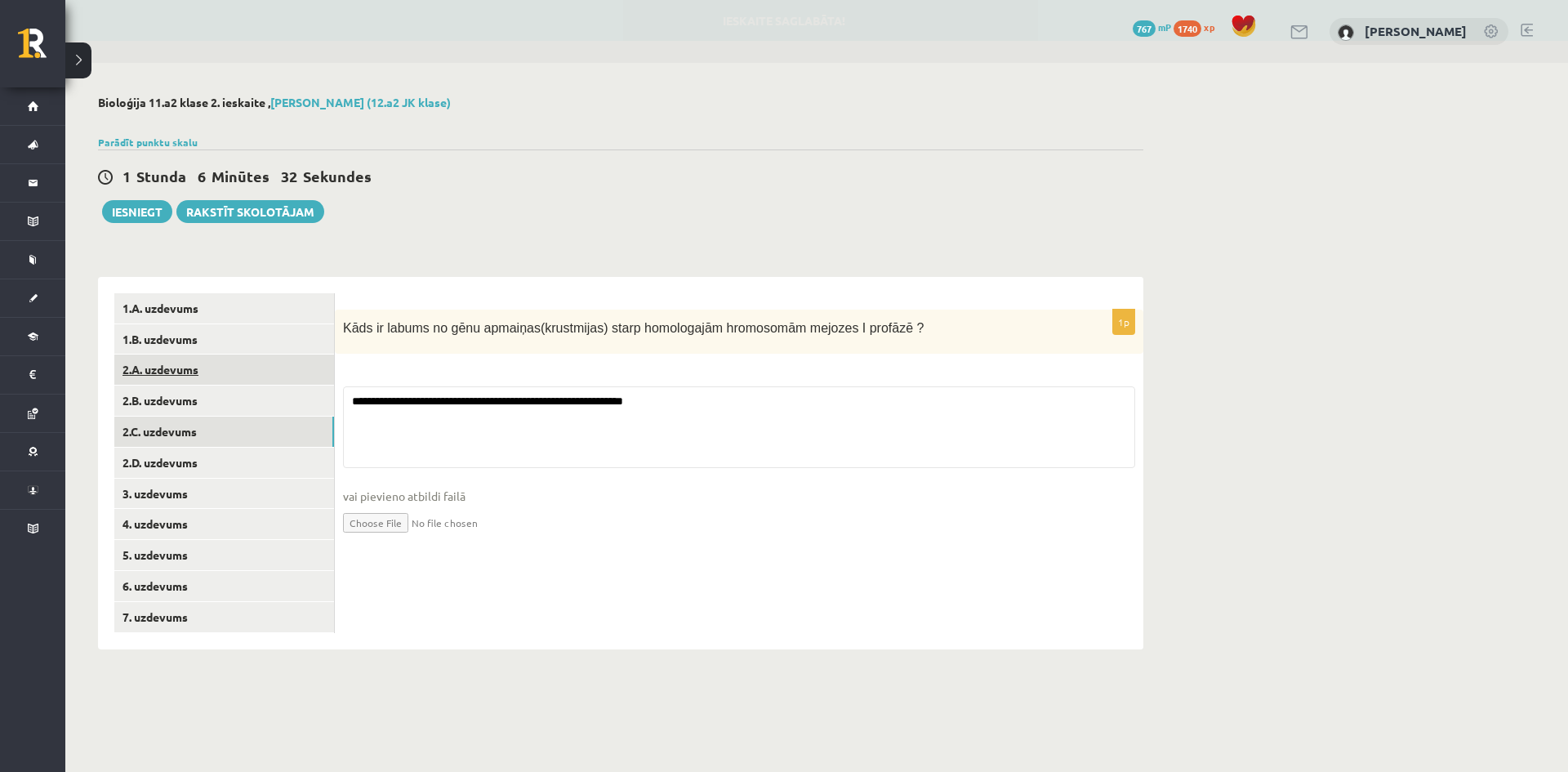
click at [173, 379] on link "2.A. uzdevums" at bounding box center [224, 369] width 220 height 30
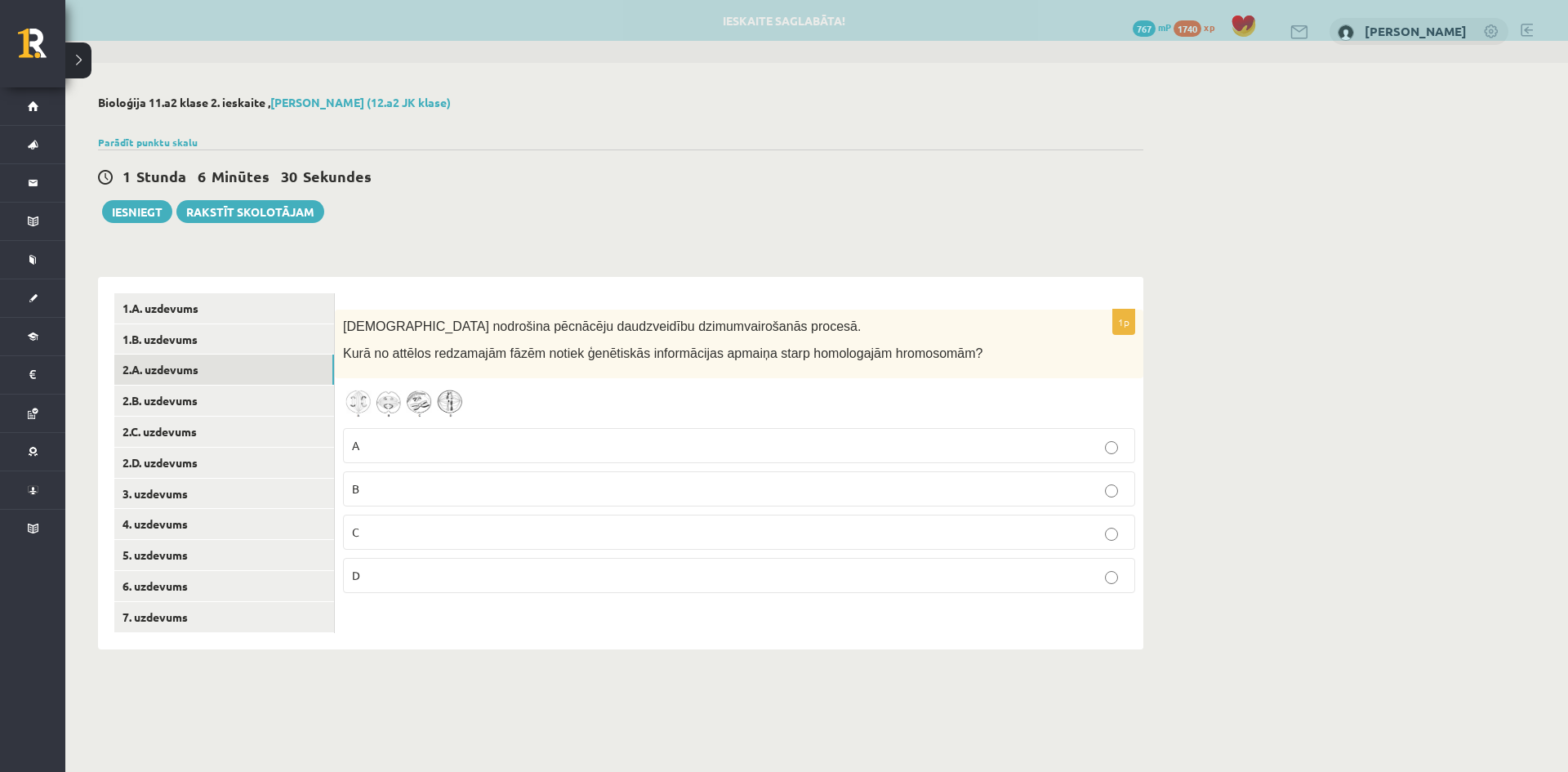
click at [394, 421] on span at bounding box center [405, 426] width 27 height 27
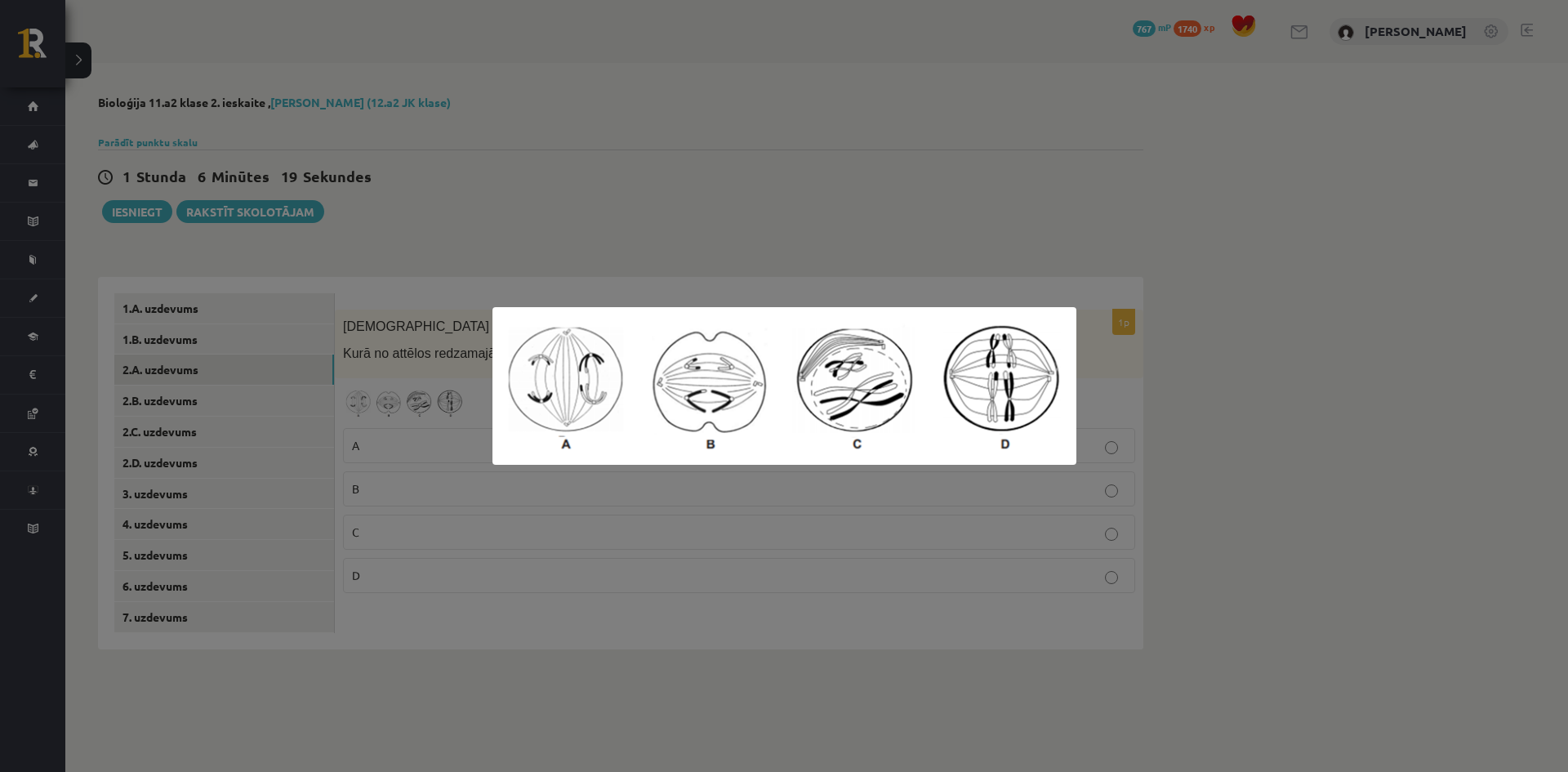
click at [395, 421] on div at bounding box center [784, 386] width 1568 height 772
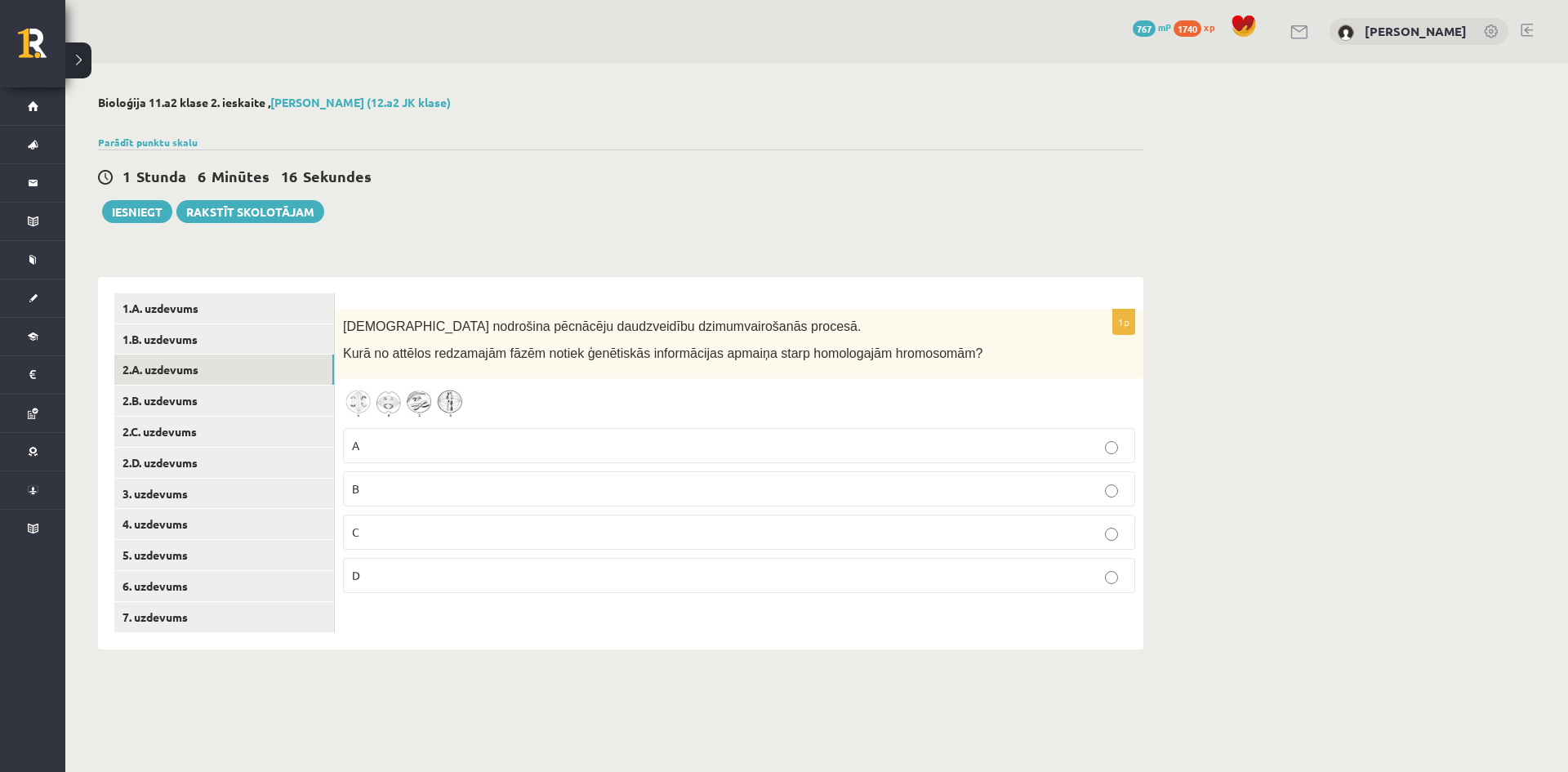
click at [394, 563] on label "D" at bounding box center [739, 575] width 792 height 35
click at [162, 489] on link "3. uzdevums" at bounding box center [224, 494] width 220 height 30
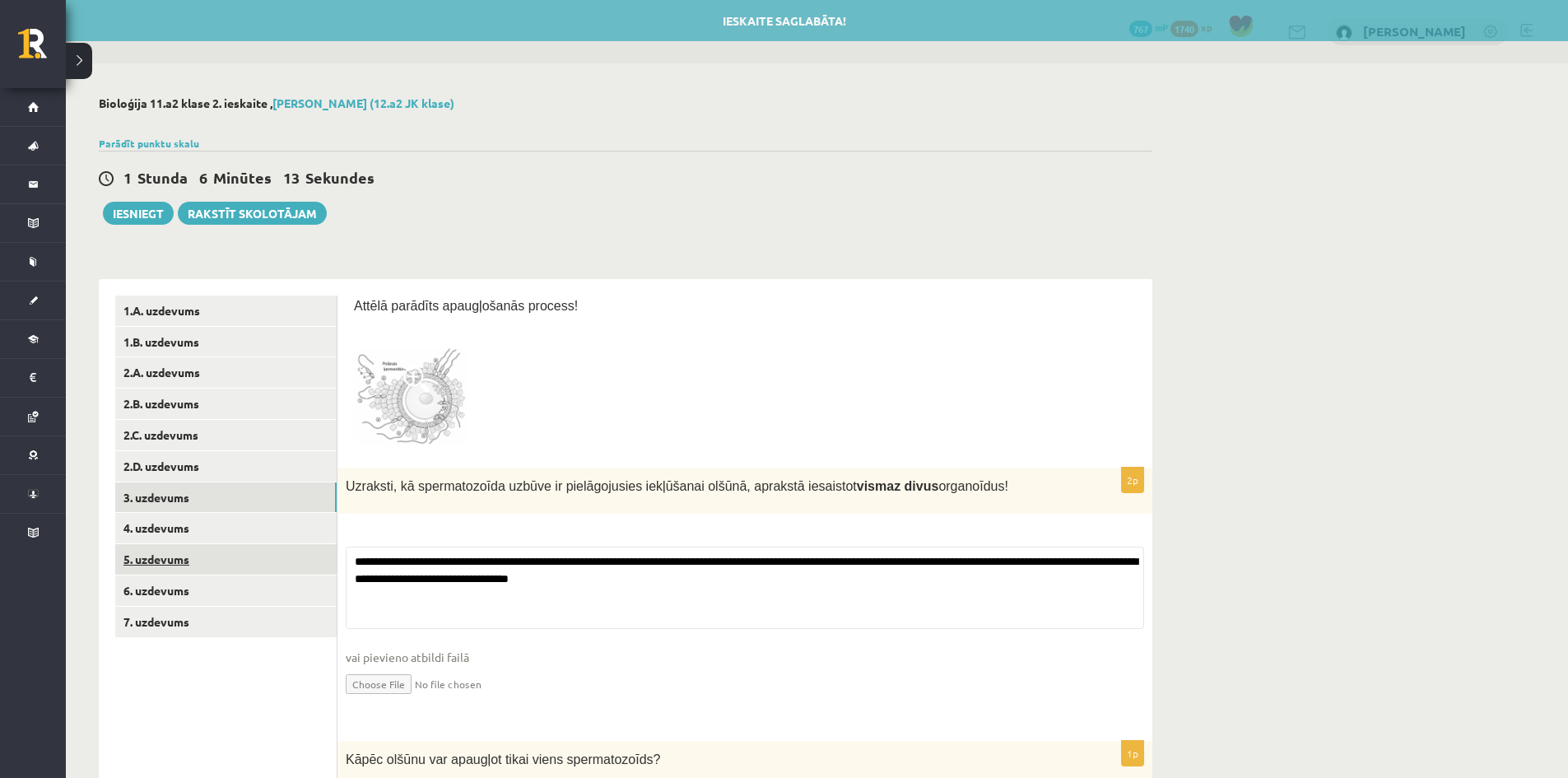
click at [148, 548] on link "5. uzdevums" at bounding box center [225, 559] width 221 height 30
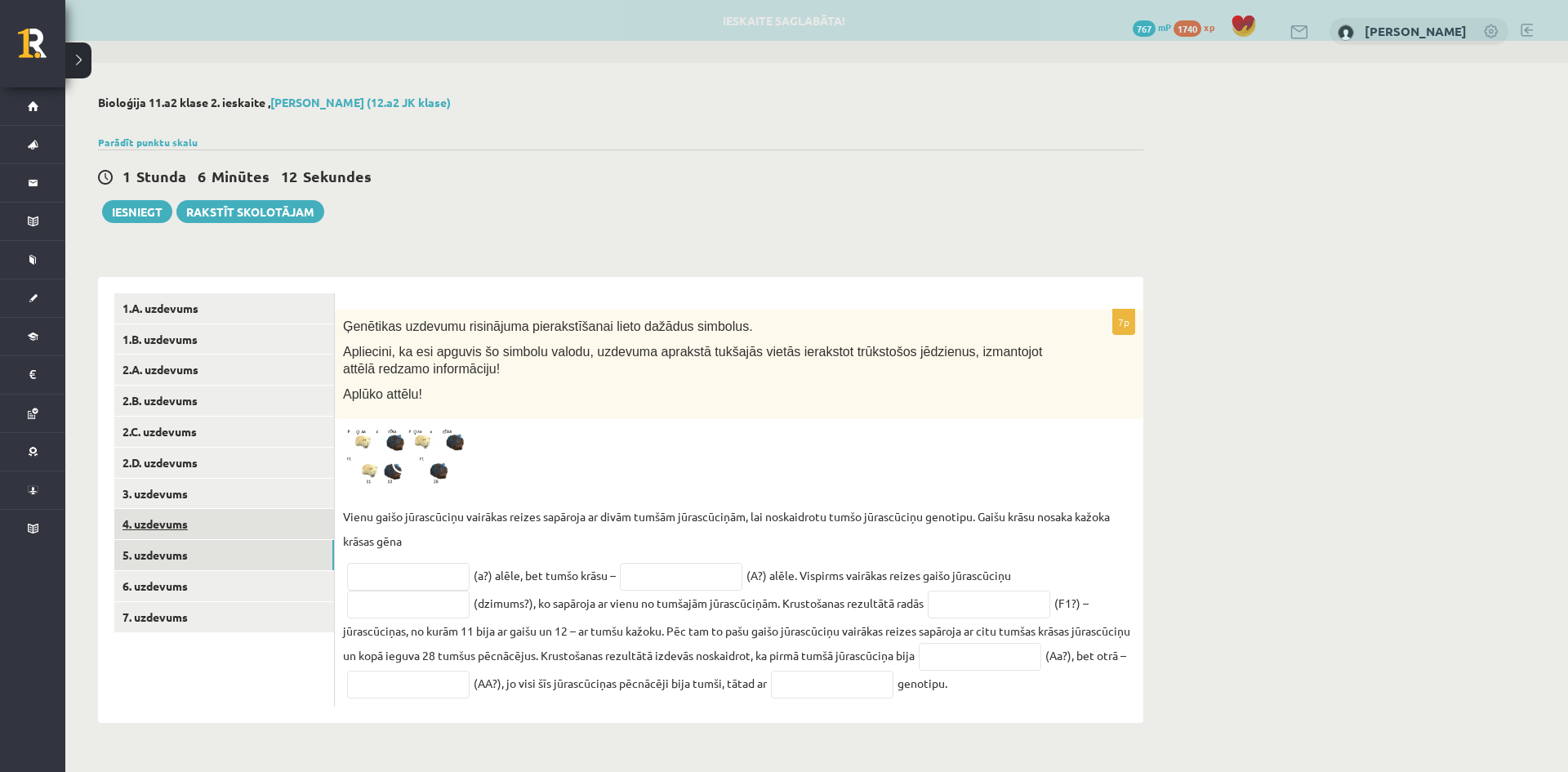
click at [149, 530] on link "4. uzdevums" at bounding box center [224, 524] width 220 height 30
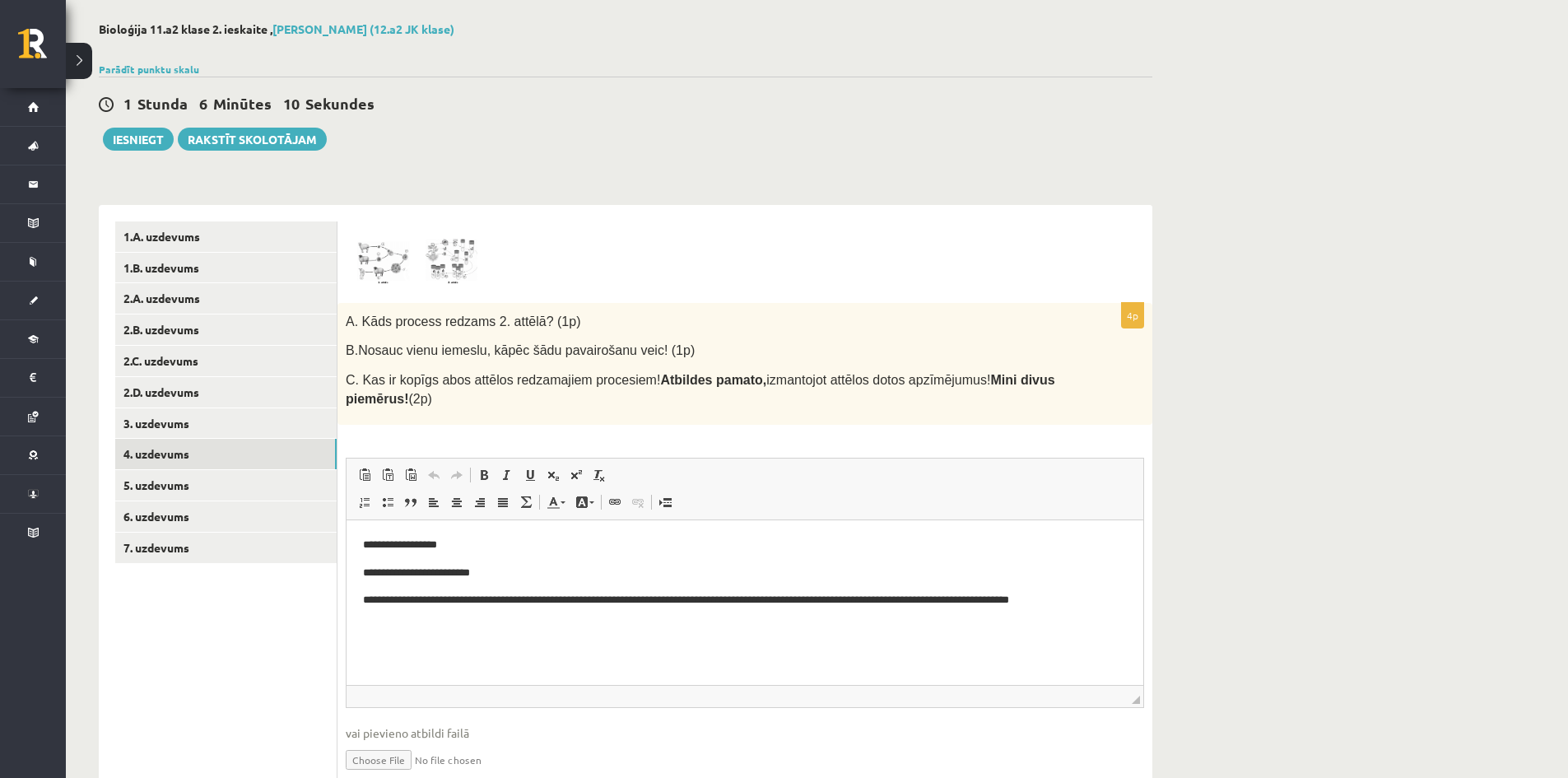
scroll to position [146, 0]
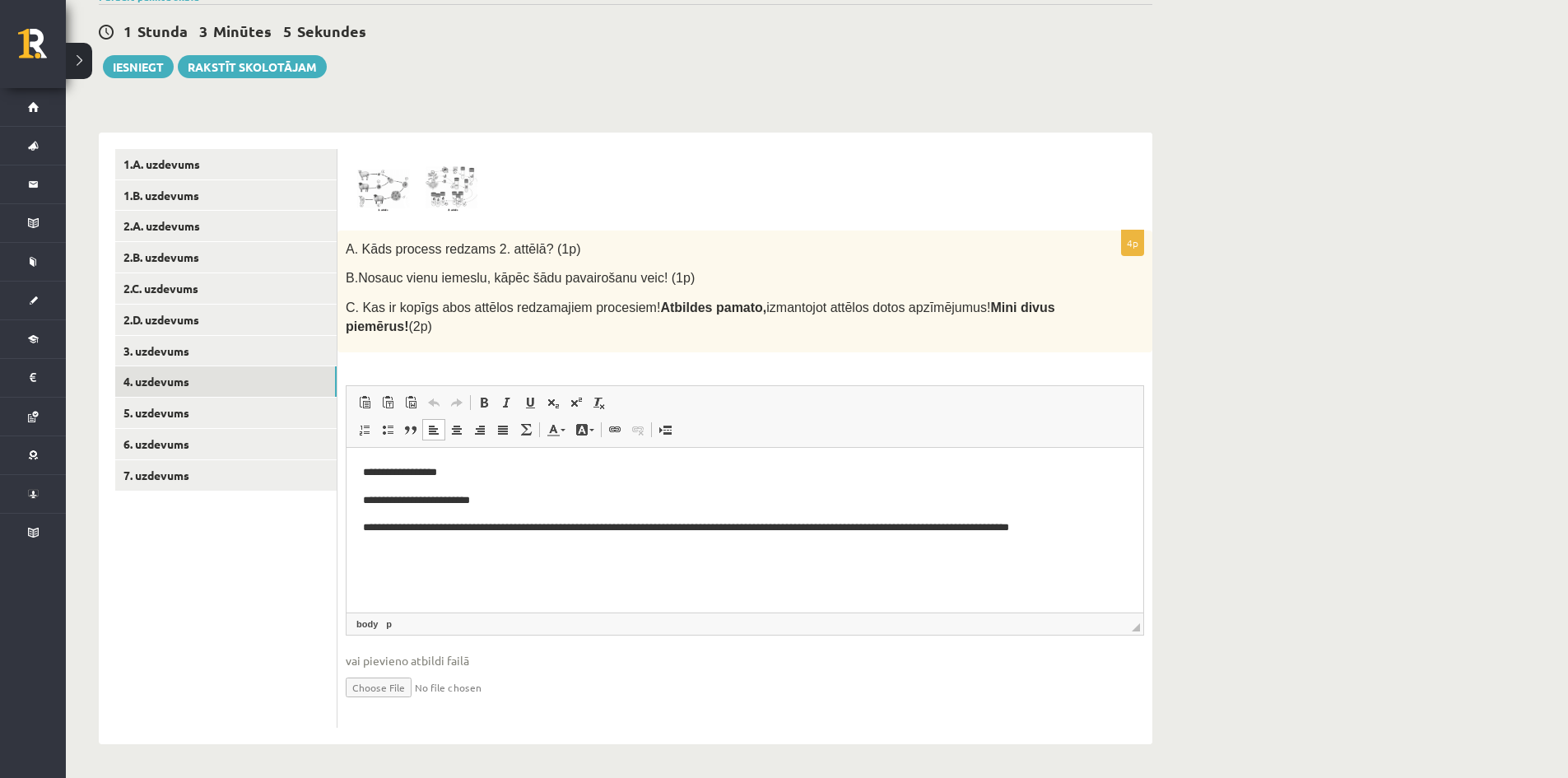
click at [367, 527] on p "**********" at bounding box center [745, 536] width 764 height 34
click at [369, 527] on p "**********" at bounding box center [745, 536] width 764 height 34
click at [456, 545] on p "**********" at bounding box center [745, 536] width 764 height 34
drag, startPoint x: 625, startPoint y: 525, endPoint x: 580, endPoint y: 533, distance: 45.7
click at [580, 533] on p "**********" at bounding box center [745, 536] width 764 height 34
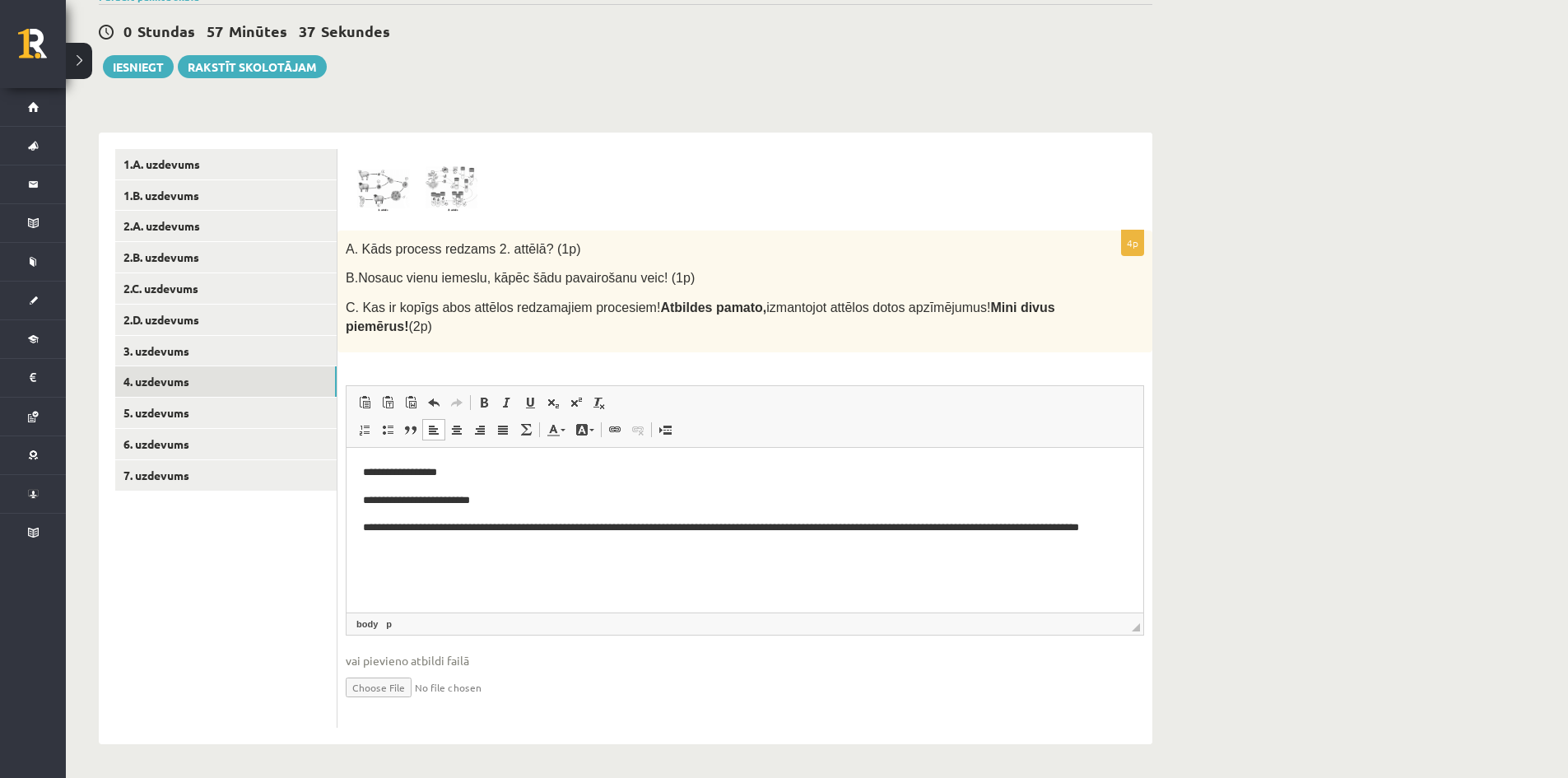
click at [703, 528] on p "**********" at bounding box center [745, 536] width 764 height 34
click at [483, 553] on p "**********" at bounding box center [745, 536] width 764 height 34
drag, startPoint x: 534, startPoint y: 547, endPoint x: 510, endPoint y: 543, distance: 24.3
click at [510, 543] on p "**********" at bounding box center [745, 536] width 764 height 34
click at [542, 548] on p "**********" at bounding box center [745, 536] width 764 height 34
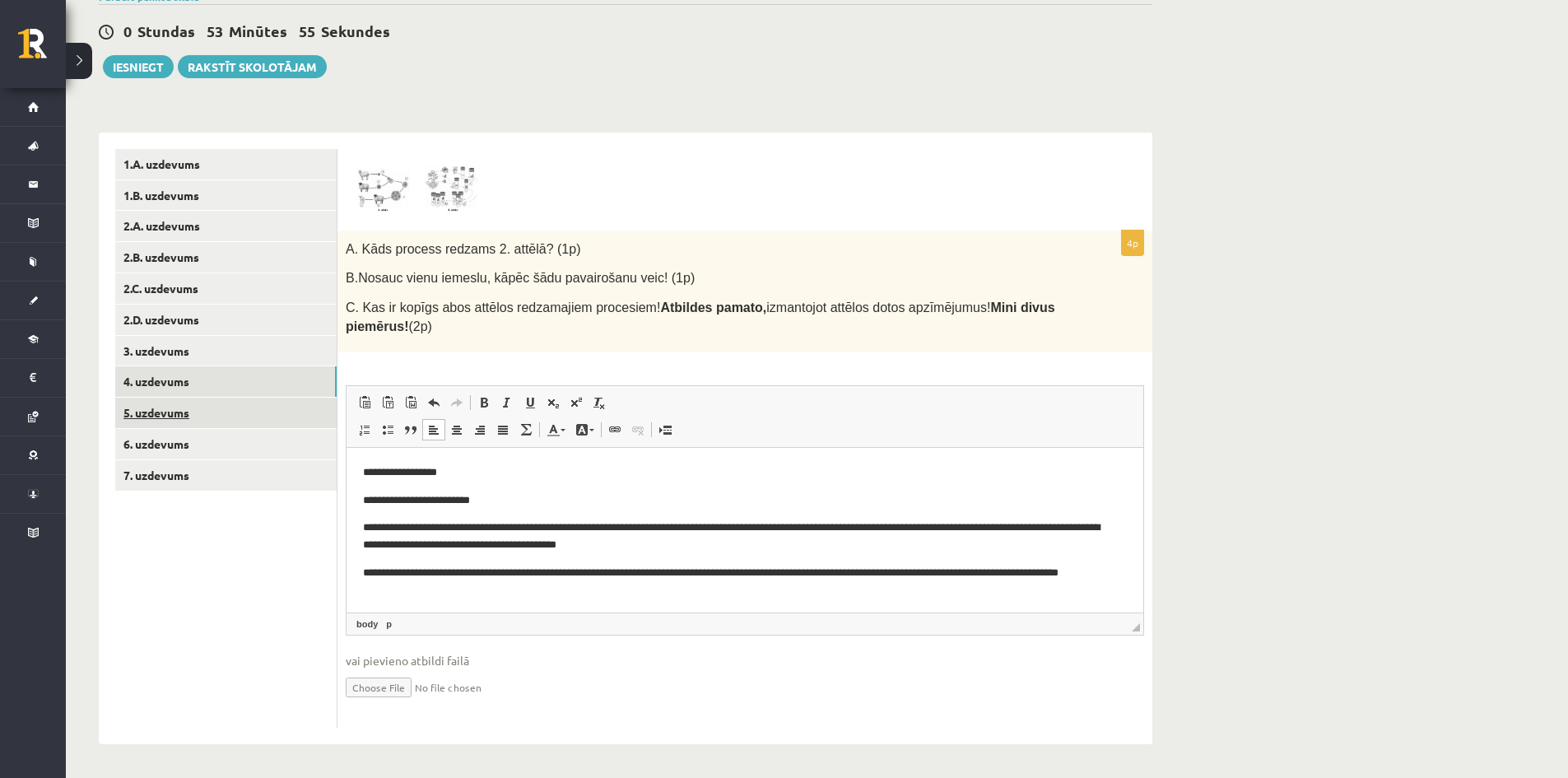
click at [138, 423] on link "5. uzdevums" at bounding box center [225, 412] width 221 height 30
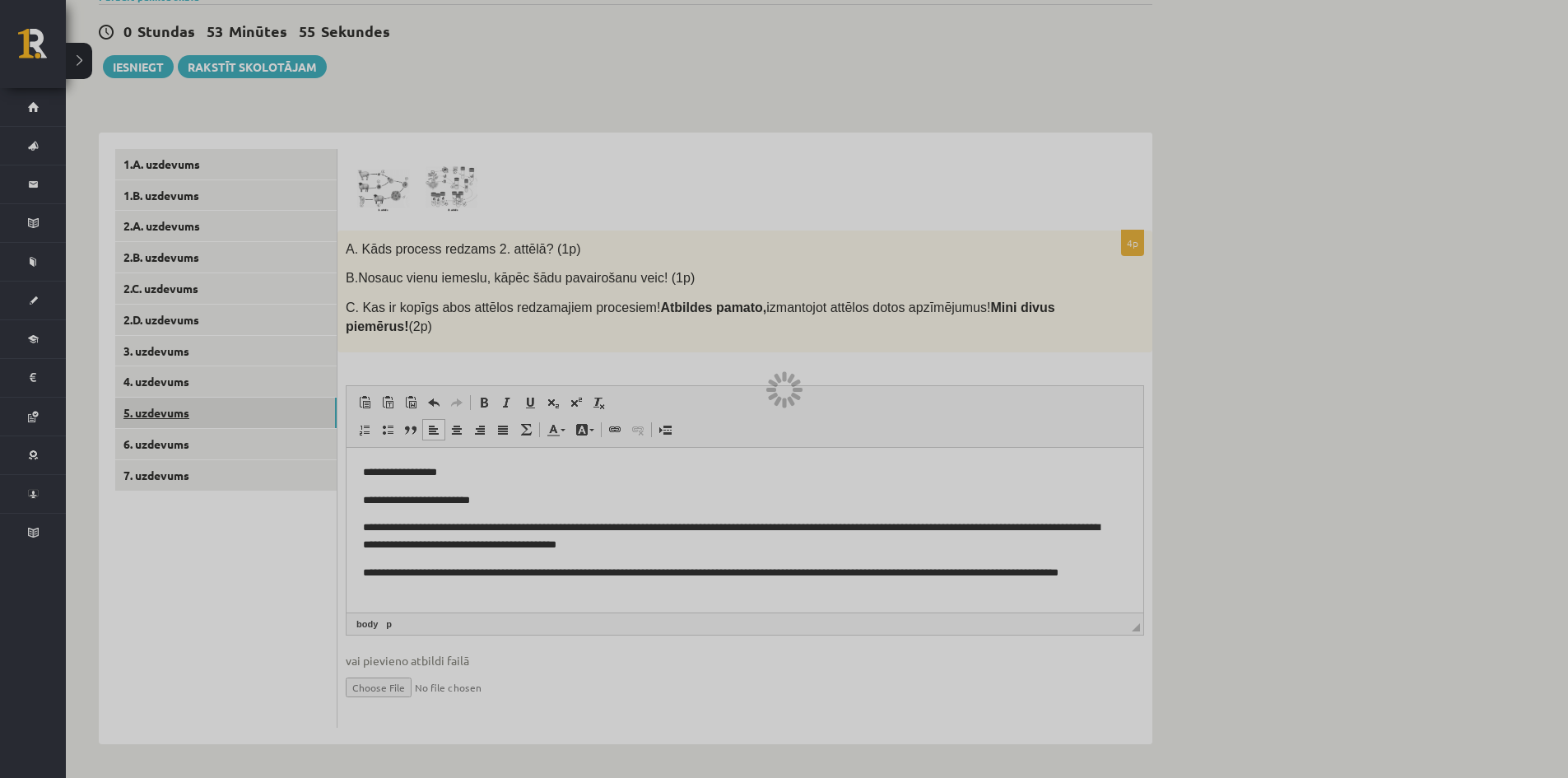
scroll to position [0, 0]
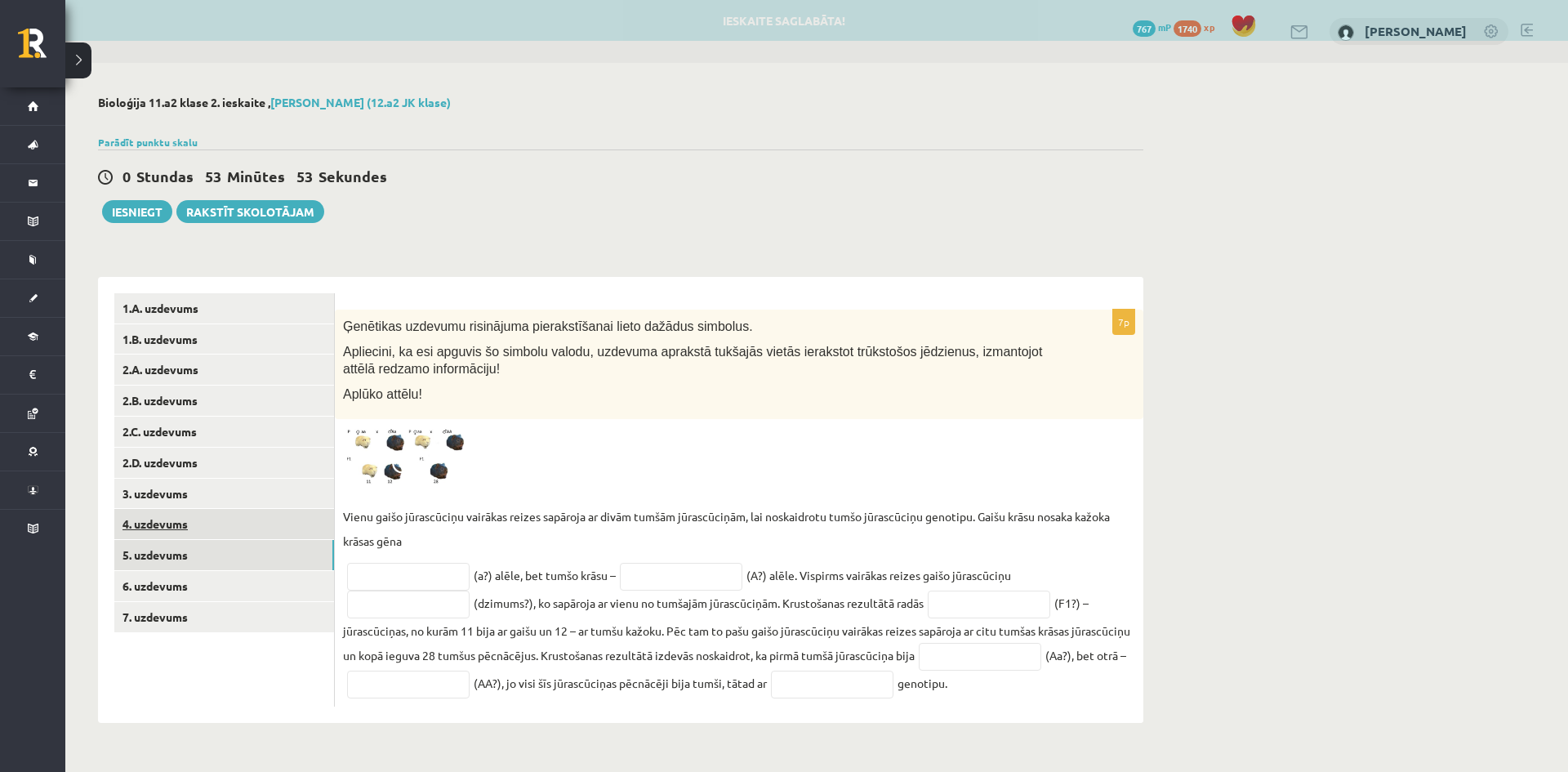
click at [197, 529] on link "4. uzdevums" at bounding box center [224, 524] width 220 height 30
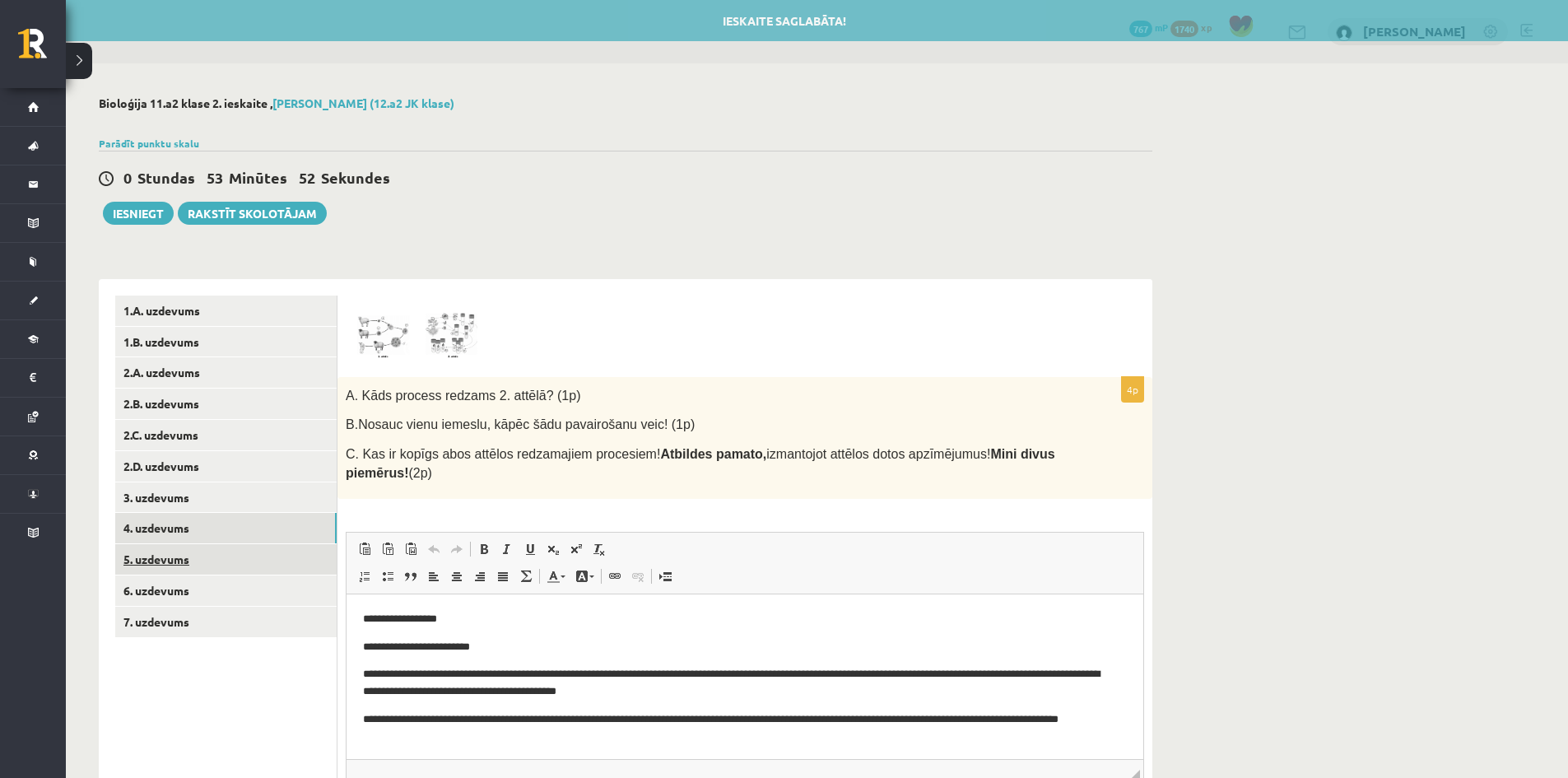
click at [170, 563] on link "5. uzdevums" at bounding box center [225, 559] width 221 height 30
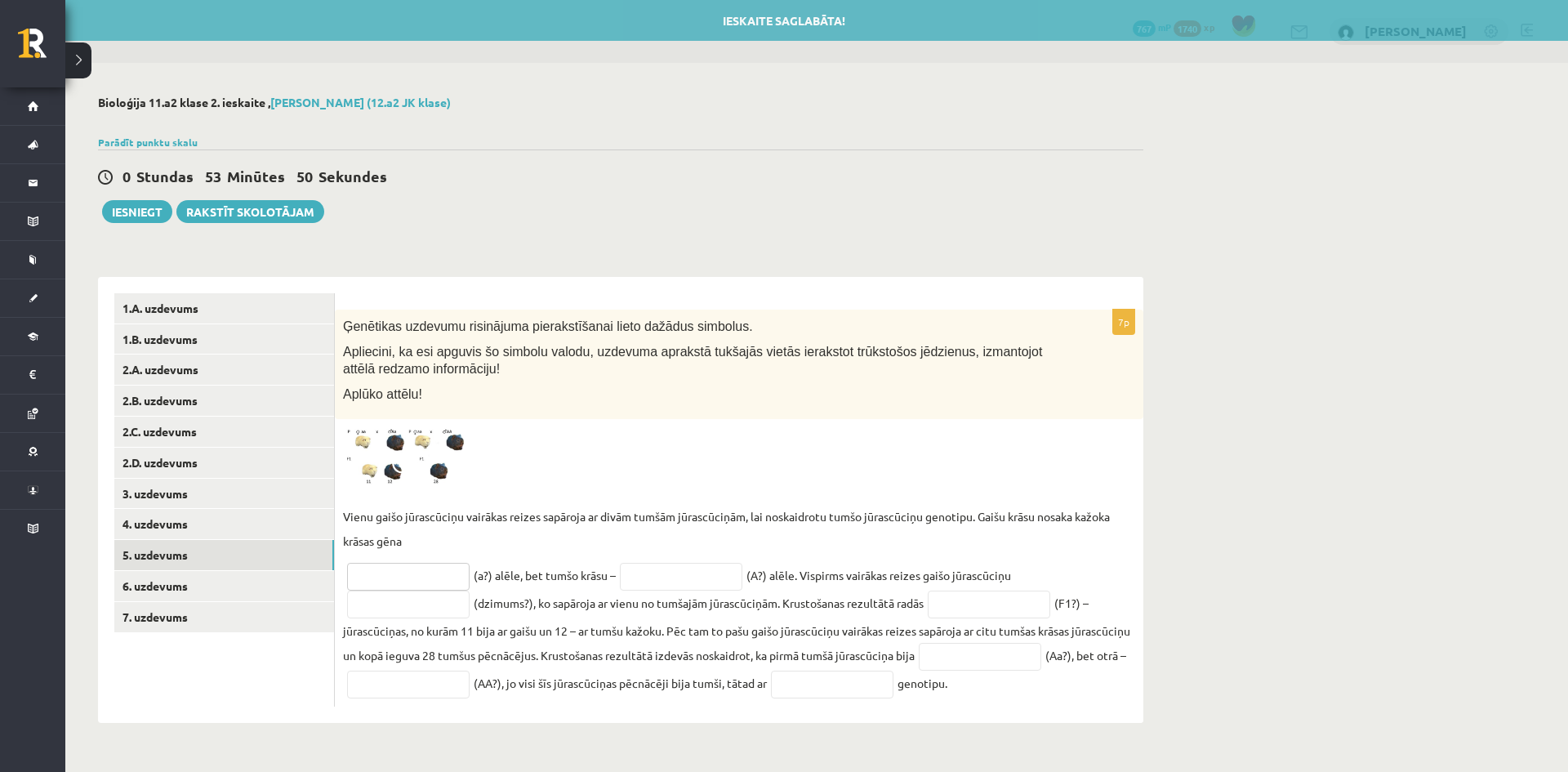
click at [400, 583] on input "text" at bounding box center [408, 577] width 123 height 28
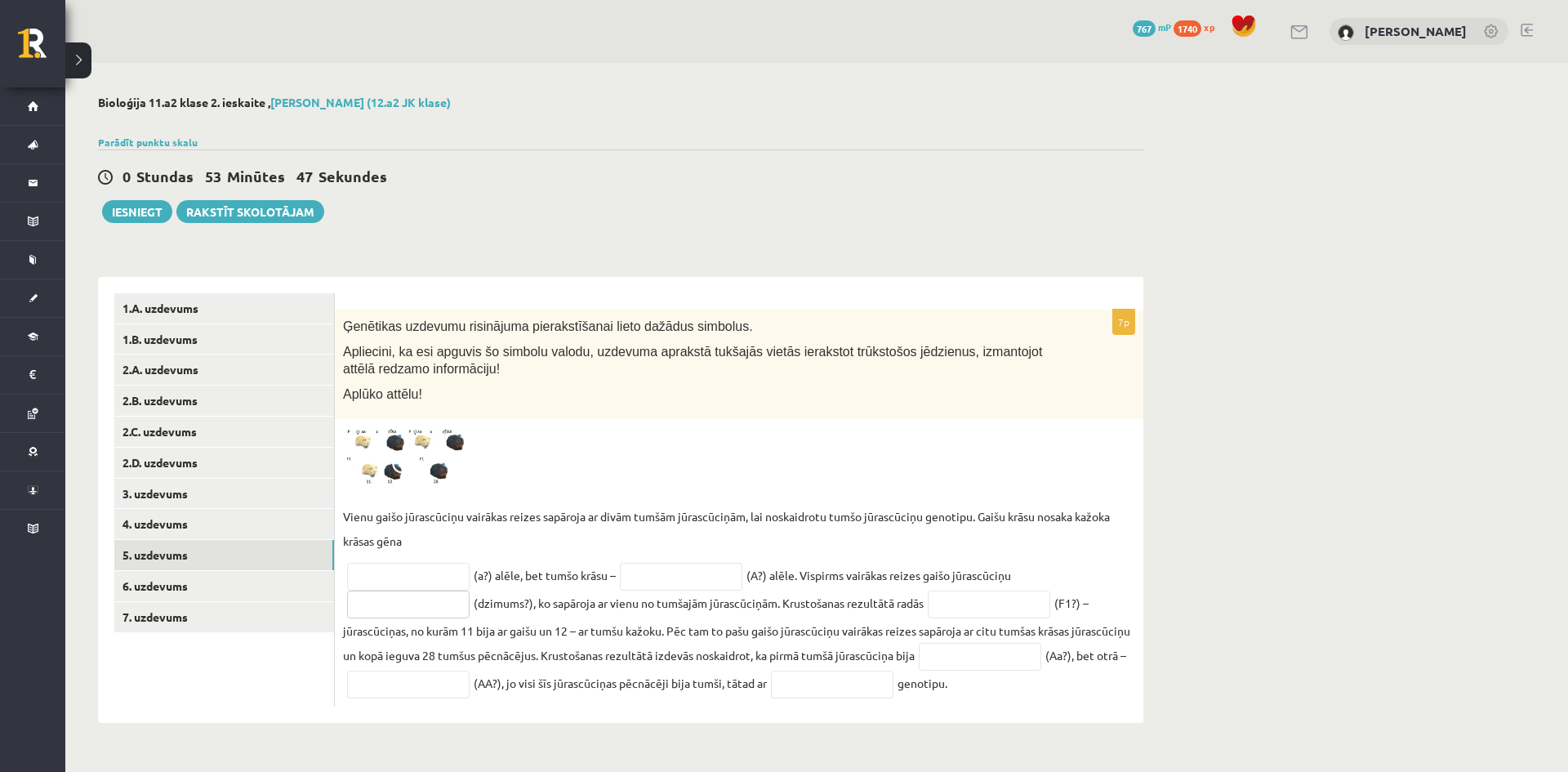
click at [363, 604] on input "text" at bounding box center [408, 605] width 123 height 28
click at [393, 591] on input "text" at bounding box center [408, 605] width 123 height 28
click at [395, 579] on input "text" at bounding box center [408, 577] width 123 height 28
click at [643, 590] on input "text" at bounding box center [681, 577] width 123 height 28
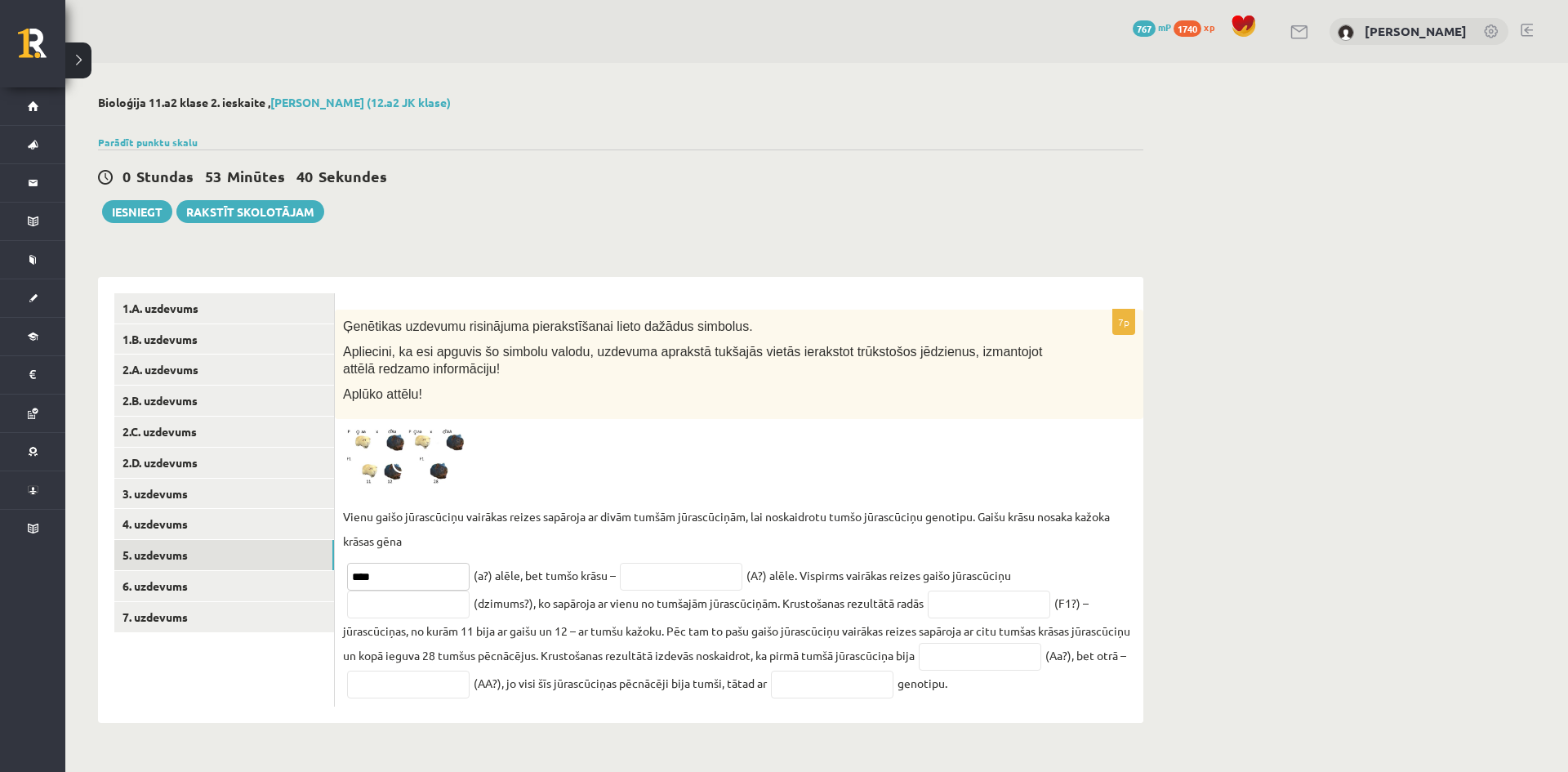
click at [384, 573] on input "****" at bounding box center [408, 577] width 123 height 28
type input "*"
click at [1002, 610] on input "text" at bounding box center [989, 605] width 123 height 28
click at [443, 474] on img at bounding box center [404, 457] width 123 height 60
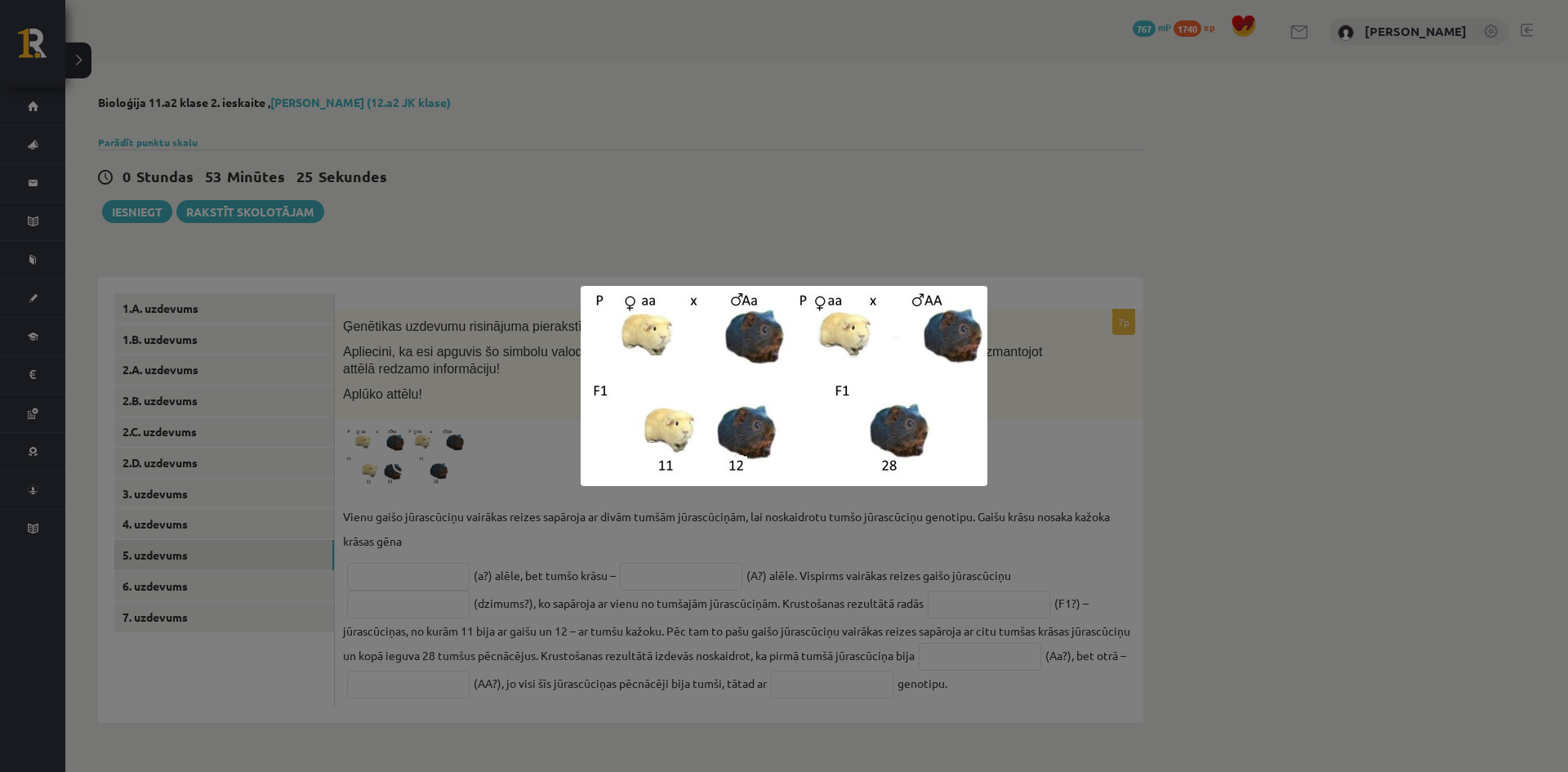
click at [409, 297] on div at bounding box center [784, 386] width 1568 height 772
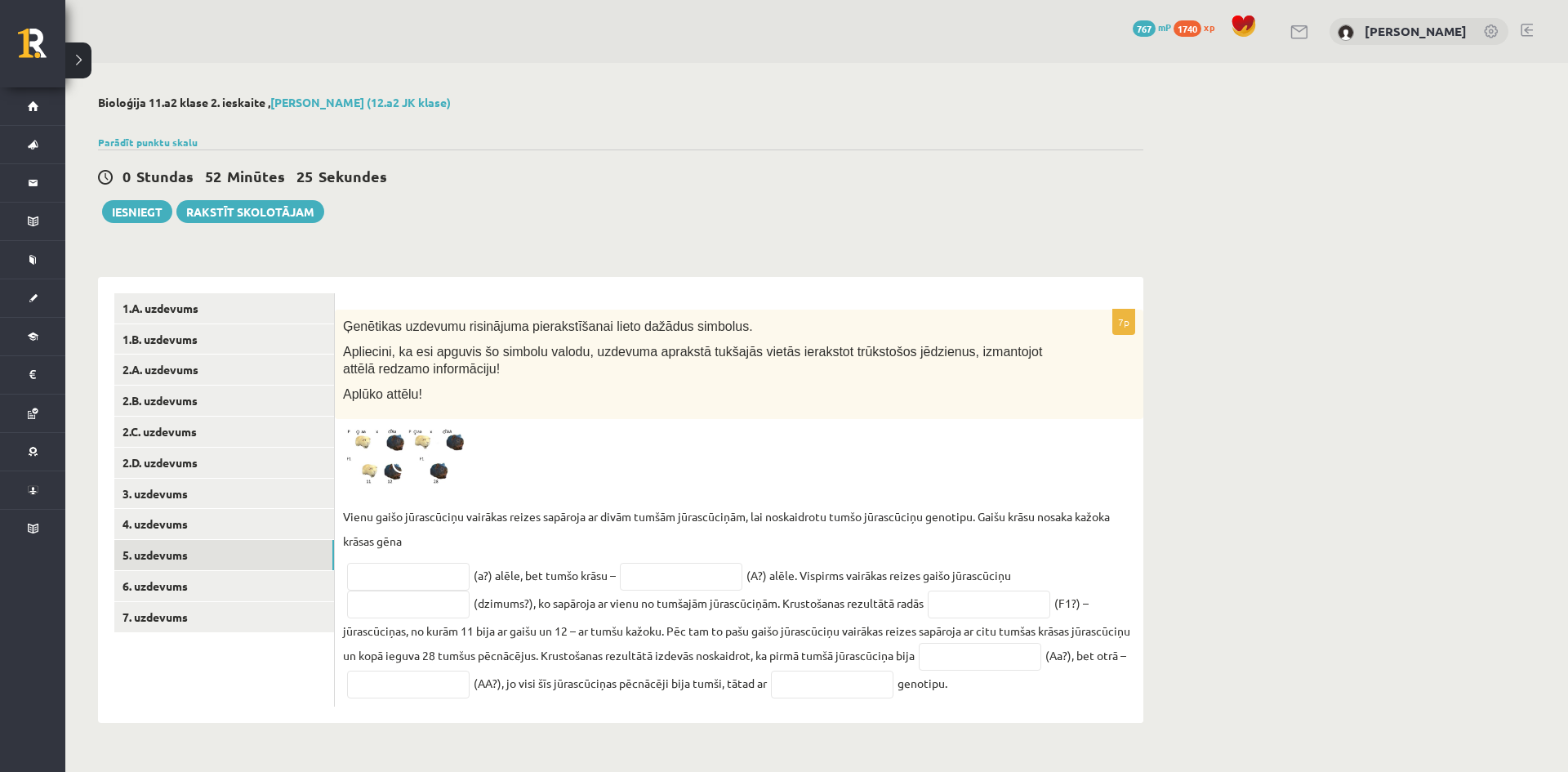
click at [476, 543] on p "Vienu gaišo jūrascūciņu vairākas reizes sapāroja ar divām tumšām jūrascūciņām, …" at bounding box center [739, 528] width 792 height 49
click at [426, 573] on input "text" at bounding box center [408, 577] width 123 height 28
type input "*"
type input "********"
click at [653, 574] on input "text" at bounding box center [681, 577] width 123 height 28
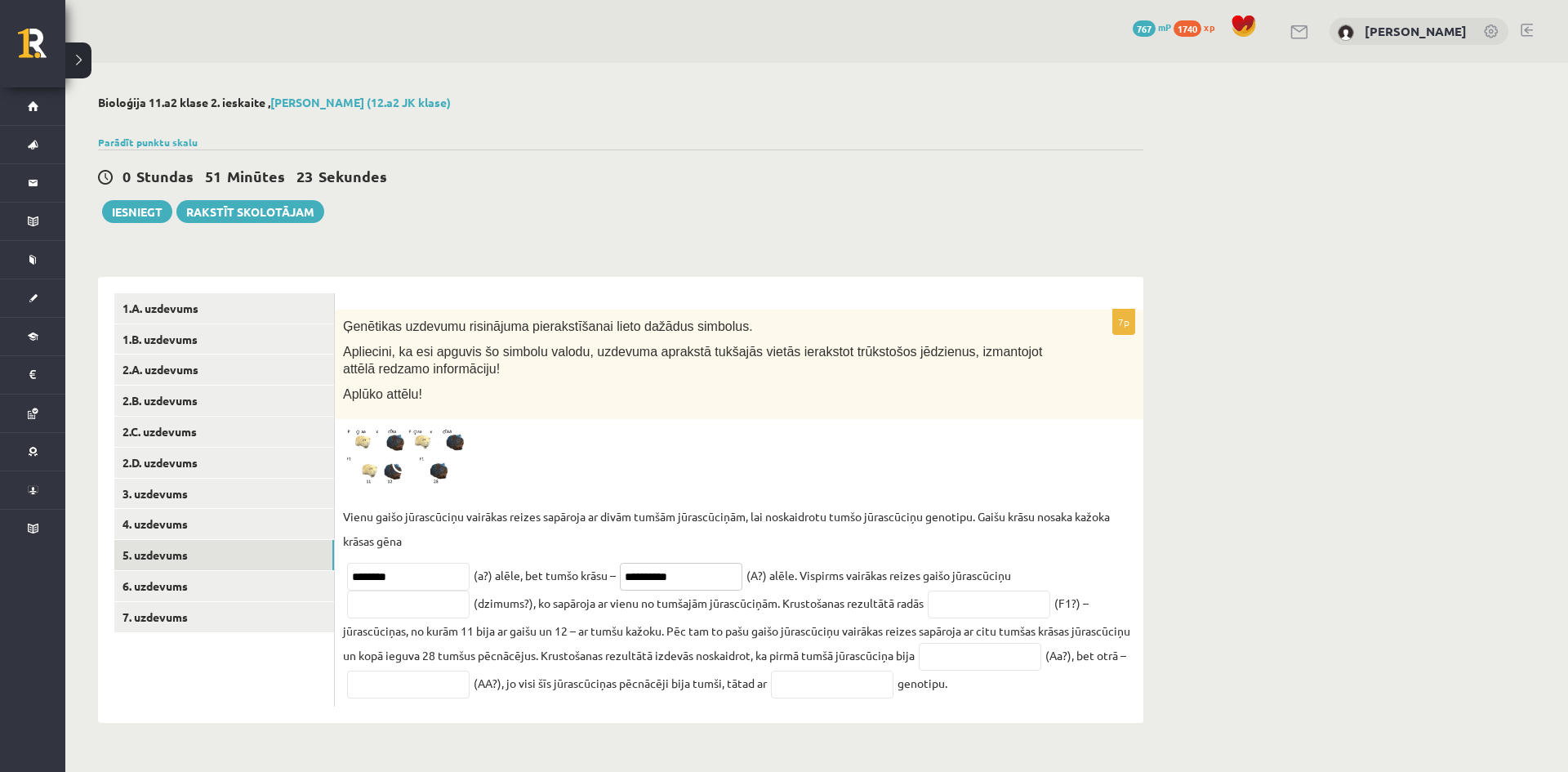
type input "**********"
click at [368, 604] on input "text" at bounding box center [408, 605] width 123 height 28
type input "******"
click at [943, 612] on input "text" at bounding box center [989, 605] width 123 height 28
type input "**"
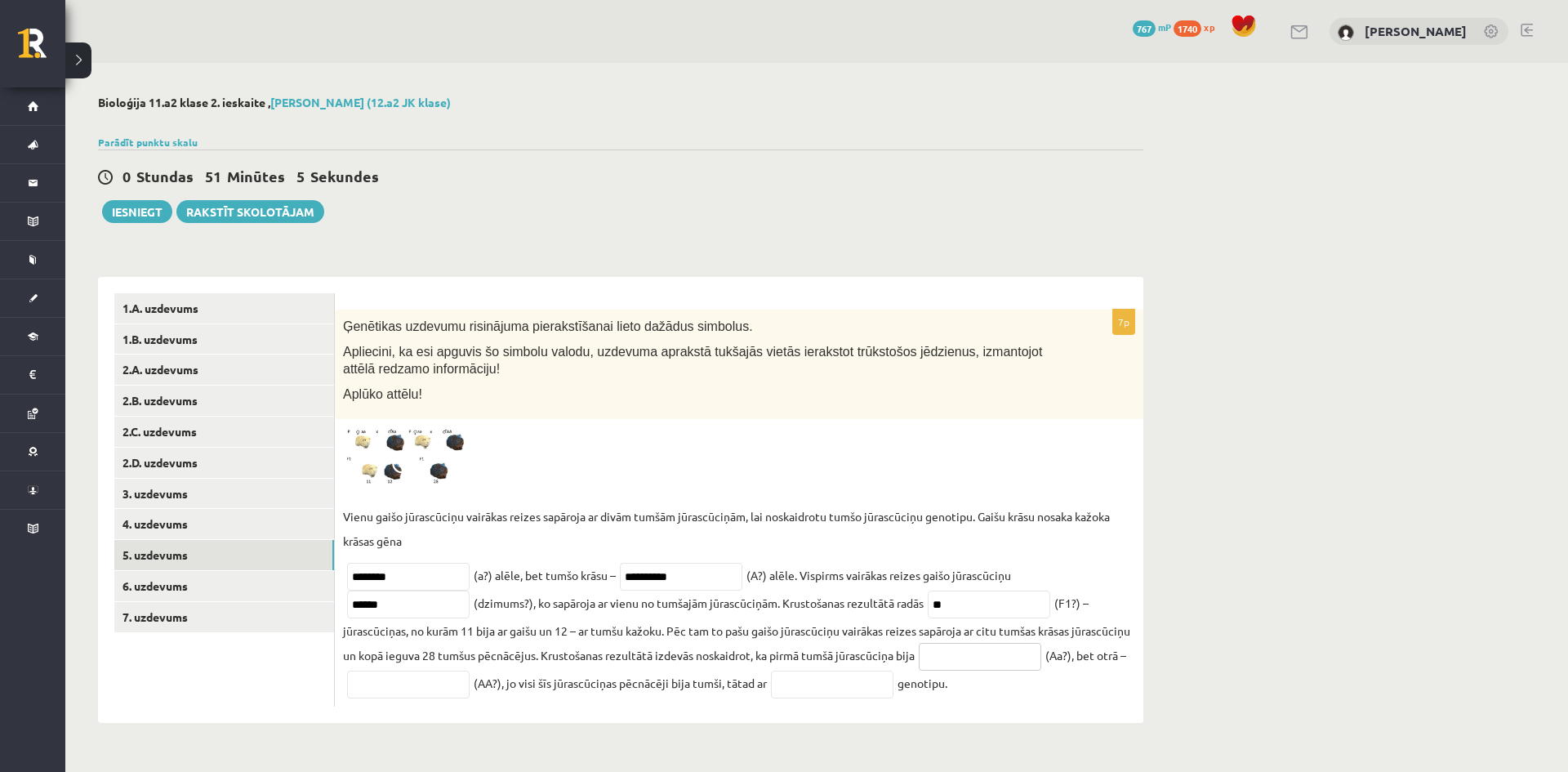
click at [1004, 654] on input "text" at bounding box center [980, 657] width 123 height 28
type input "**********"
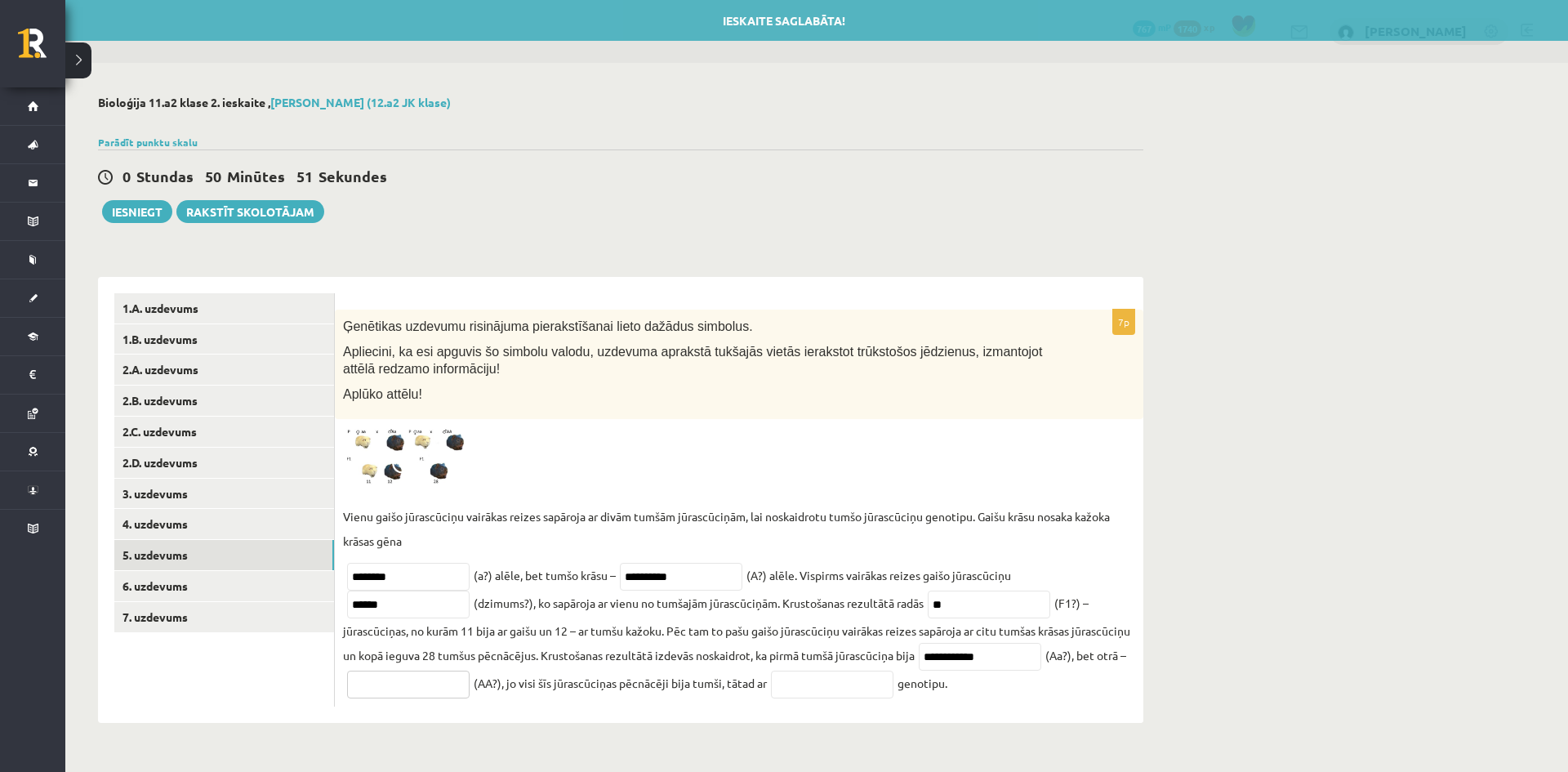
click at [470, 692] on input "text" at bounding box center [408, 684] width 123 height 28
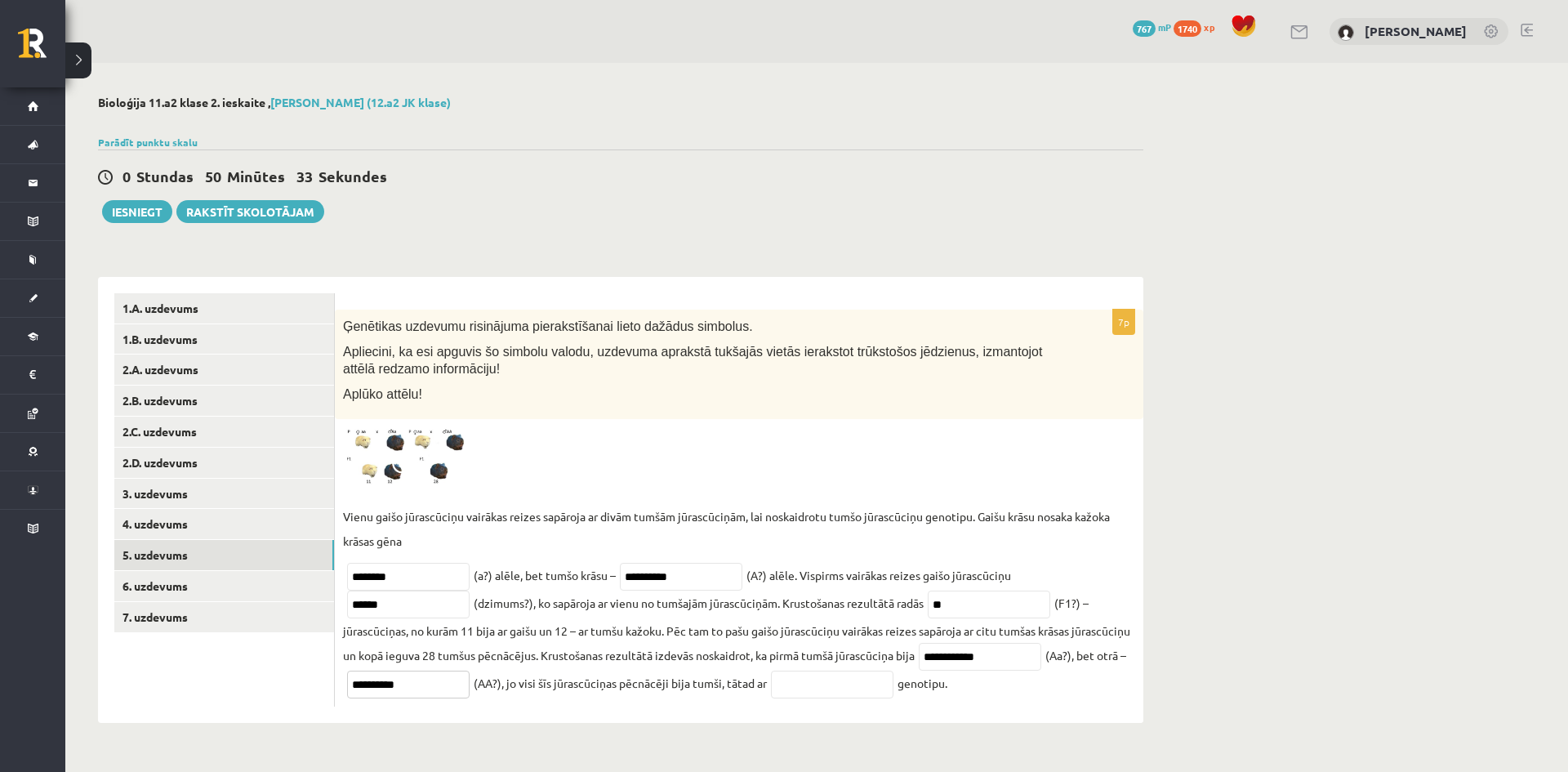
type input "**********"
click at [893, 689] on input "text" at bounding box center [832, 684] width 123 height 28
type input "**********"
click at [149, 580] on link "6. uzdevums" at bounding box center [224, 586] width 220 height 30
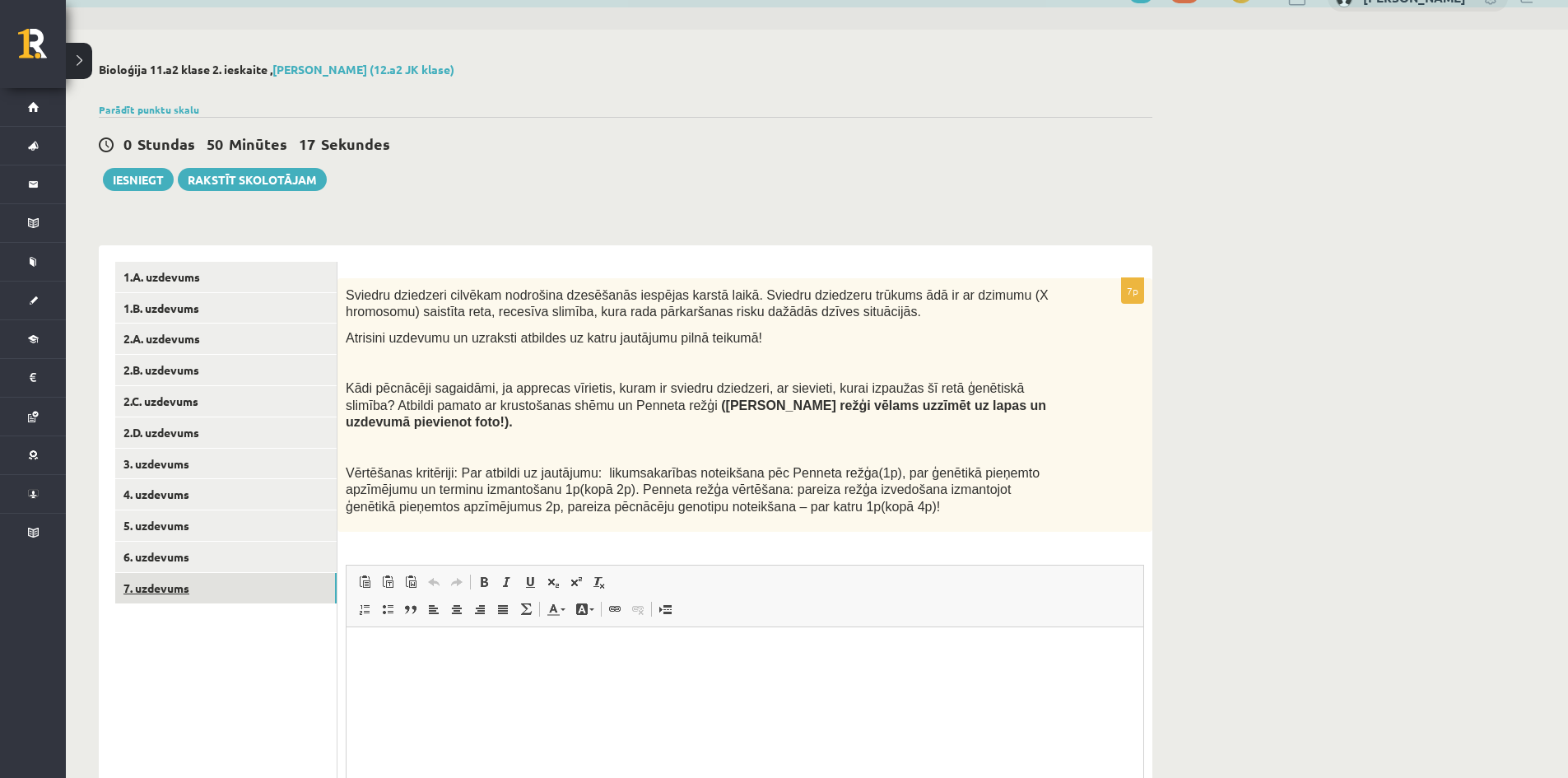
click at [175, 578] on link "7. uzdevums" at bounding box center [225, 588] width 221 height 30
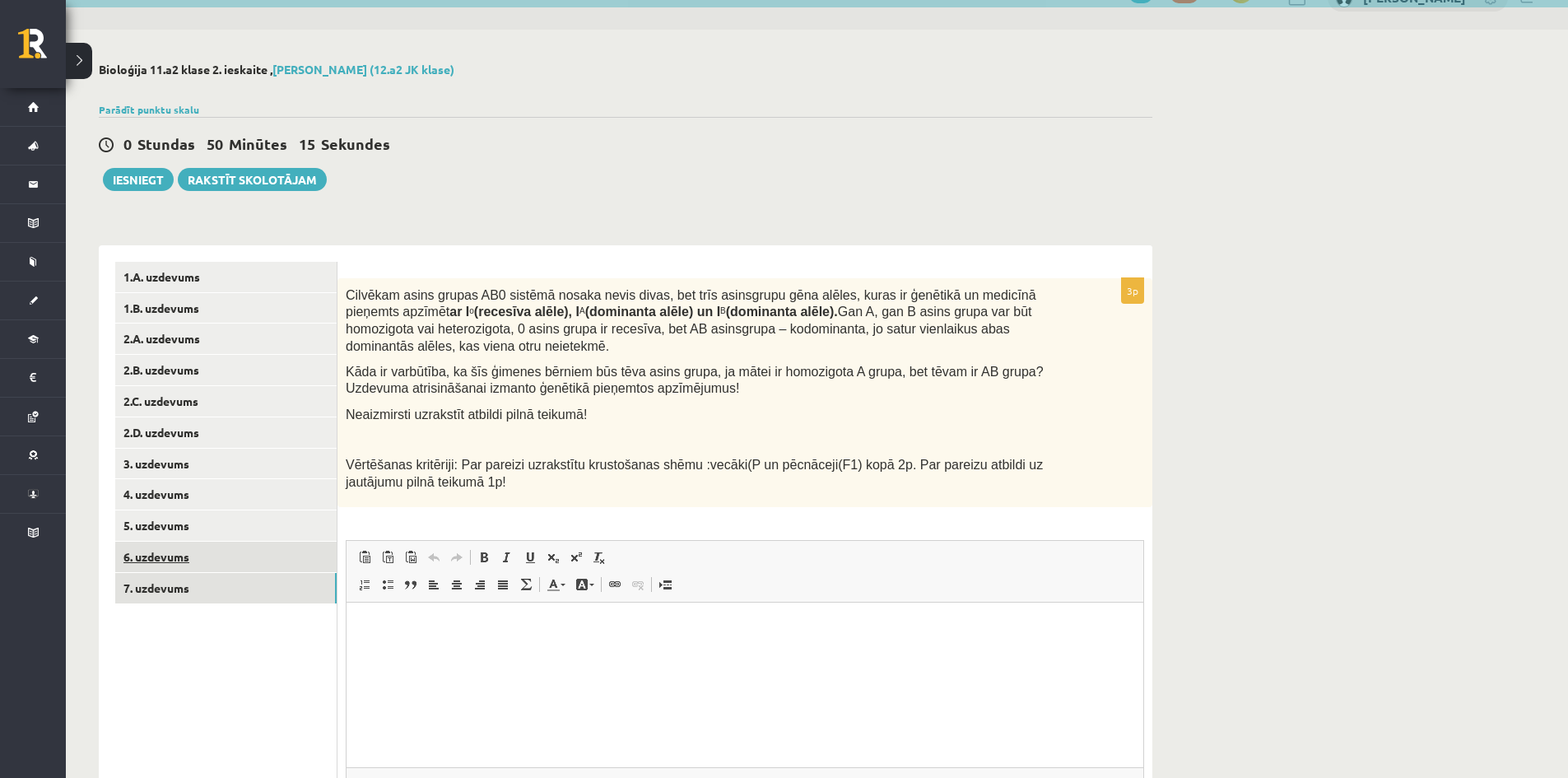
click at [178, 577] on link "7. uzdevums" at bounding box center [225, 588] width 221 height 30
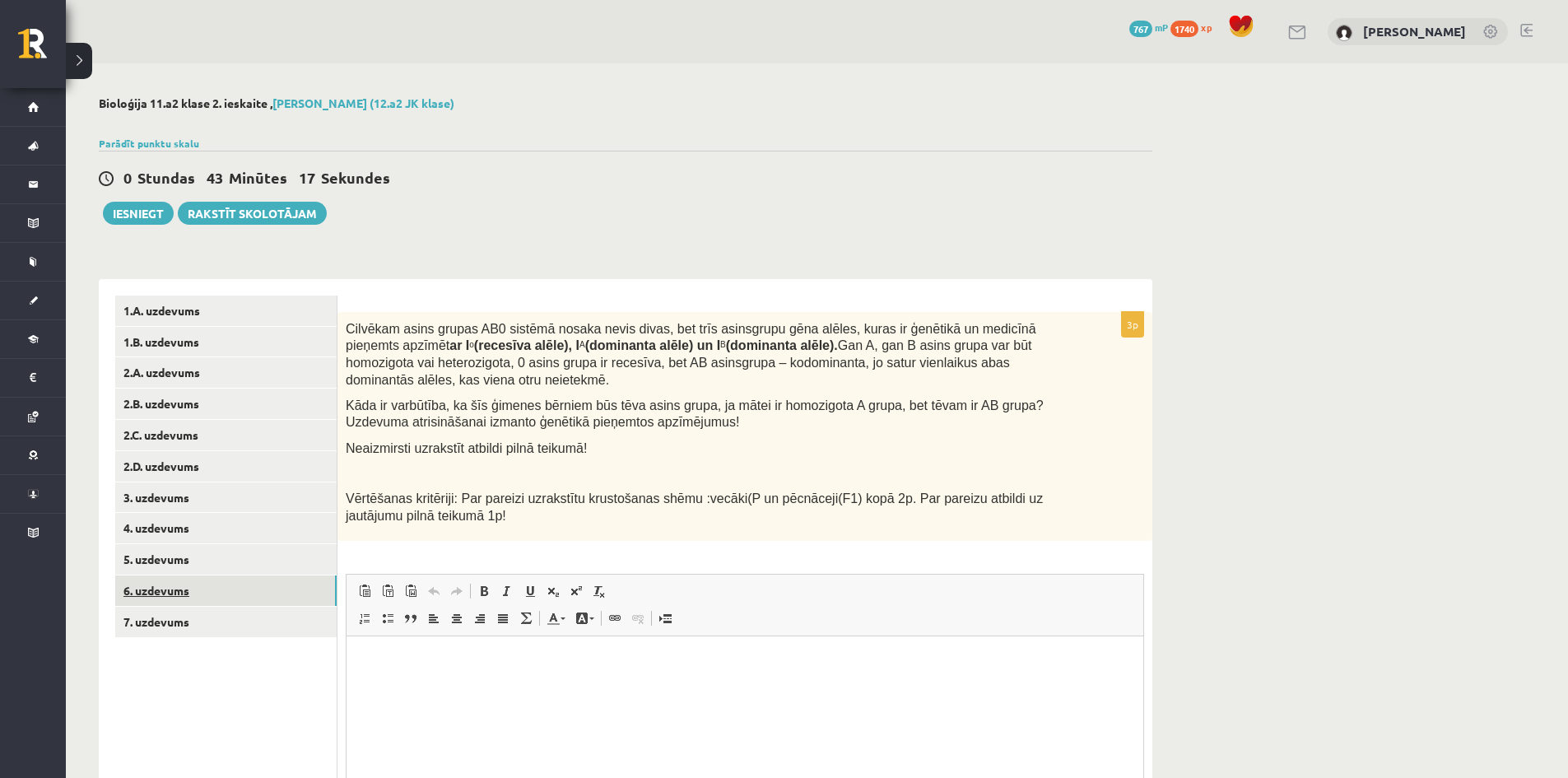
click at [170, 599] on link "6. uzdevums" at bounding box center [225, 590] width 221 height 30
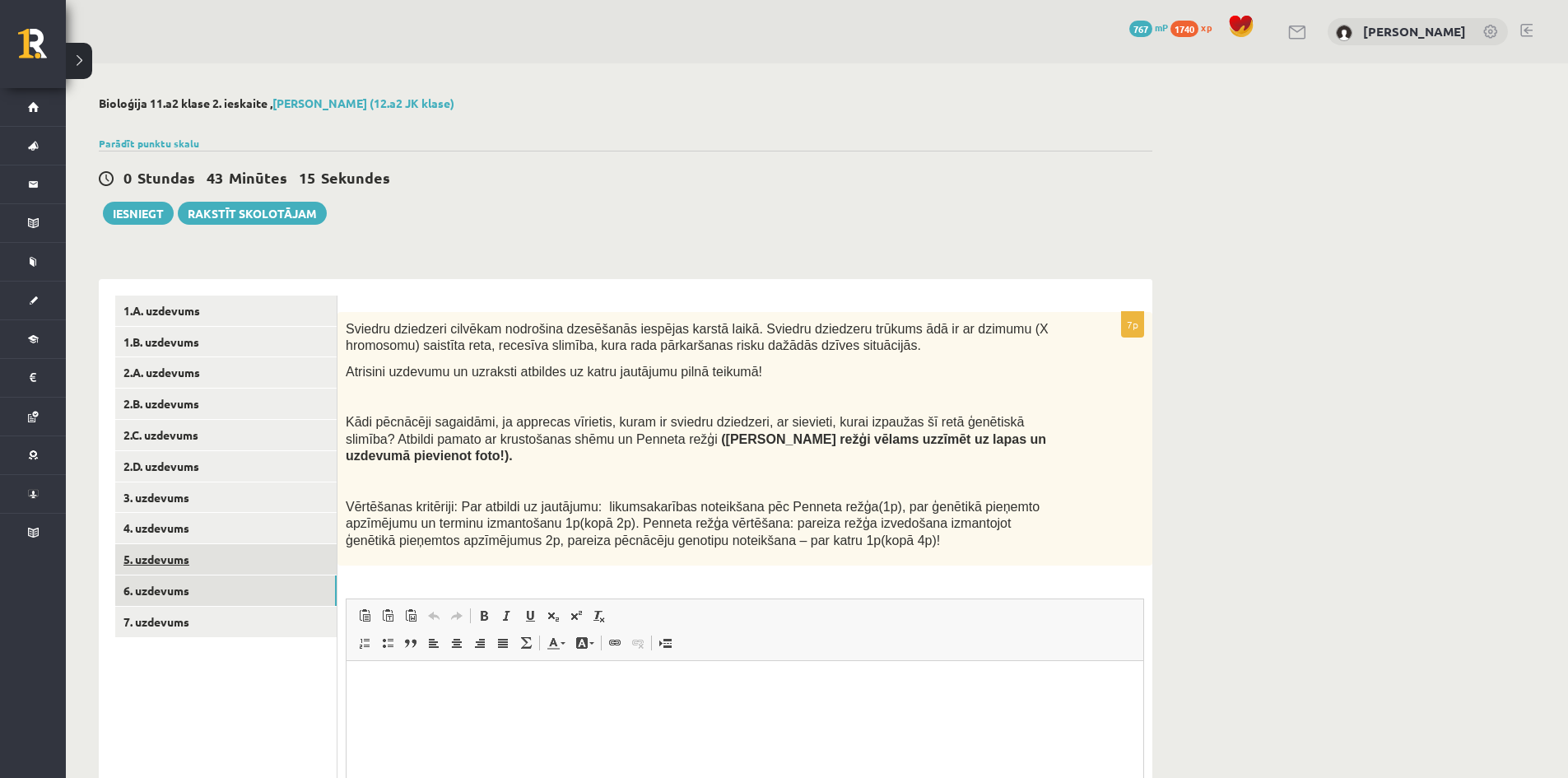
click at [174, 566] on link "5. uzdevums" at bounding box center [225, 559] width 221 height 30
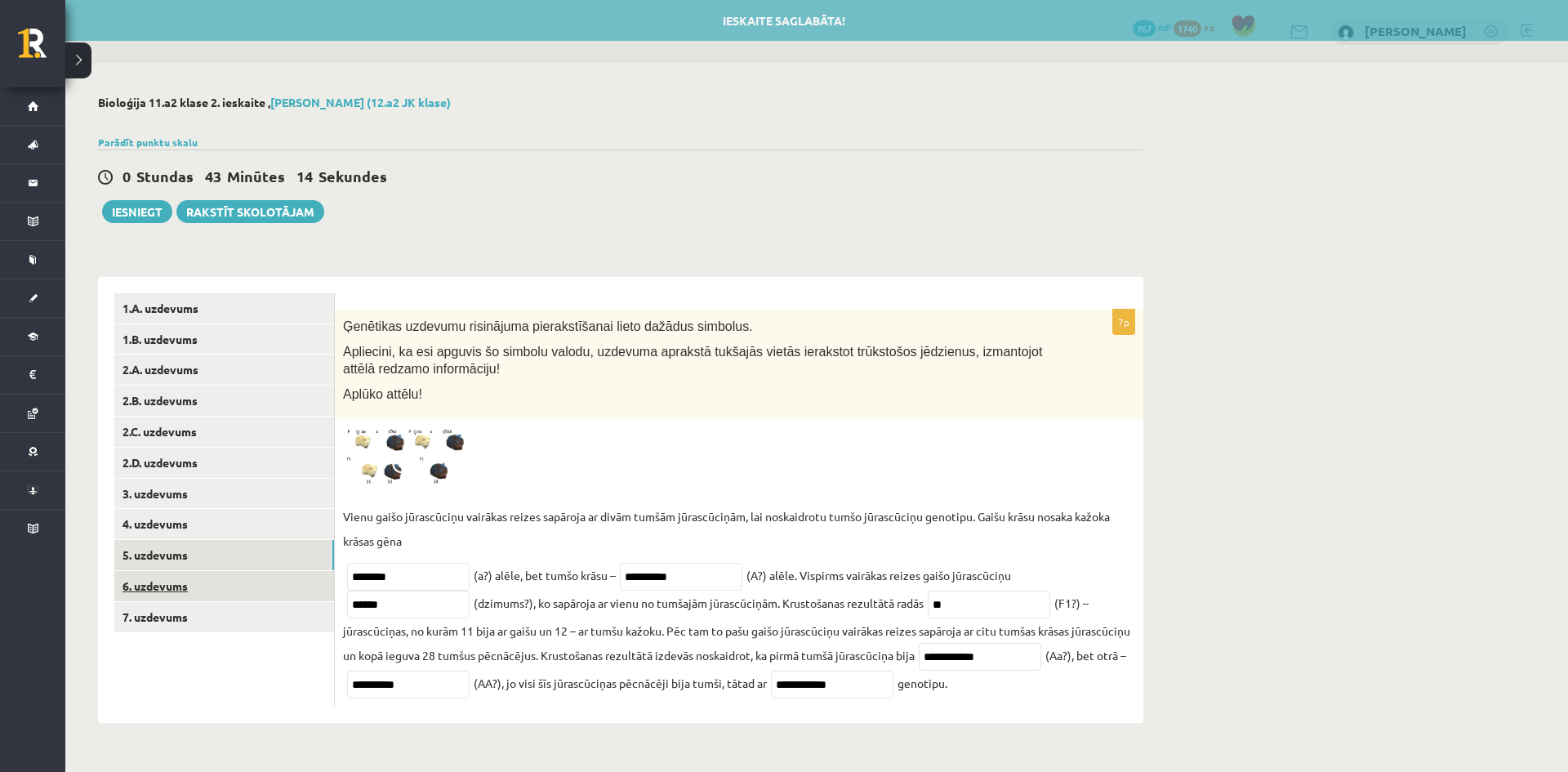
click at [163, 585] on link "6. uzdevums" at bounding box center [224, 586] width 220 height 30
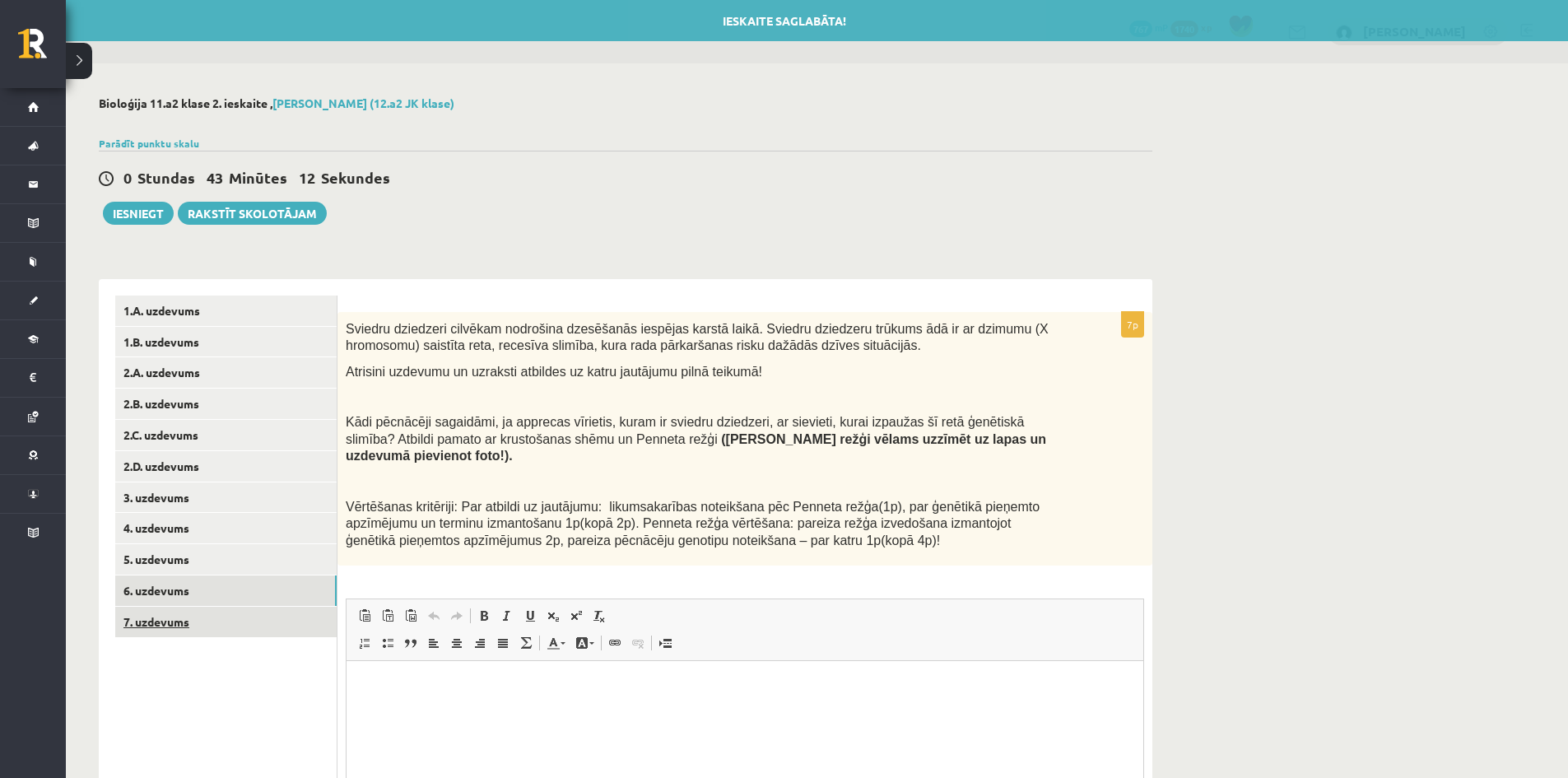
click at [175, 607] on link "7. uzdevums" at bounding box center [225, 621] width 221 height 30
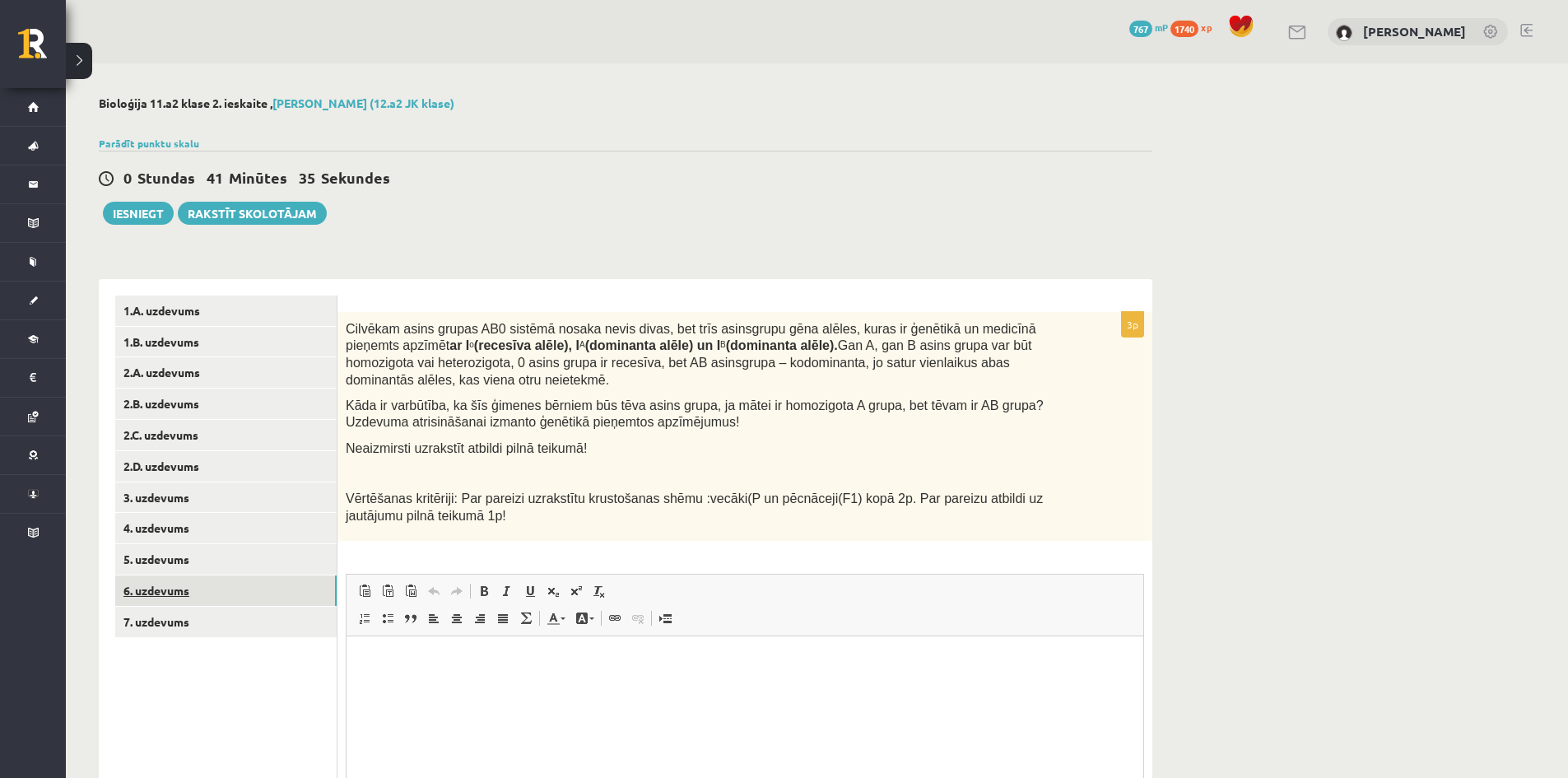
click at [144, 592] on link "6. uzdevums" at bounding box center [225, 590] width 221 height 30
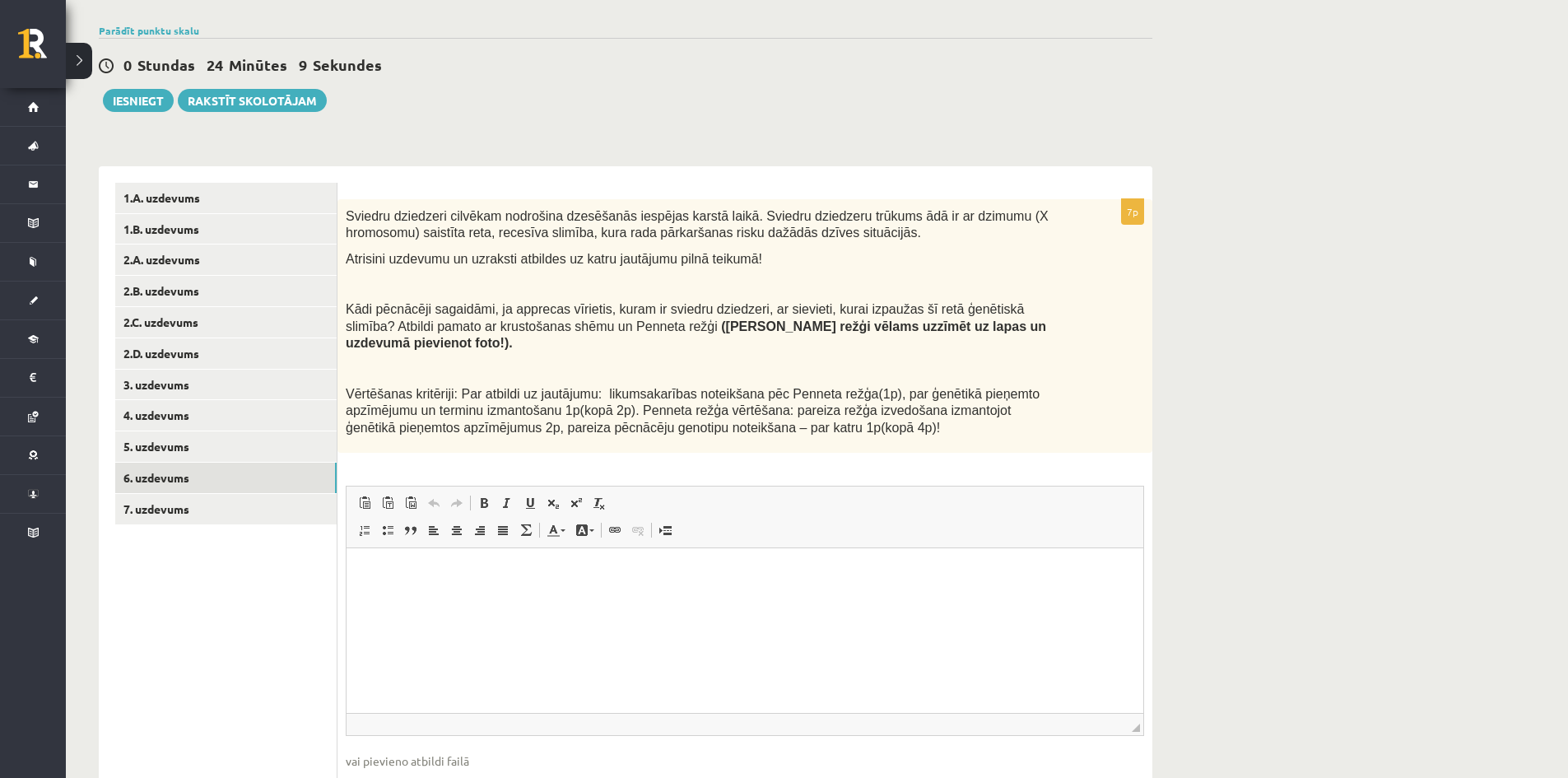
scroll to position [164, 0]
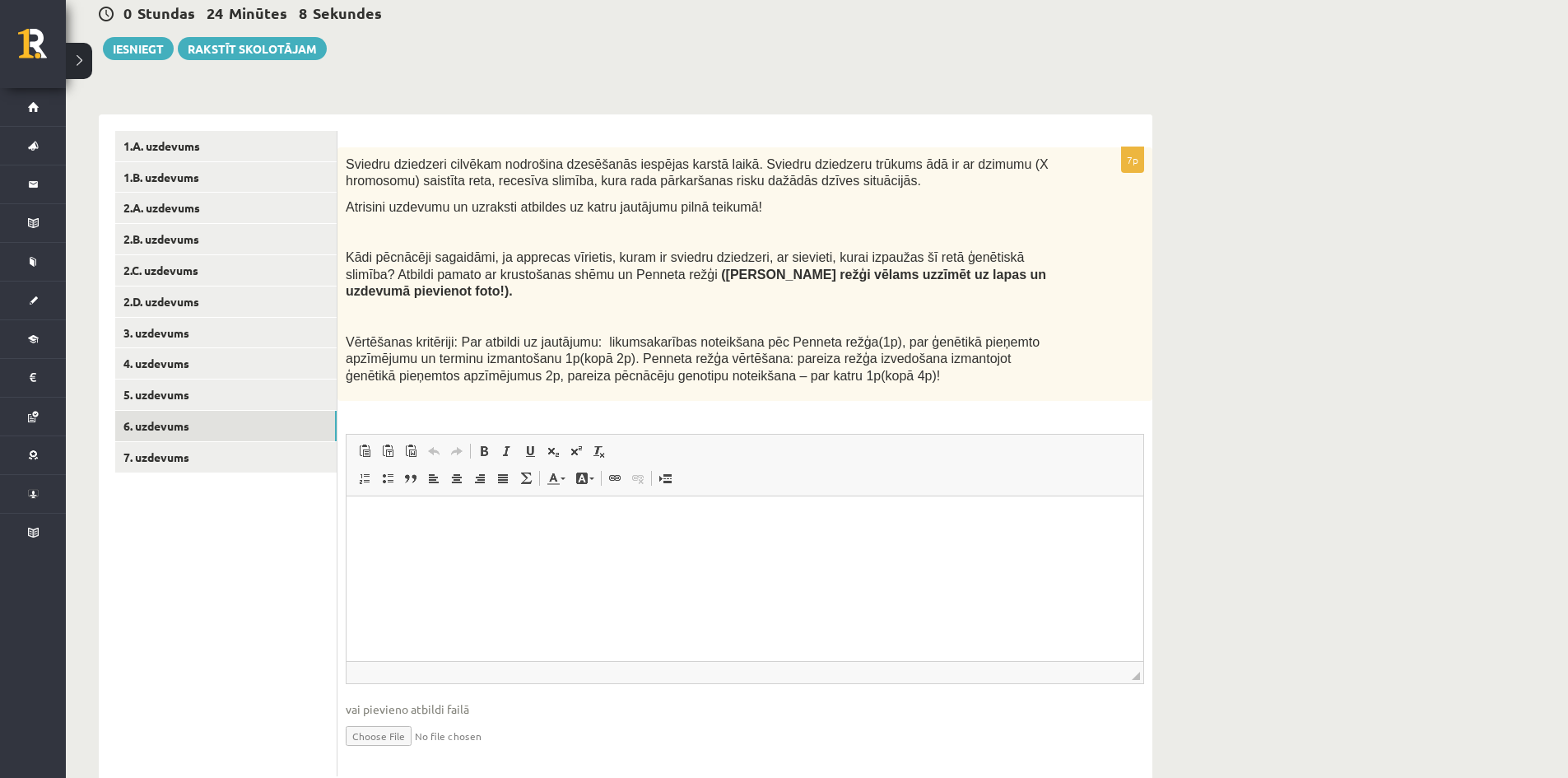
click at [406, 724] on input "file" at bounding box center [745, 735] width 798 height 33
type input "**********"
click at [387, 751] on link "Iesniegtā atbilde" at bounding box center [389, 760] width 88 height 18
click at [180, 453] on link "7. uzdevums" at bounding box center [225, 457] width 221 height 30
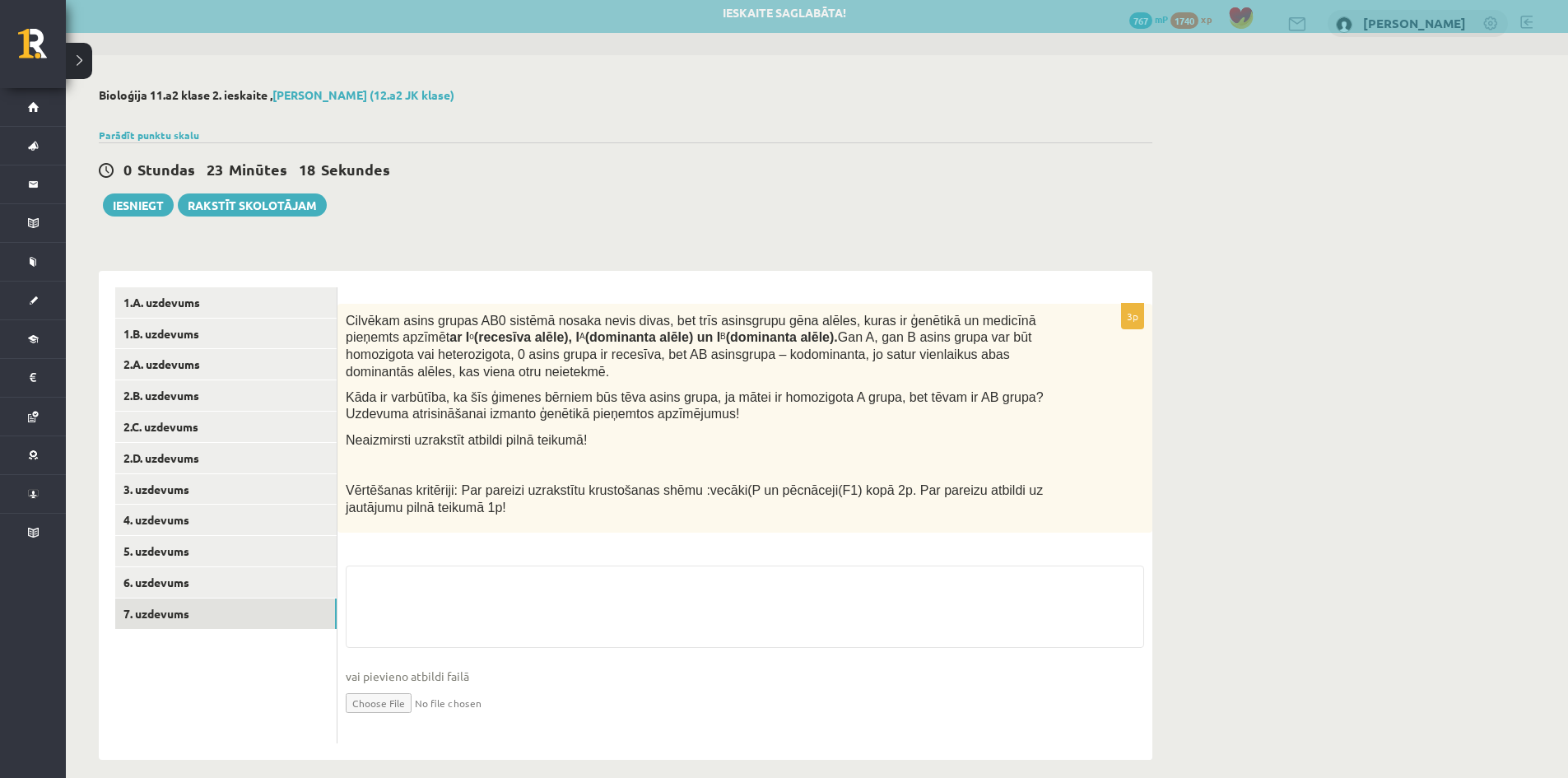
click at [385, 685] on input "file" at bounding box center [745, 701] width 798 height 33
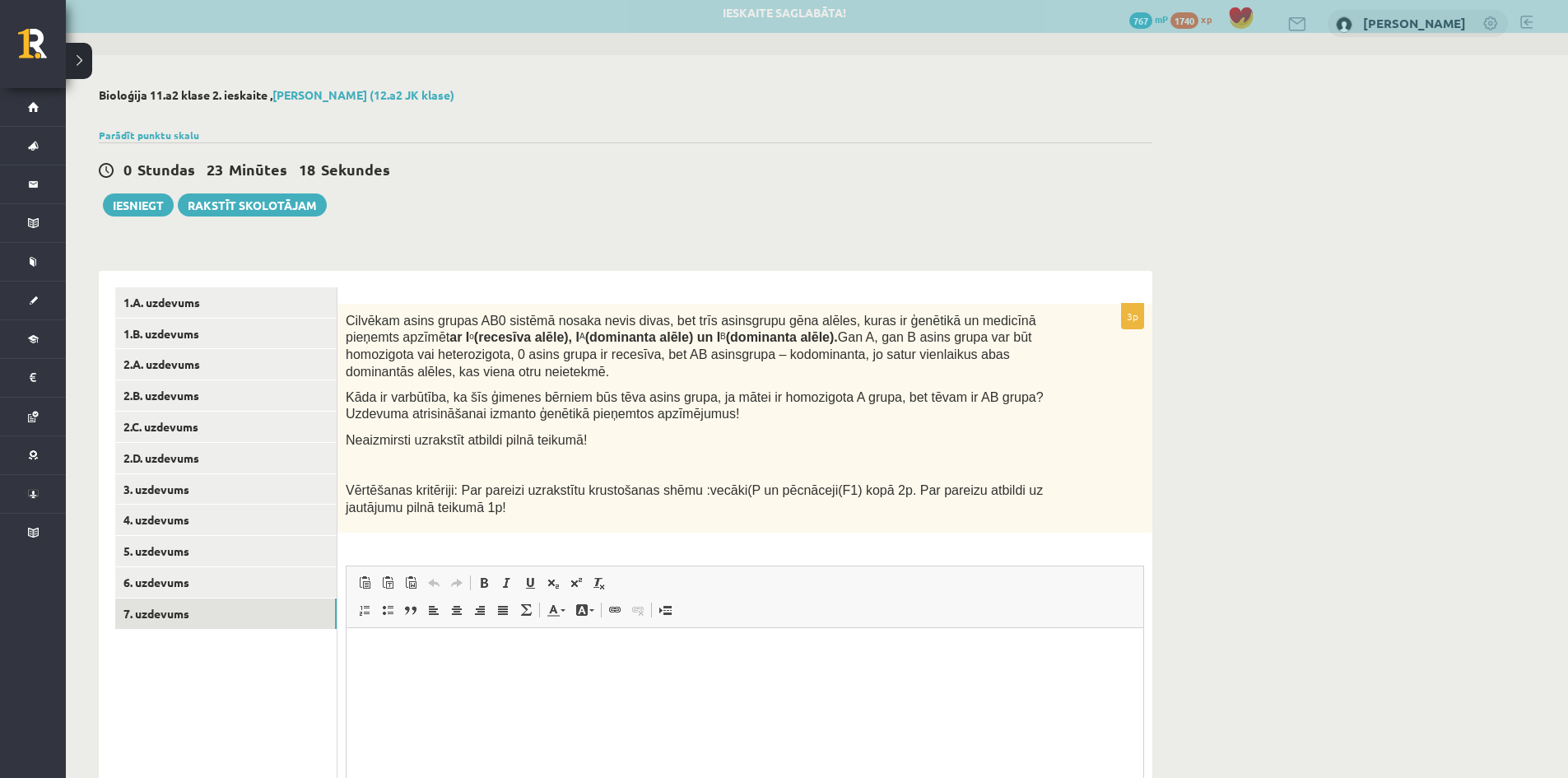
scroll to position [0, 0]
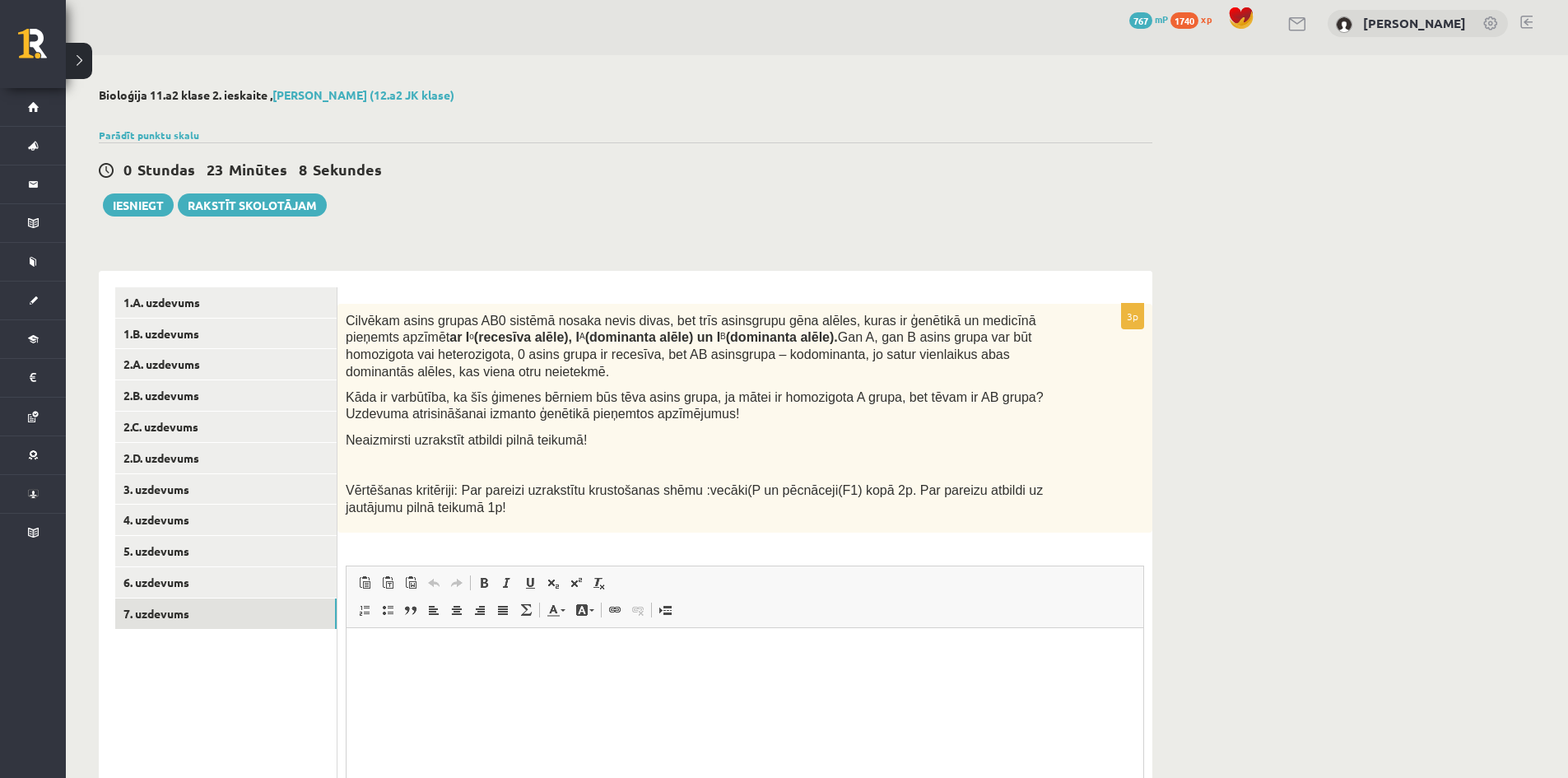
type input "**********"
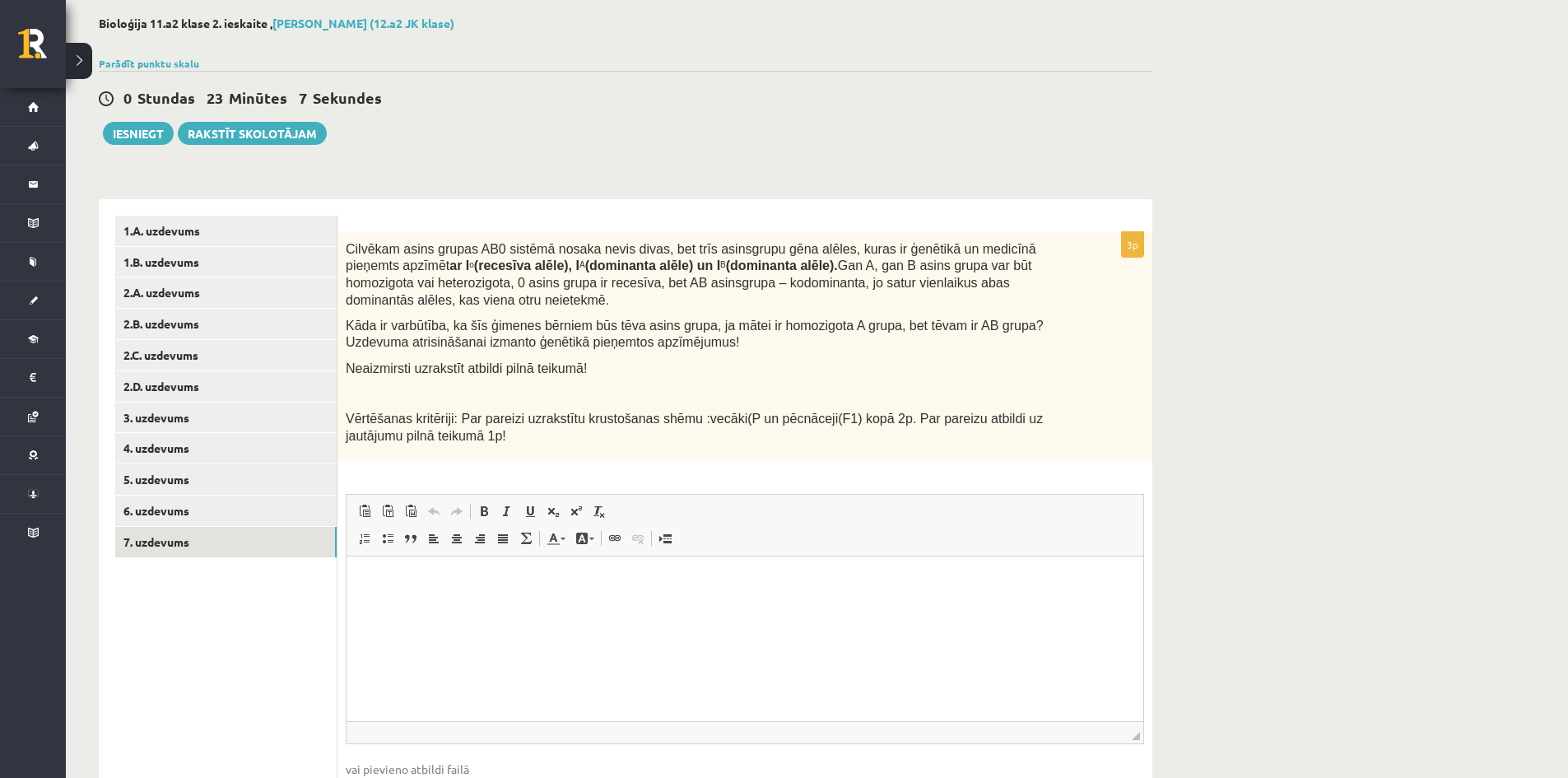
scroll to position [189, 0]
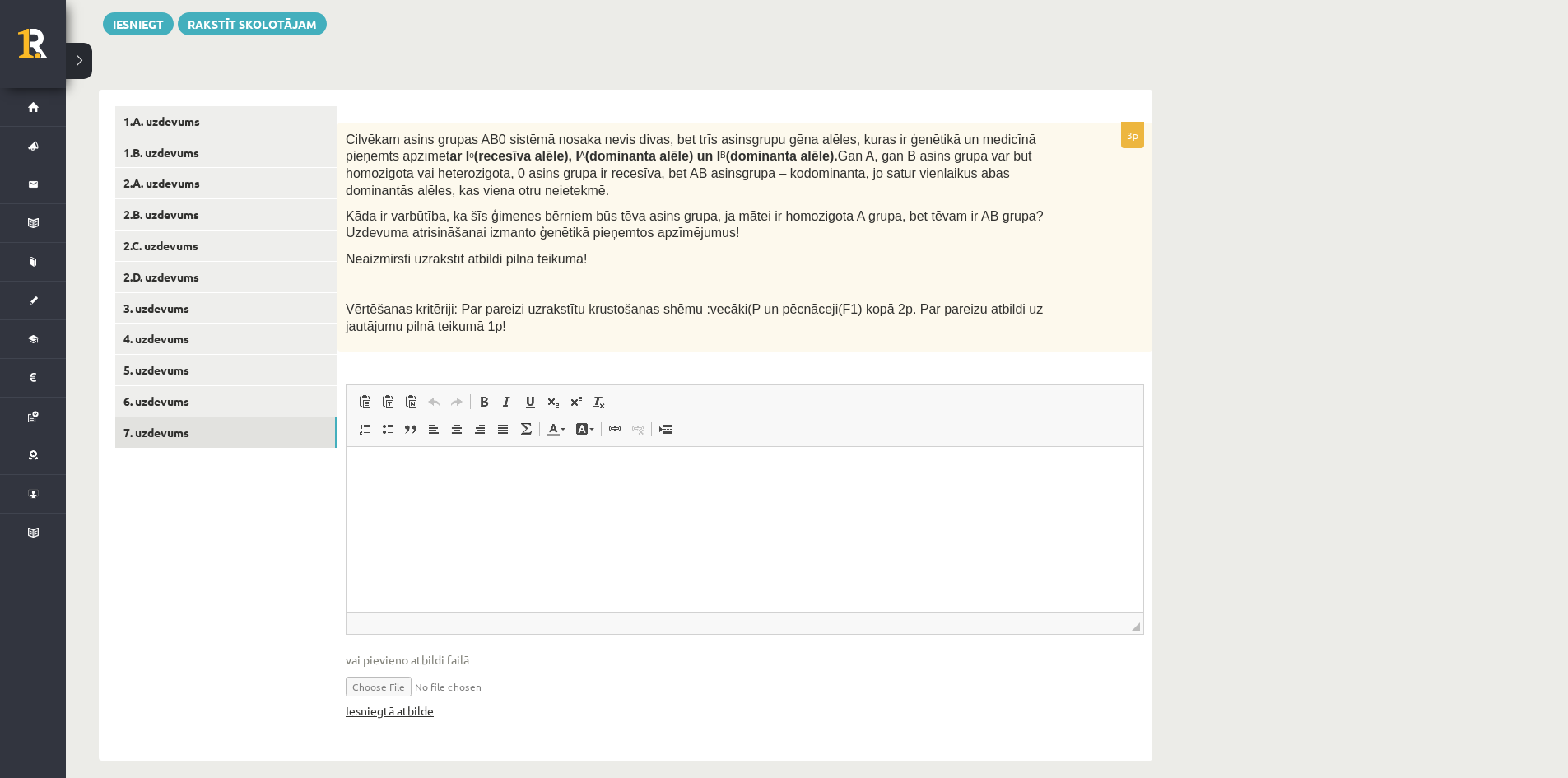
click at [398, 702] on link "Iesniegtā atbilde" at bounding box center [389, 710] width 88 height 18
click at [172, 395] on link "6. uzdevums" at bounding box center [225, 401] width 221 height 30
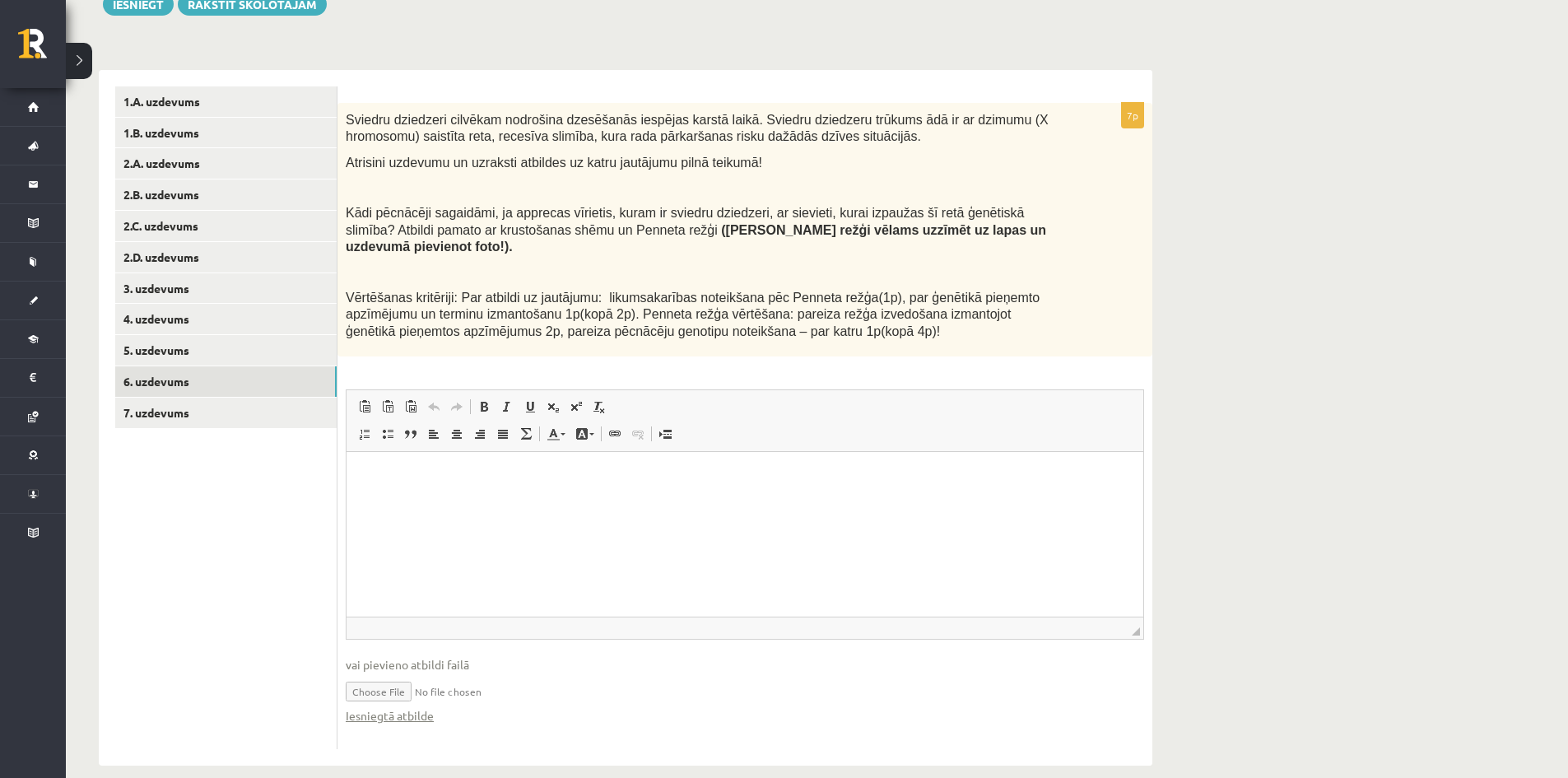
scroll to position [215, 0]
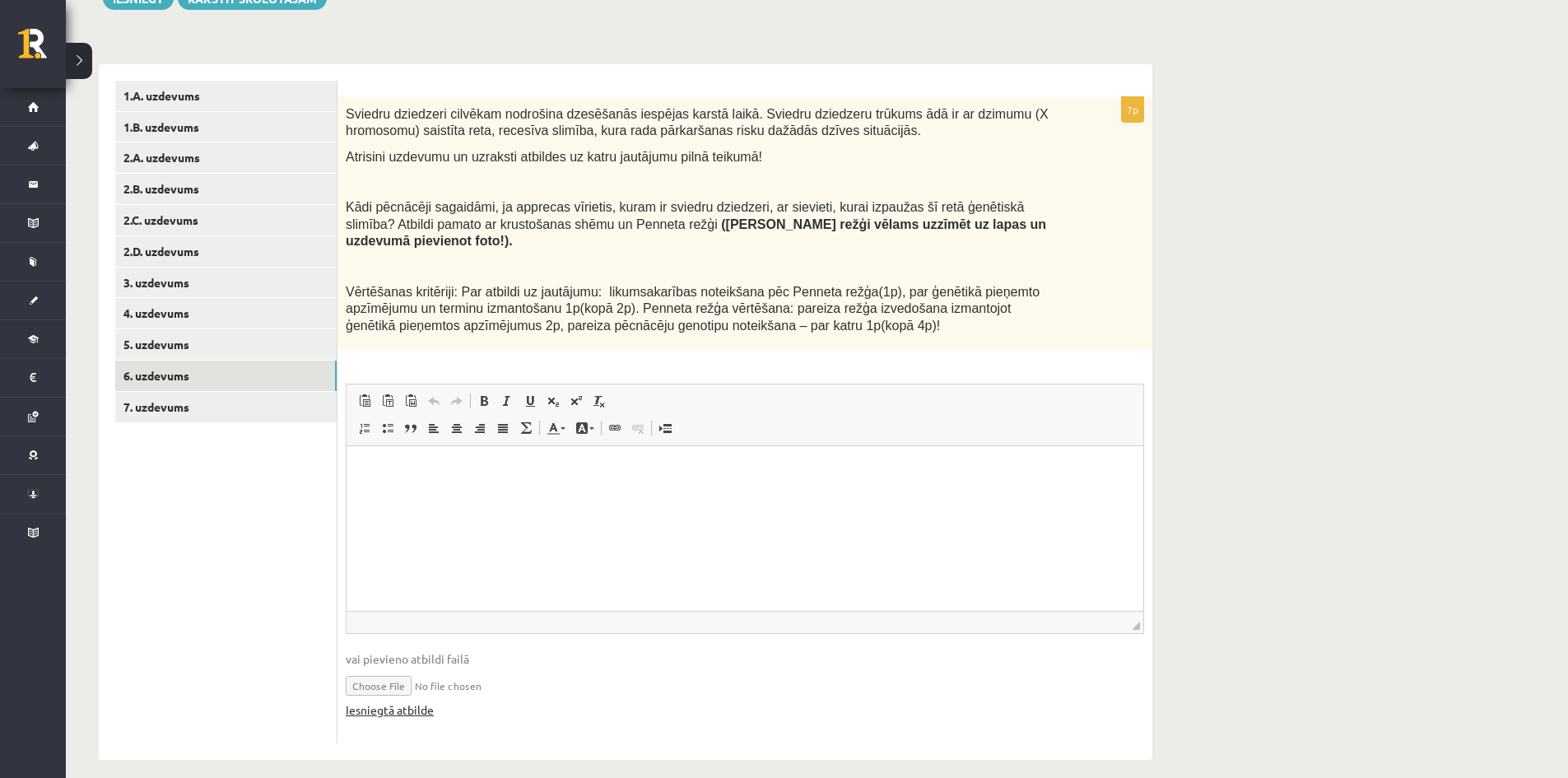
click at [398, 701] on link "Iesniegtā atbilde" at bounding box center [389, 710] width 88 height 18
click at [159, 341] on link "5. uzdevums" at bounding box center [225, 344] width 221 height 30
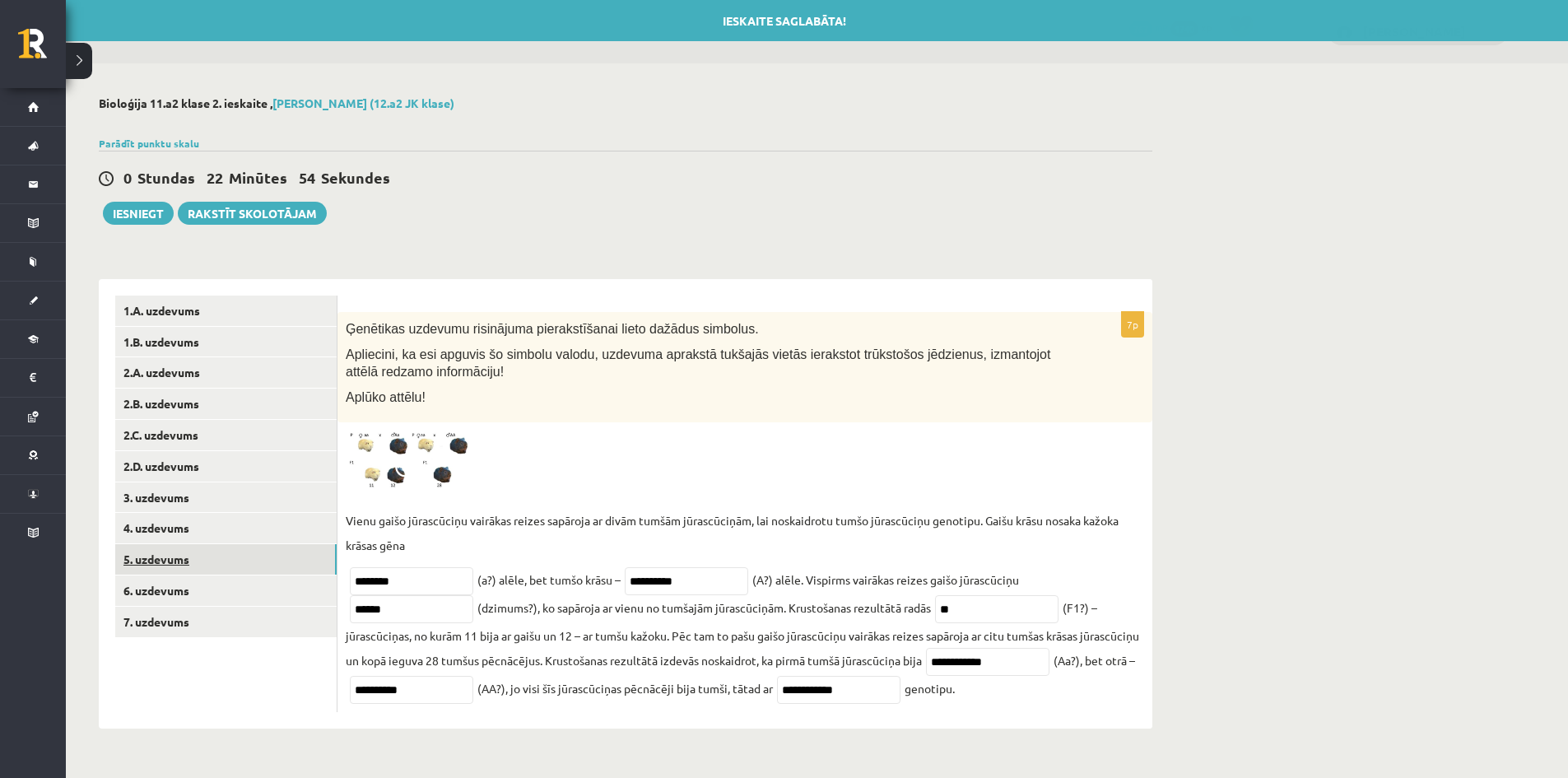
scroll to position [0, 0]
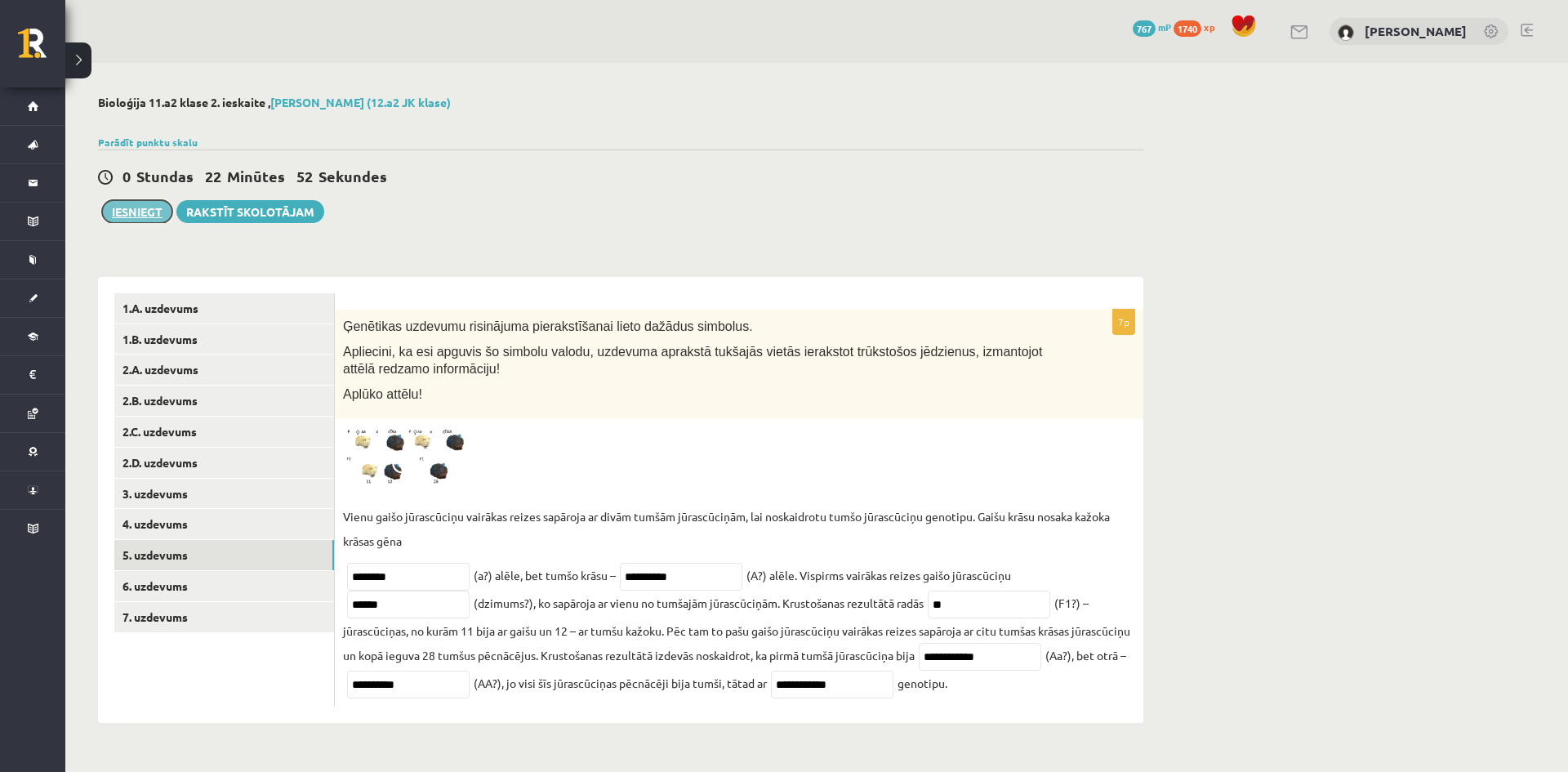
click at [130, 210] on button "Iesniegt" at bounding box center [137, 212] width 70 height 23
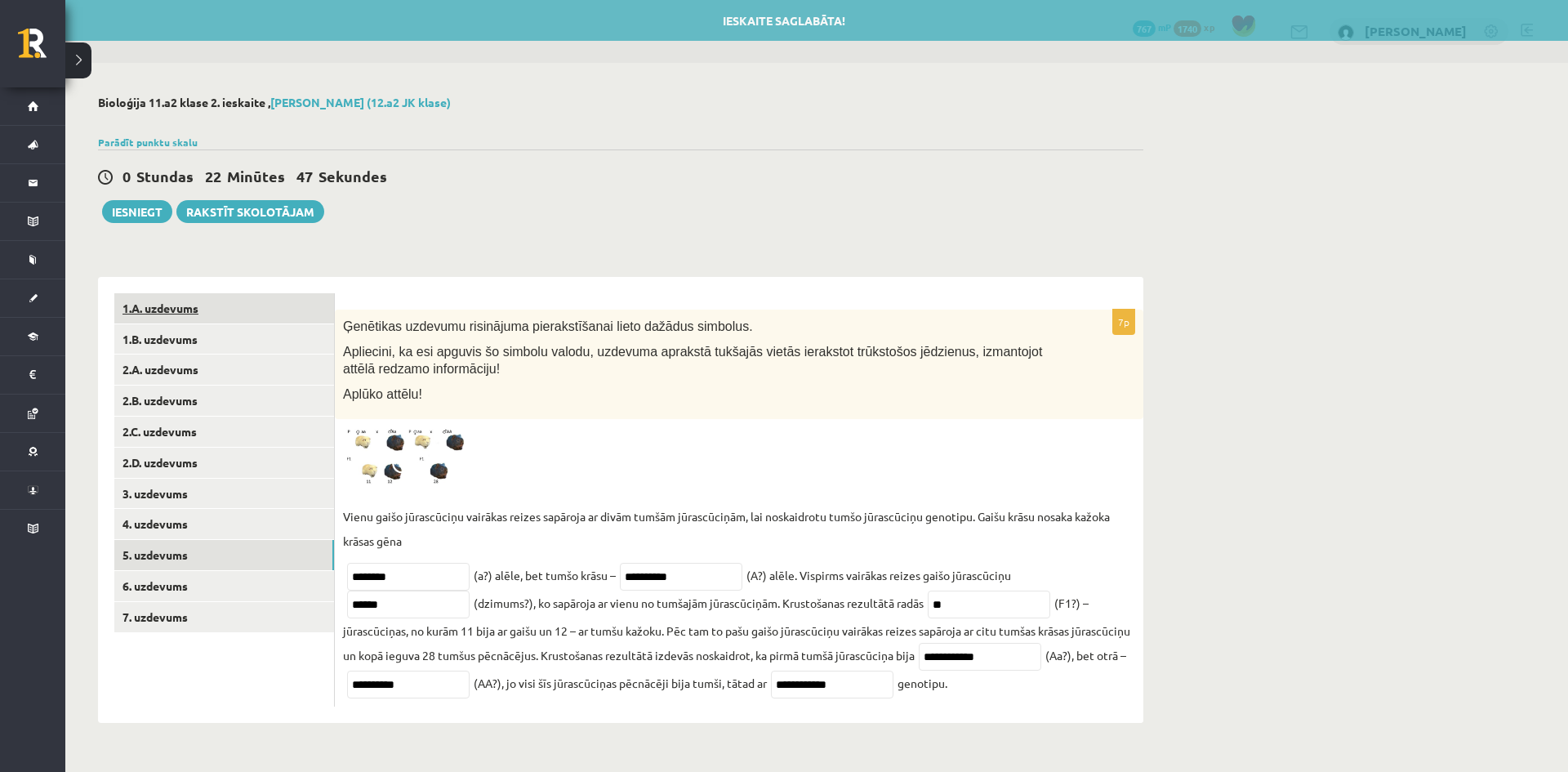
click at [208, 308] on link "1.A. uzdevums" at bounding box center [224, 308] width 220 height 30
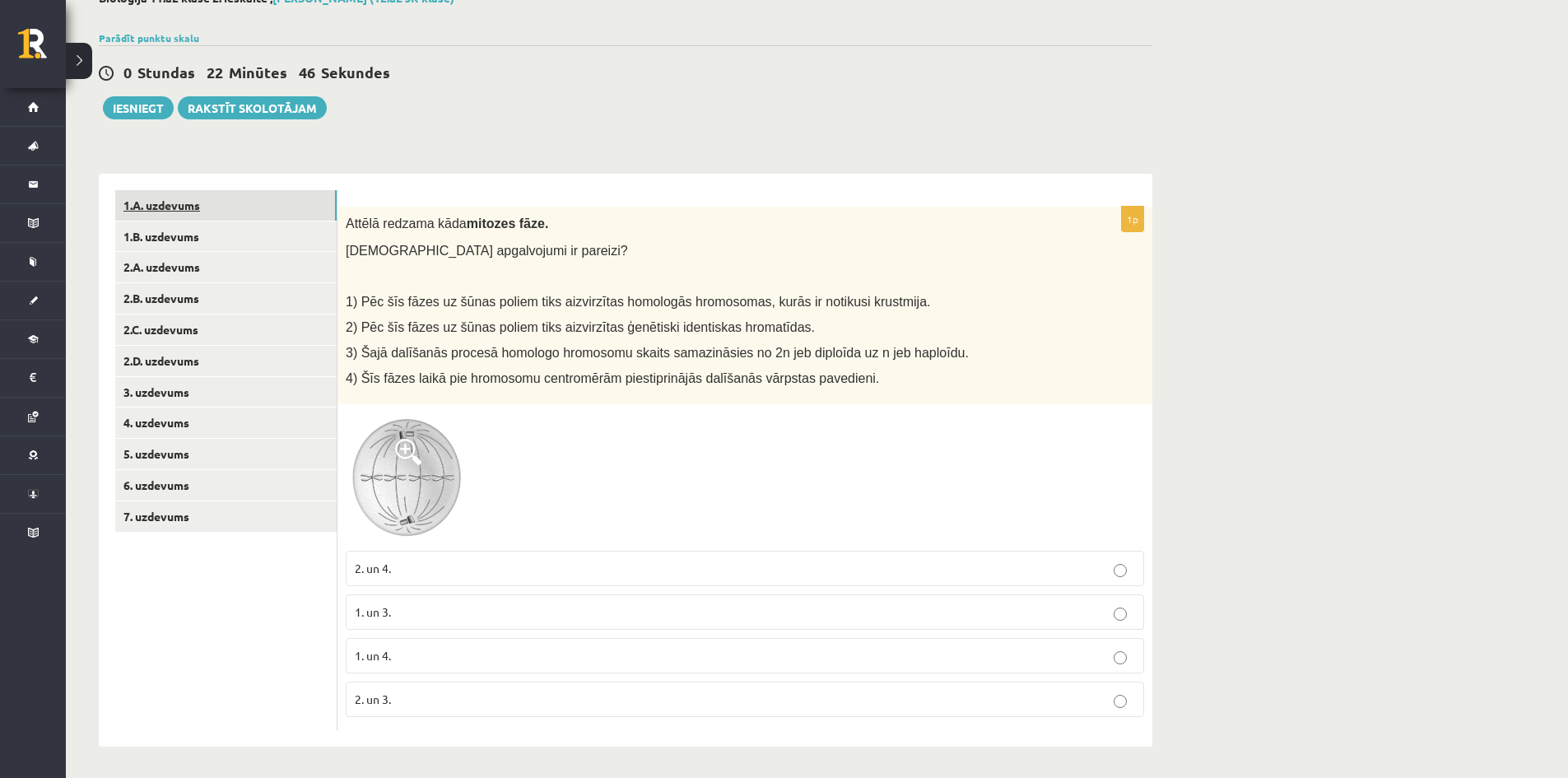
scroll to position [109, 0]
click at [149, 227] on link "1.B. uzdevums" at bounding box center [225, 234] width 221 height 30
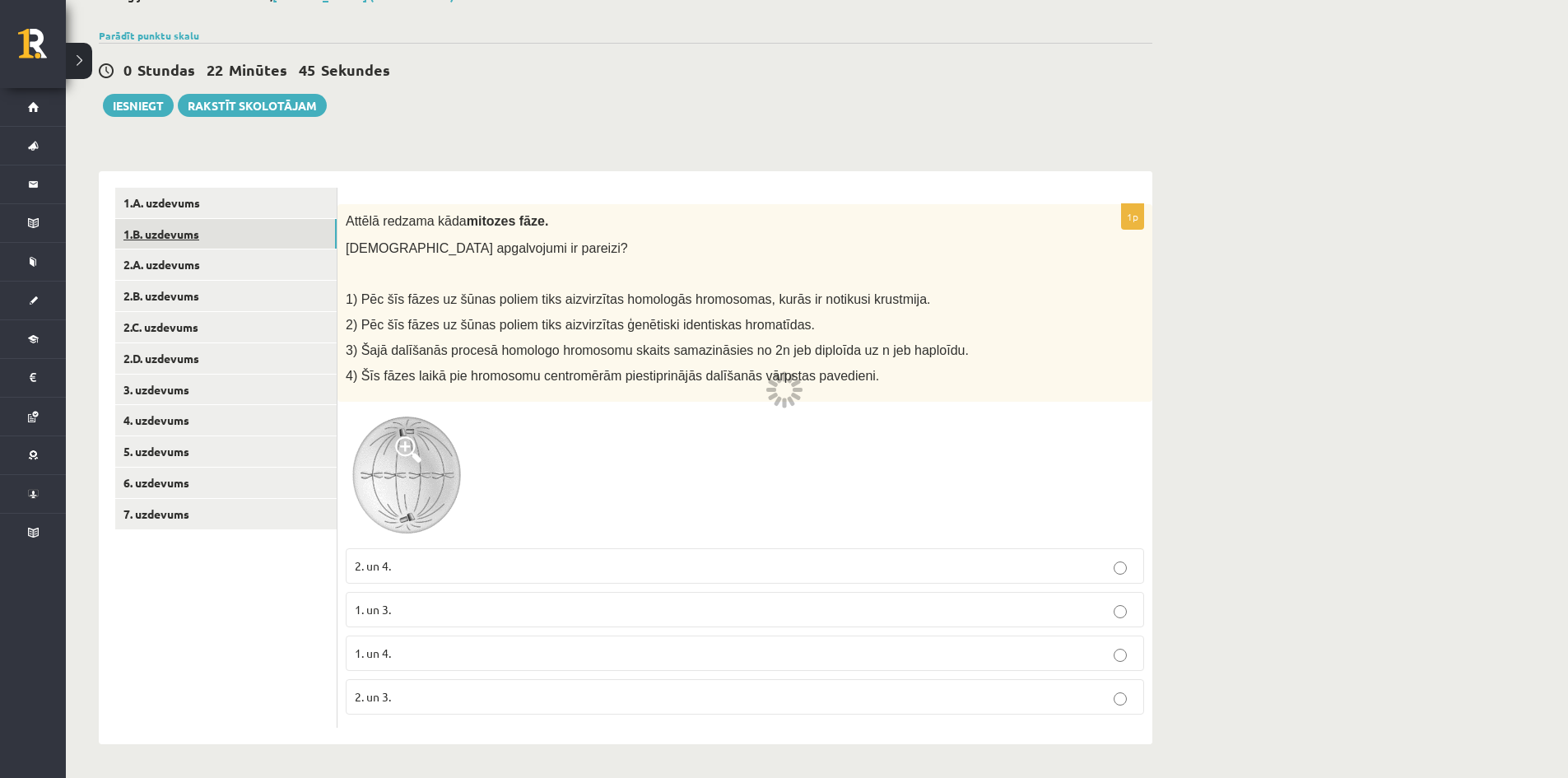
scroll to position [69, 0]
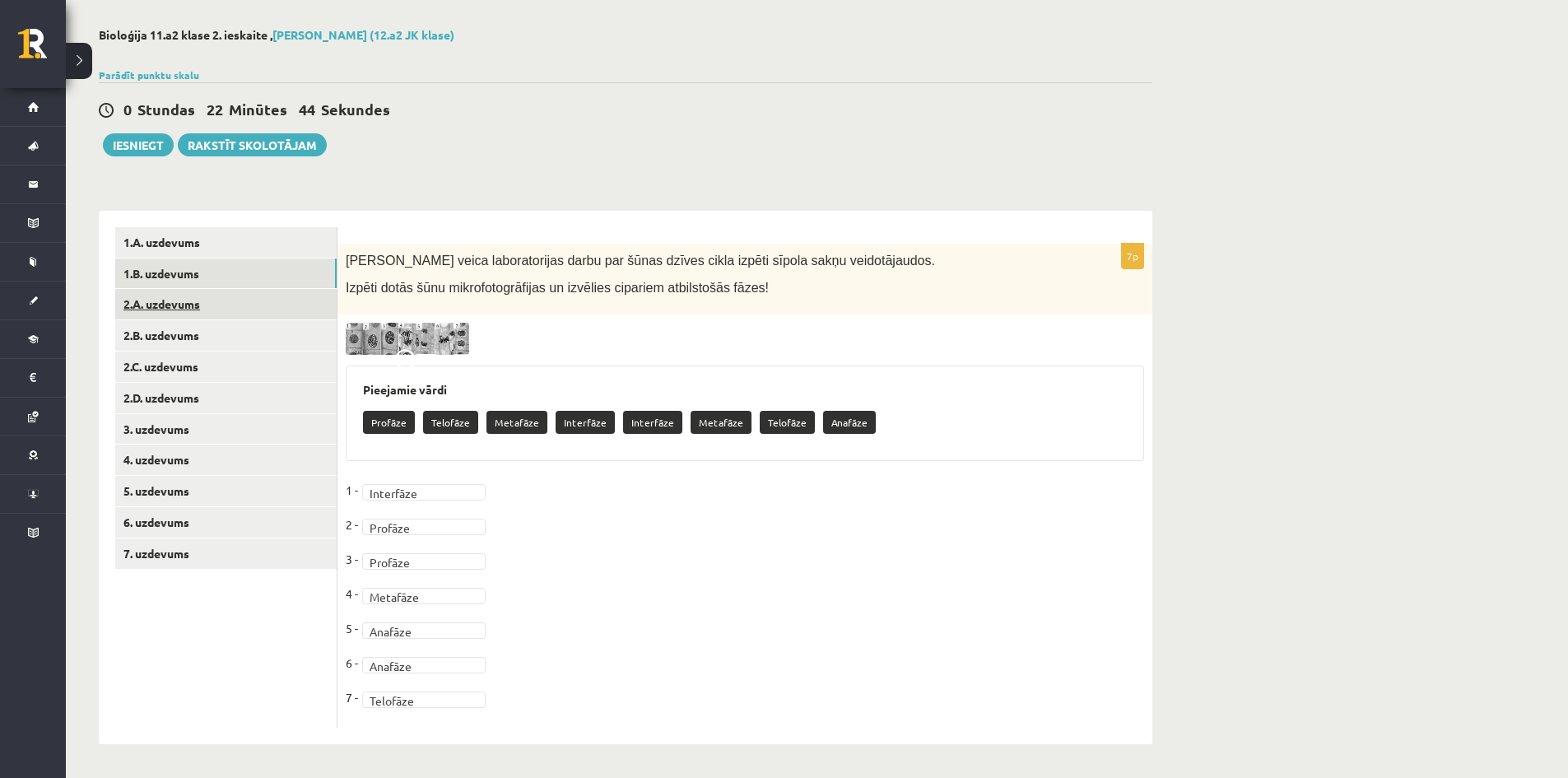
click at [163, 296] on link "2.A. uzdevums" at bounding box center [225, 304] width 221 height 30
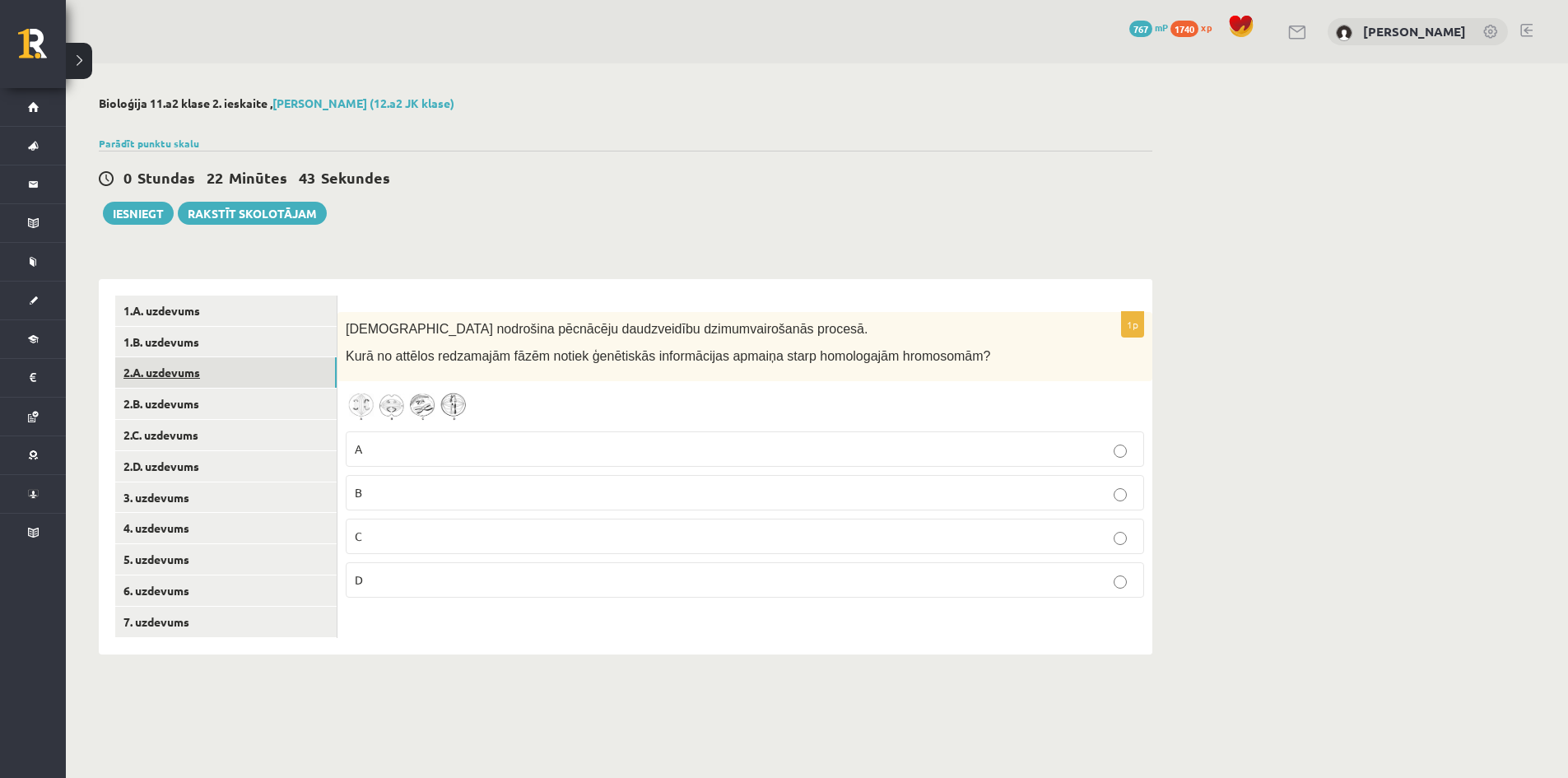
scroll to position [0, 0]
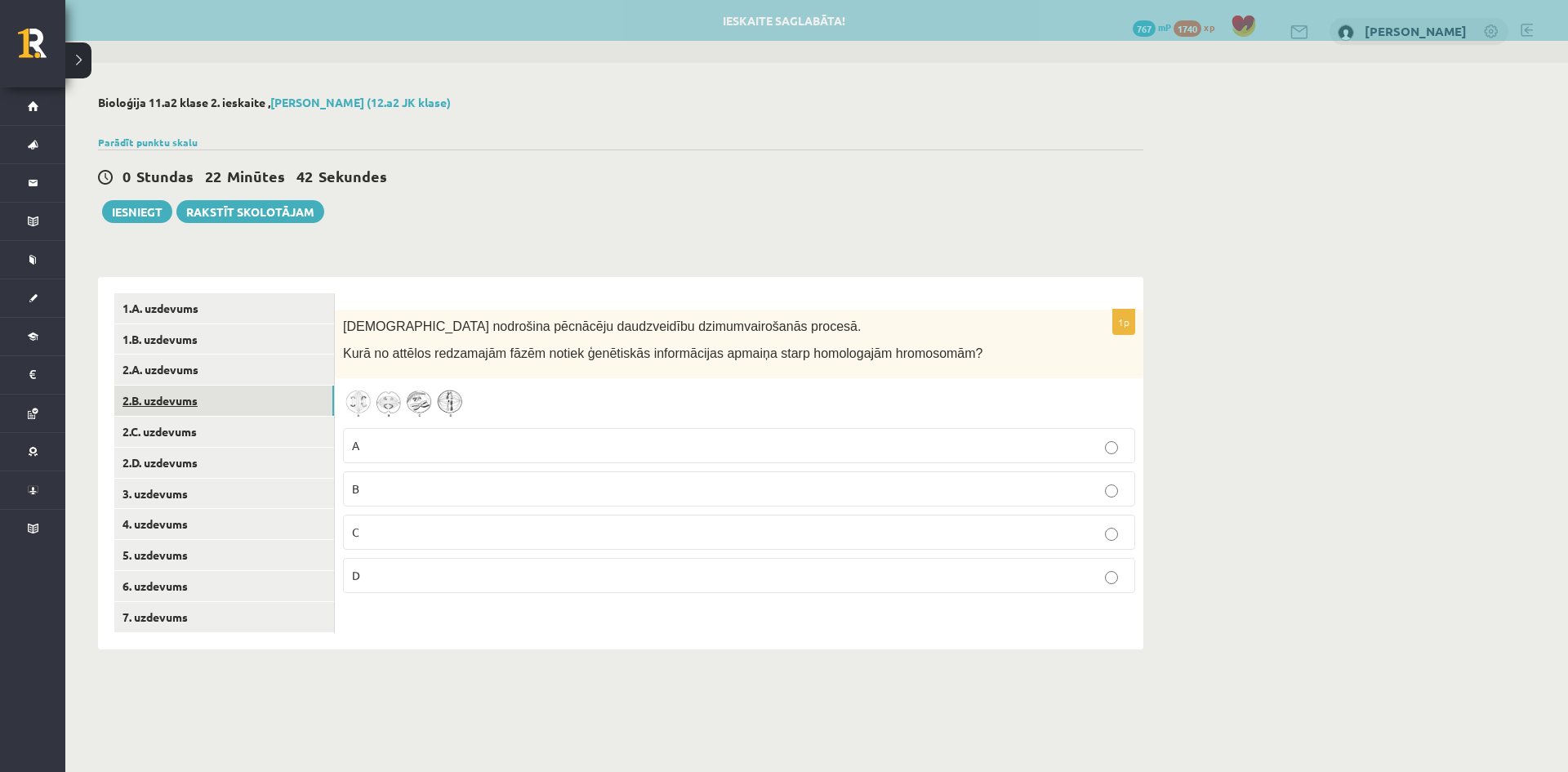
click at [175, 406] on link "2.B. uzdevums" at bounding box center [224, 400] width 220 height 30
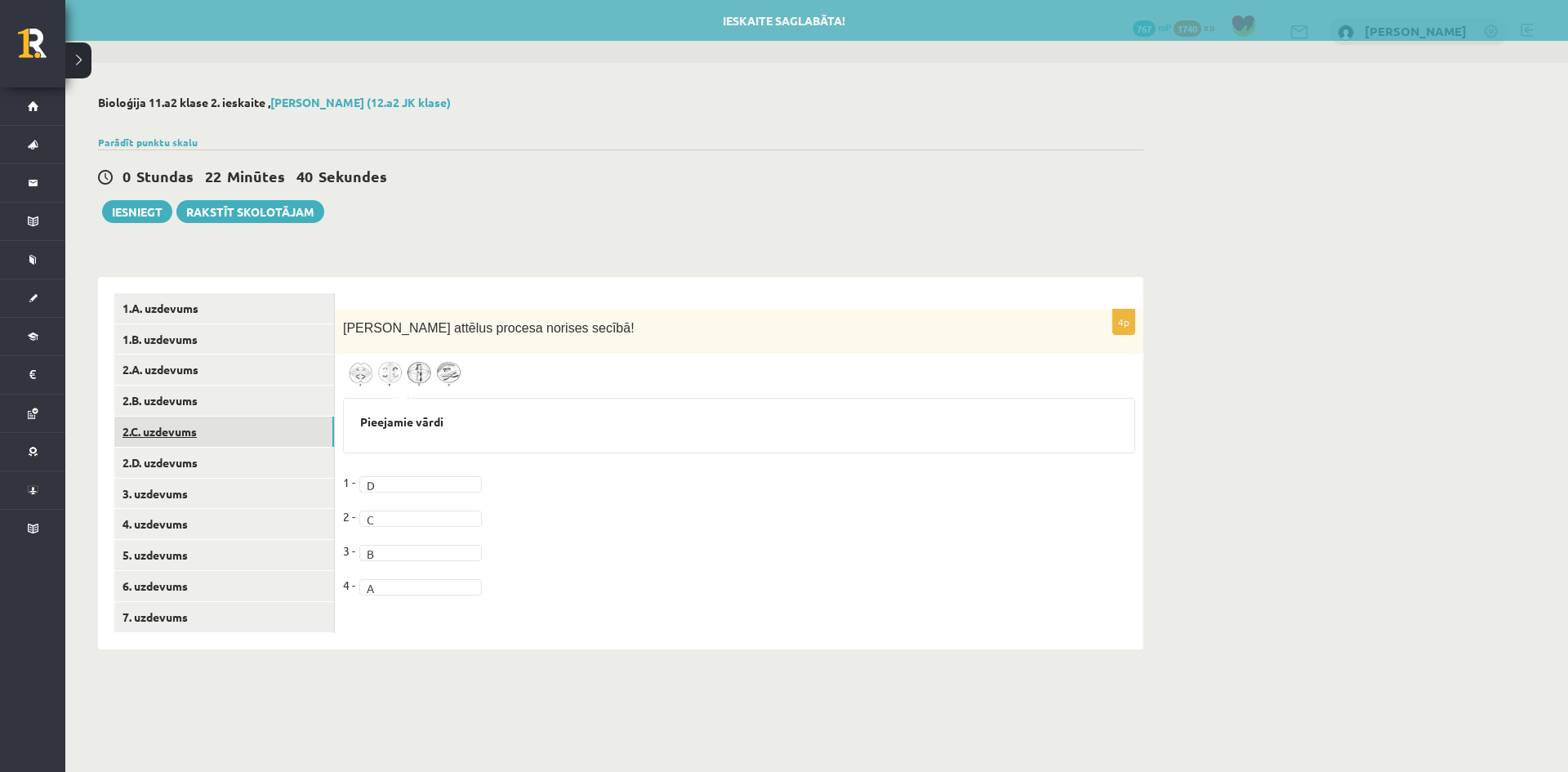
click at [170, 441] on link "2.C. uzdevums" at bounding box center [224, 432] width 220 height 30
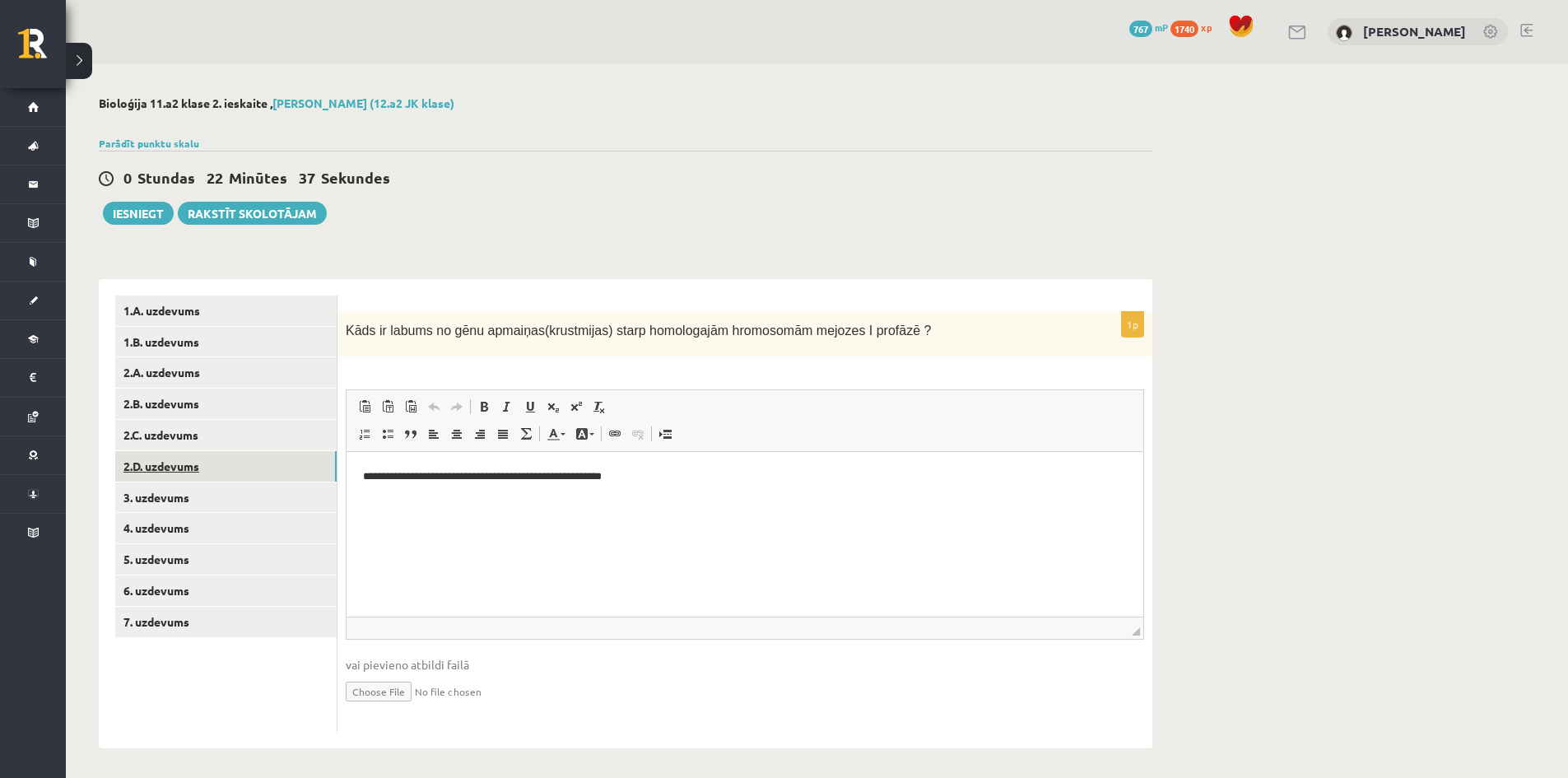
click at [169, 459] on link "2.D. uzdevums" at bounding box center [225, 466] width 221 height 30
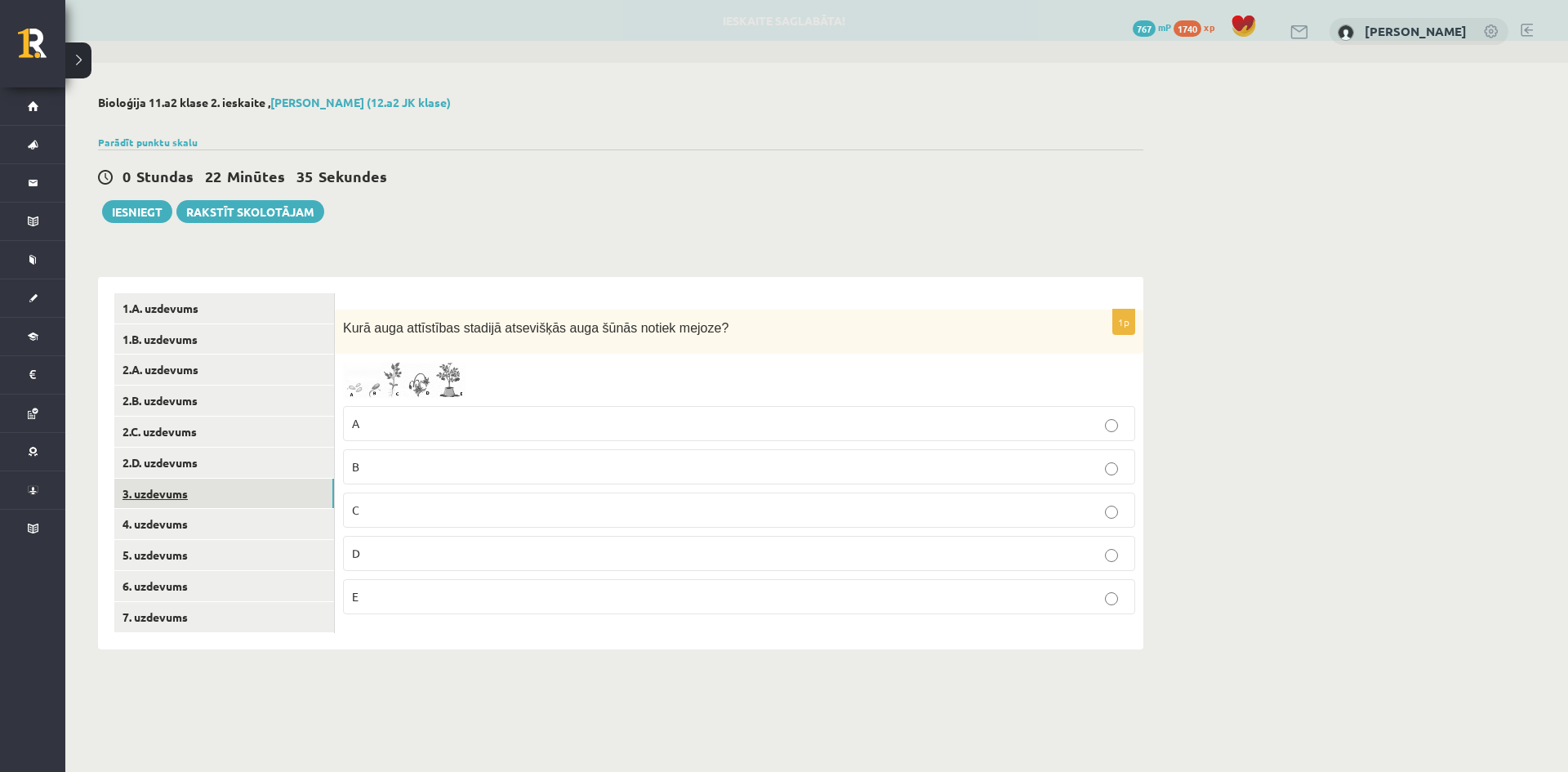
click at [163, 493] on link "3. uzdevums" at bounding box center [224, 494] width 220 height 30
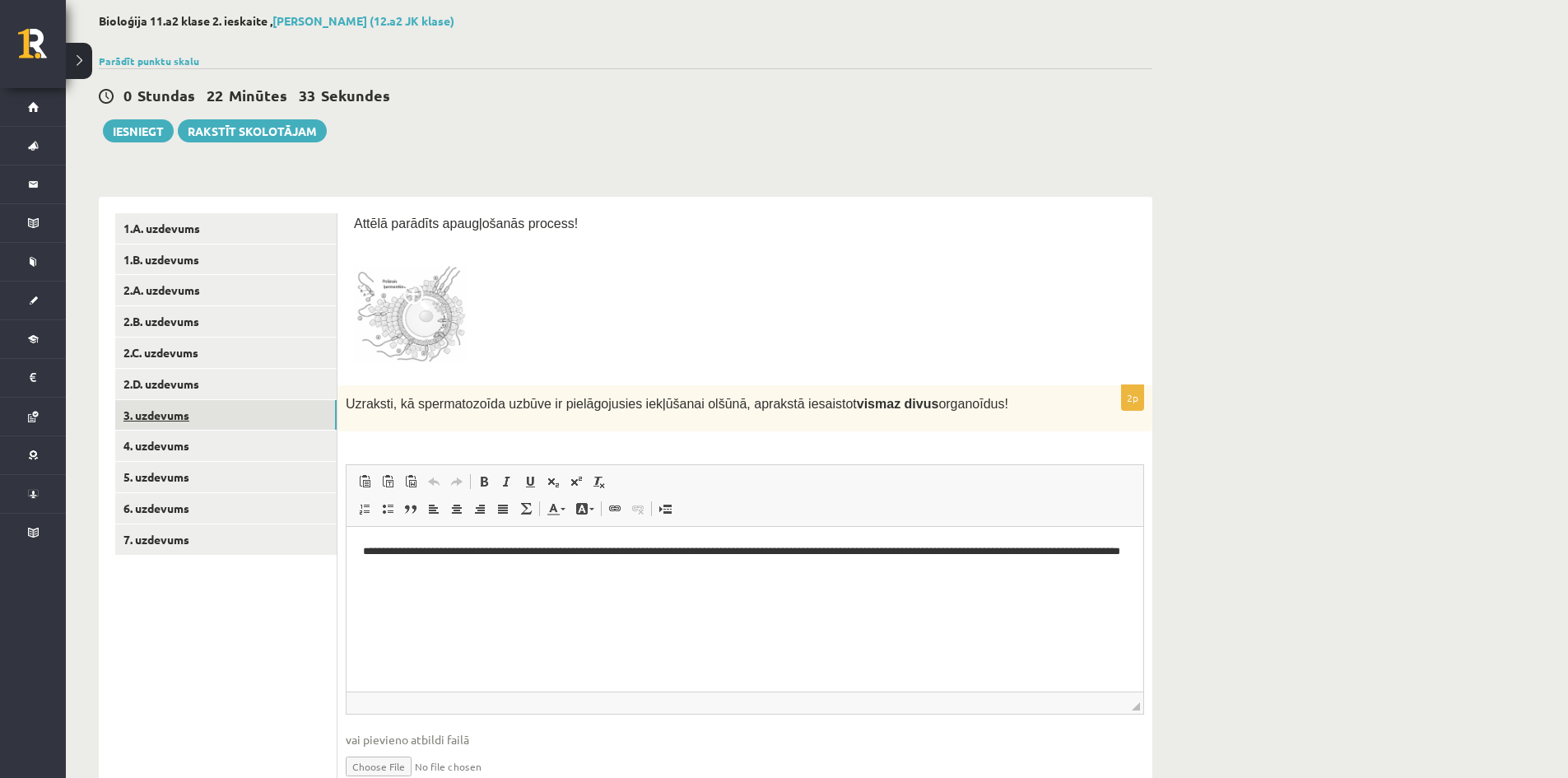
scroll to position [164, 0]
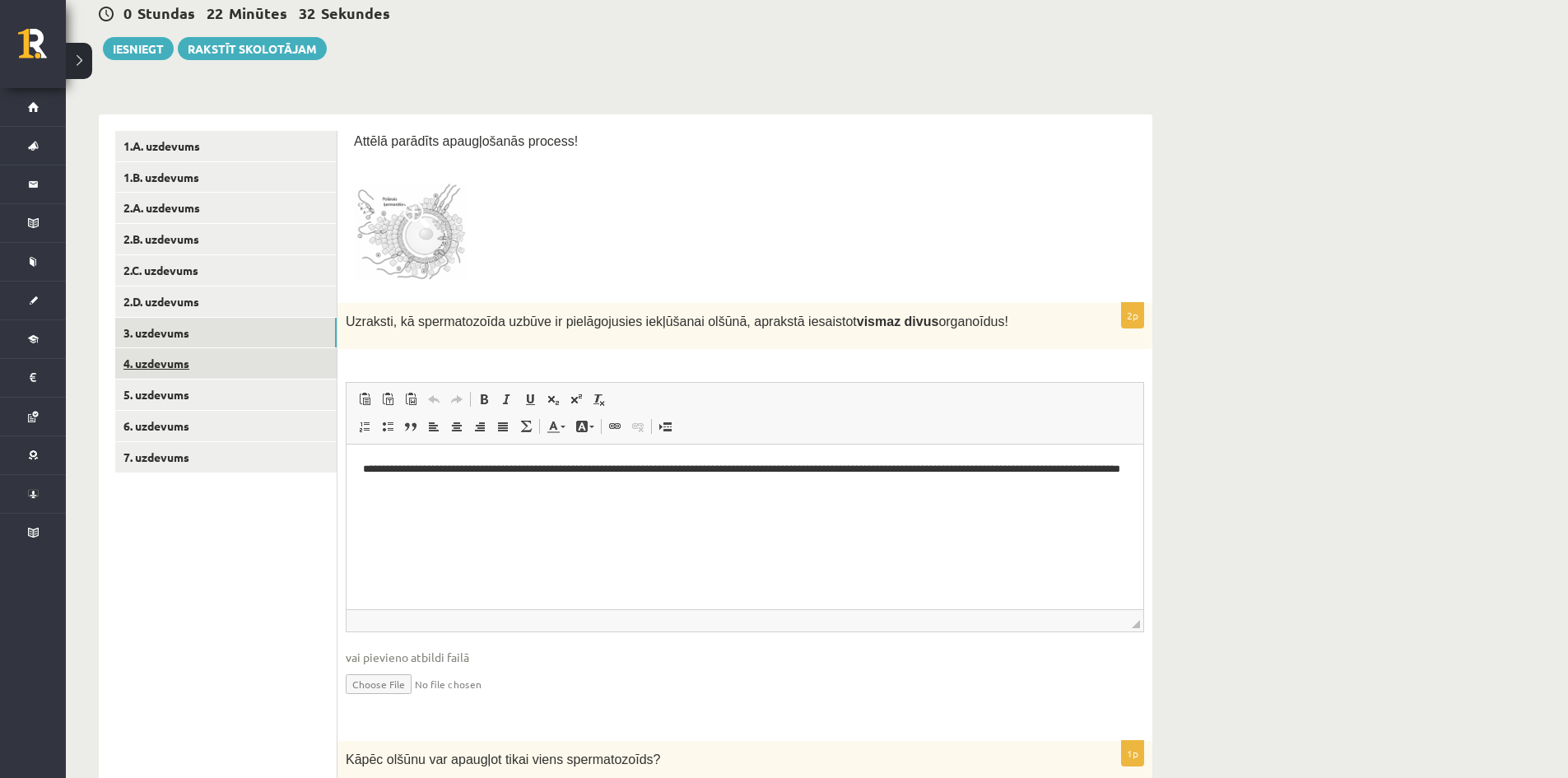
click at [143, 371] on link "4. uzdevums" at bounding box center [225, 363] width 221 height 30
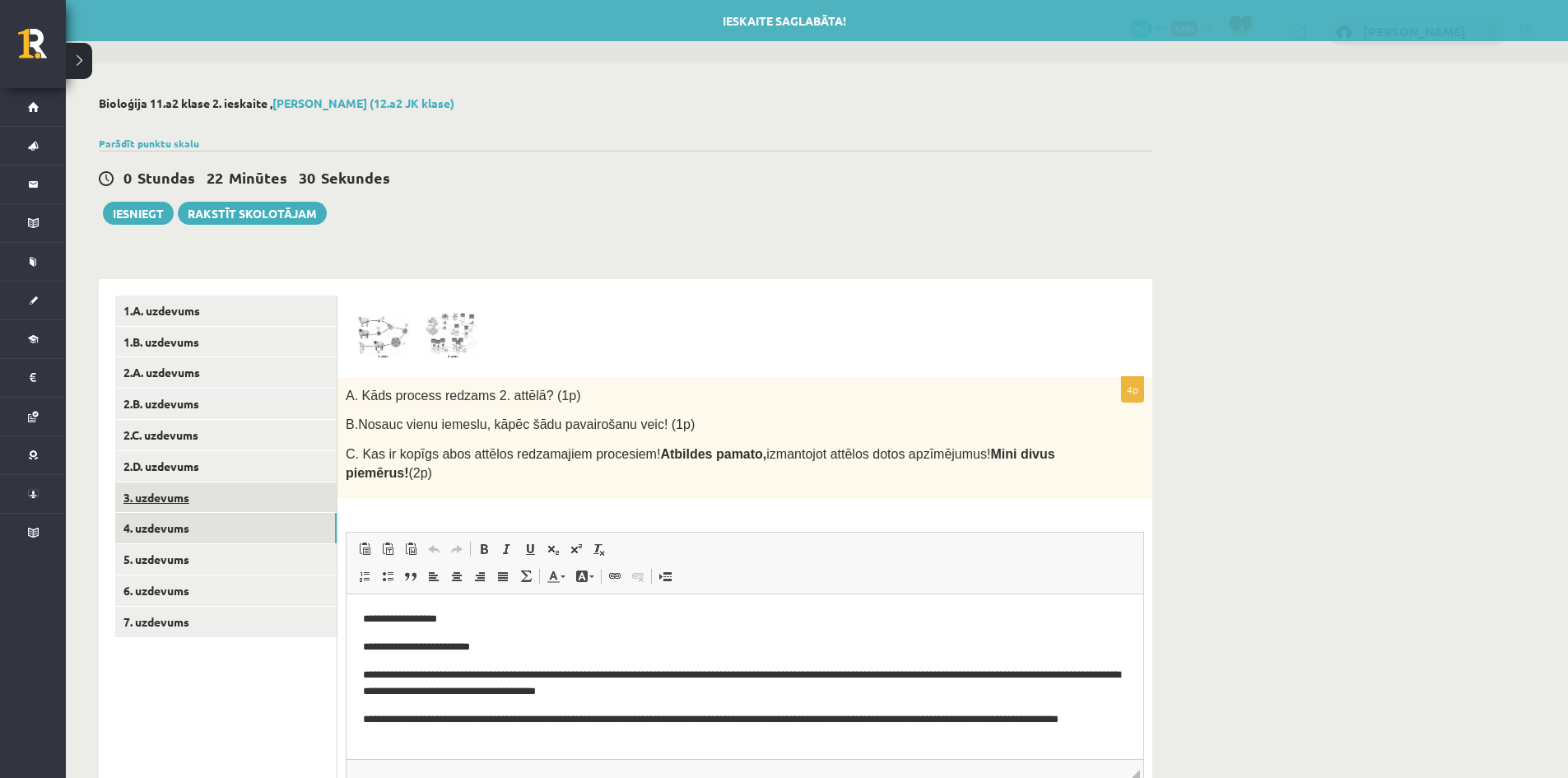
scroll to position [0, 0]
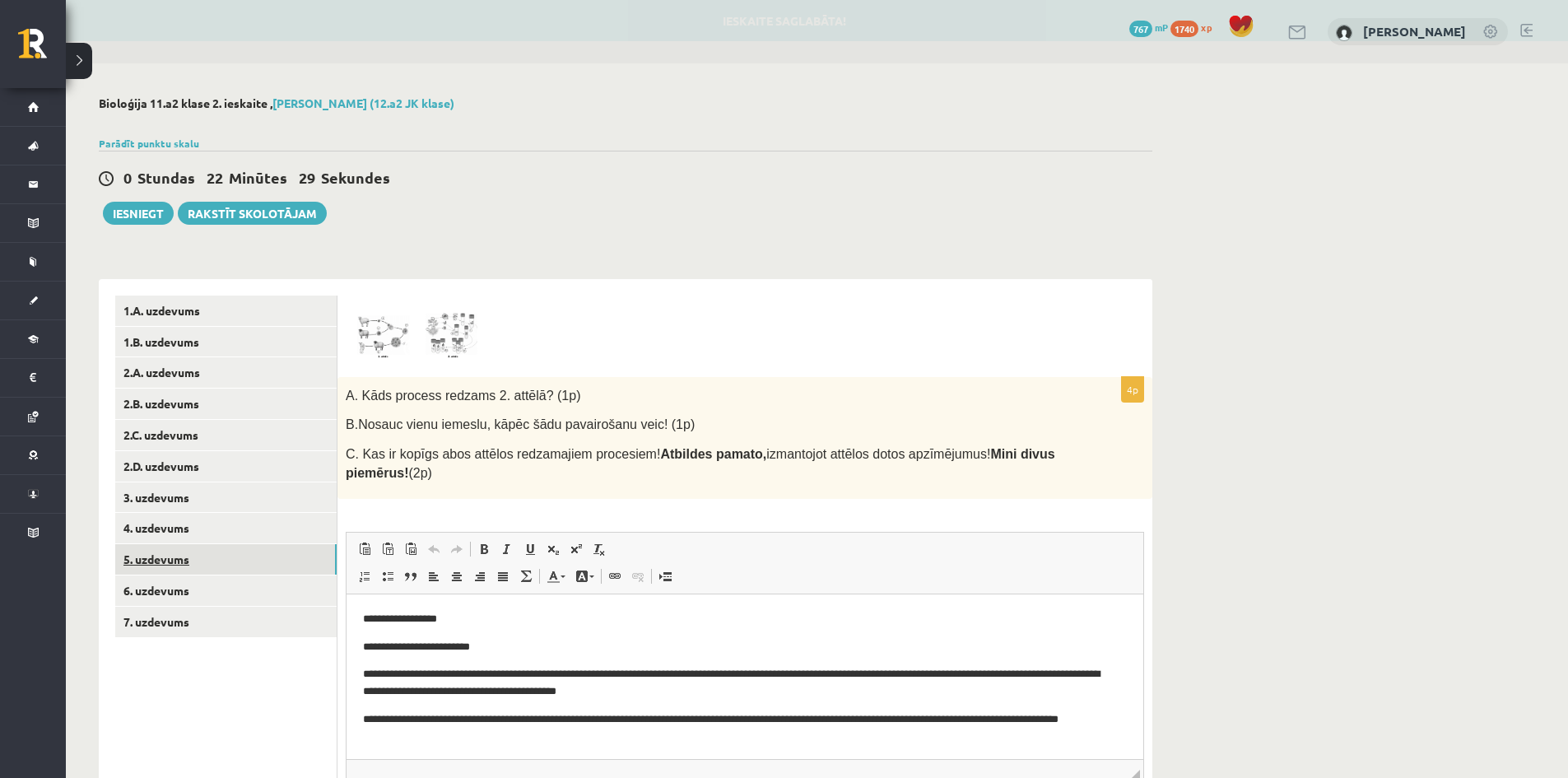
click at [147, 559] on link "5. uzdevums" at bounding box center [225, 559] width 221 height 30
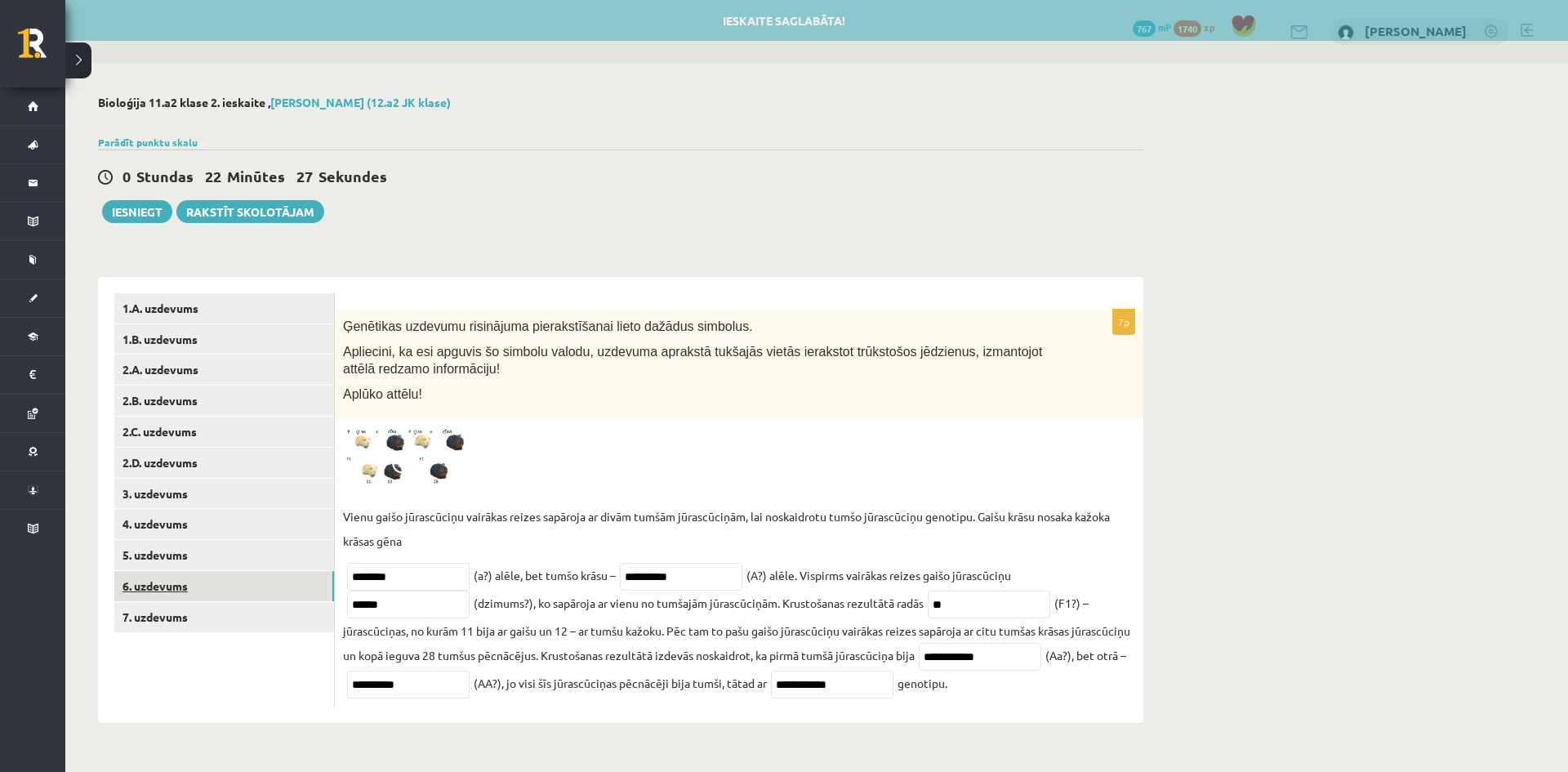
click at [179, 585] on link "6. uzdevums" at bounding box center [224, 586] width 220 height 30
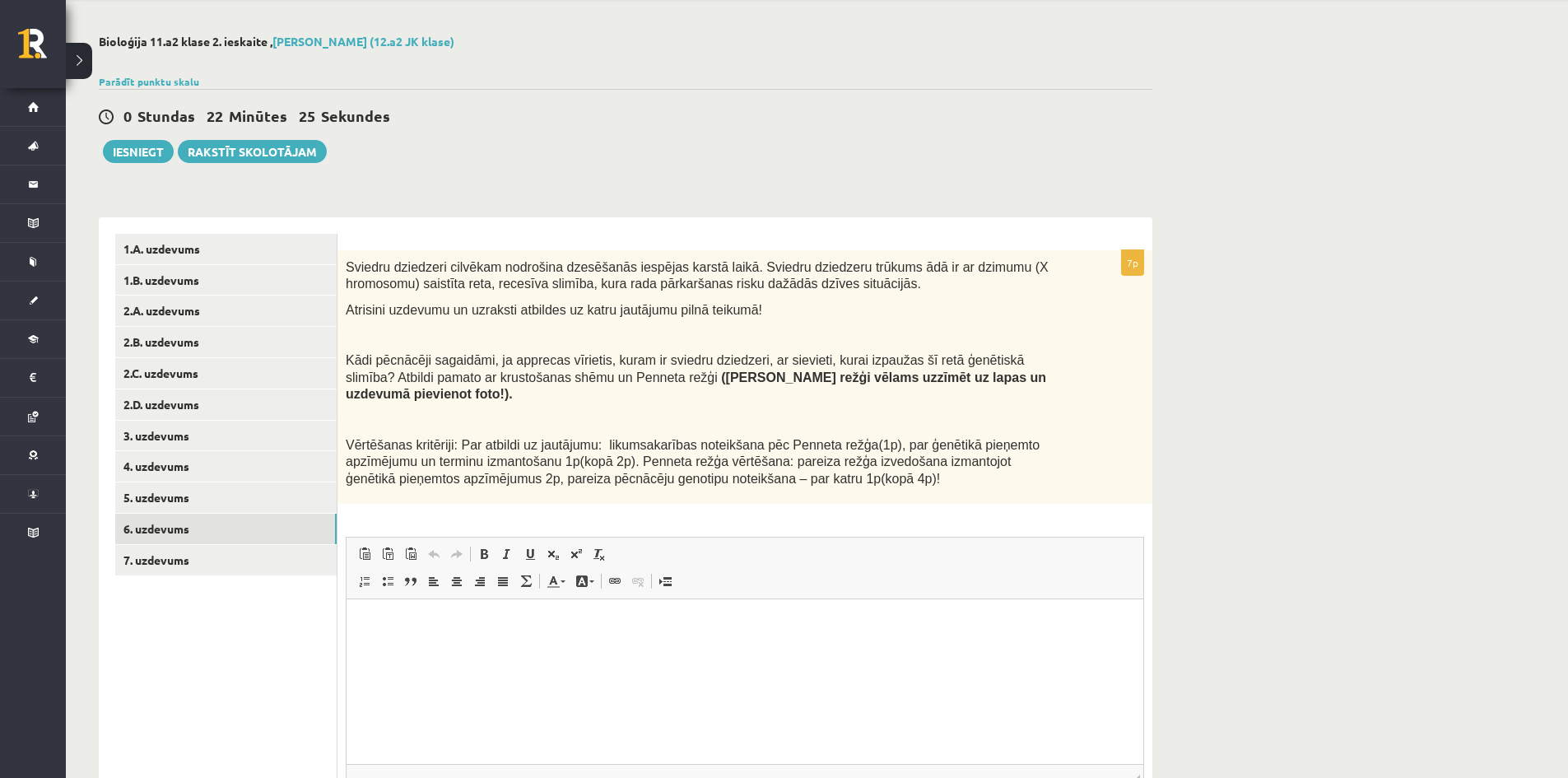
scroll to position [215, 0]
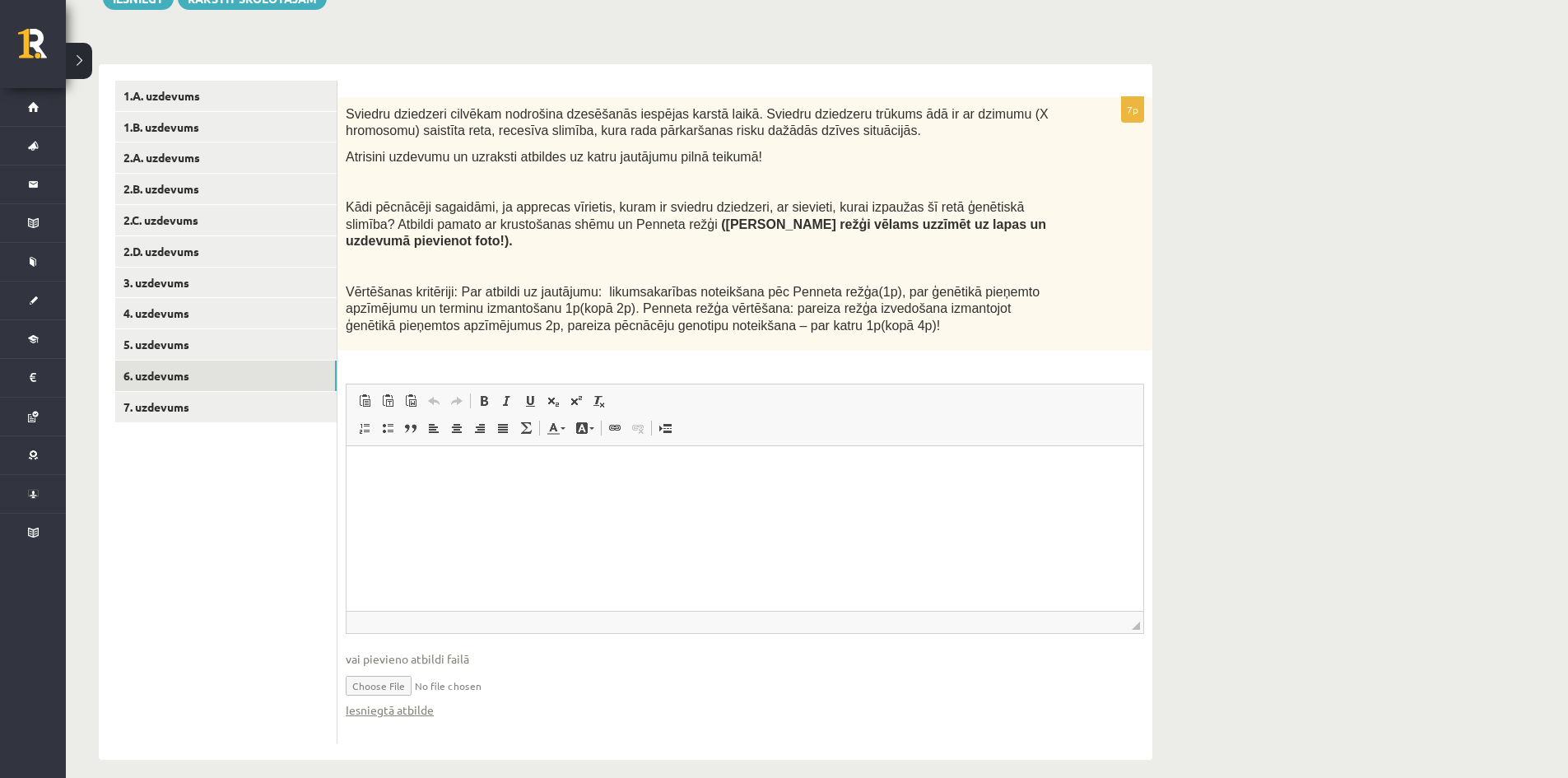
click at [397, 674] on input "file" at bounding box center [745, 684] width 798 height 33
type input "**********"
click at [367, 701] on link "Iesniegtā atbilde" at bounding box center [389, 710] width 88 height 18
click at [177, 415] on link "7. uzdevums" at bounding box center [225, 407] width 221 height 30
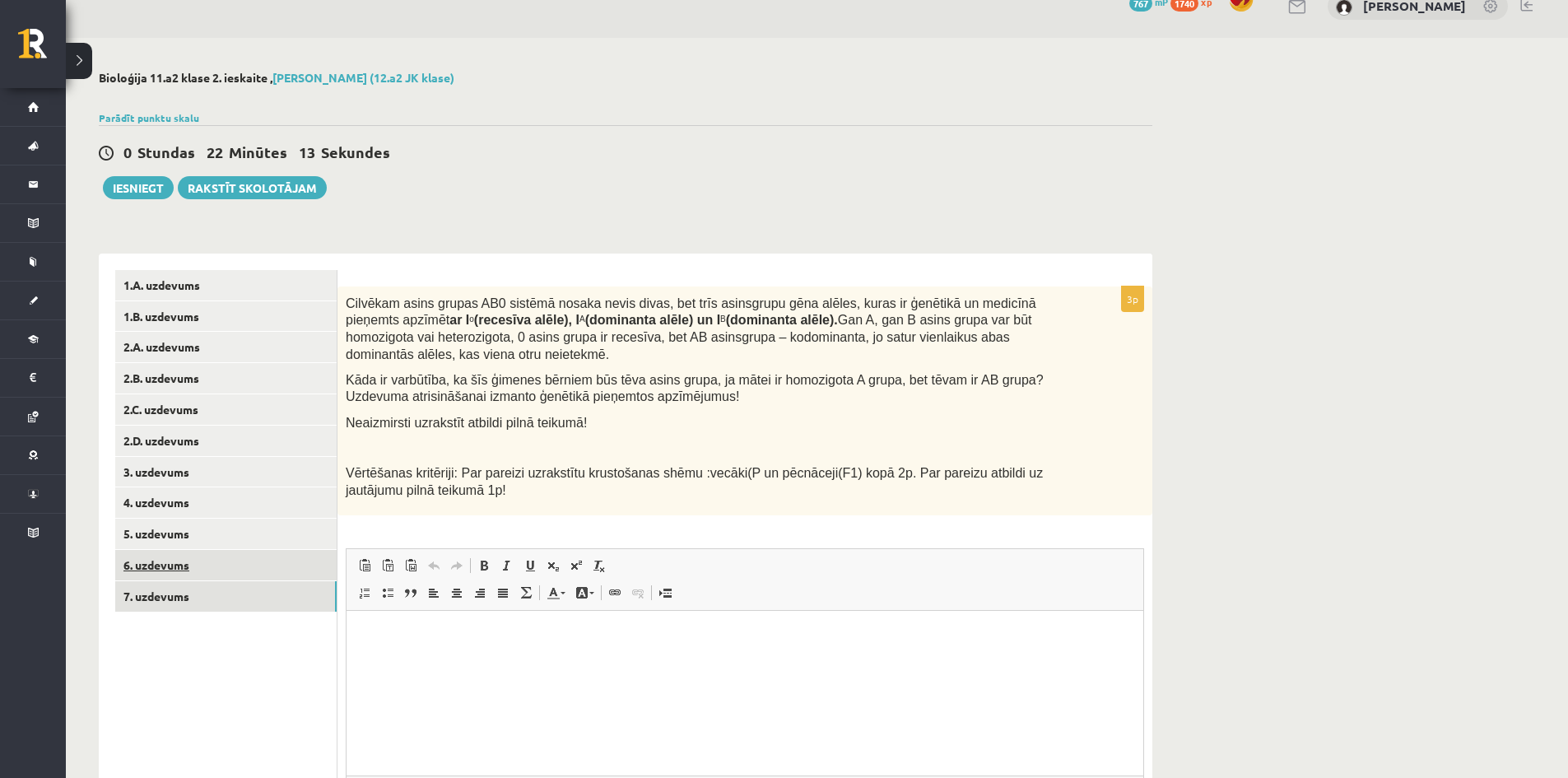
scroll to position [189, 0]
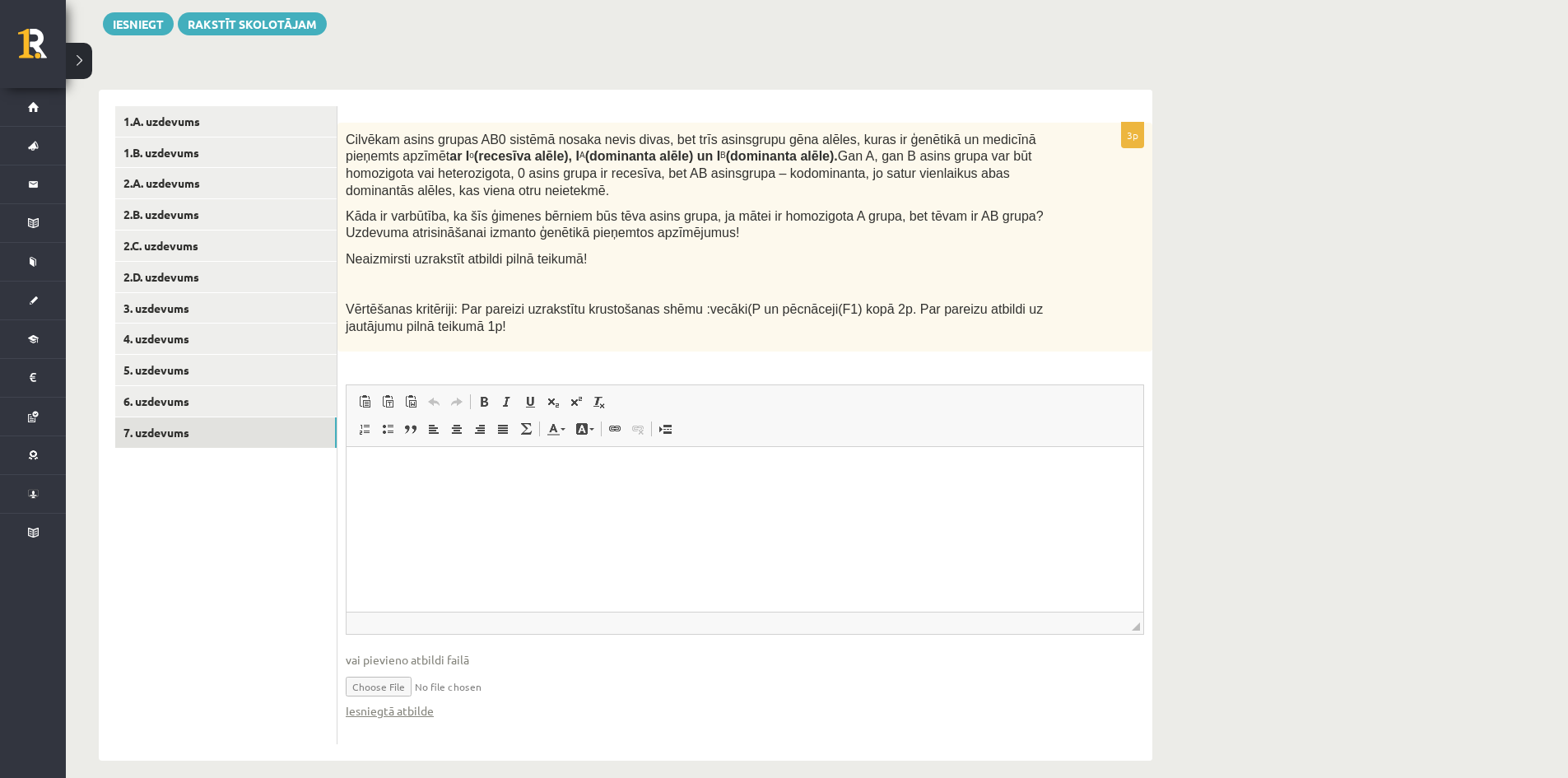
click at [403, 669] on input "file" at bounding box center [745, 685] width 798 height 33
type input "**********"
click at [414, 702] on link "Iesniegtā atbilde" at bounding box center [389, 710] width 88 height 18
click at [134, 15] on button "Iesniegt" at bounding box center [138, 24] width 71 height 23
click at [190, 307] on link "3. uzdevums" at bounding box center [225, 308] width 221 height 30
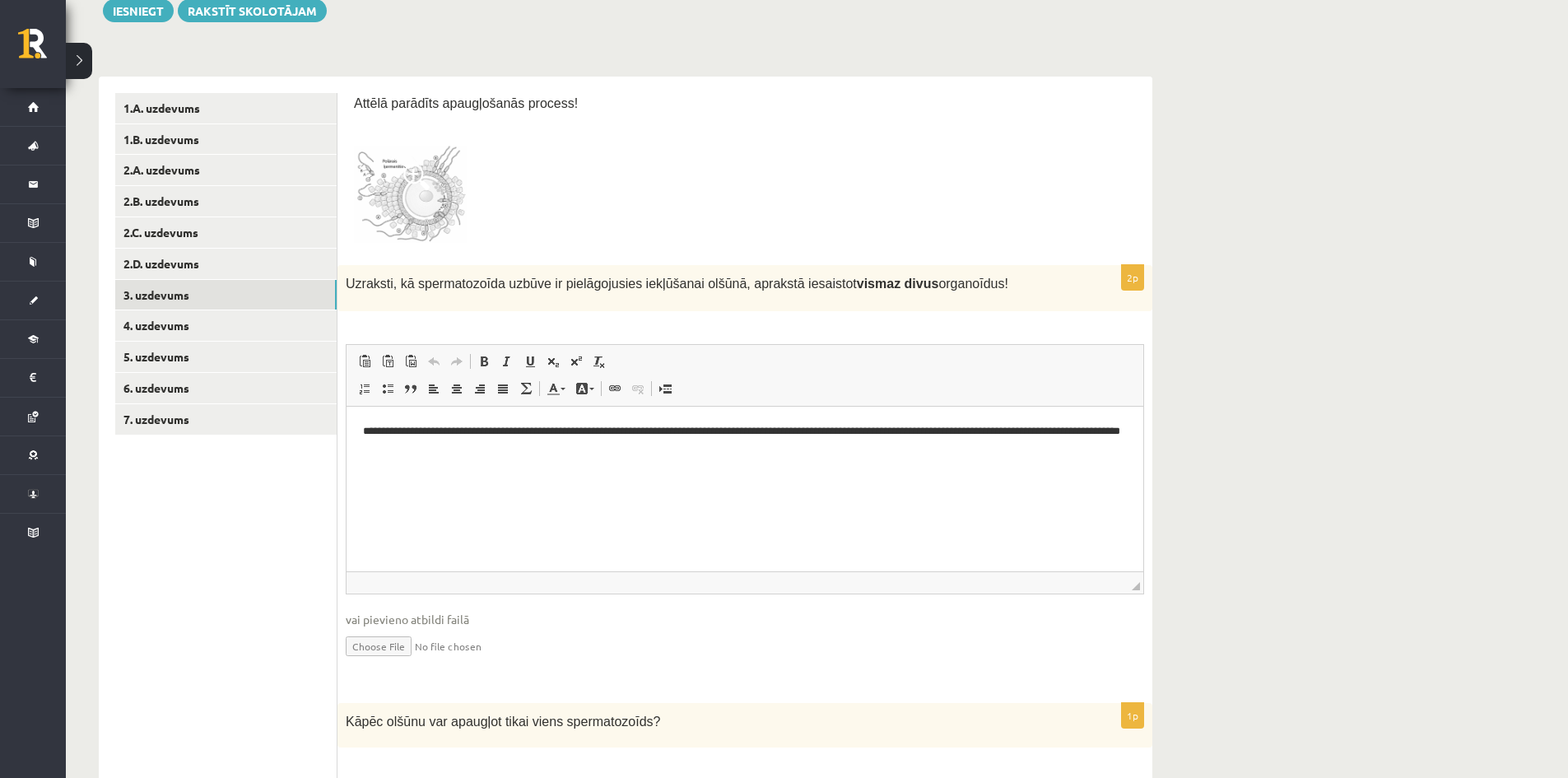
scroll to position [164, 0]
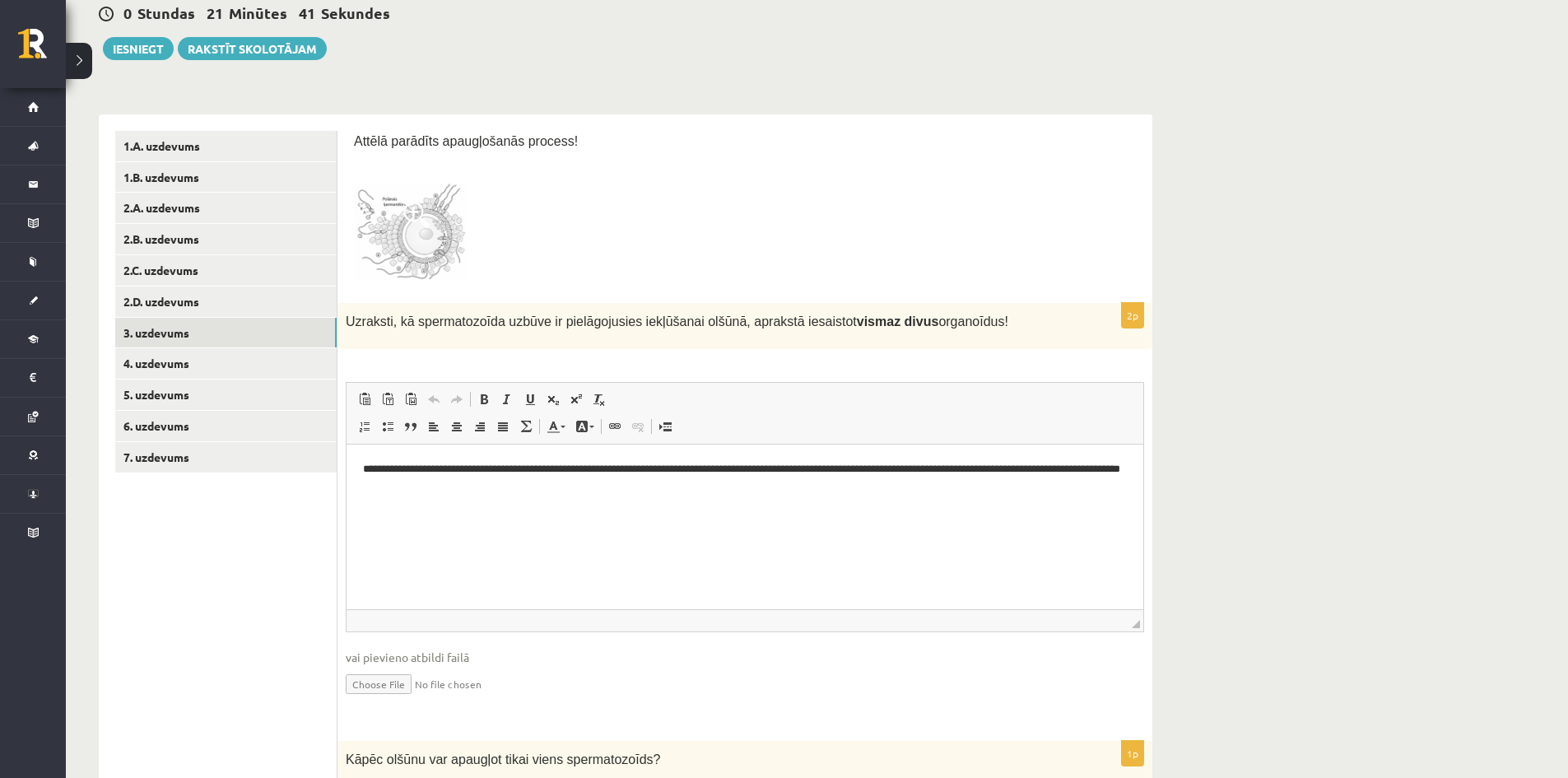
click at [377, 228] on img at bounding box center [416, 230] width 124 height 111
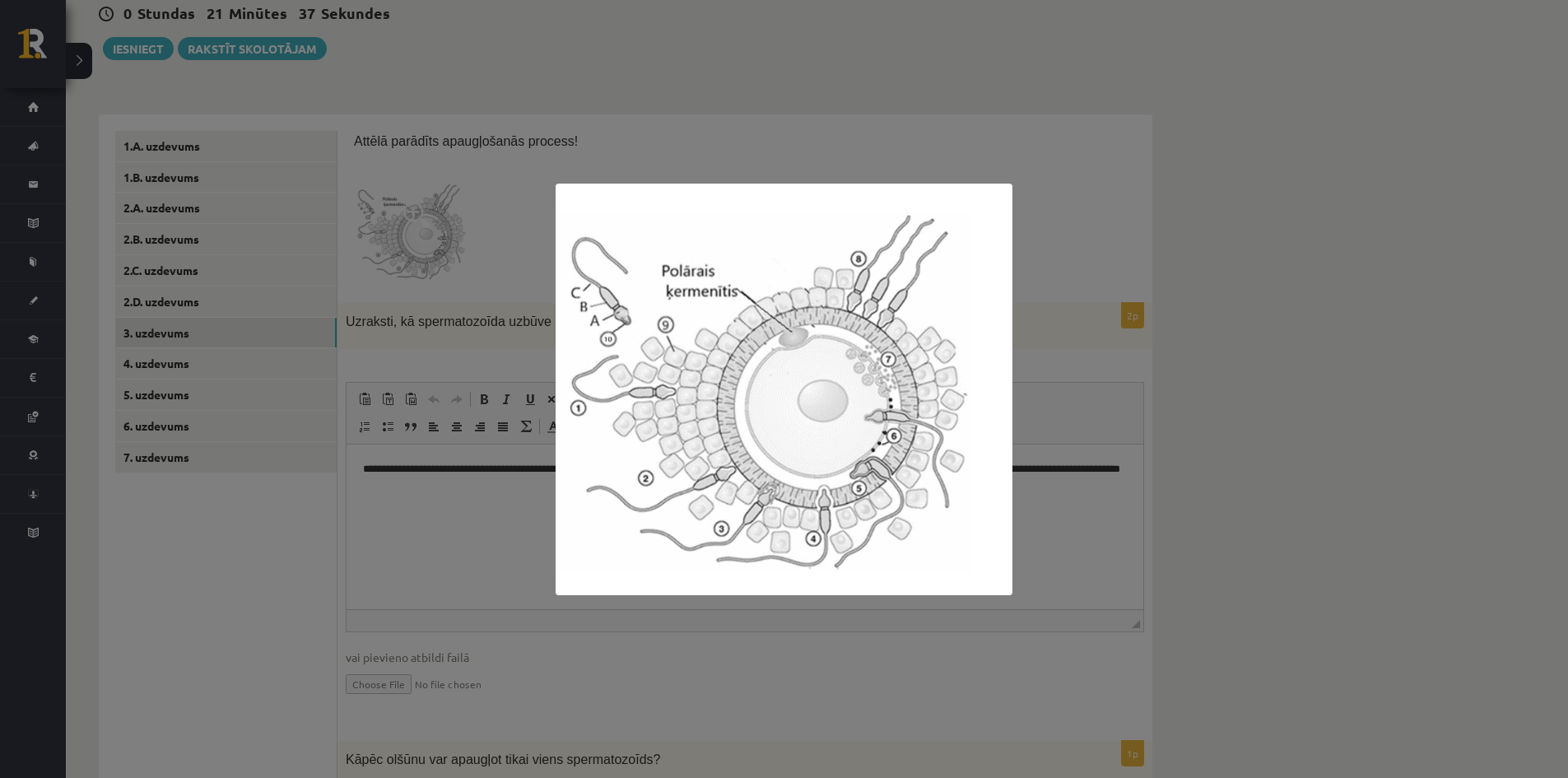
click at [488, 241] on div at bounding box center [784, 389] width 1568 height 778
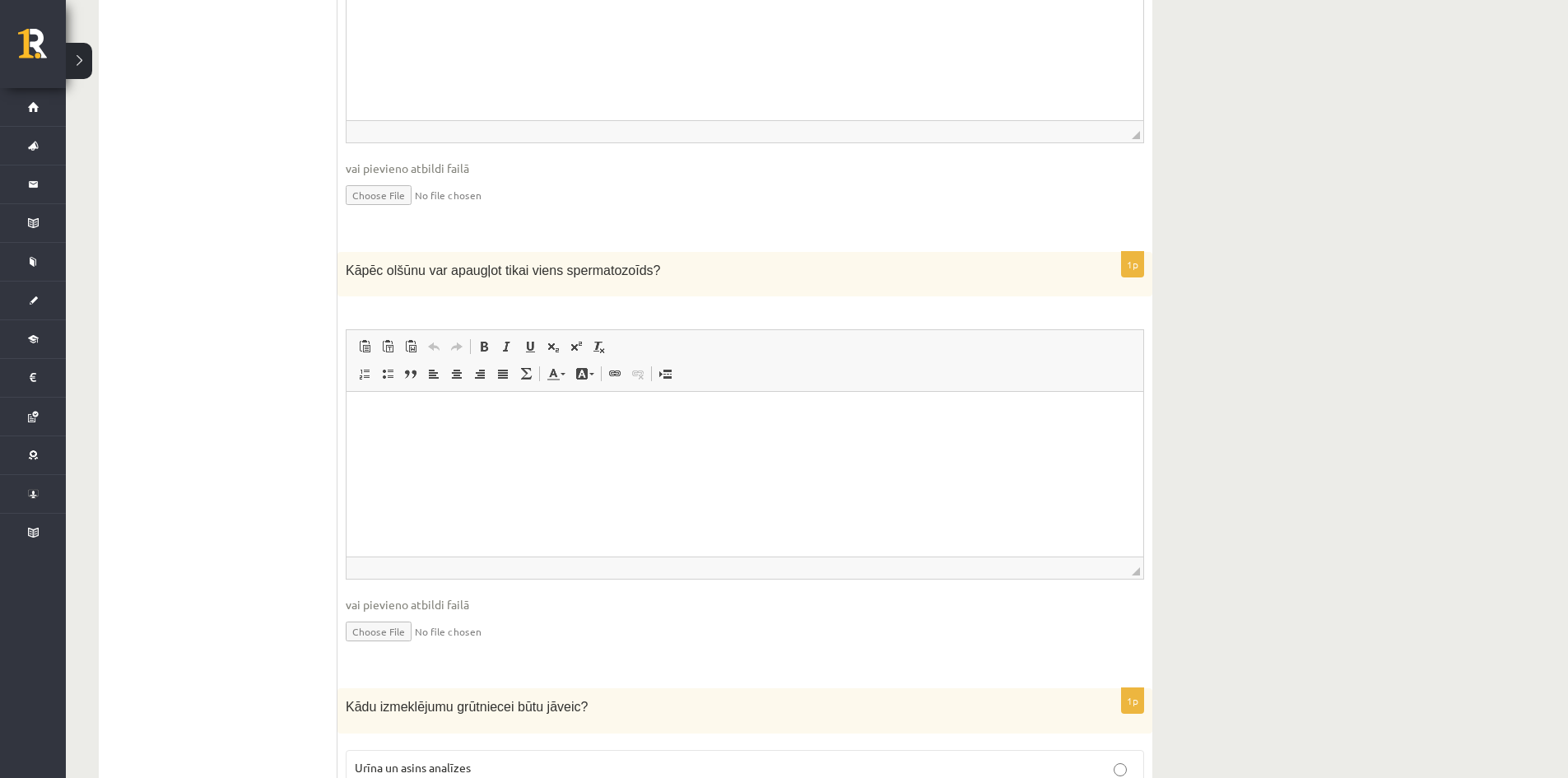
scroll to position [659, 0]
click at [457, 437] on html at bounding box center [745, 412] width 797 height 50
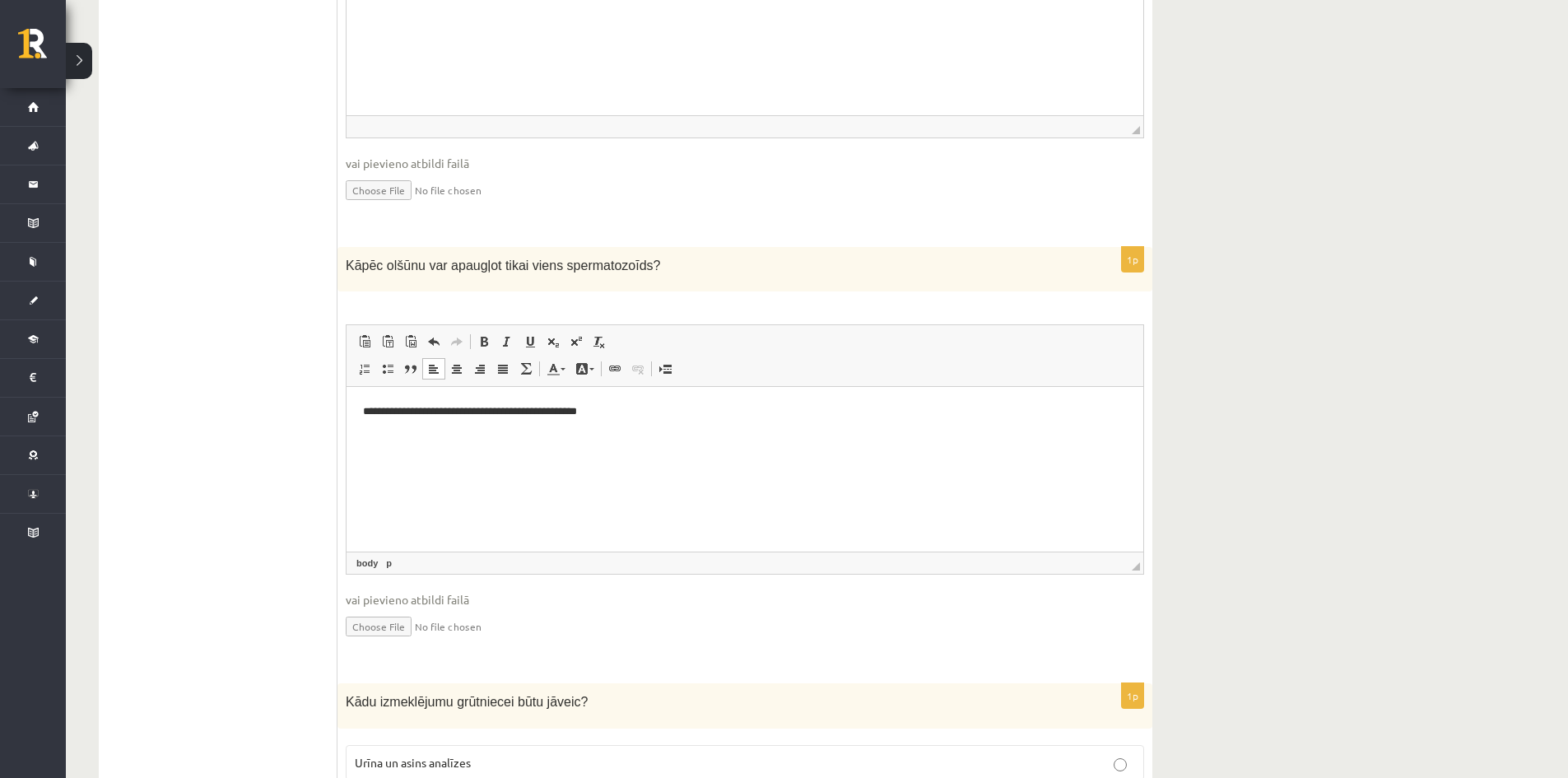
click at [537, 414] on p "**********" at bounding box center [745, 412] width 764 height 18
click at [632, 418] on p "**********" at bounding box center [745, 412] width 764 height 18
click at [720, 411] on p "**********" at bounding box center [745, 412] width 764 height 18
click at [800, 408] on p "**********" at bounding box center [745, 412] width 764 height 18
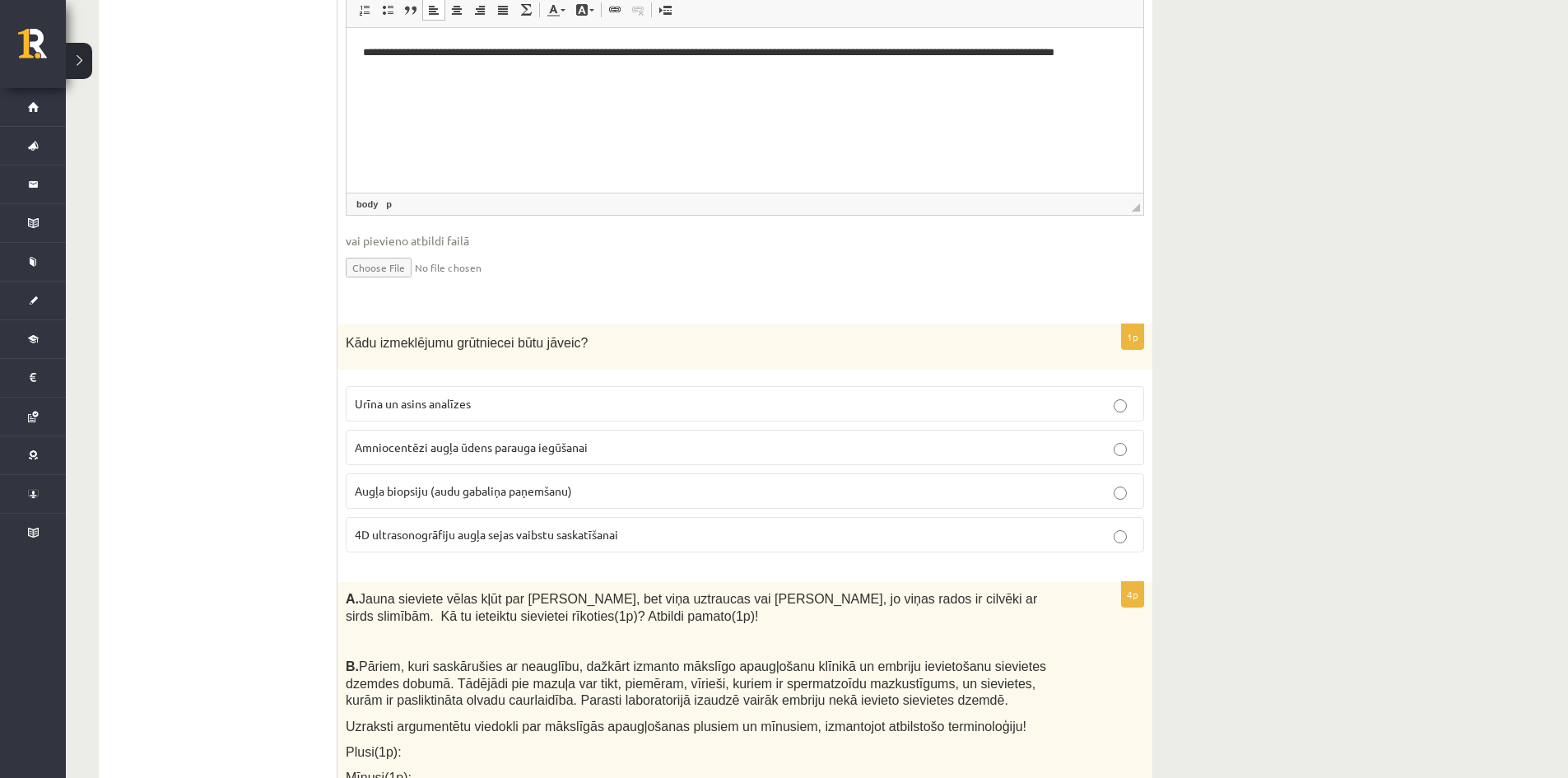
scroll to position [1056, 0]
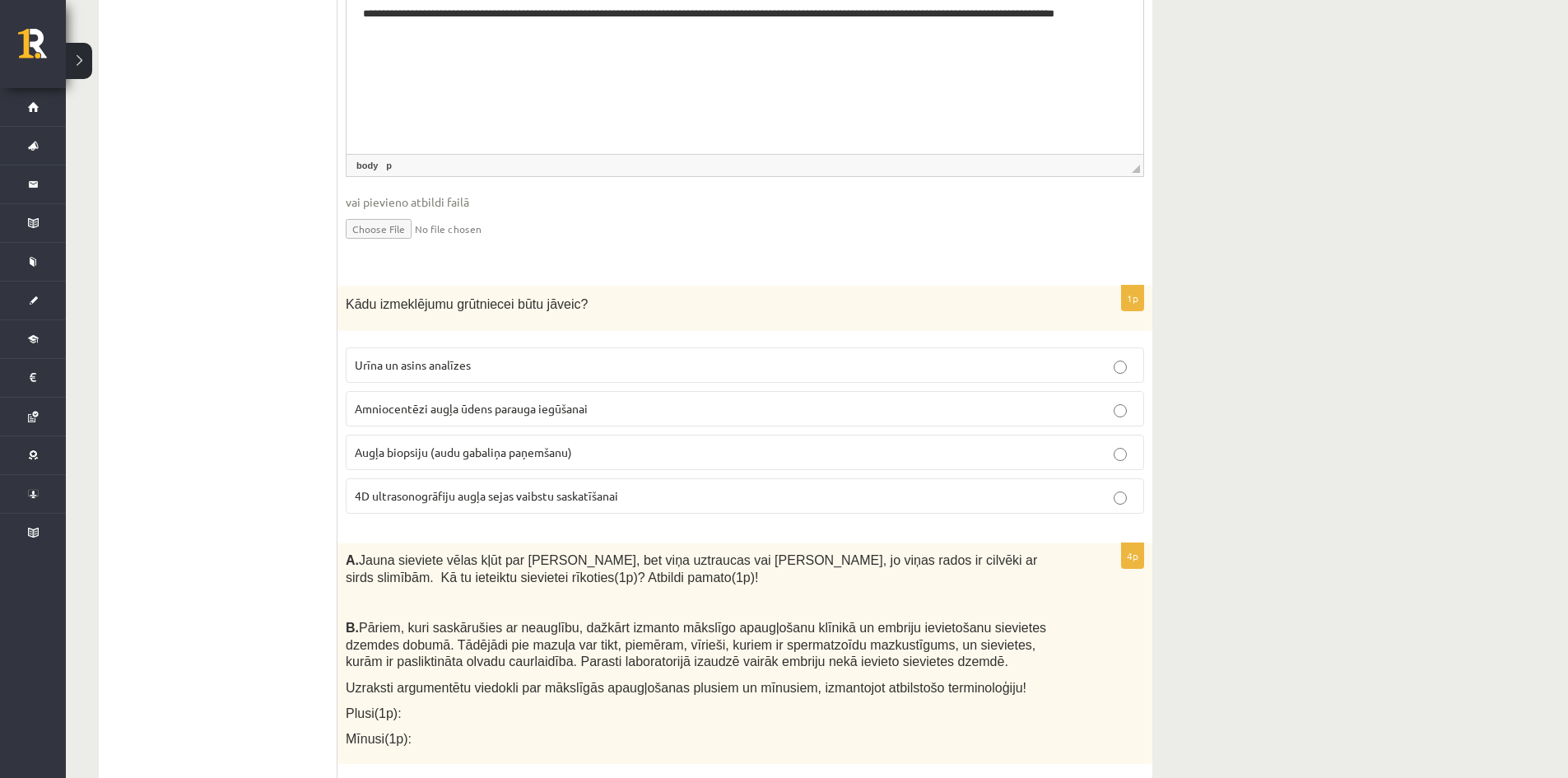
click at [436, 367] on span "Urīna un asins analīzes" at bounding box center [412, 365] width 116 height 15
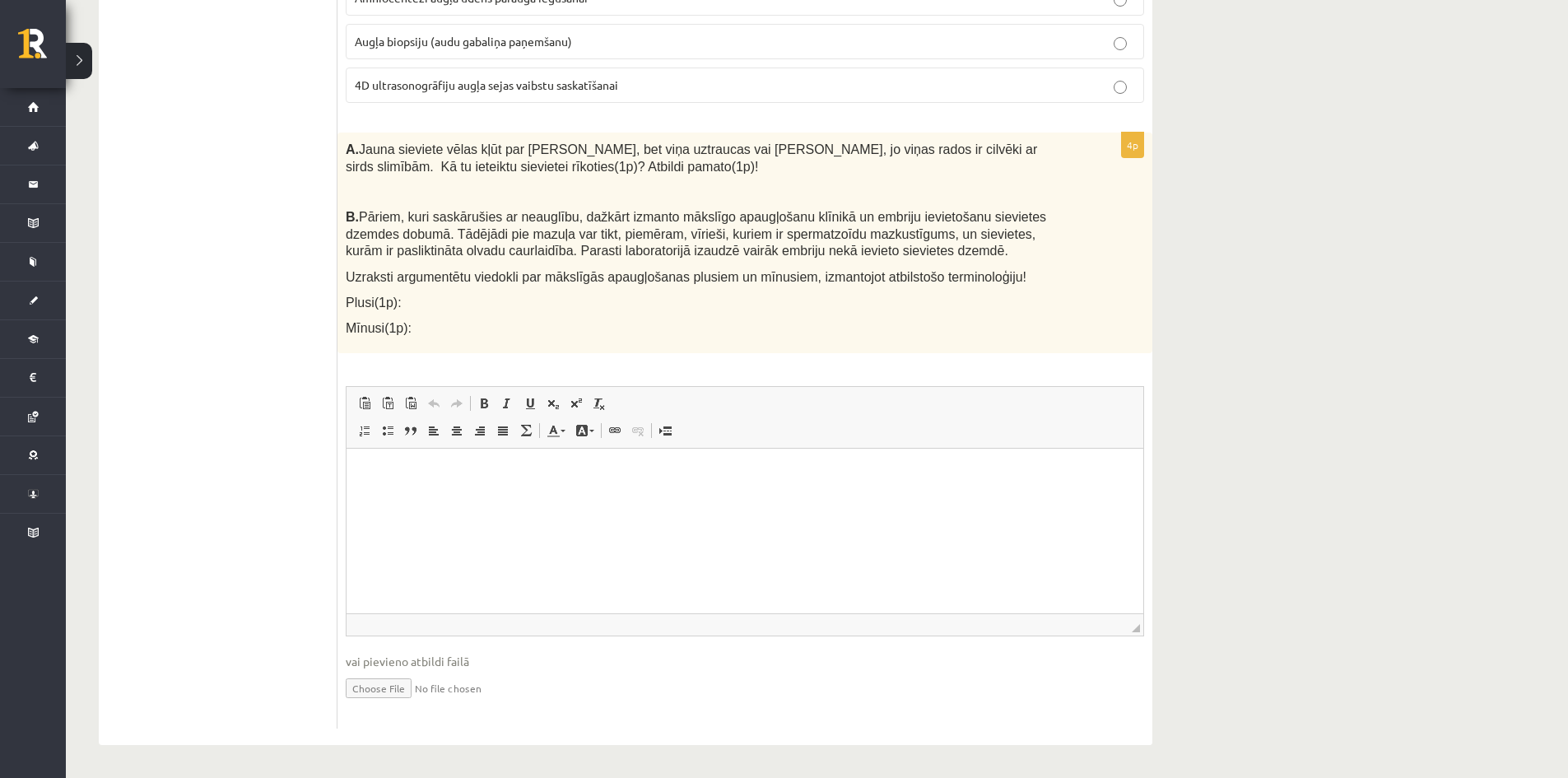
scroll to position [1468, 0]
click at [423, 498] on html at bounding box center [745, 472] width 797 height 50
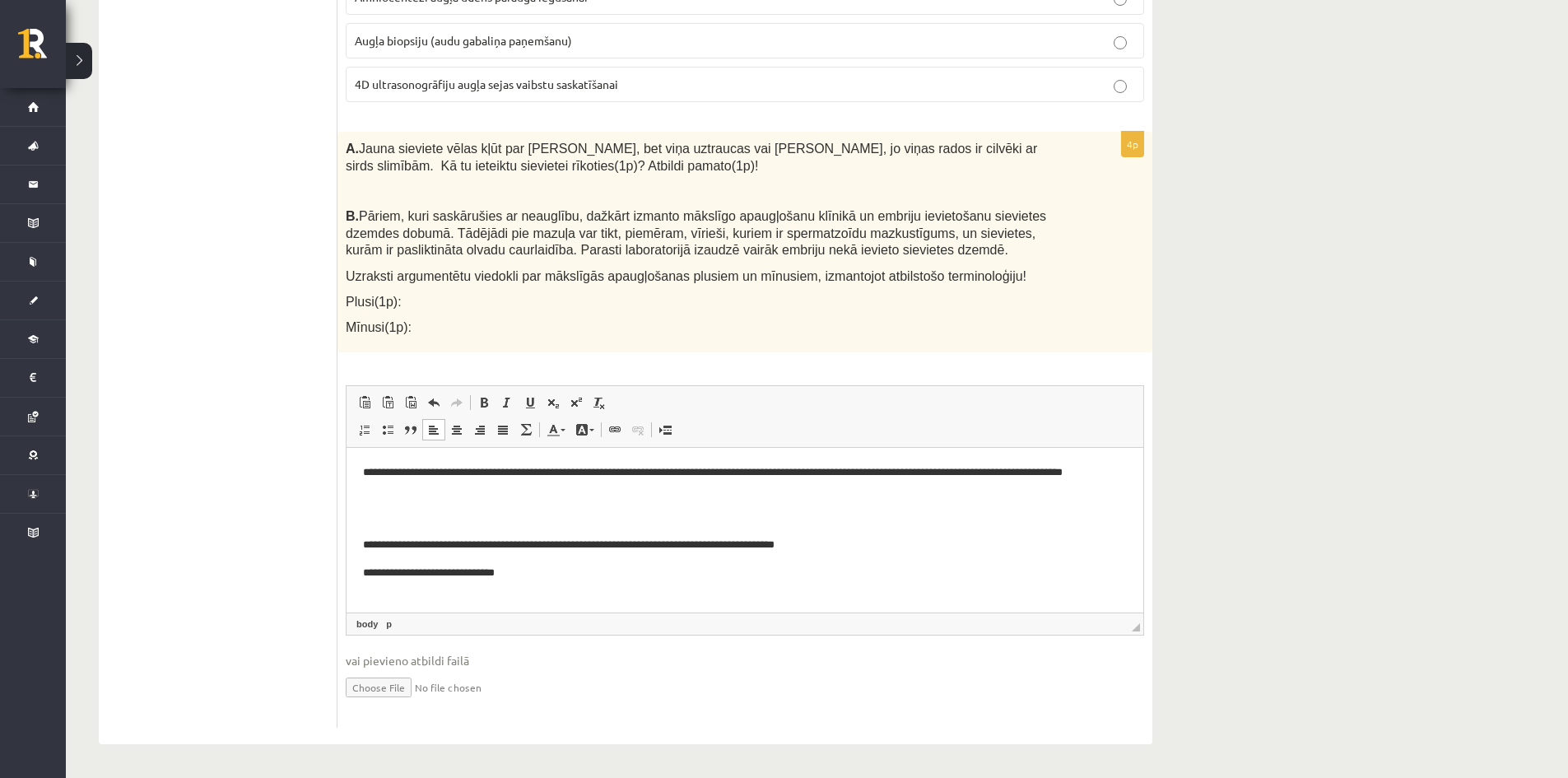
click at [415, 573] on p "**********" at bounding box center [745, 573] width 764 height 18
click at [528, 569] on p "**********" at bounding box center [745, 573] width 764 height 18
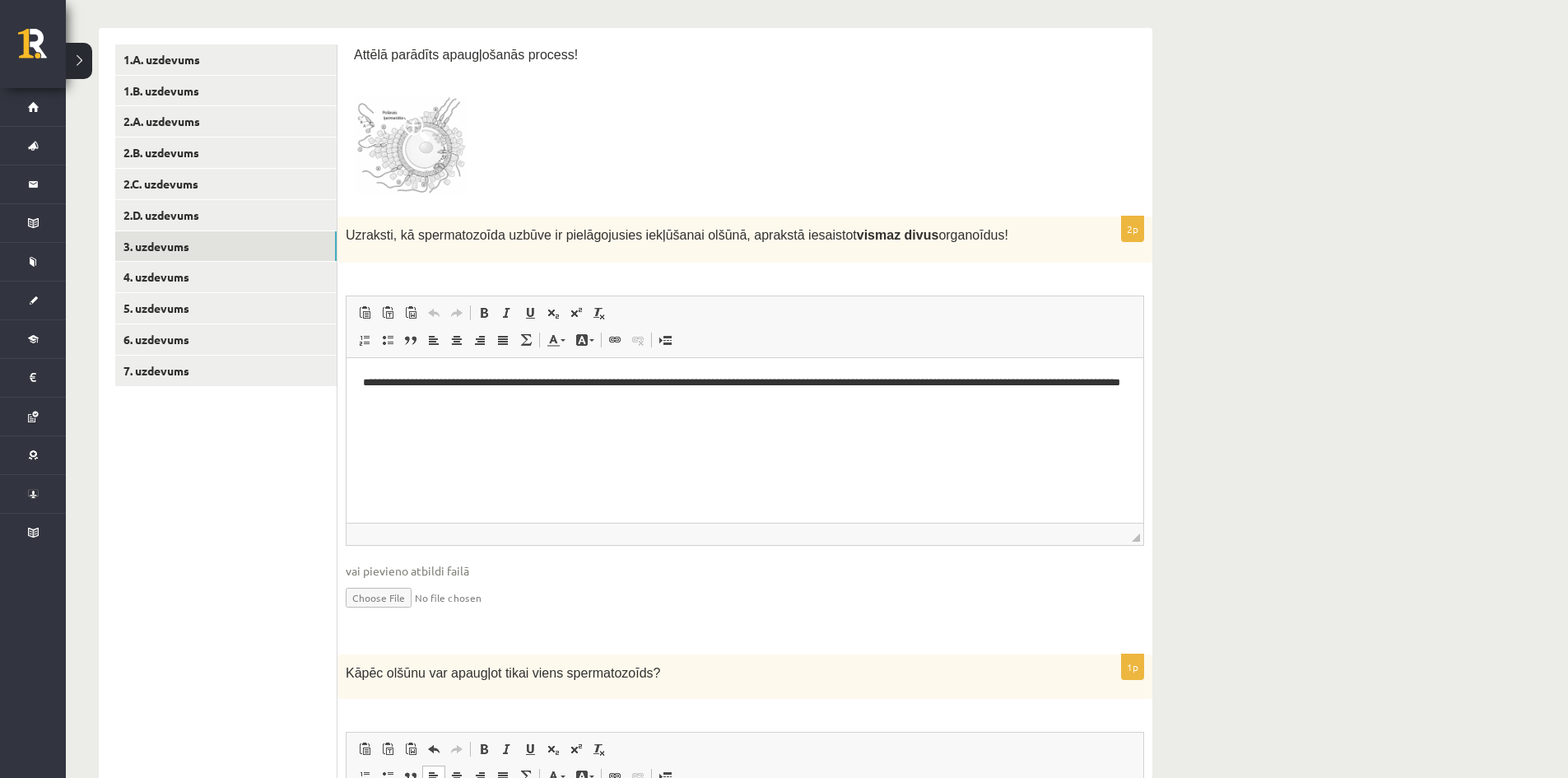
scroll to position [68, 0]
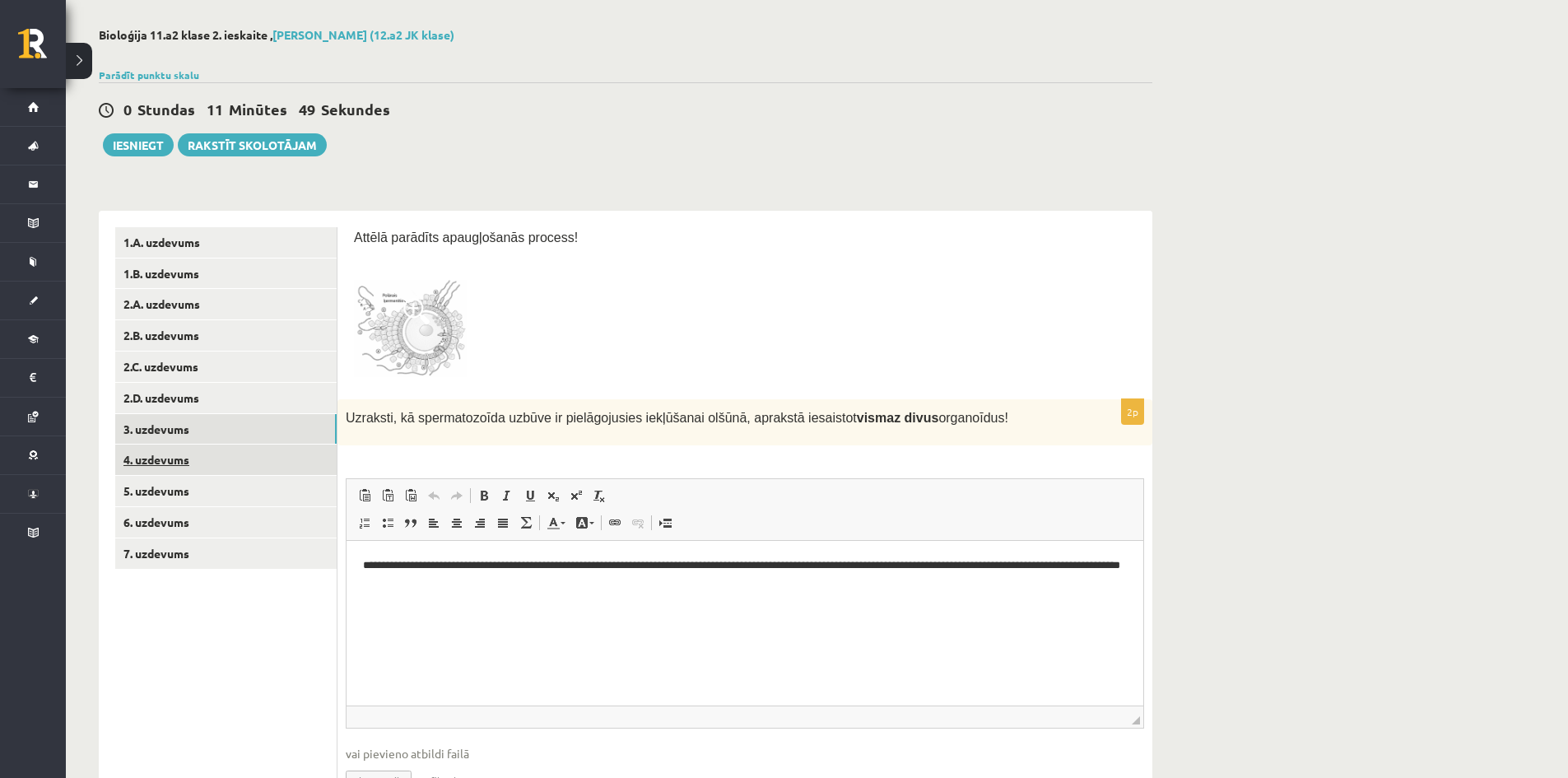
click at [175, 457] on link "4. uzdevums" at bounding box center [225, 459] width 221 height 30
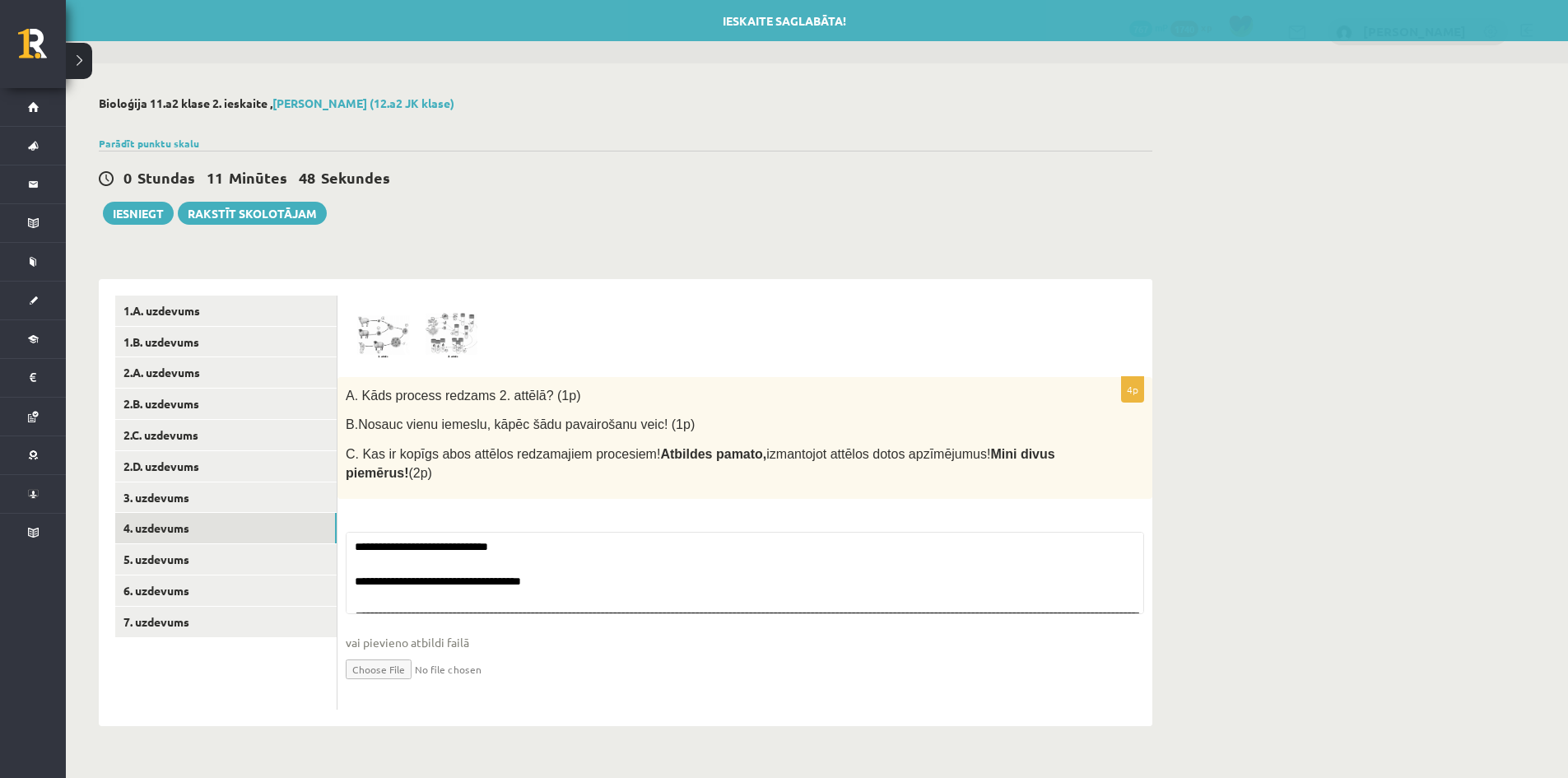
scroll to position [0, 0]
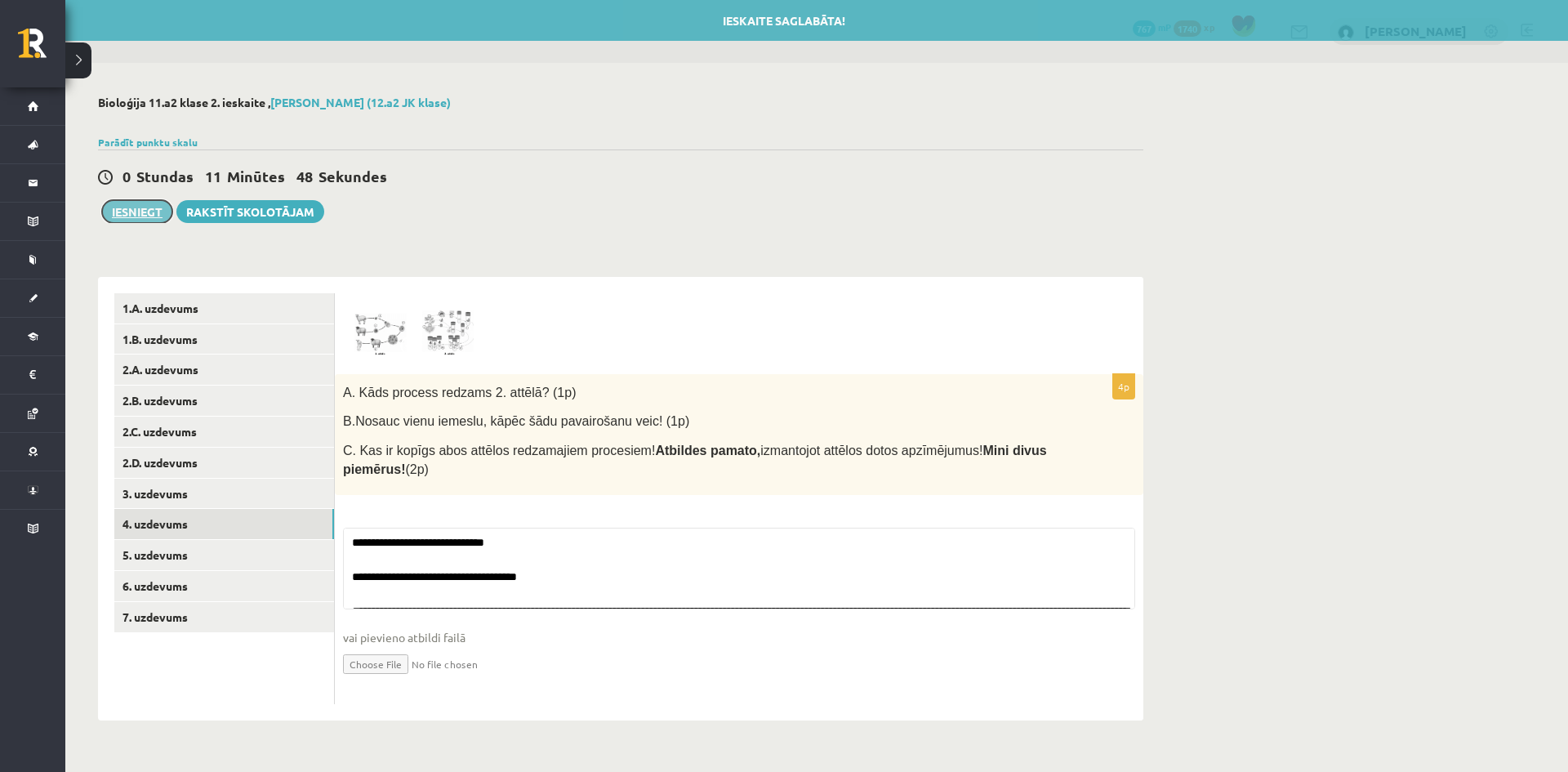
click at [133, 210] on button "Iesniegt" at bounding box center [137, 212] width 70 height 23
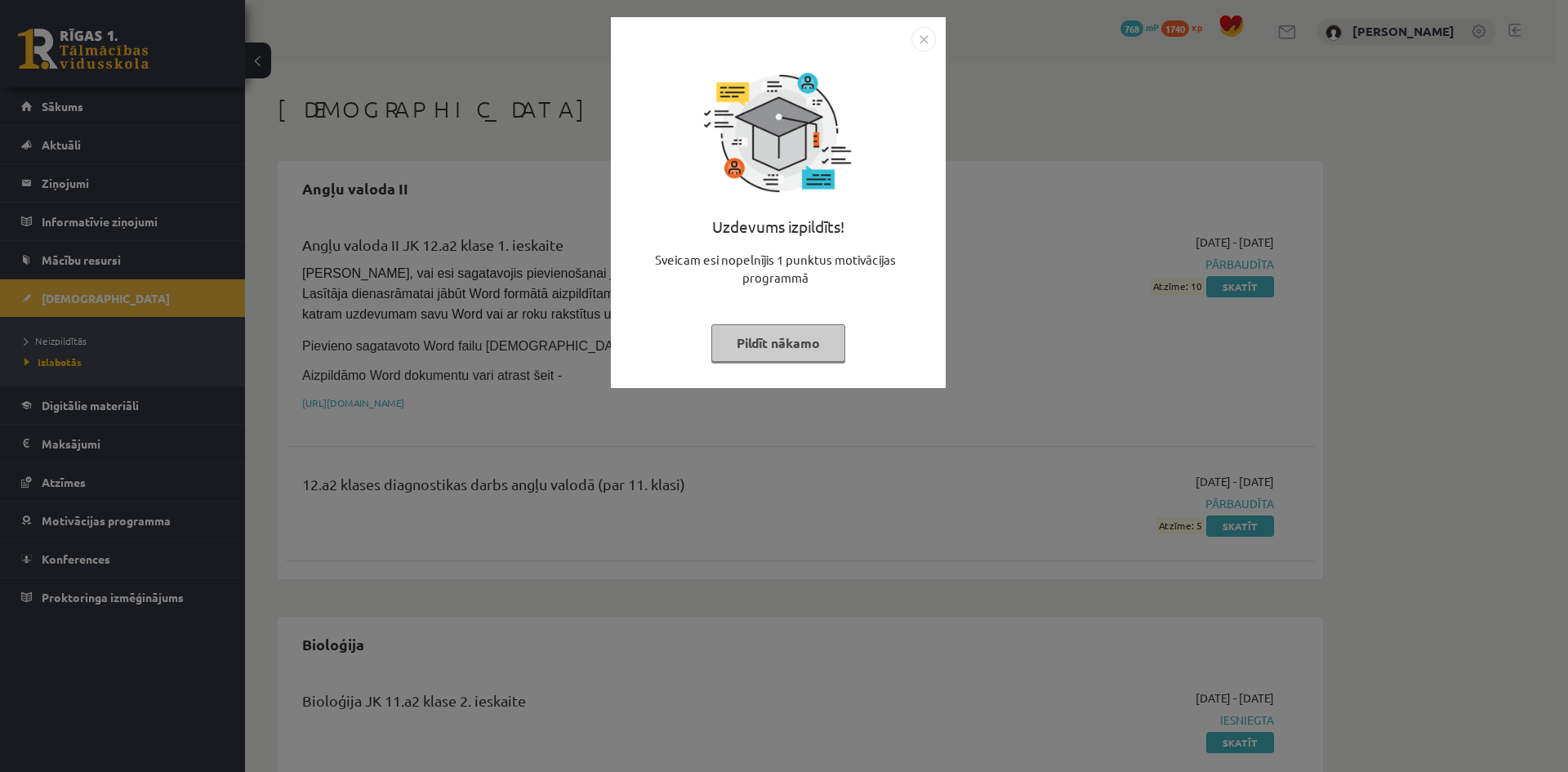
click at [808, 352] on button "Pildīt nākamo" at bounding box center [779, 342] width 134 height 37
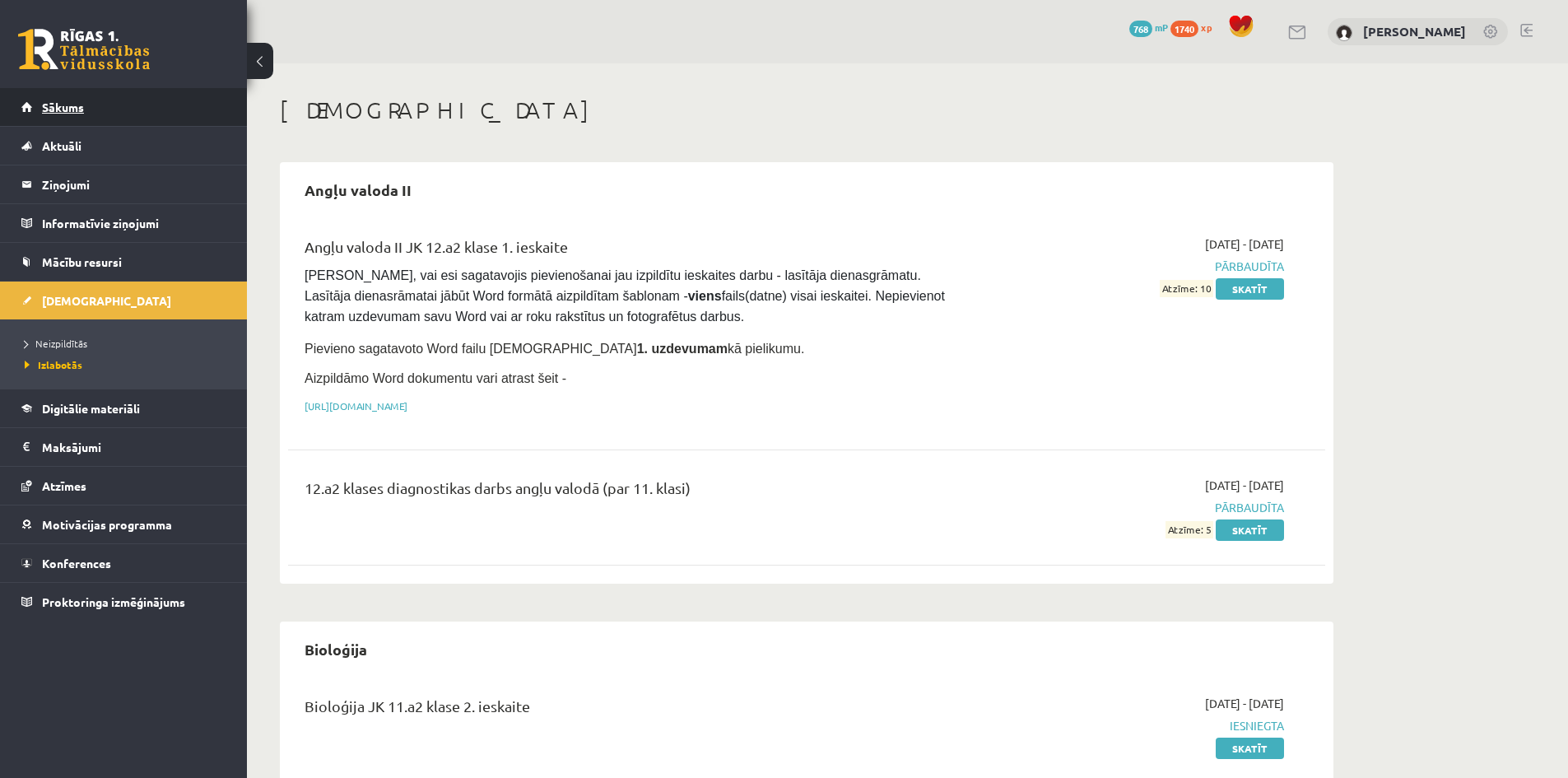
click at [60, 112] on span "Sākums" at bounding box center [63, 107] width 42 height 15
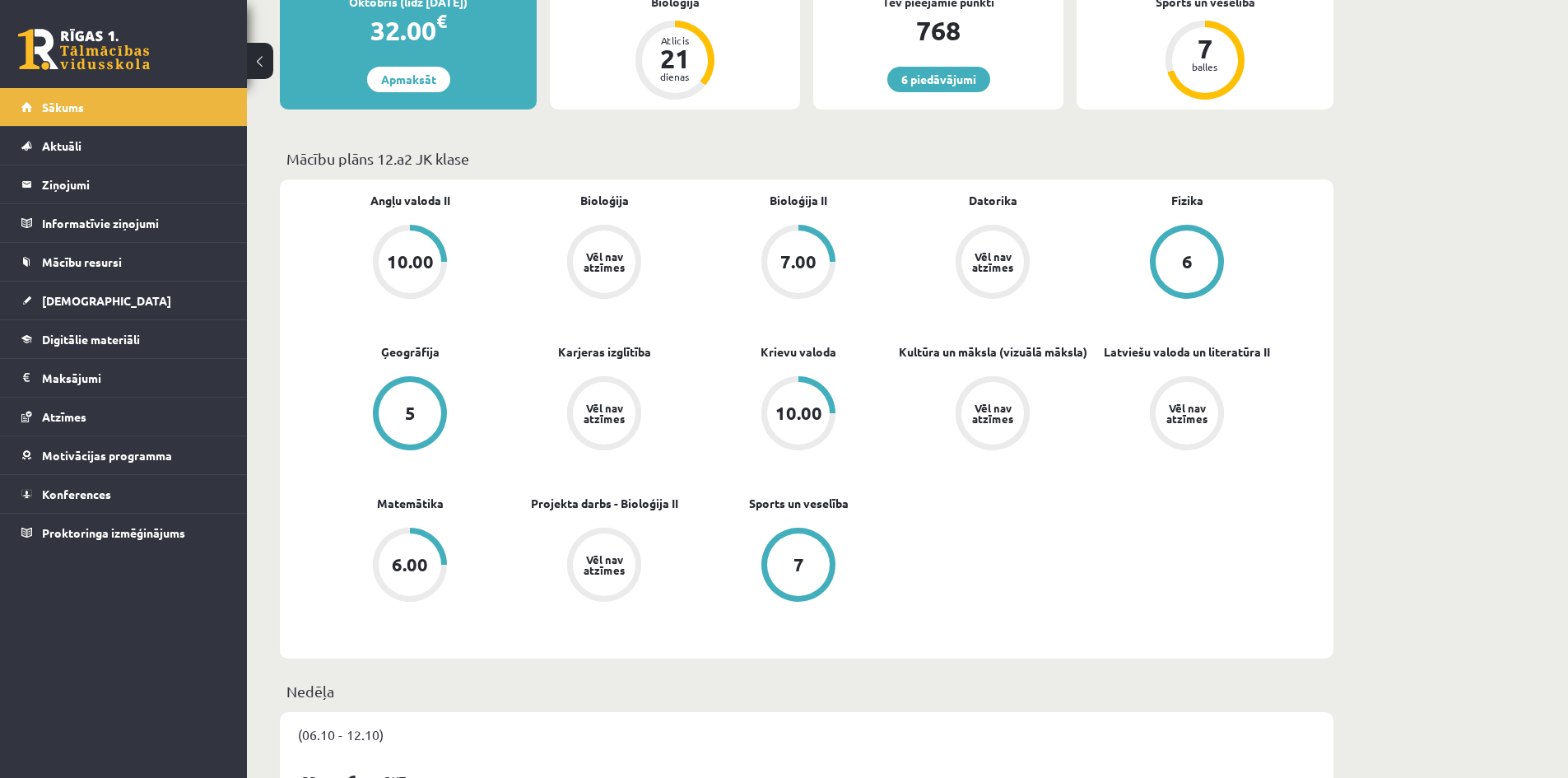
scroll to position [329, 0]
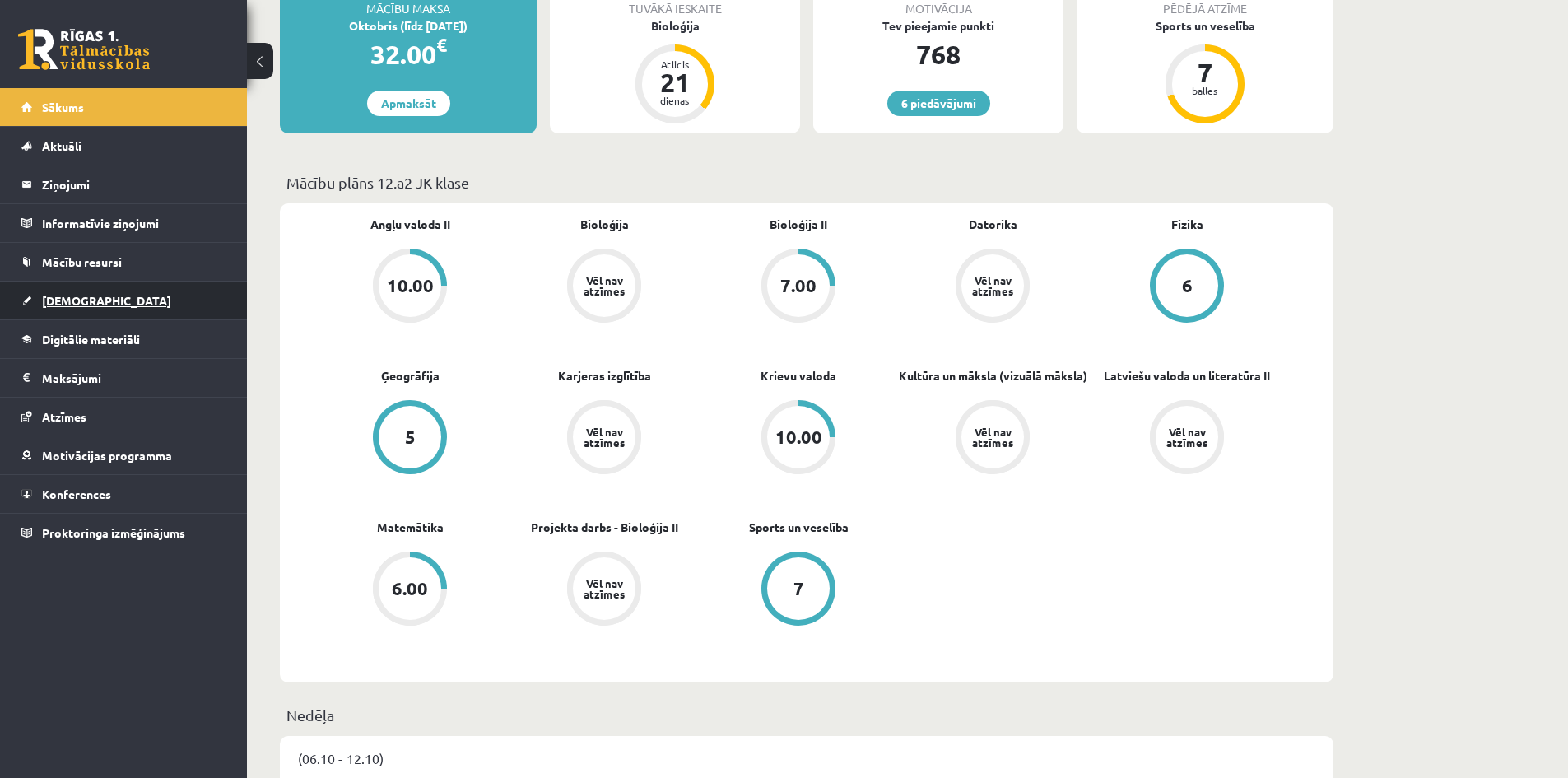
click at [46, 298] on span "[DEMOGRAPHIC_DATA]" at bounding box center [106, 301] width 129 height 15
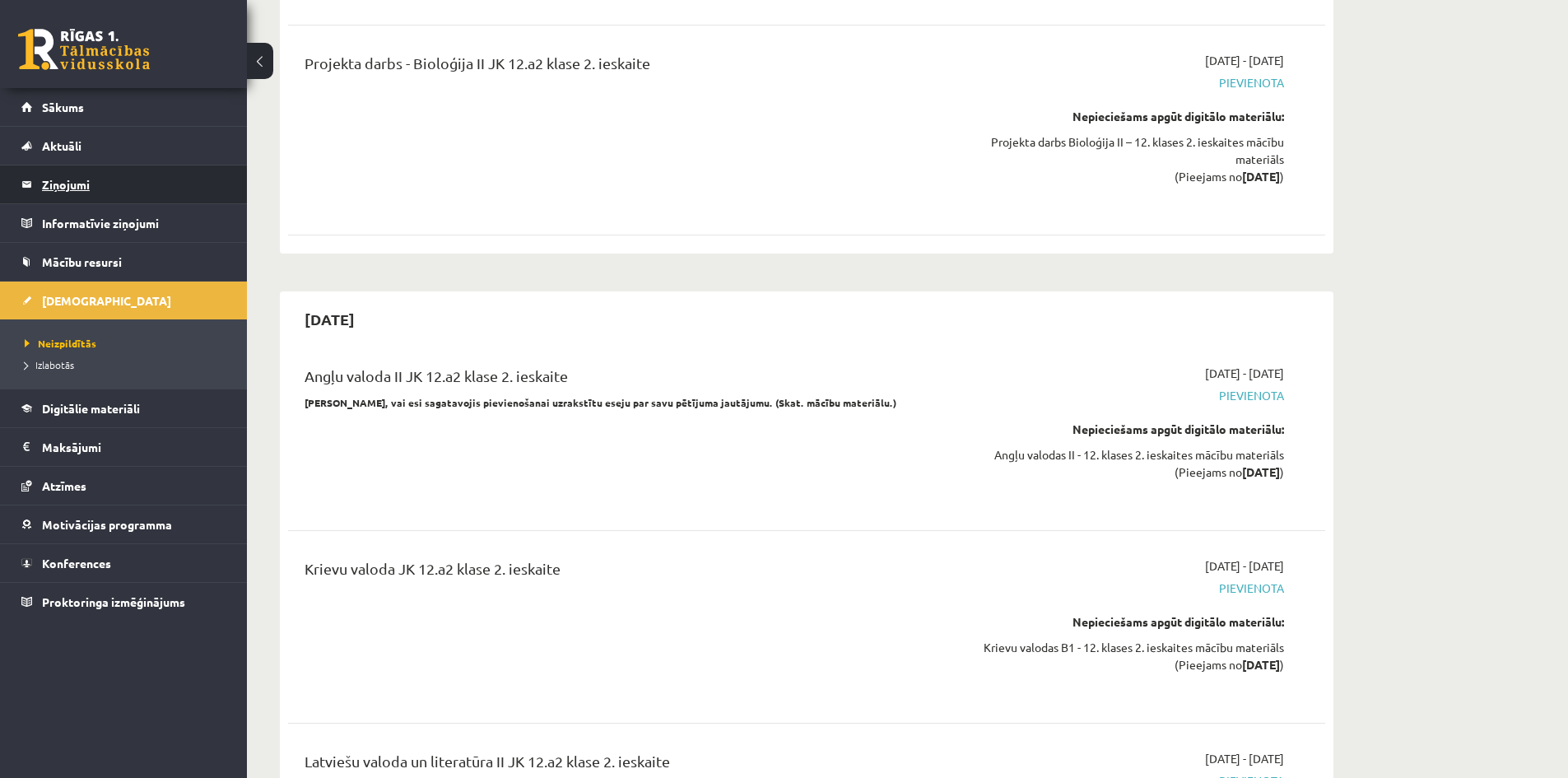
scroll to position [4361, 0]
click at [49, 114] on link "Sākums" at bounding box center [124, 106] width 205 height 38
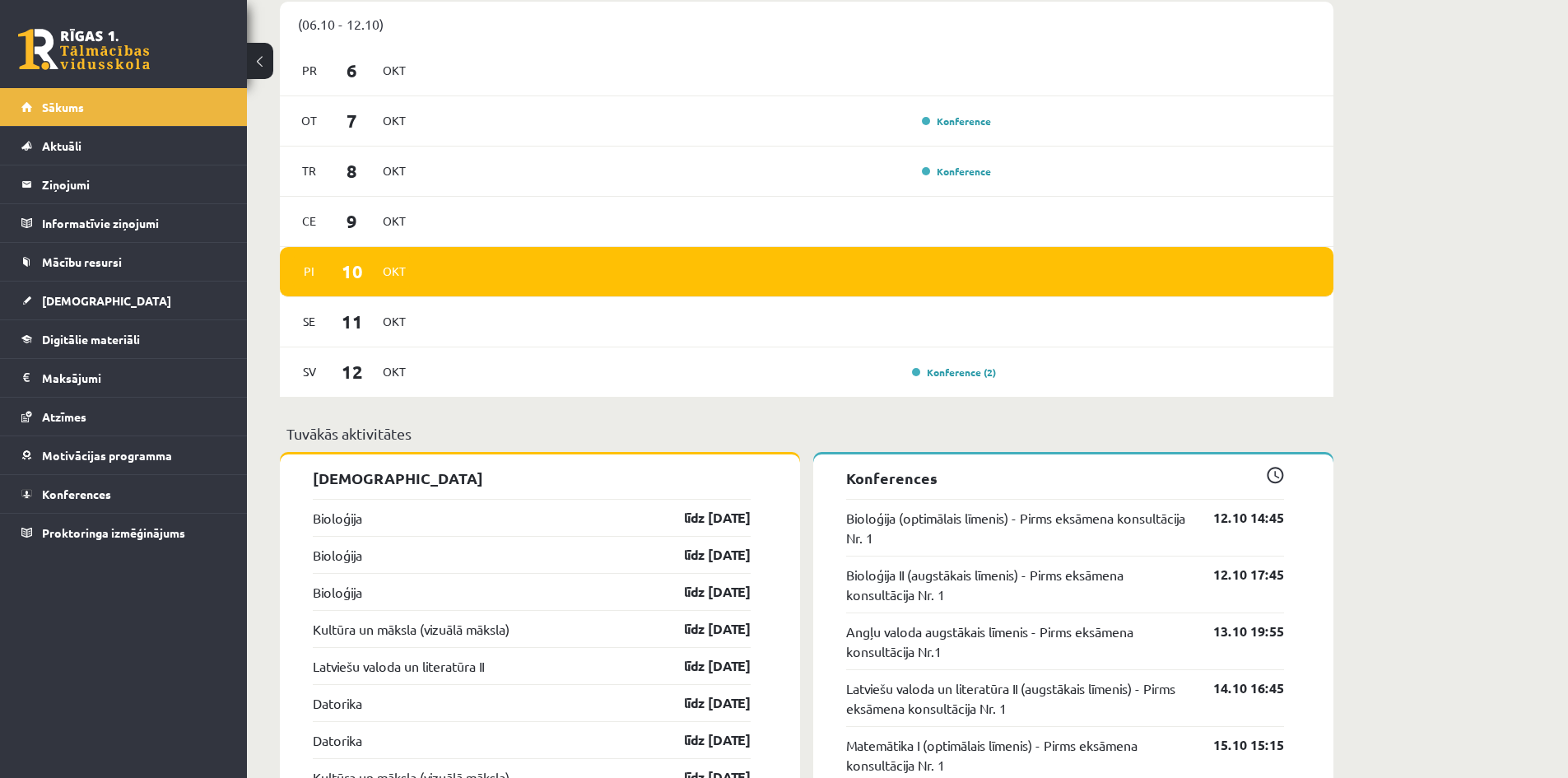
scroll to position [1152, 0]
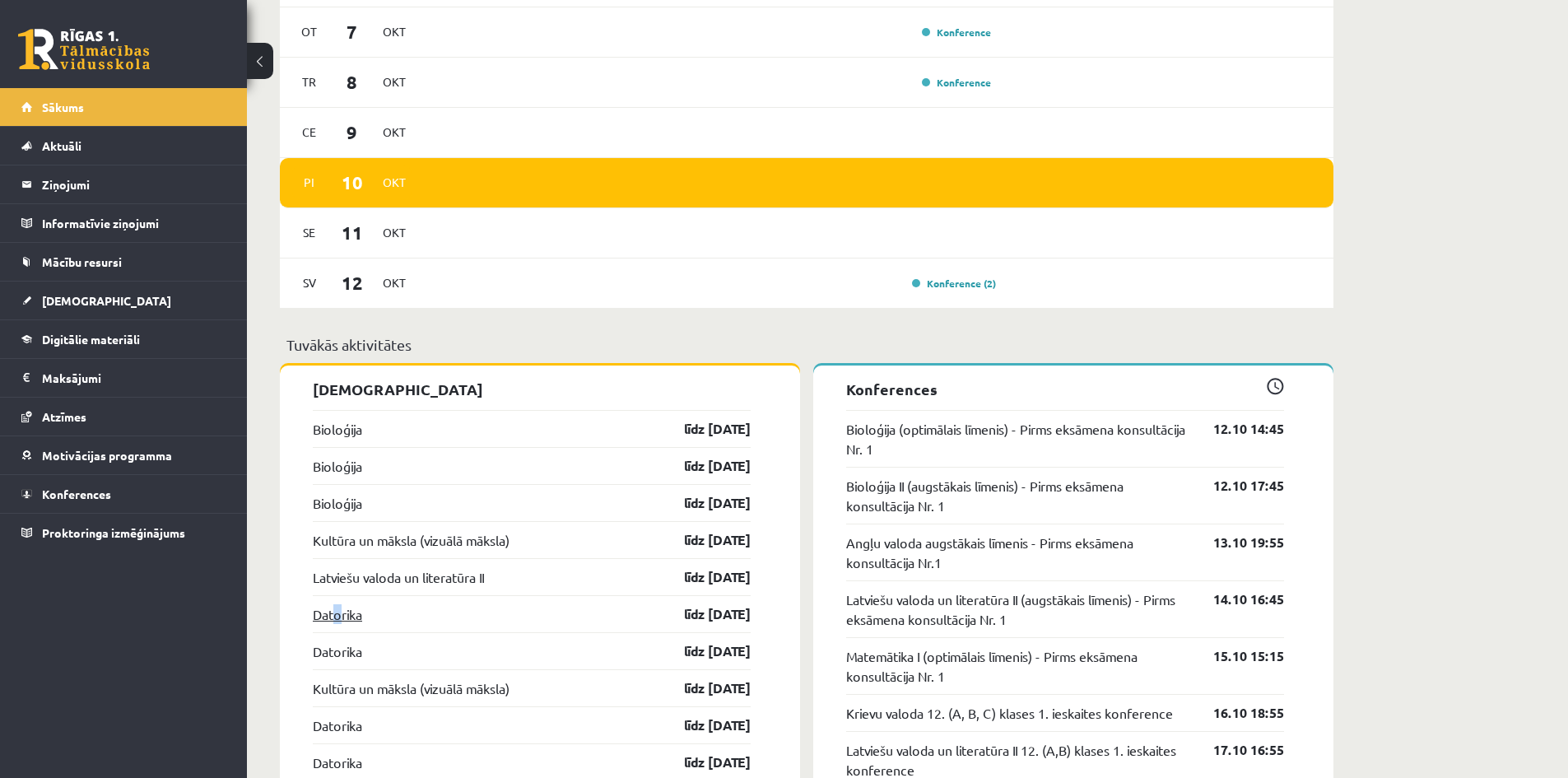
click at [335, 614] on div "Datorika līdz [DATE]" at bounding box center [532, 614] width 438 height 37
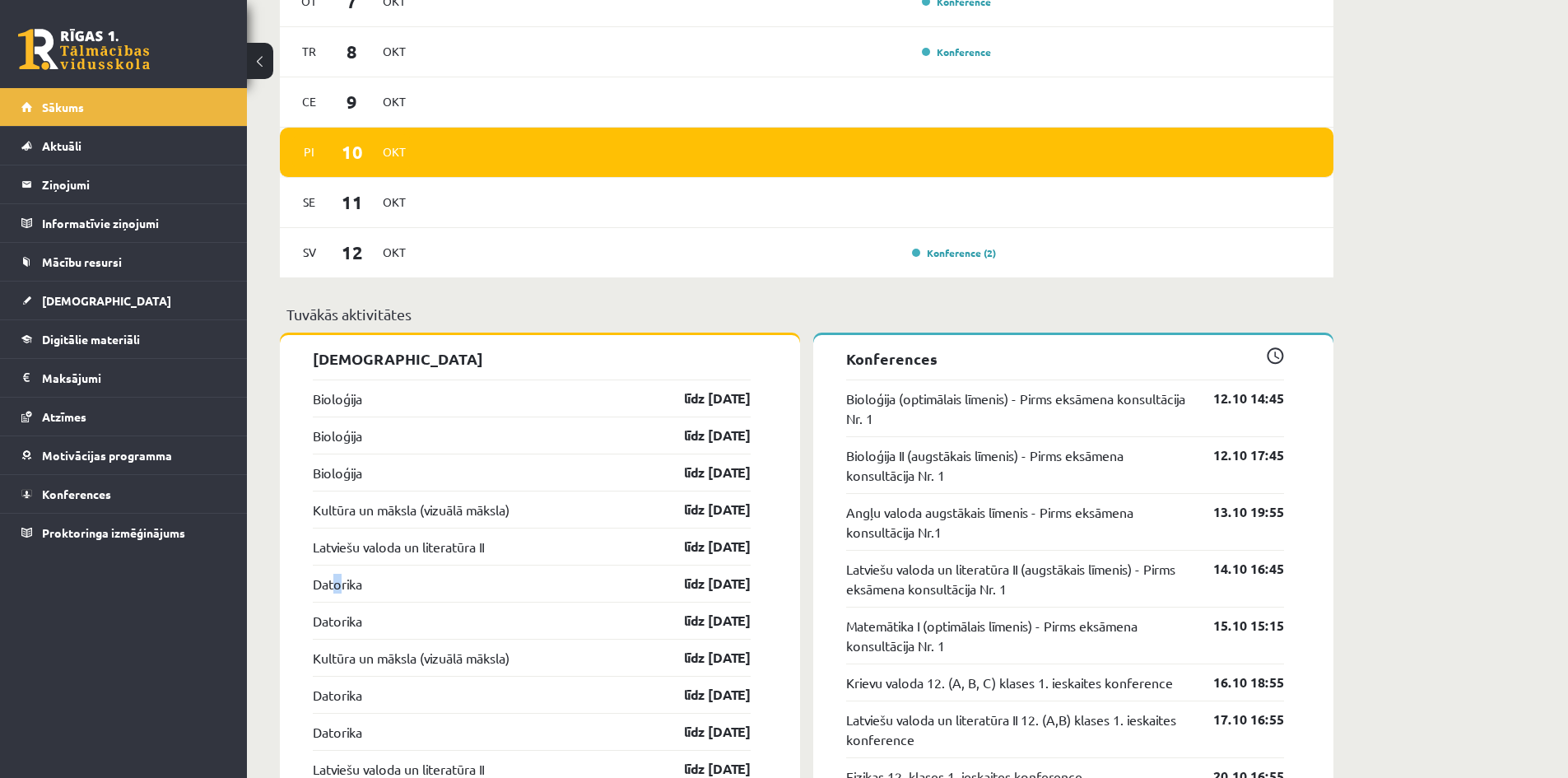
scroll to position [1235, 0]
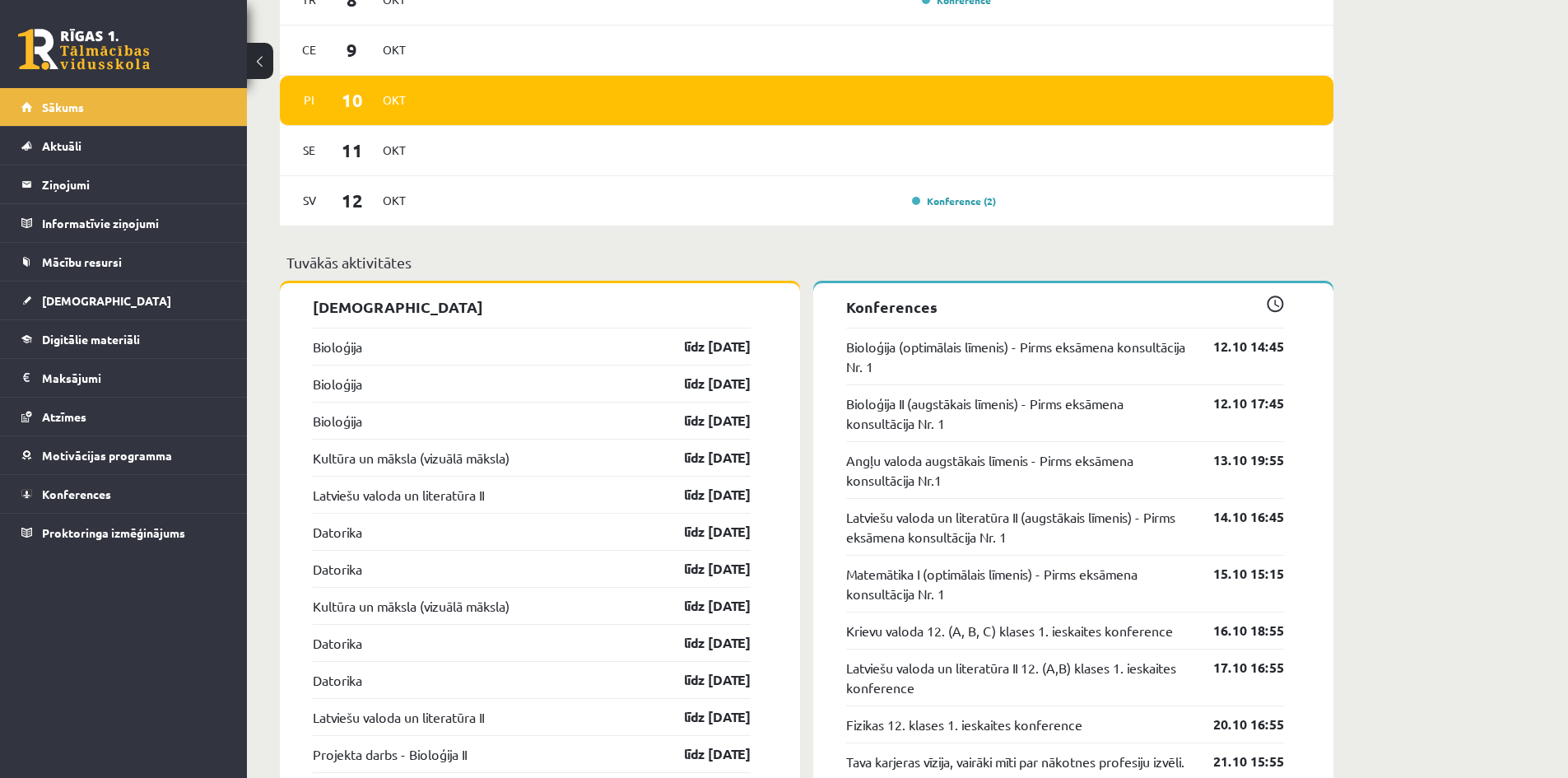
click at [276, 552] on div "[PERSON_NAME], Milāna! Laipni lūgts savā Rīgas 1. Tālmācības vidusskolas skolni…" at bounding box center [807, 166] width 1120 height 2675
click at [62, 296] on span "[DEMOGRAPHIC_DATA]" at bounding box center [106, 301] width 129 height 15
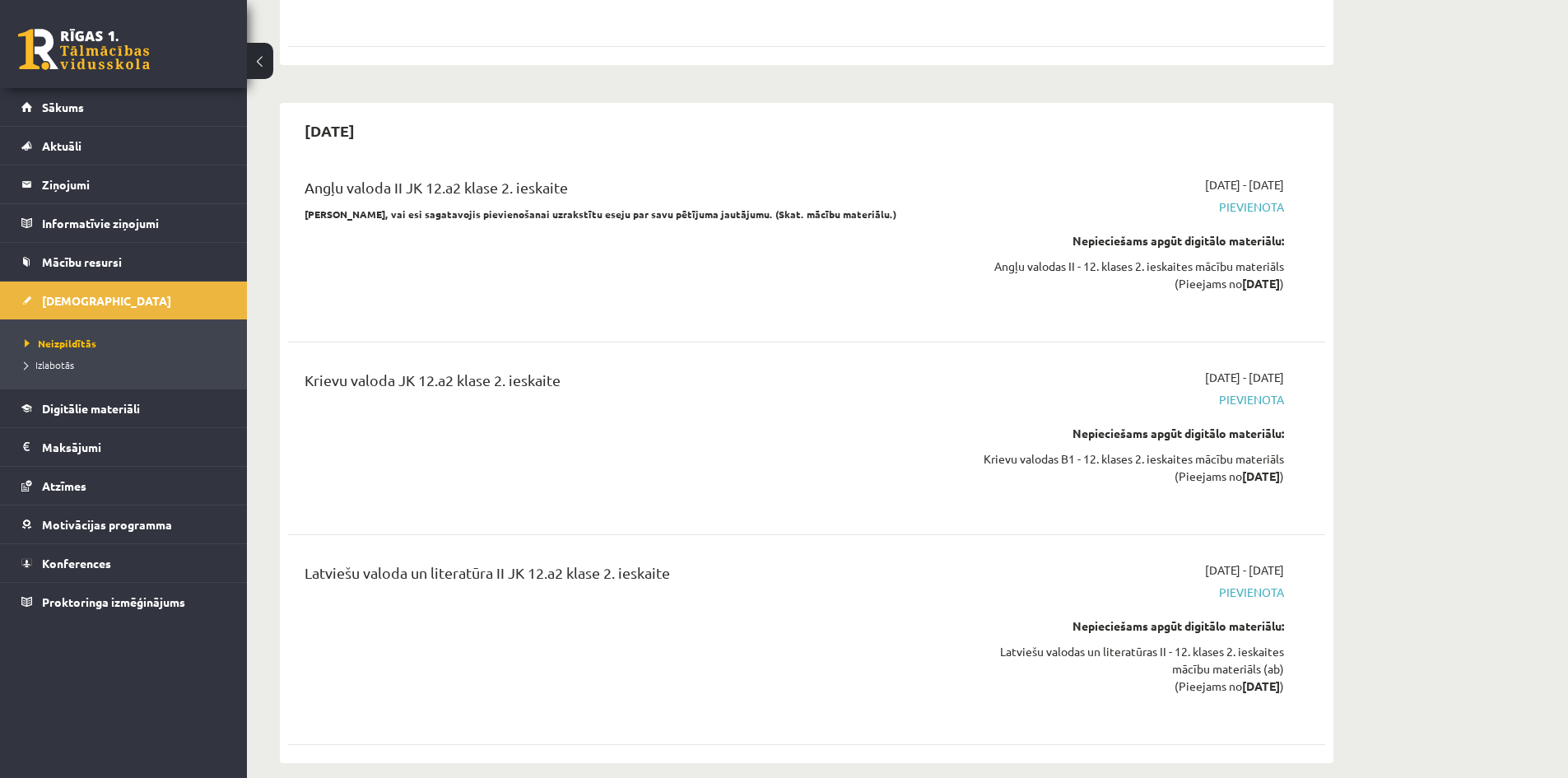
scroll to position [4361, 0]
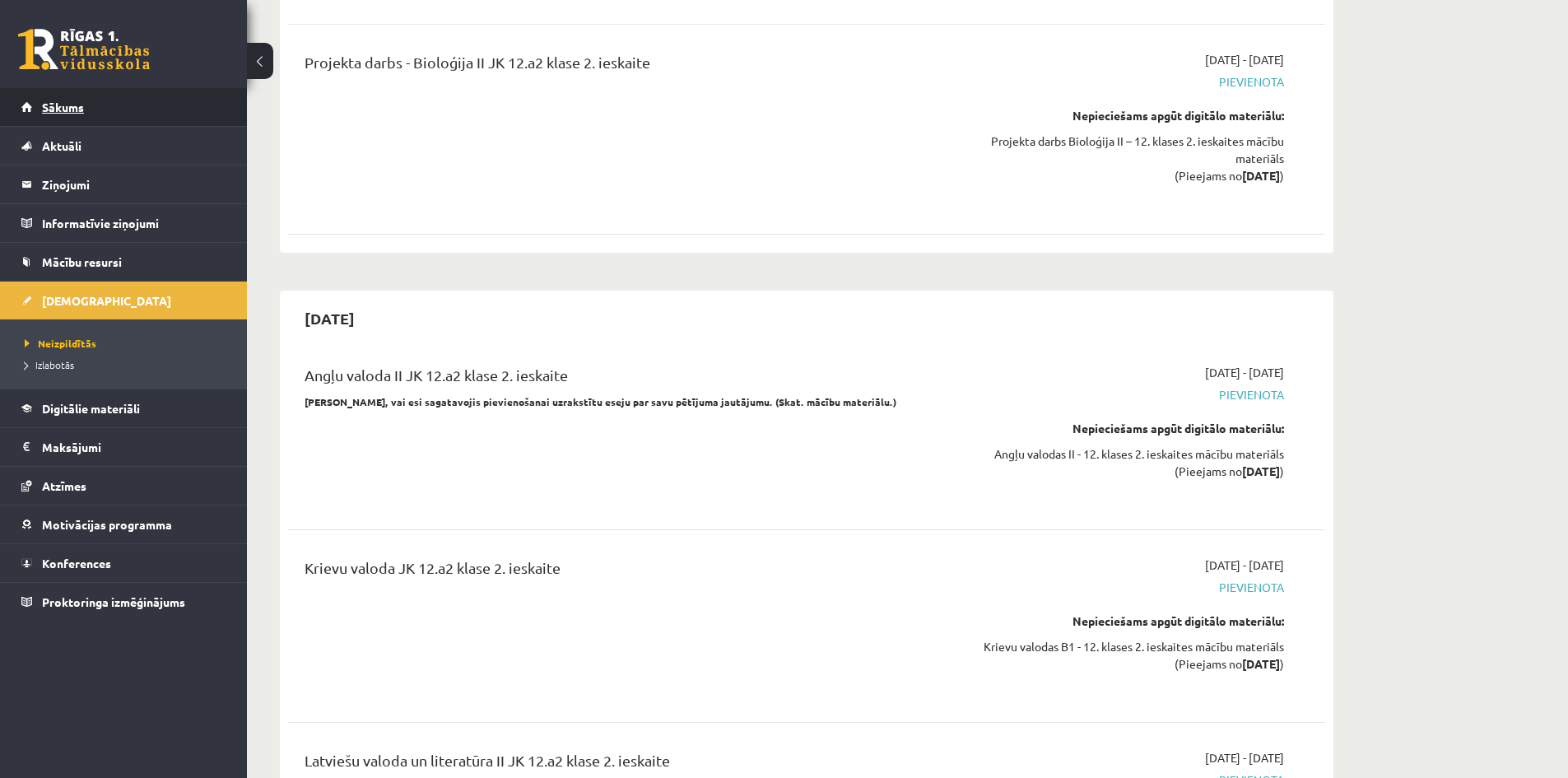
click at [53, 106] on span "Sākums" at bounding box center [63, 107] width 42 height 15
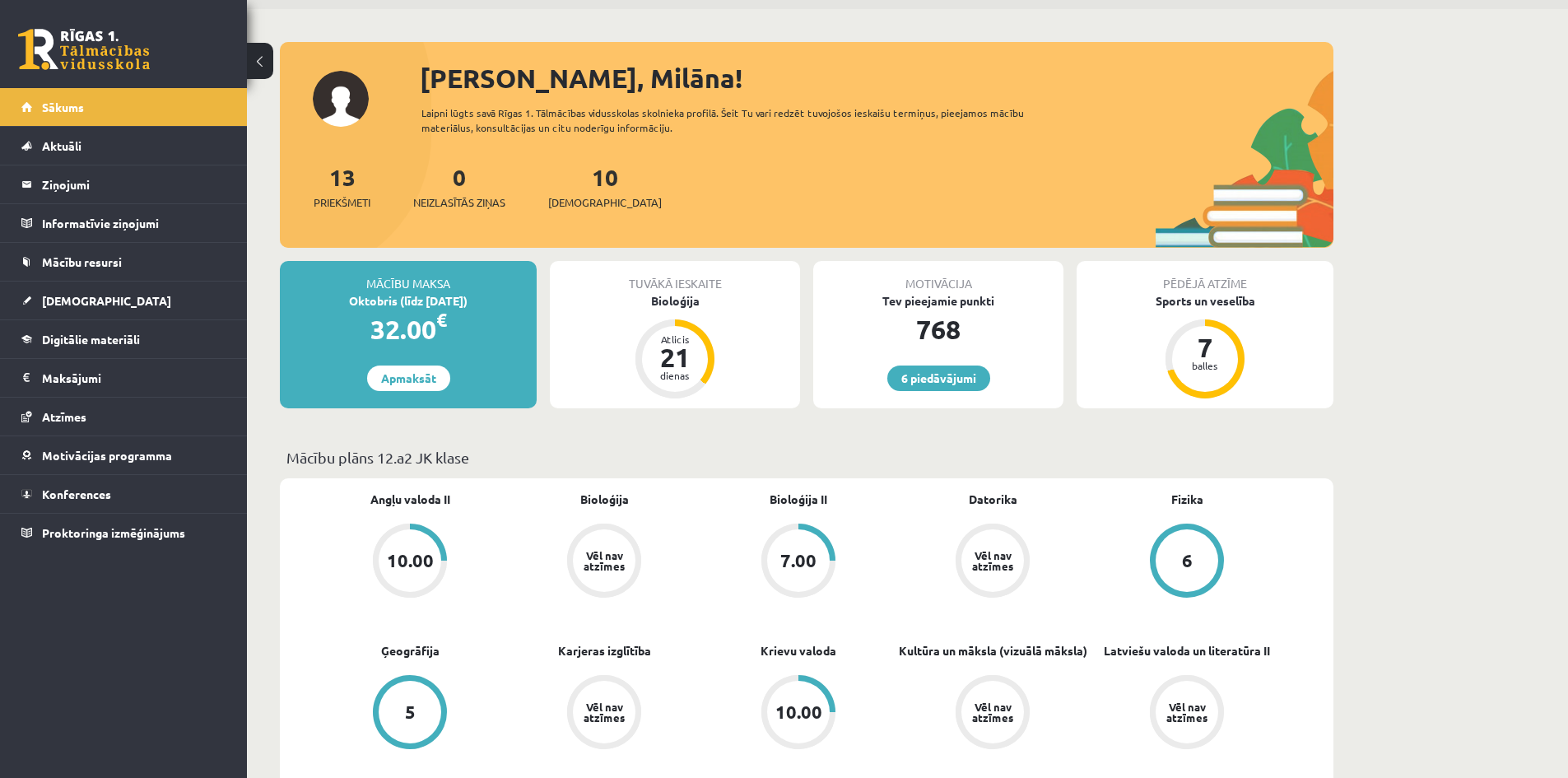
scroll to position [164, 0]
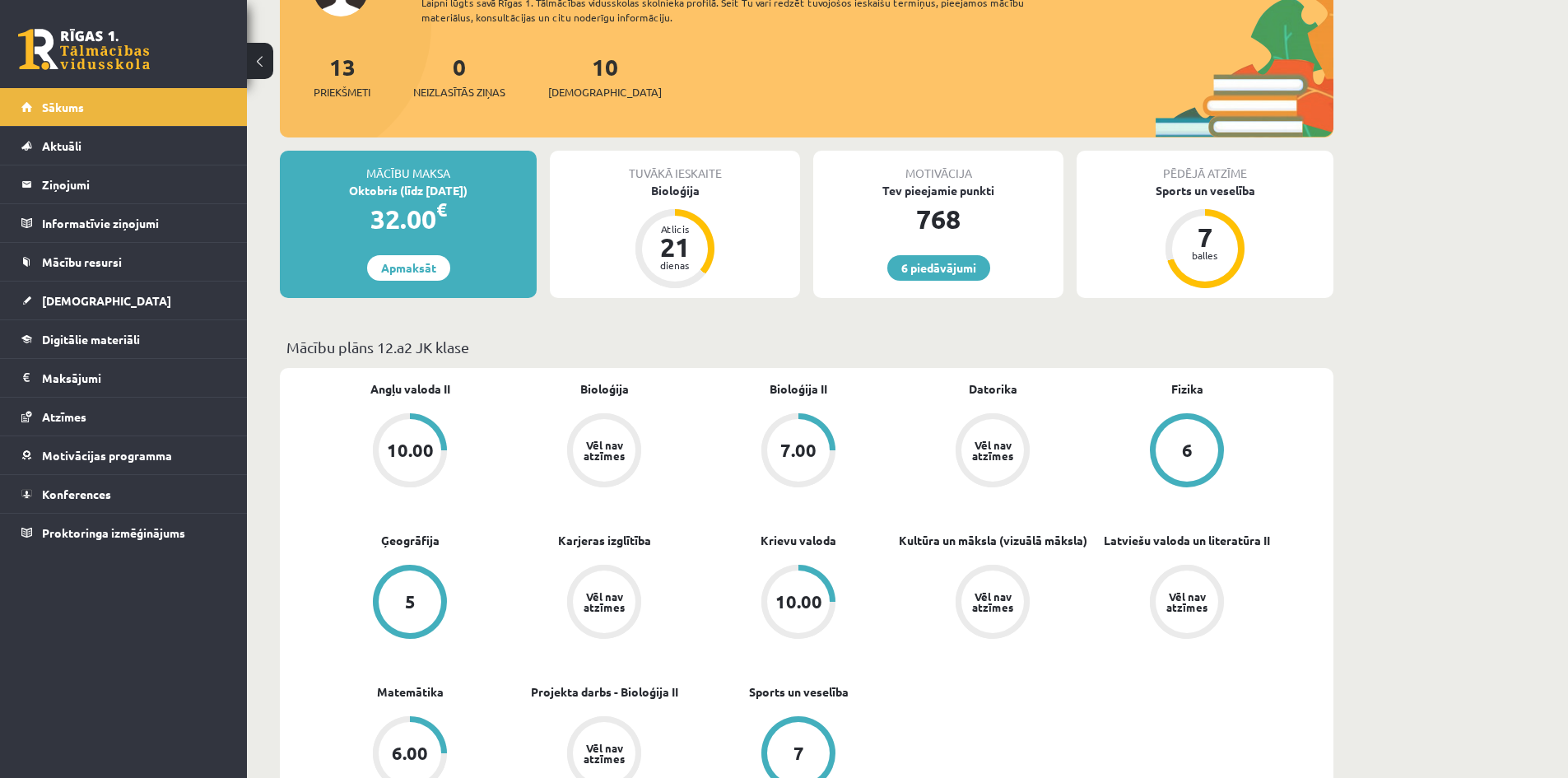
click at [386, 462] on div "10.00" at bounding box center [409, 450] width 63 height 63
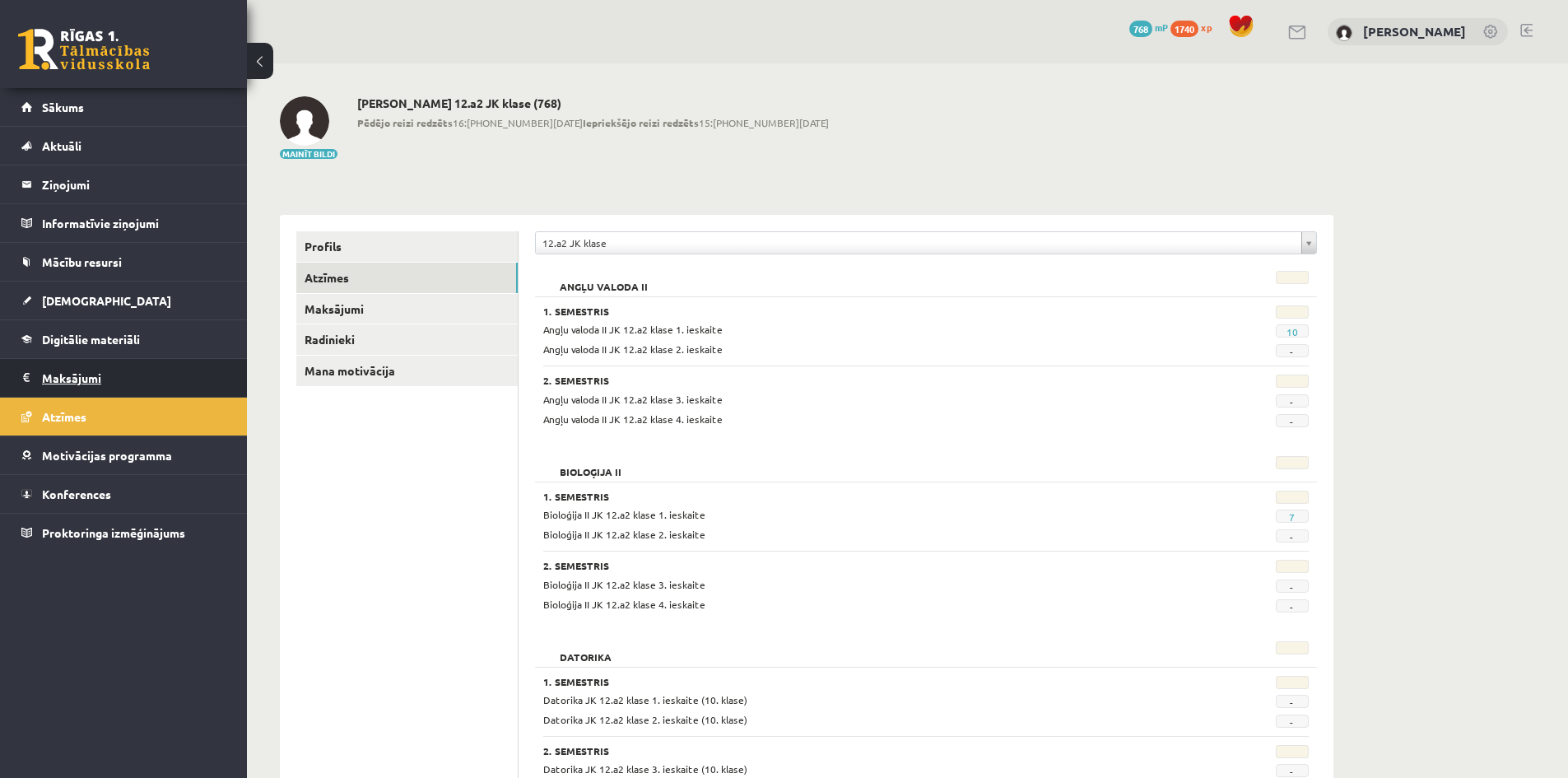
click at [62, 384] on legend "Maksājumi 0" at bounding box center [134, 377] width 185 height 38
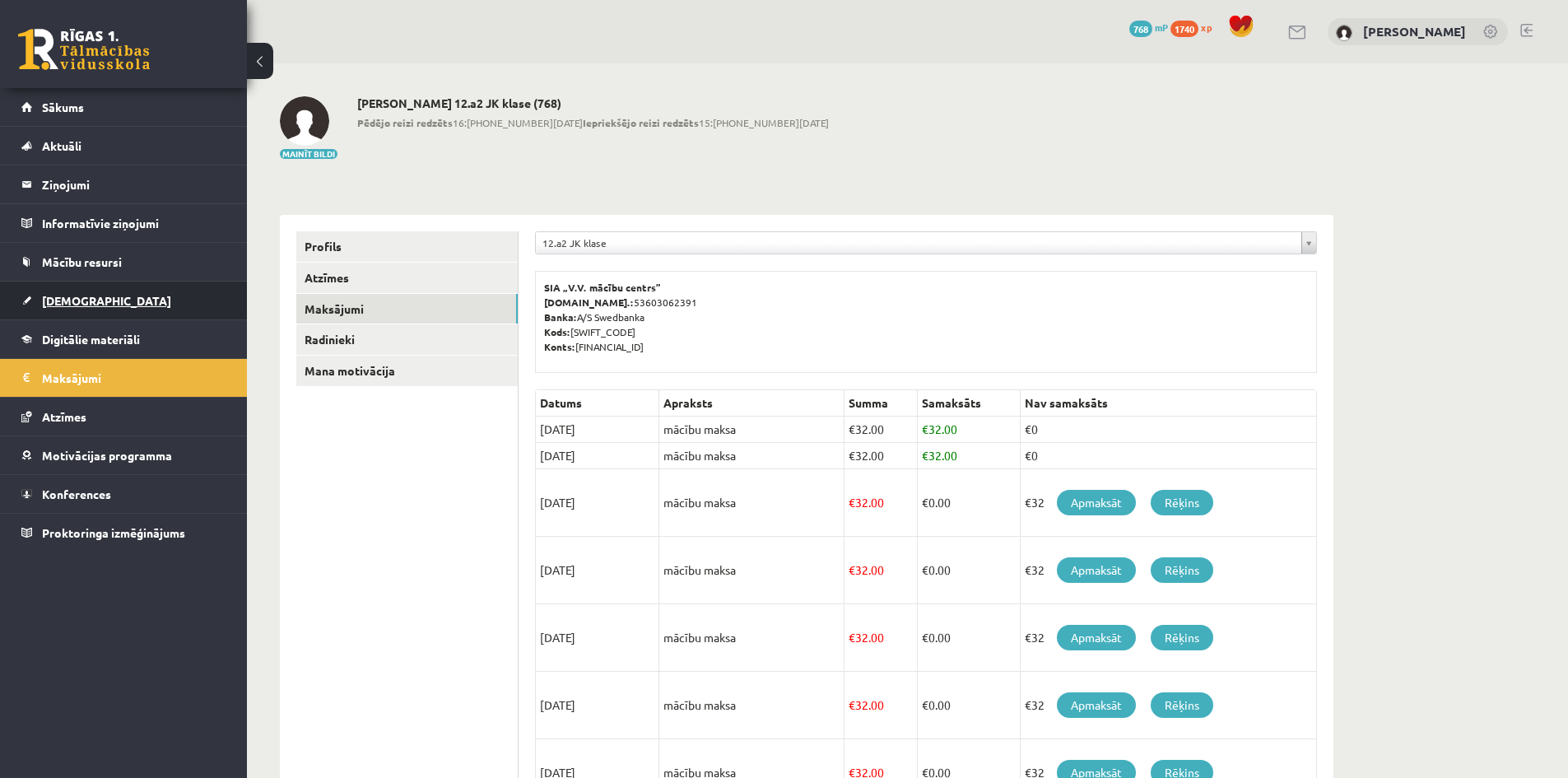
click at [73, 303] on span "[DEMOGRAPHIC_DATA]" at bounding box center [106, 301] width 129 height 15
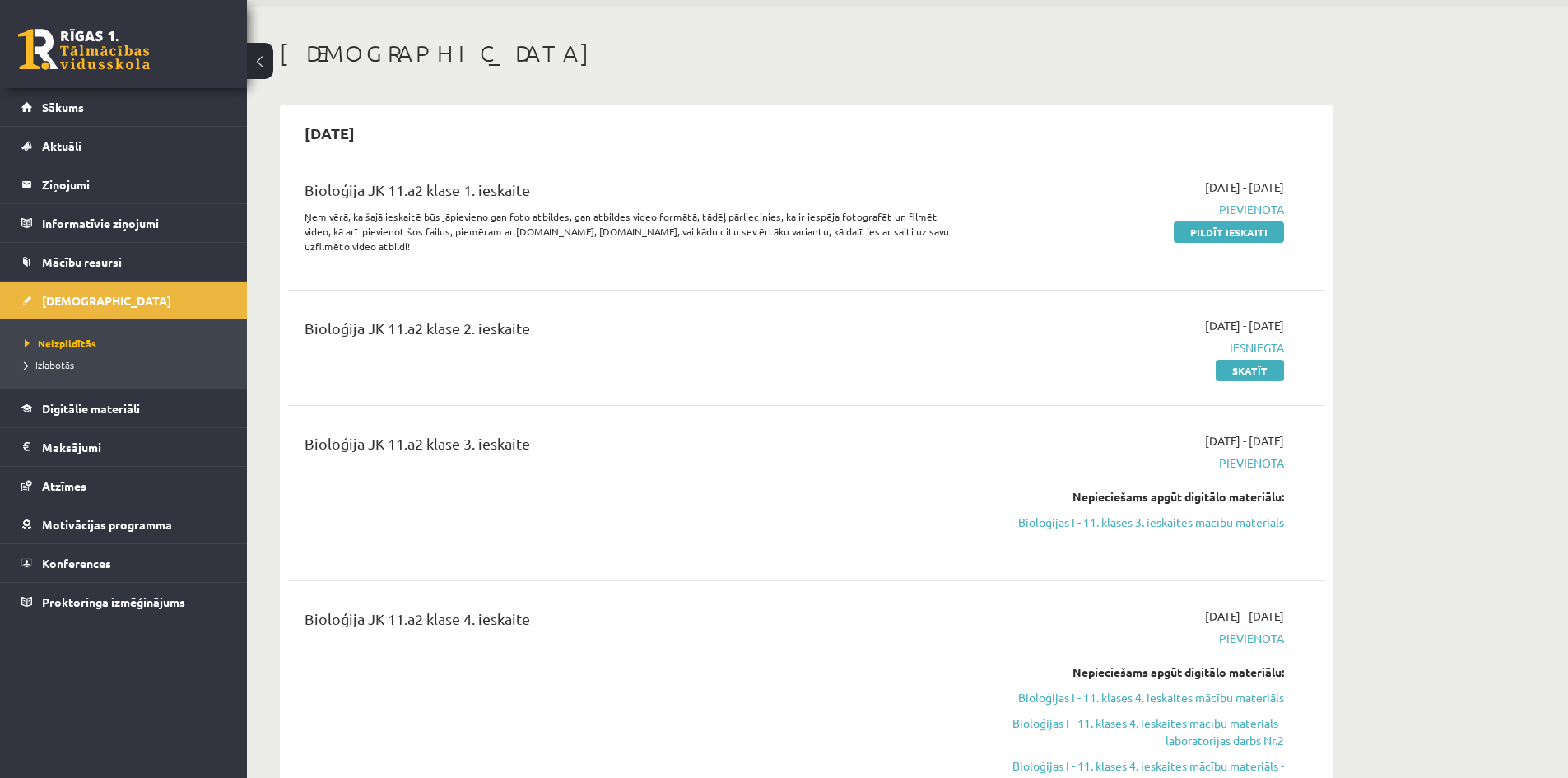
scroll to position [83, 0]
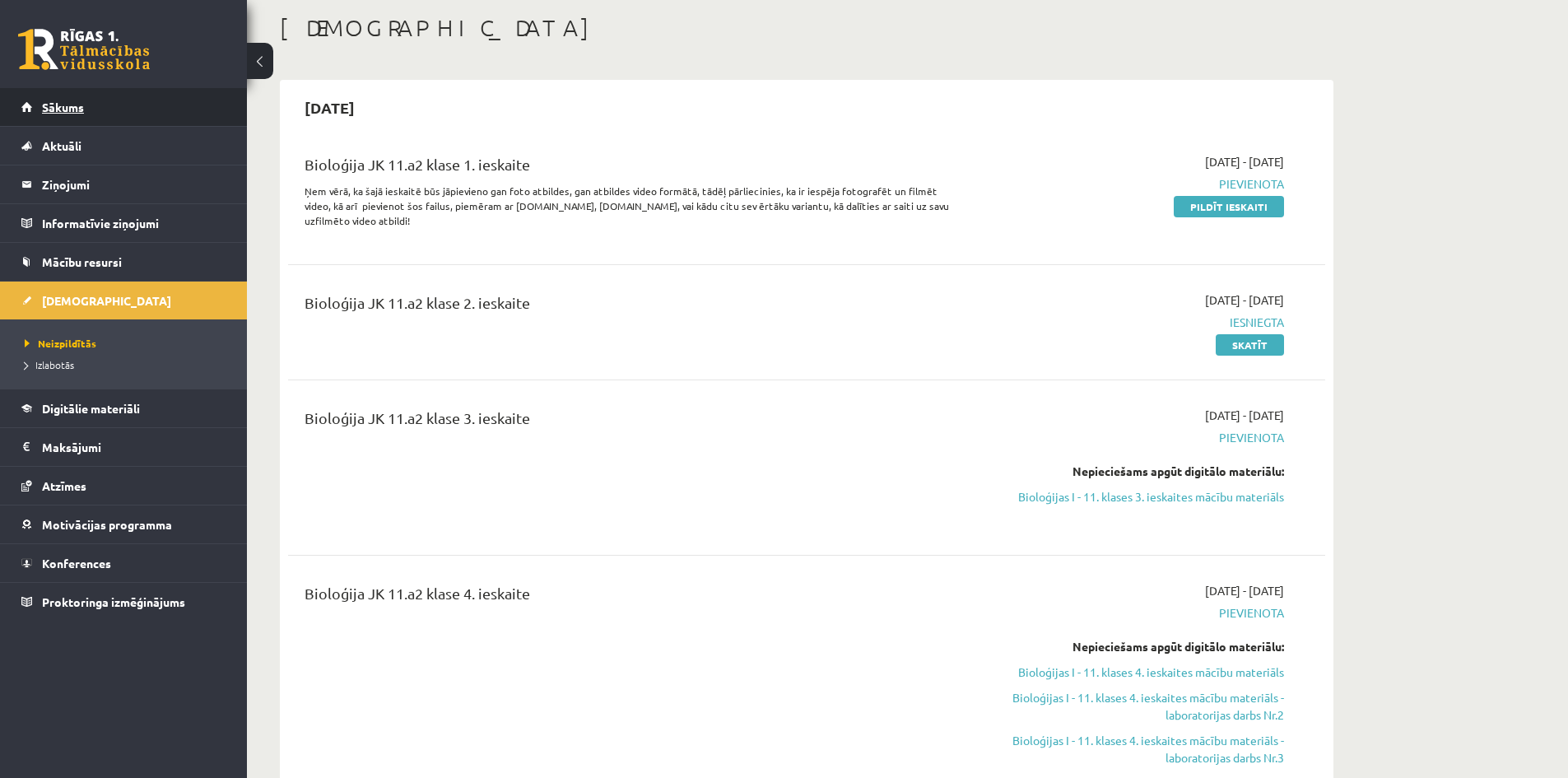
click at [34, 114] on link "Sākums" at bounding box center [124, 106] width 205 height 38
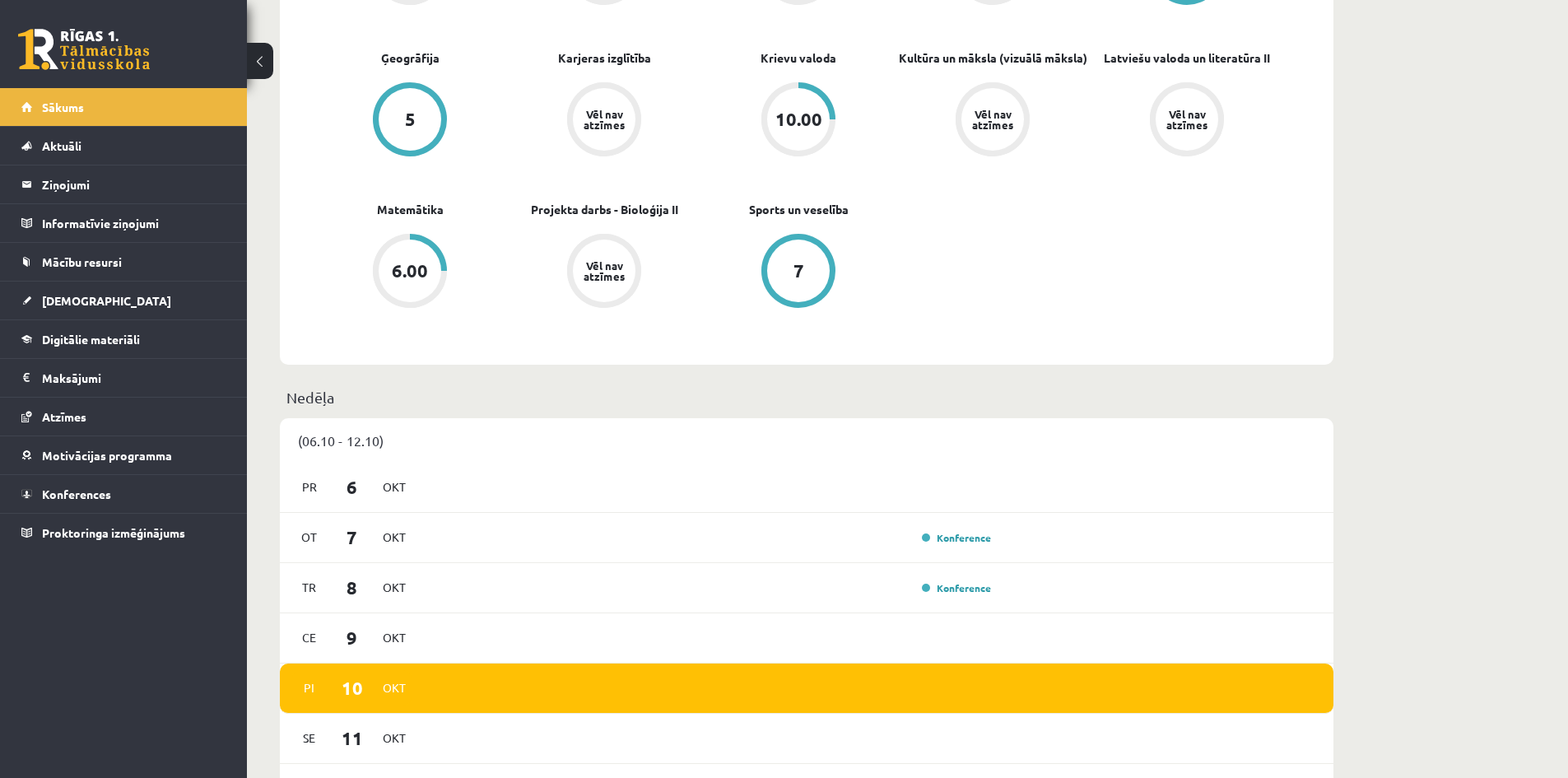
scroll to position [811, 0]
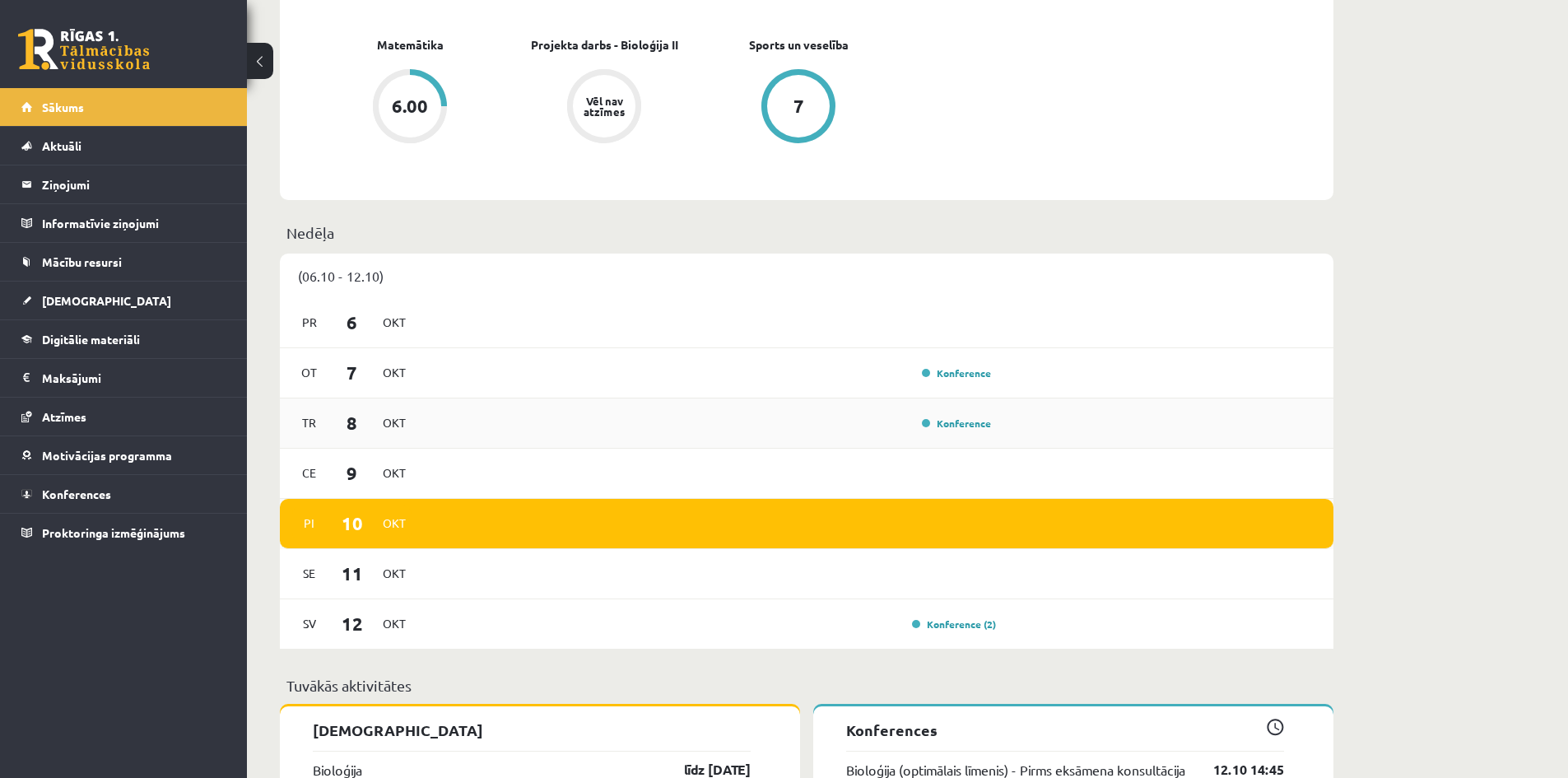
click at [347, 423] on span "8" at bounding box center [352, 422] width 51 height 28
click at [351, 428] on span "8" at bounding box center [352, 422] width 51 height 28
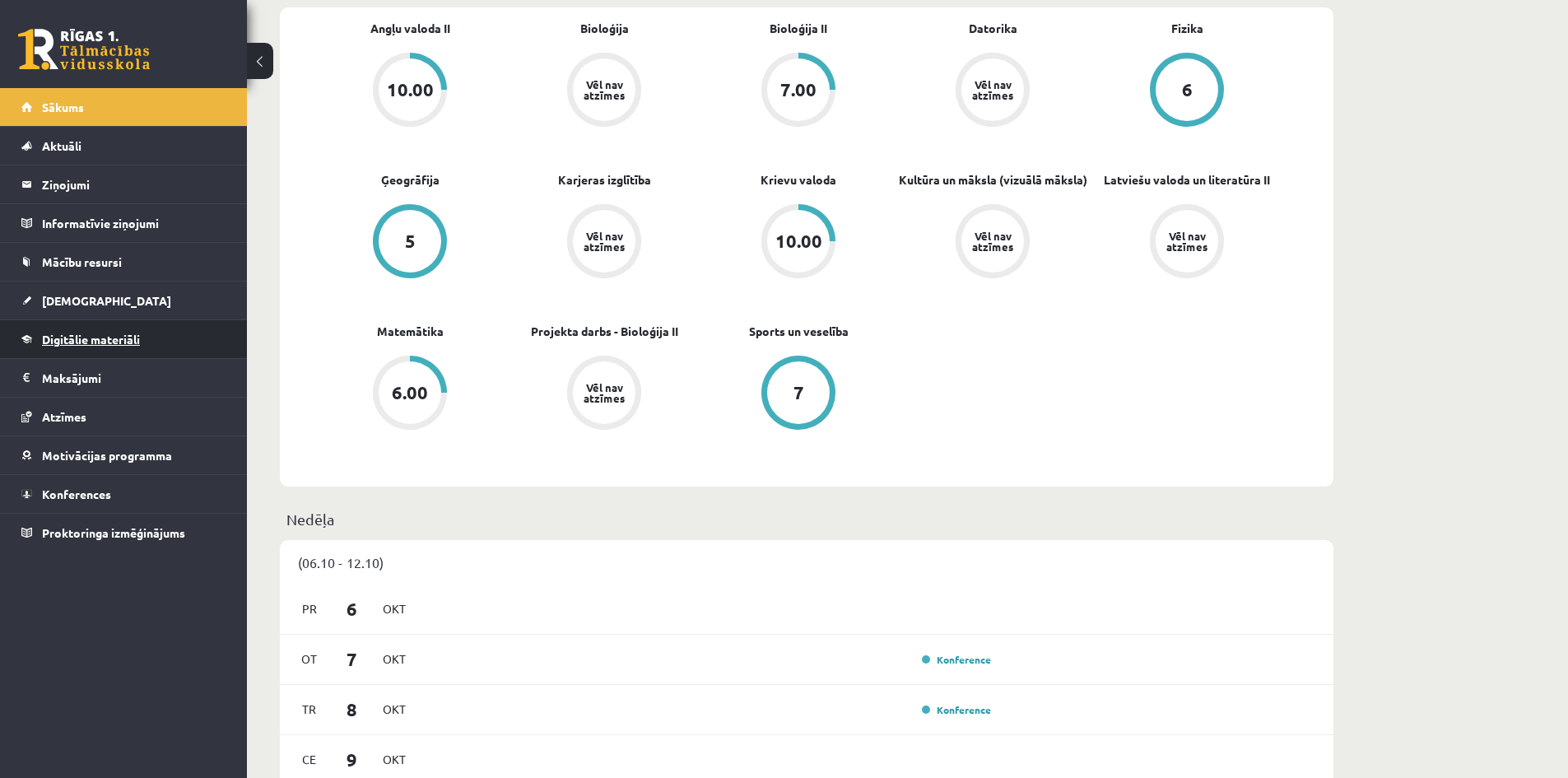
scroll to position [482, 0]
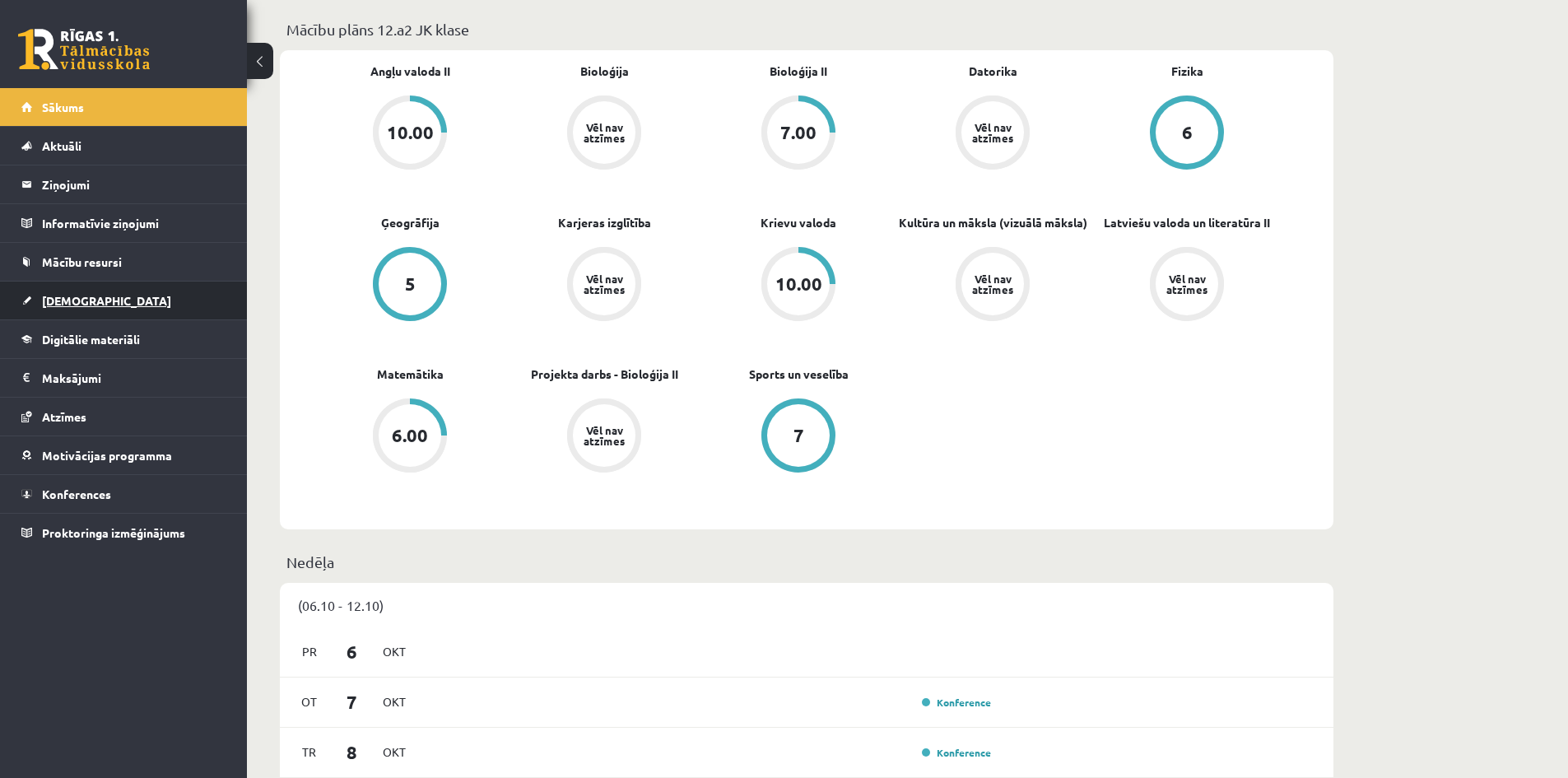
click at [58, 315] on link "[DEMOGRAPHIC_DATA]" at bounding box center [124, 300] width 205 height 38
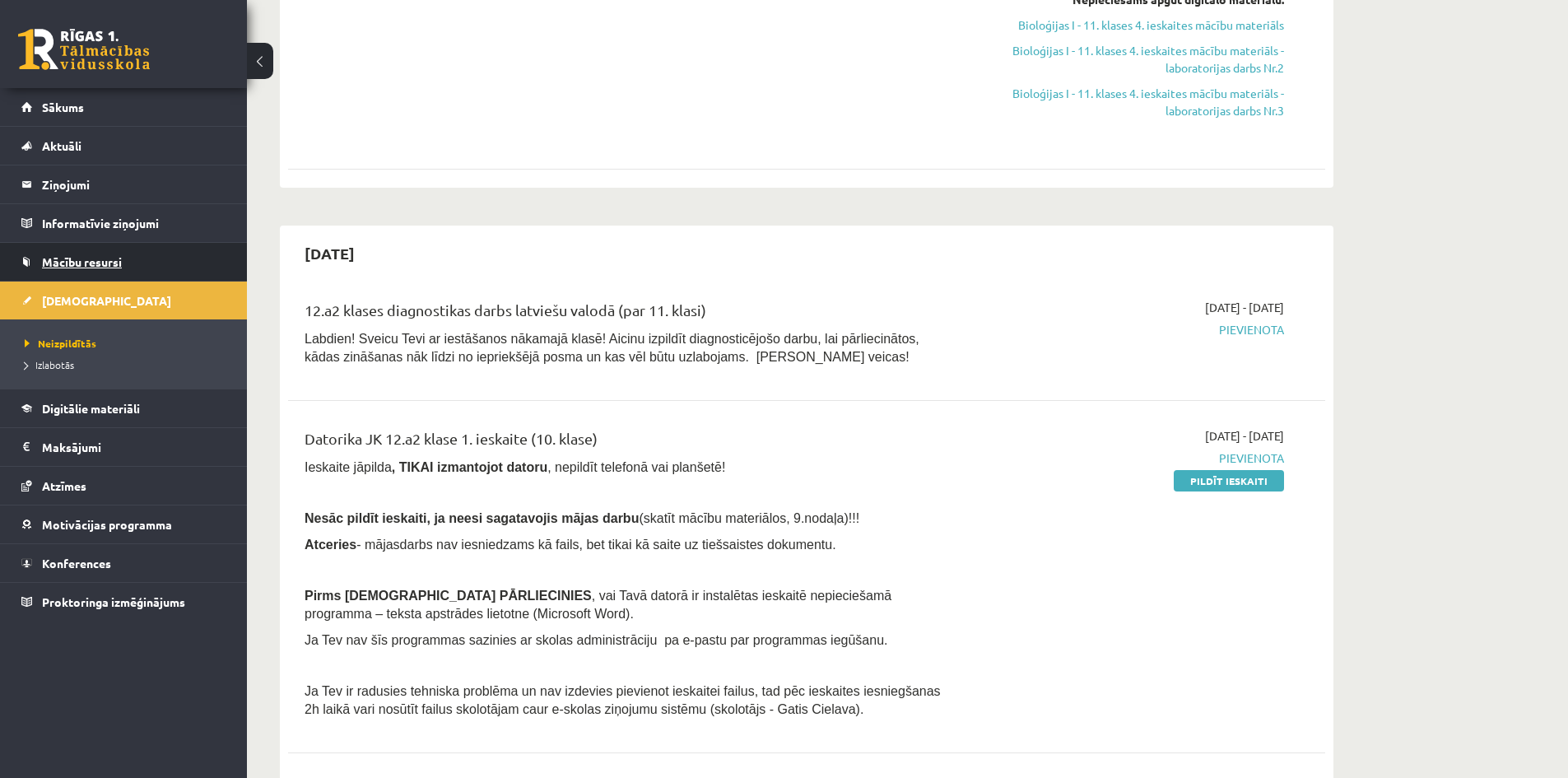
scroll to position [740, 0]
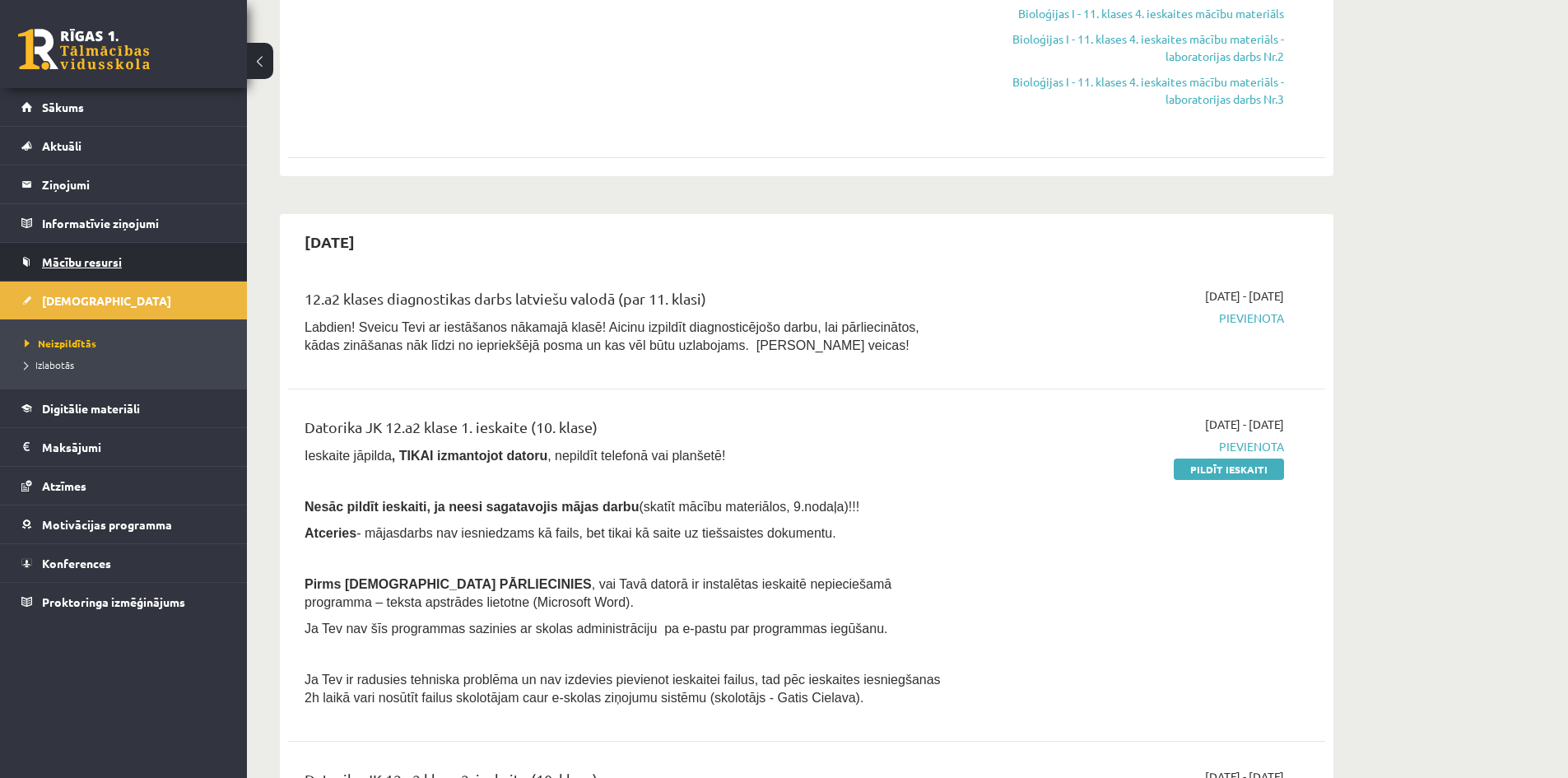
click at [82, 260] on span "Mācību resursi" at bounding box center [82, 262] width 80 height 15
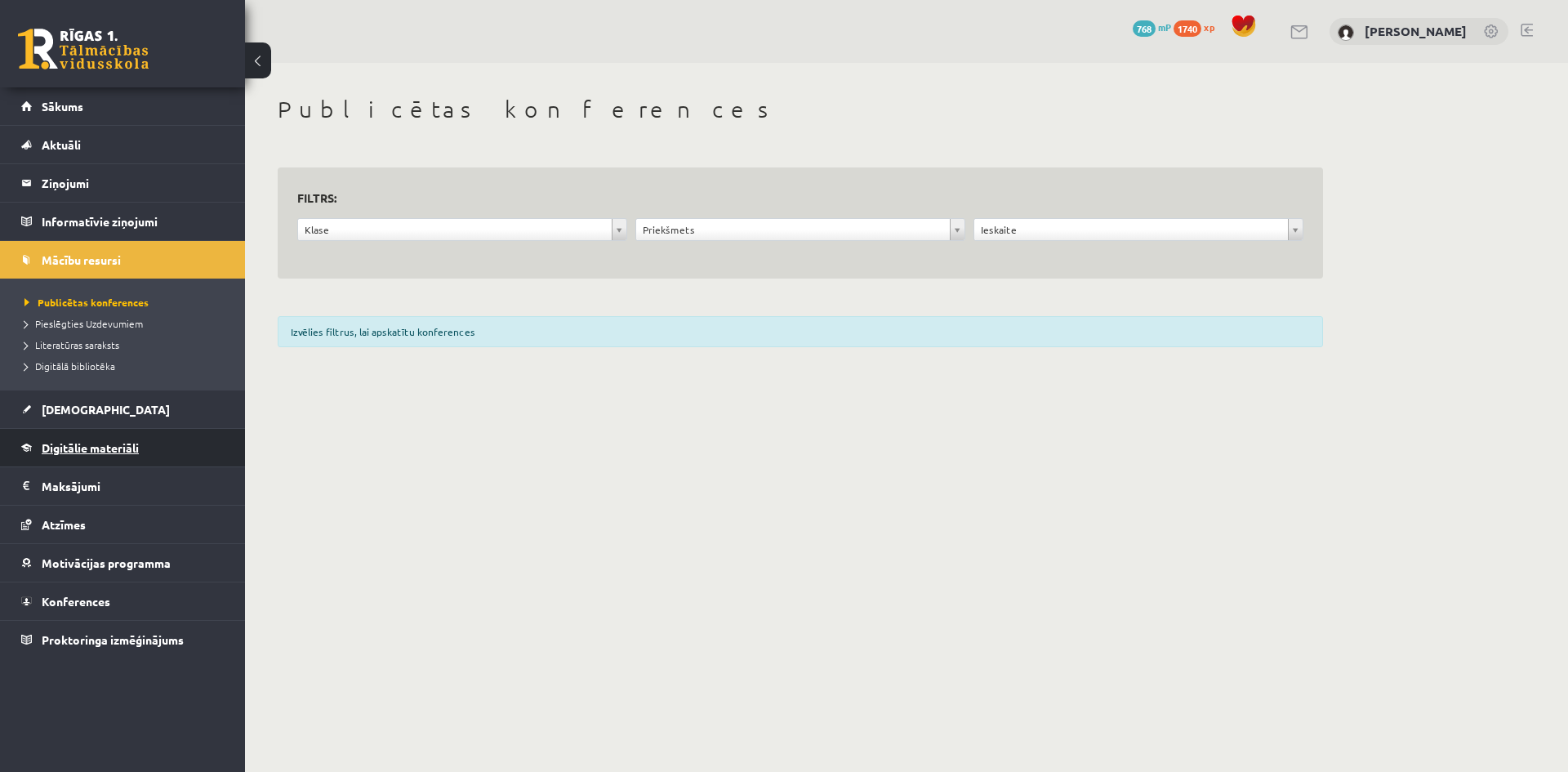
click at [73, 441] on span "Digitālie materiāli" at bounding box center [89, 447] width 97 height 15
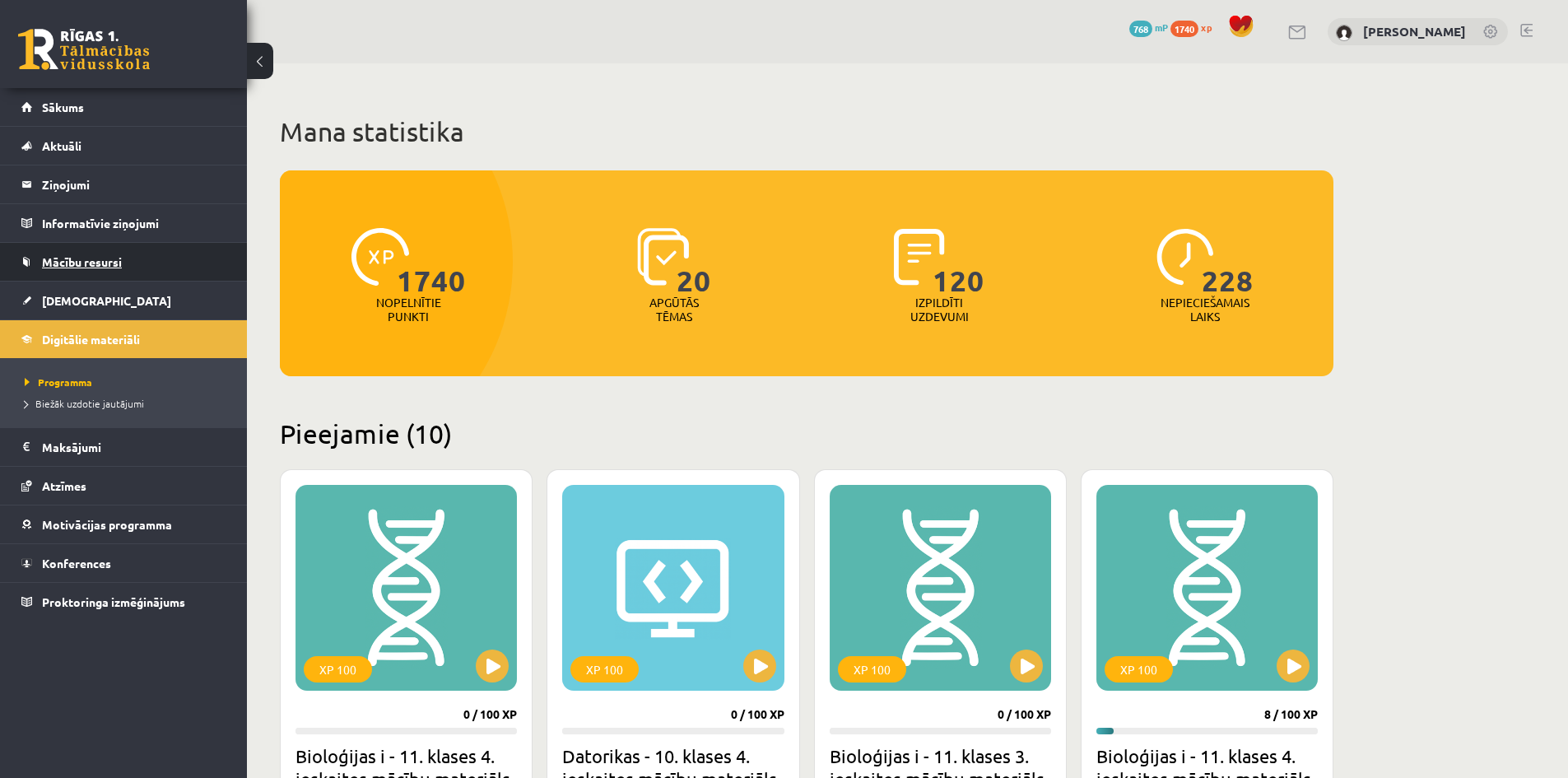
click at [69, 253] on link "Mācību resursi" at bounding box center [124, 261] width 205 height 38
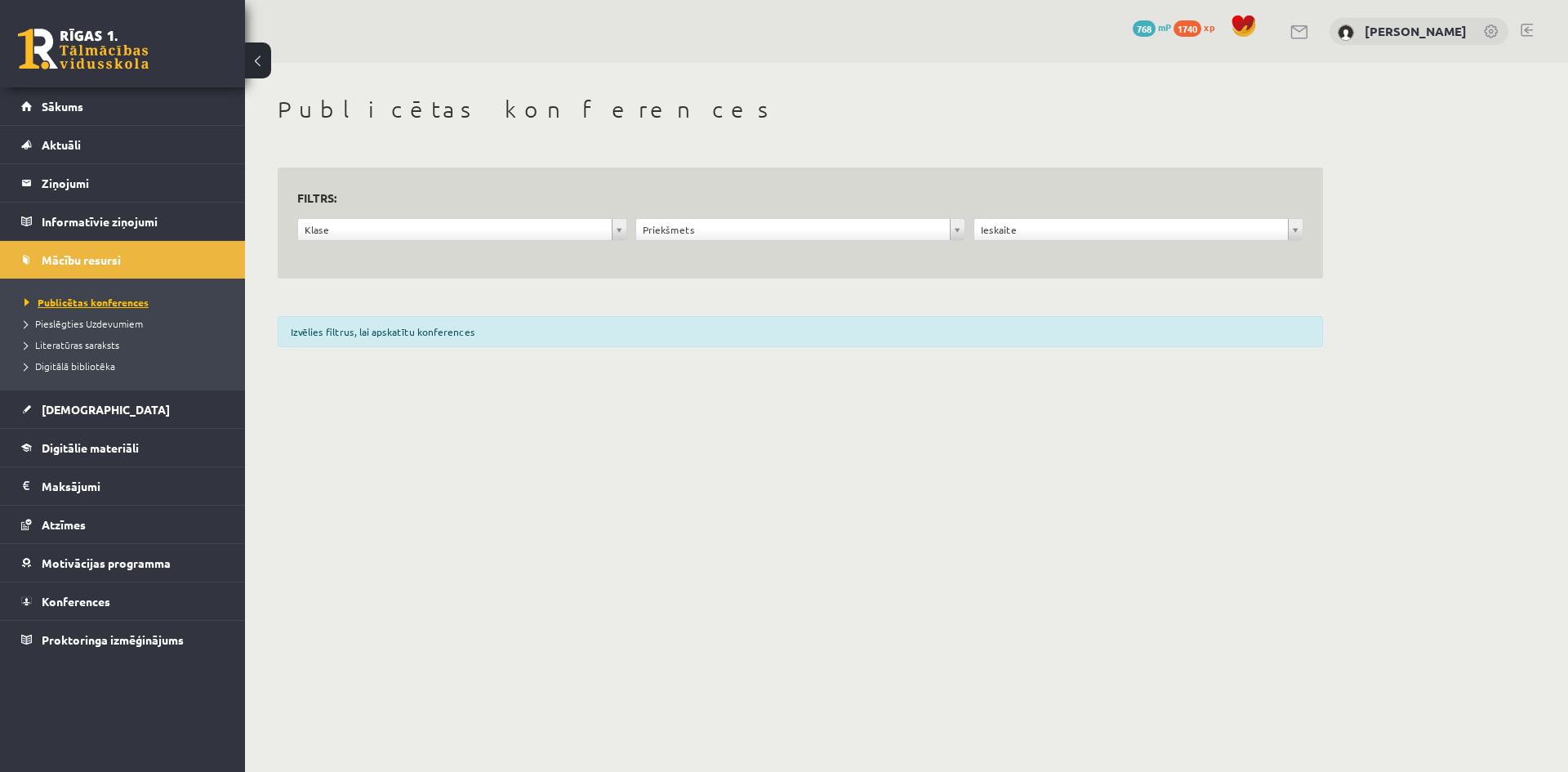
click at [80, 302] on span "Publicētas konferences" at bounding box center [87, 302] width 124 height 13
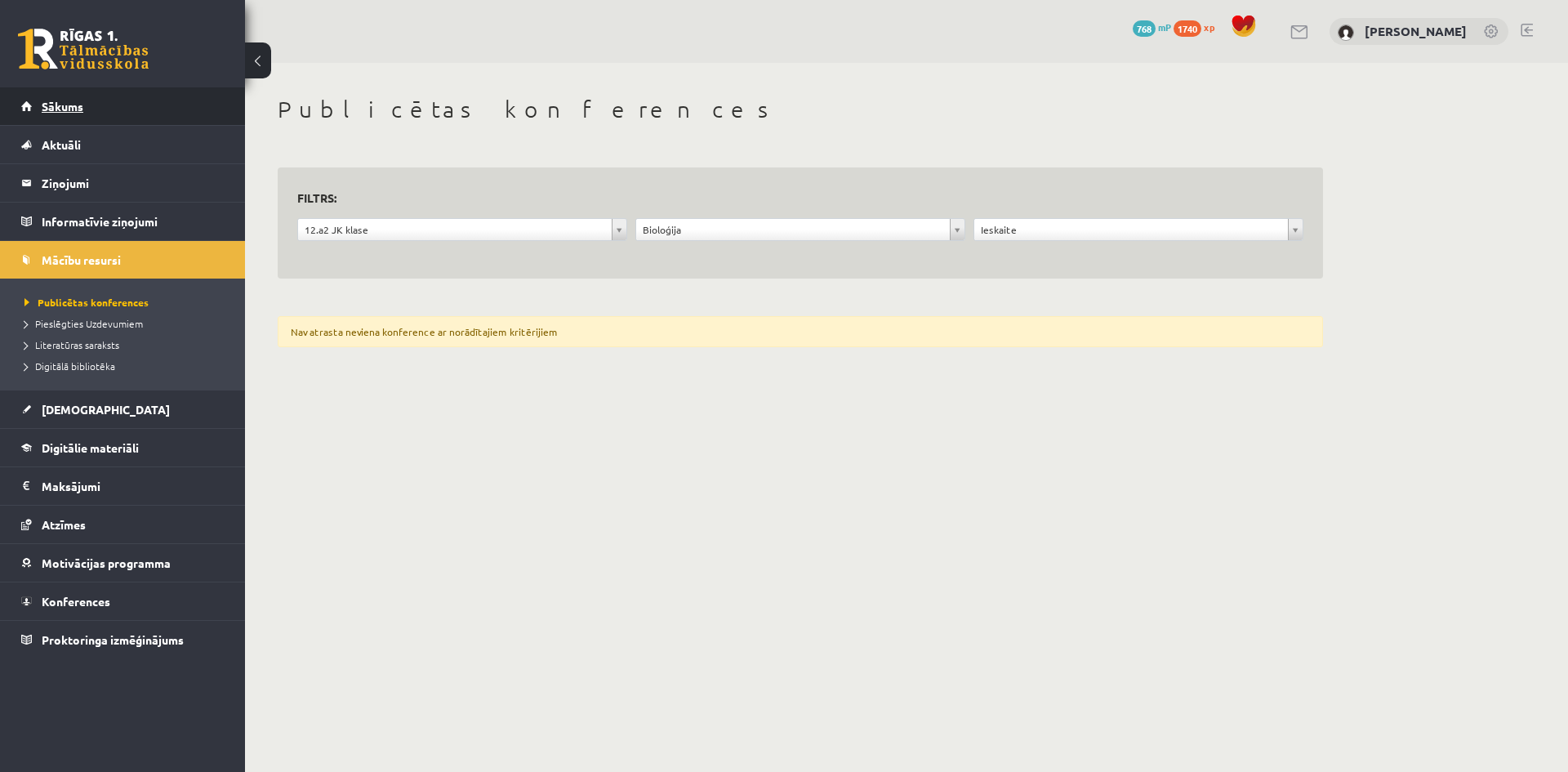
click at [53, 115] on link "Sākums" at bounding box center [123, 105] width 203 height 37
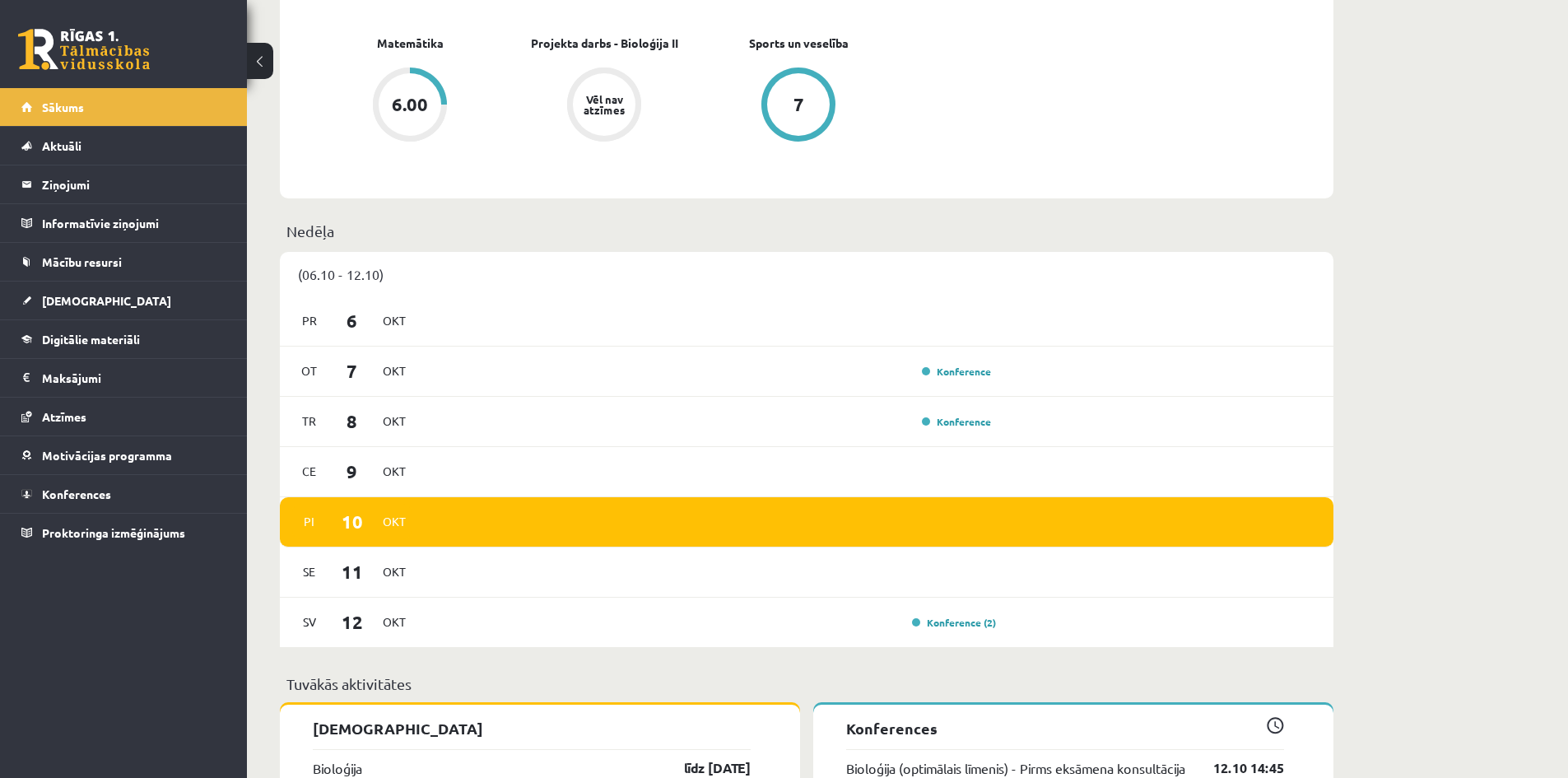
scroll to position [811, 0]
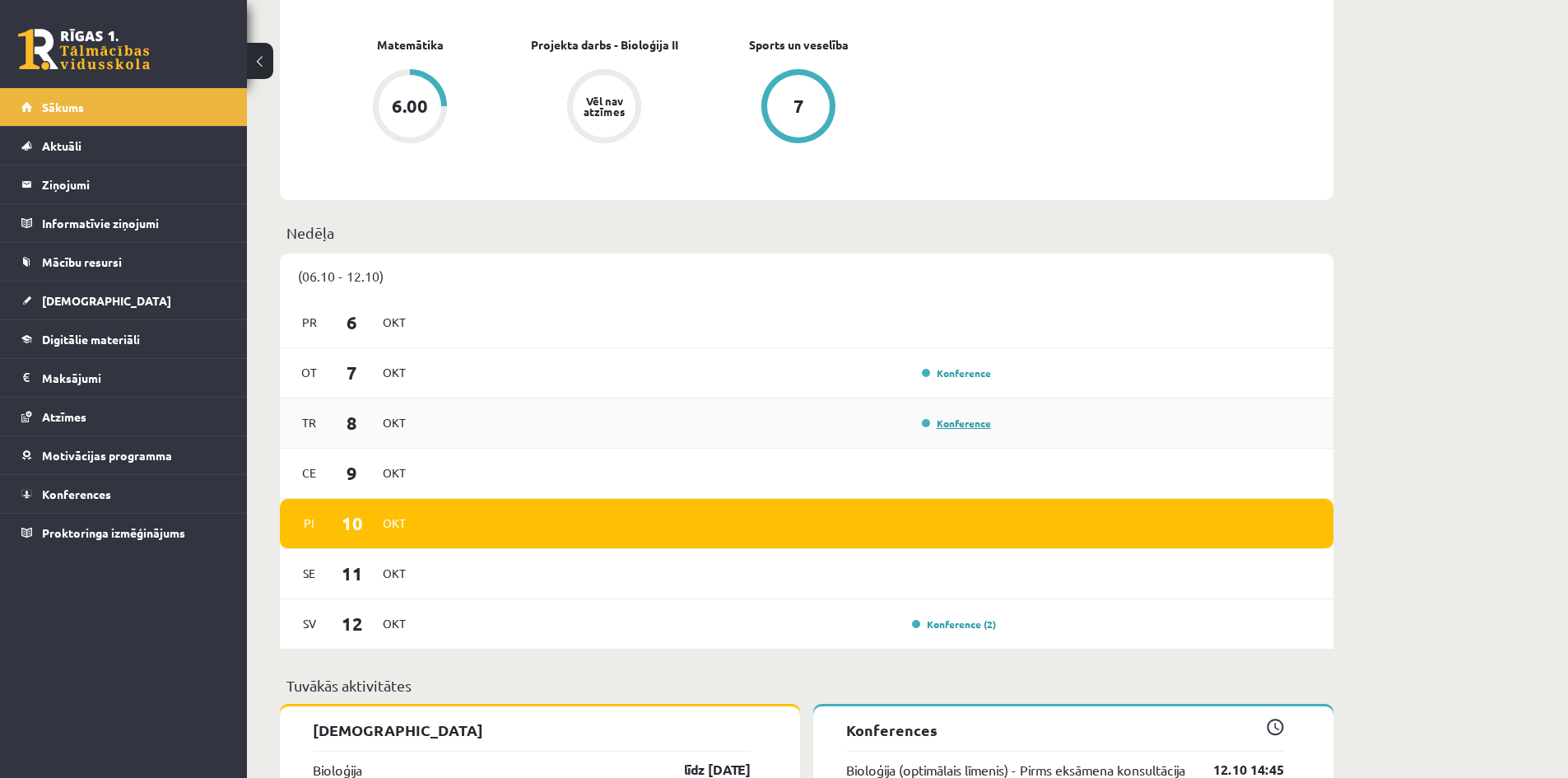
click at [933, 423] on link "Konference" at bounding box center [956, 423] width 69 height 13
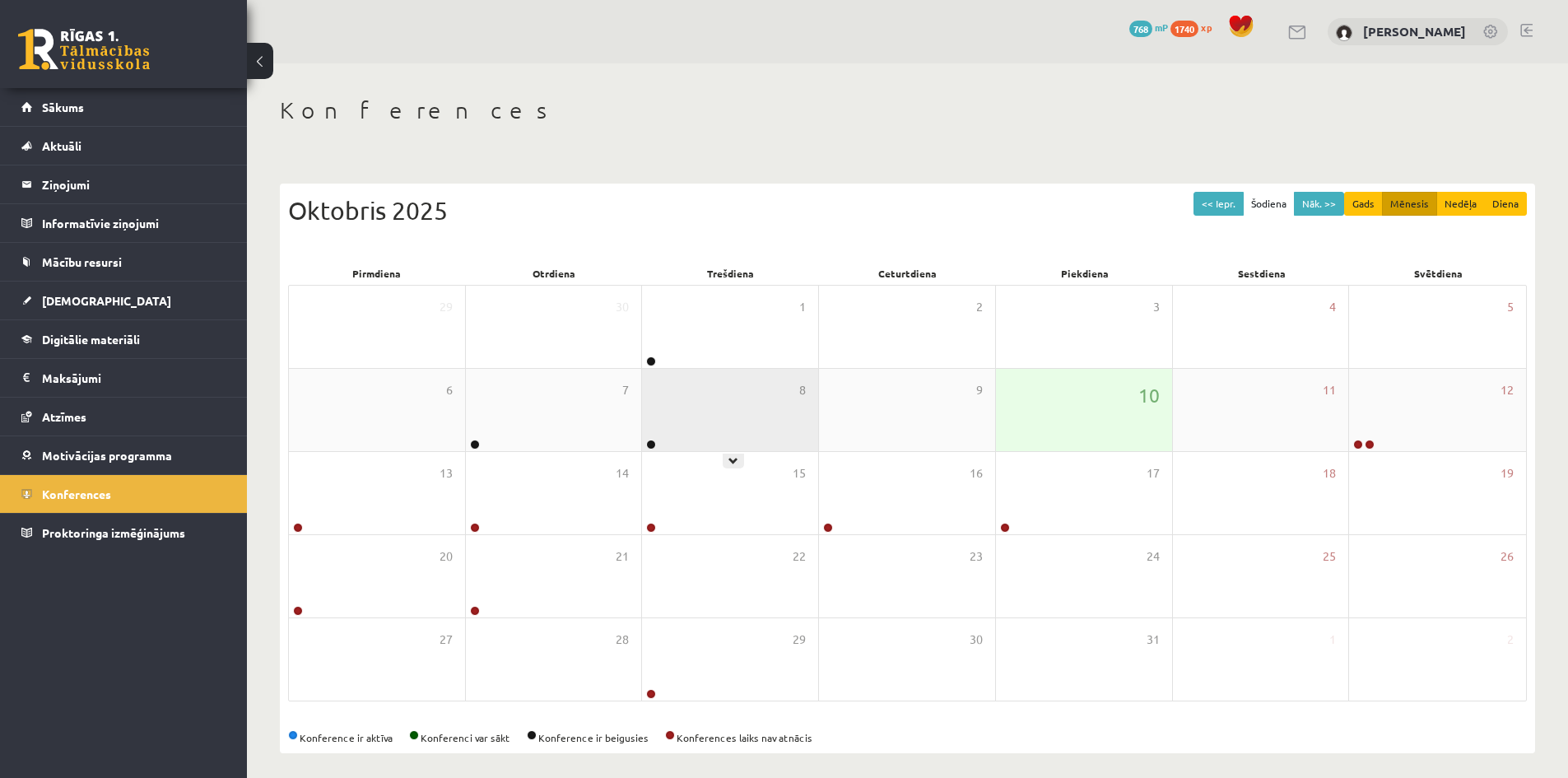
click at [704, 409] on div "8" at bounding box center [730, 410] width 176 height 83
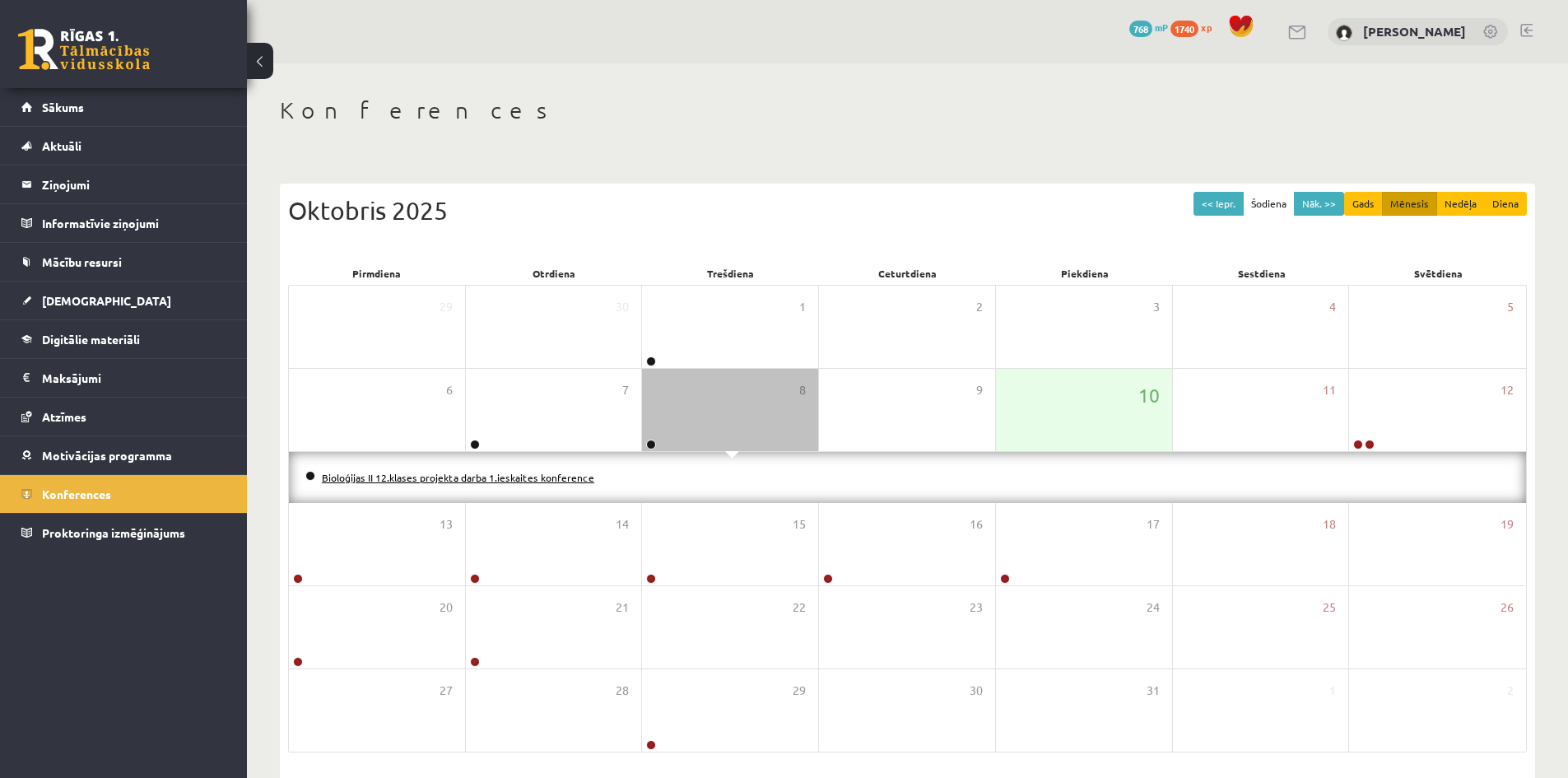
click at [556, 476] on link "Bioloģijas II 12.klases projekta darba 1.ieskaites konference" at bounding box center [458, 477] width 272 height 13
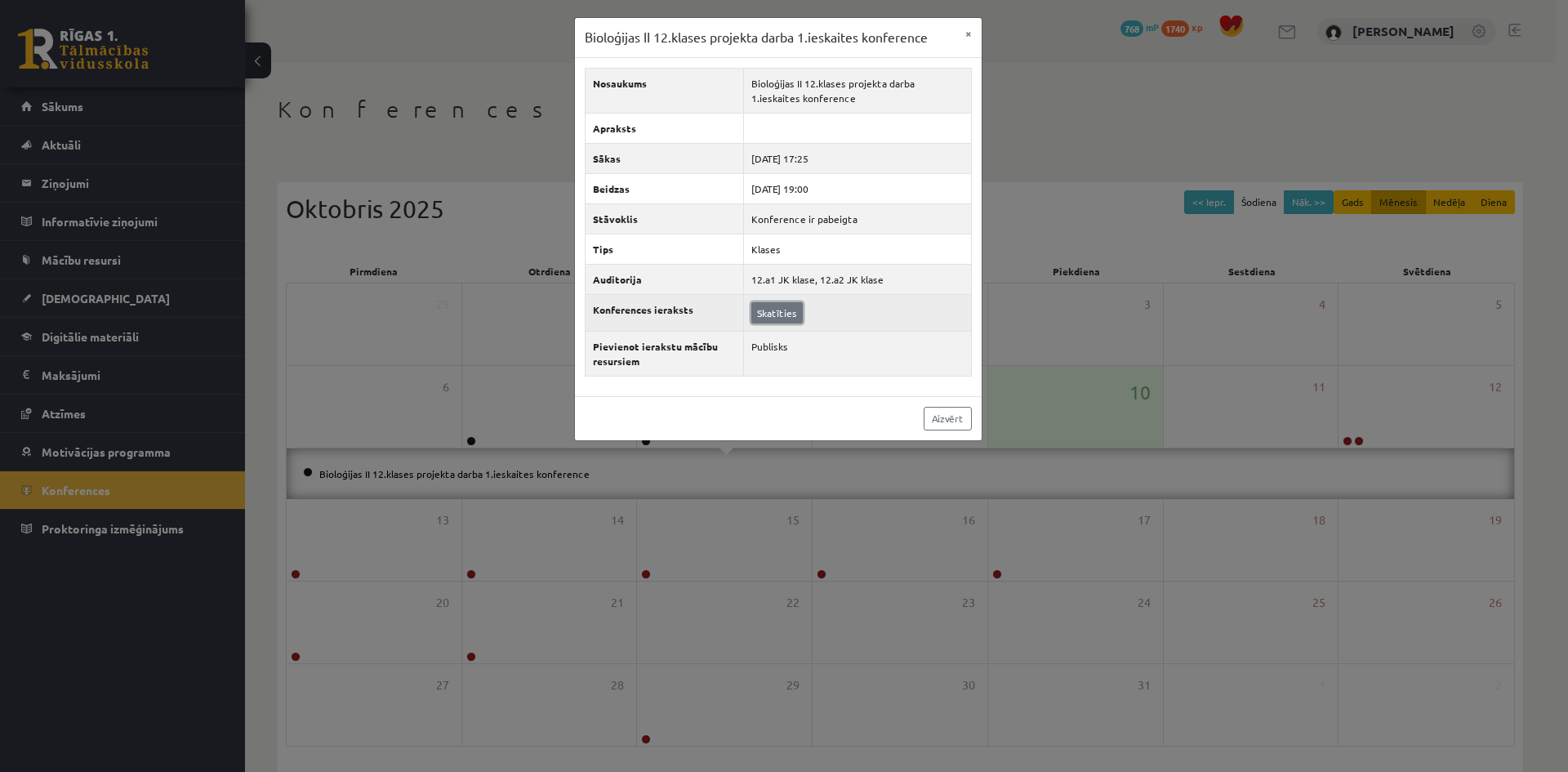
click at [786, 311] on link "Skatīties" at bounding box center [777, 313] width 51 height 22
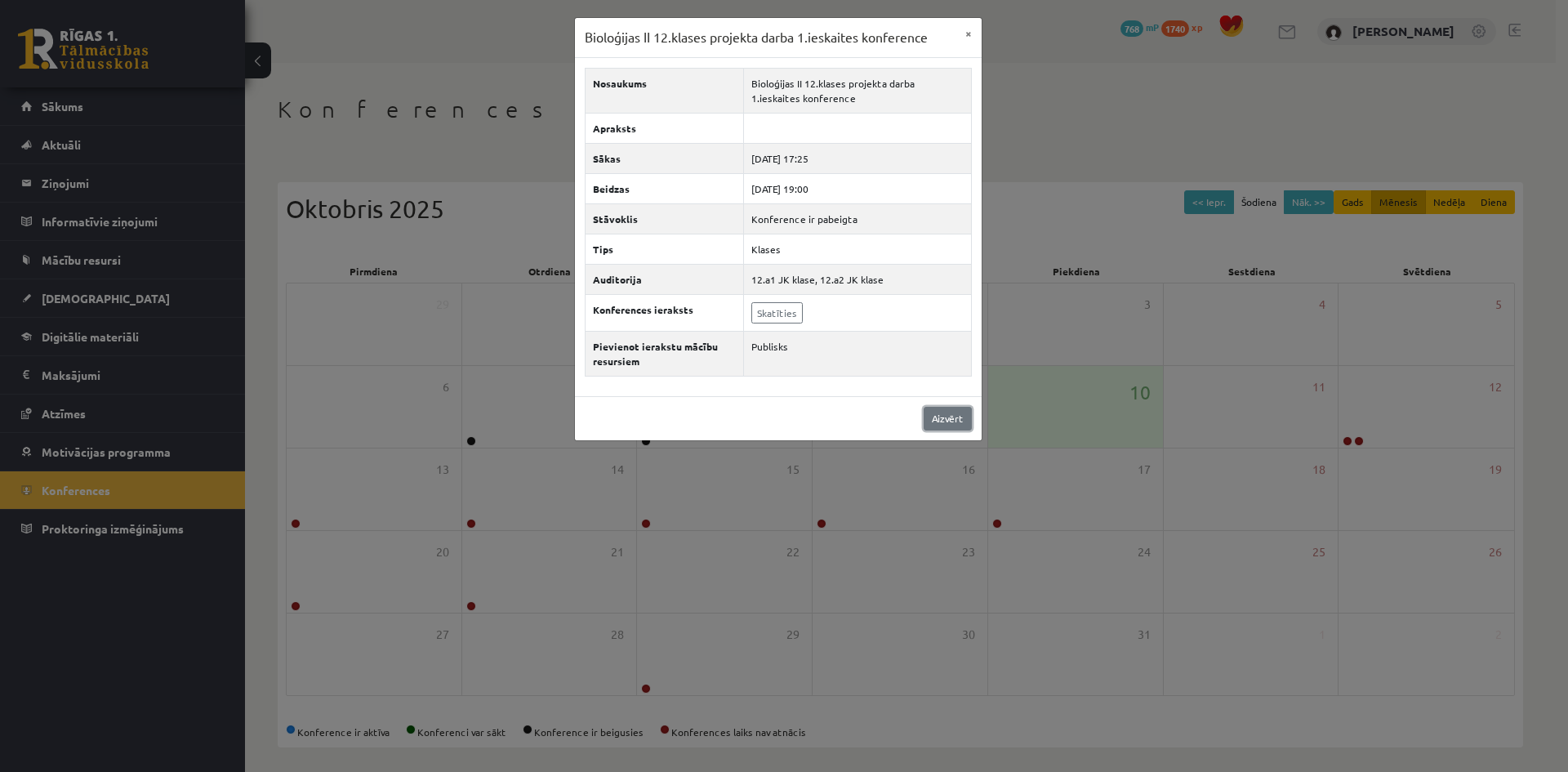
click at [960, 413] on link "Aizvērt" at bounding box center [948, 418] width 48 height 24
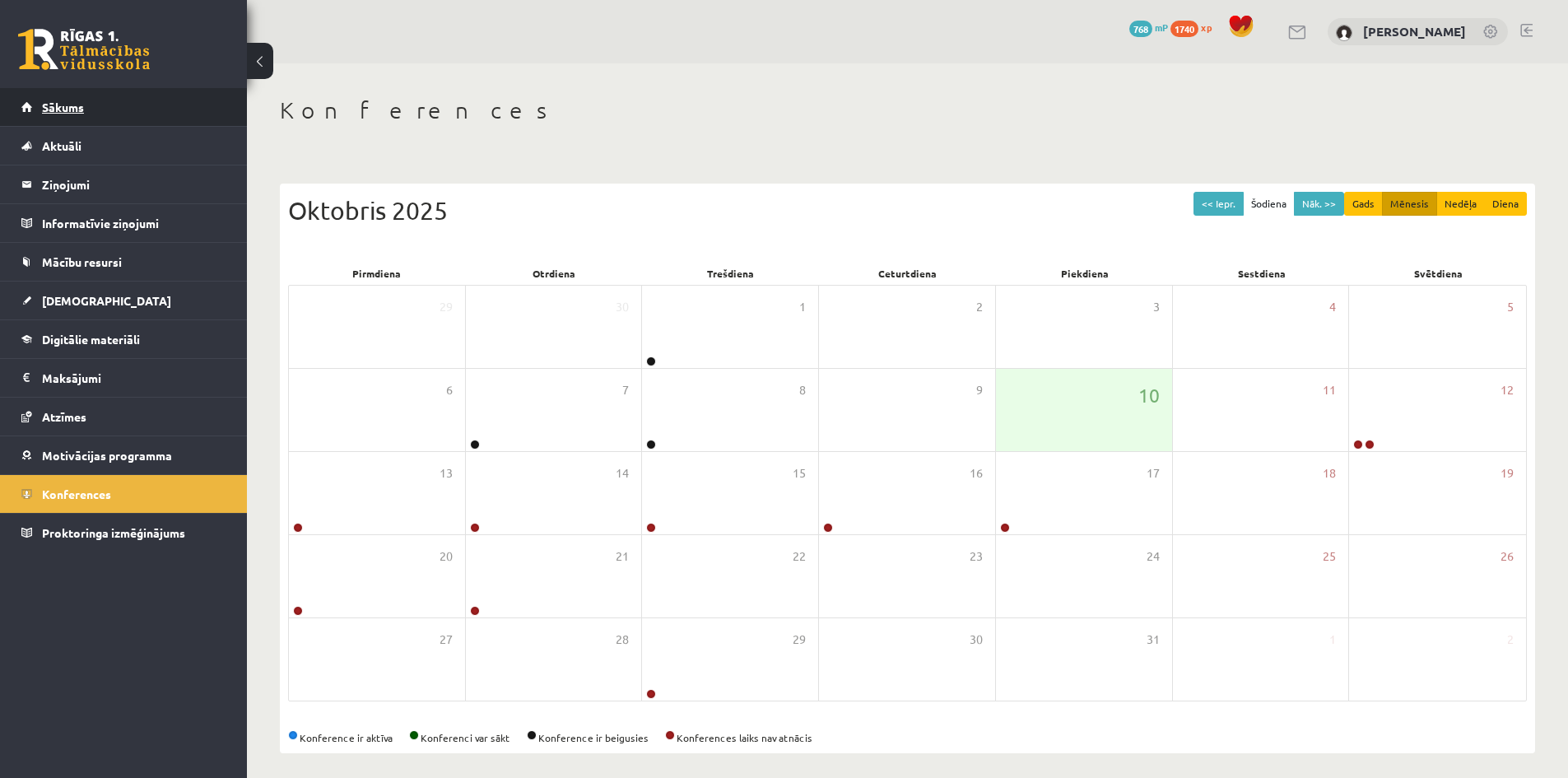
click at [52, 109] on span "Sākums" at bounding box center [63, 107] width 42 height 15
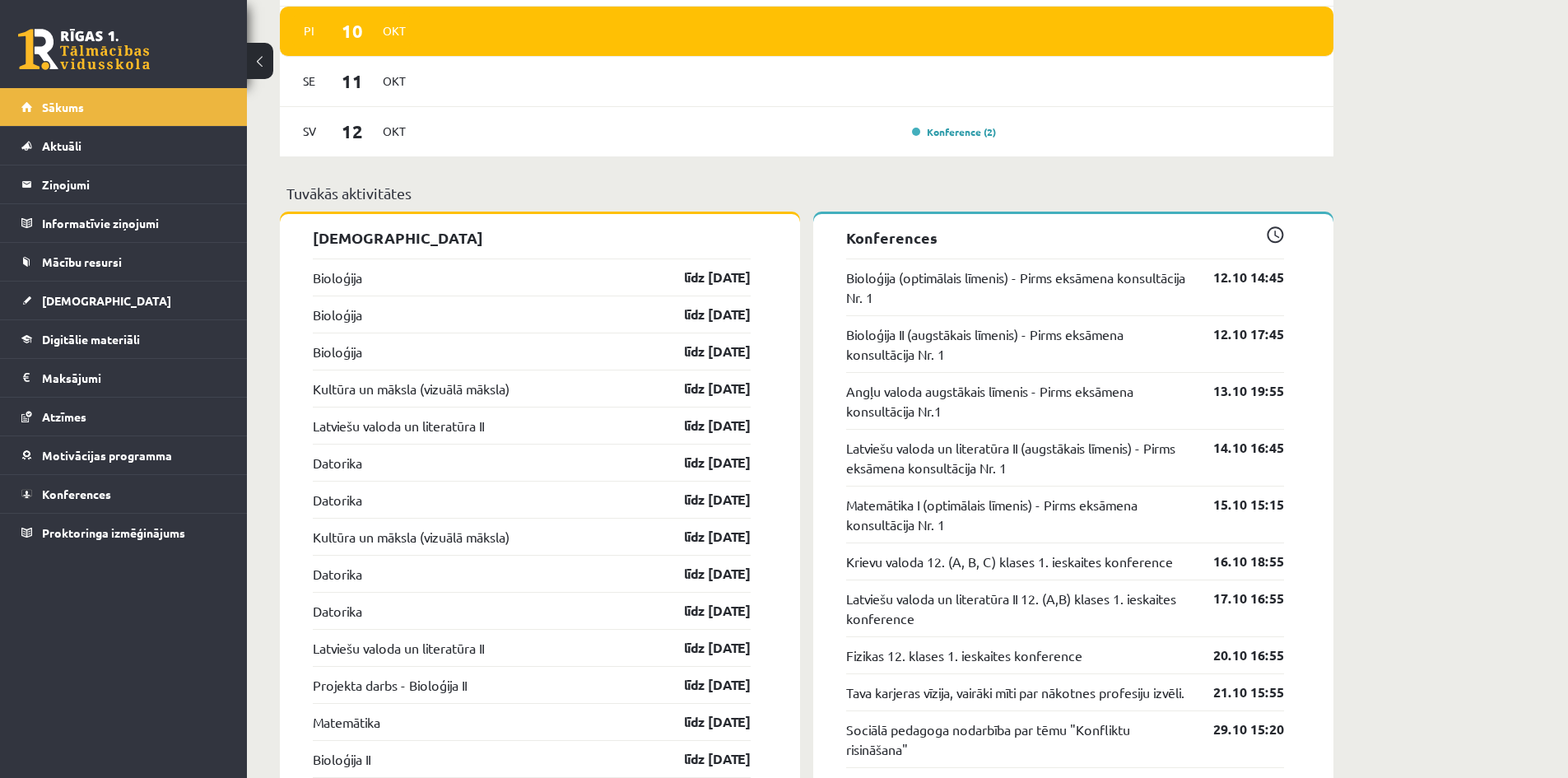
scroll to position [1316, 0]
